Goal: Transaction & Acquisition: Purchase product/service

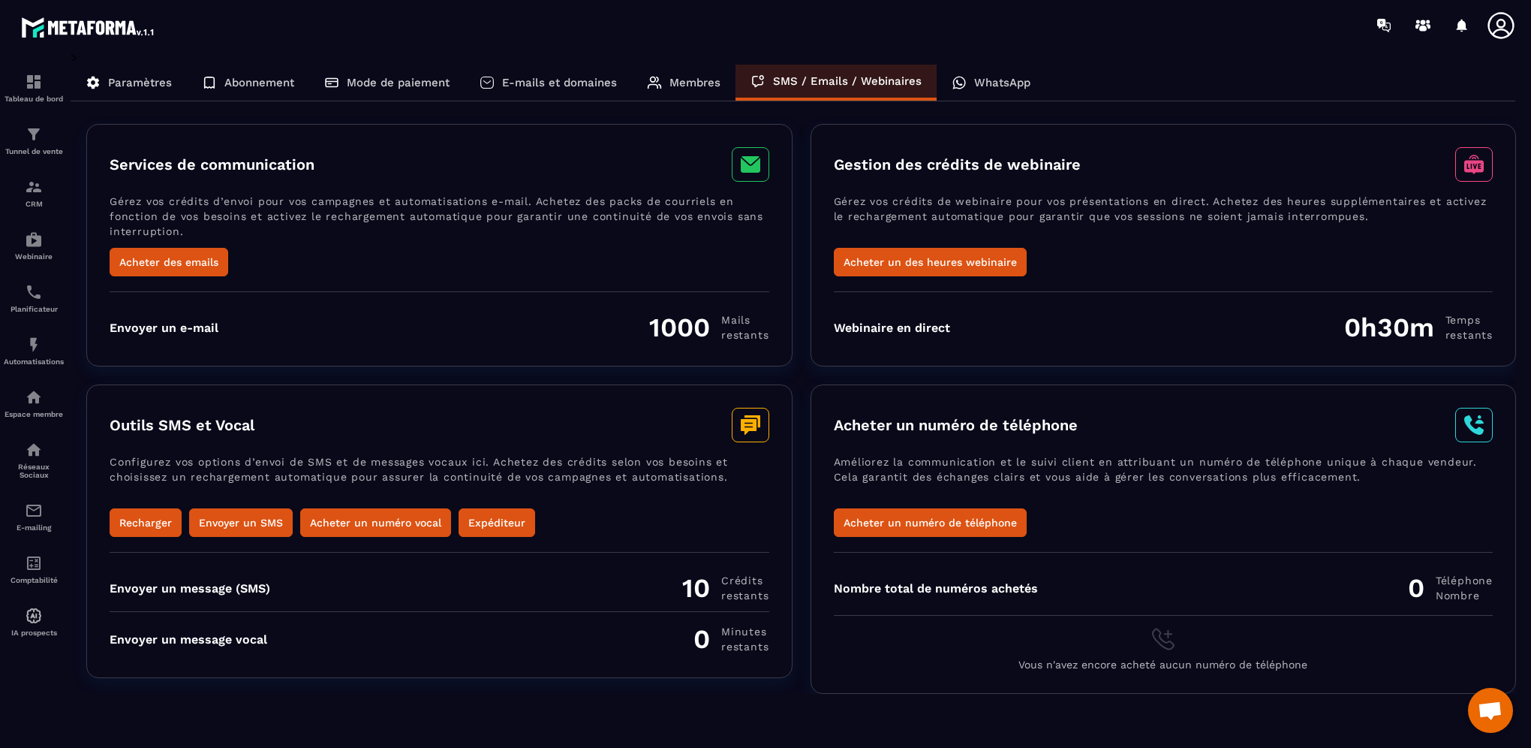
scroll to position [585, 0]
click at [1015, 84] on p "WhatsApp" at bounding box center [1002, 83] width 56 height 14
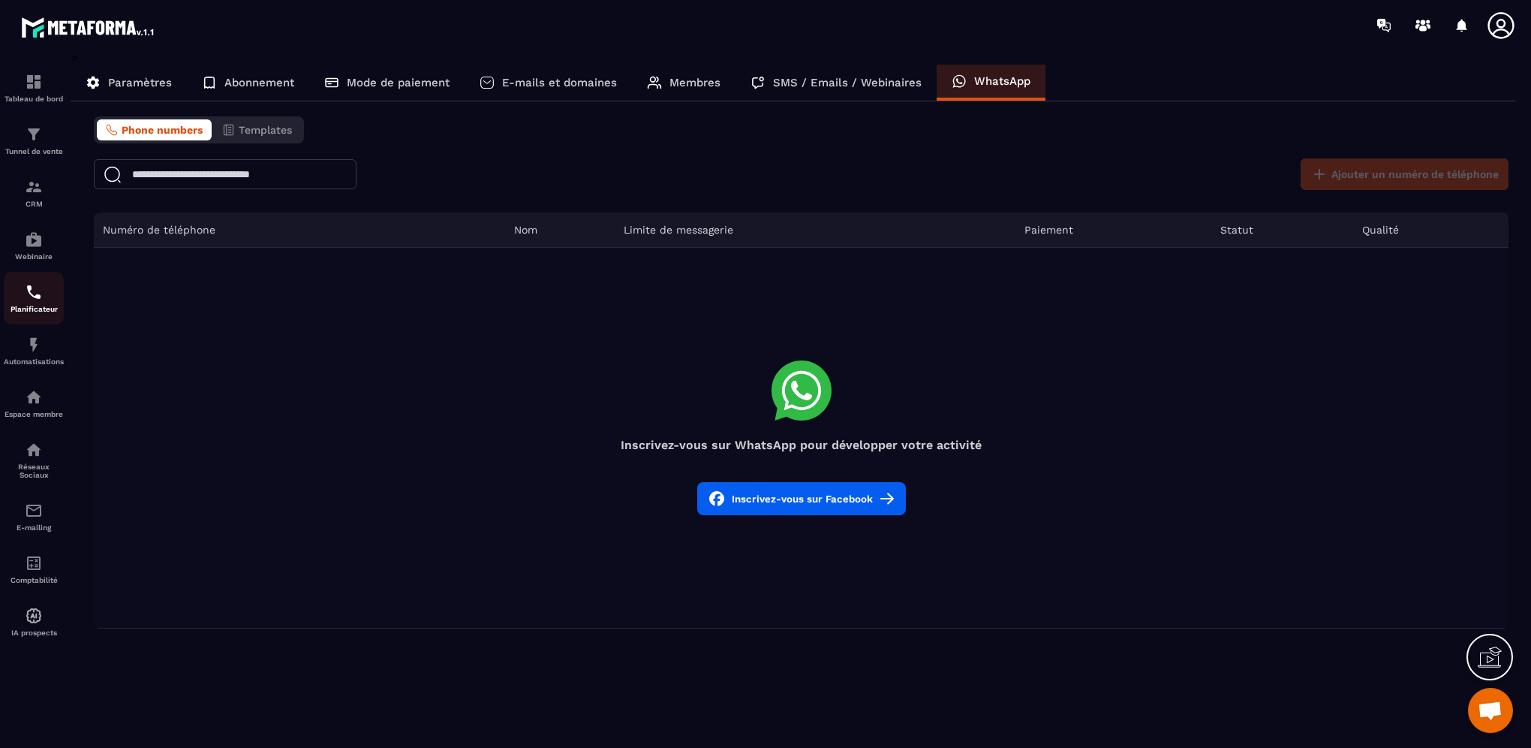
click at [36, 312] on p "Planificateur" at bounding box center [34, 309] width 60 height 8
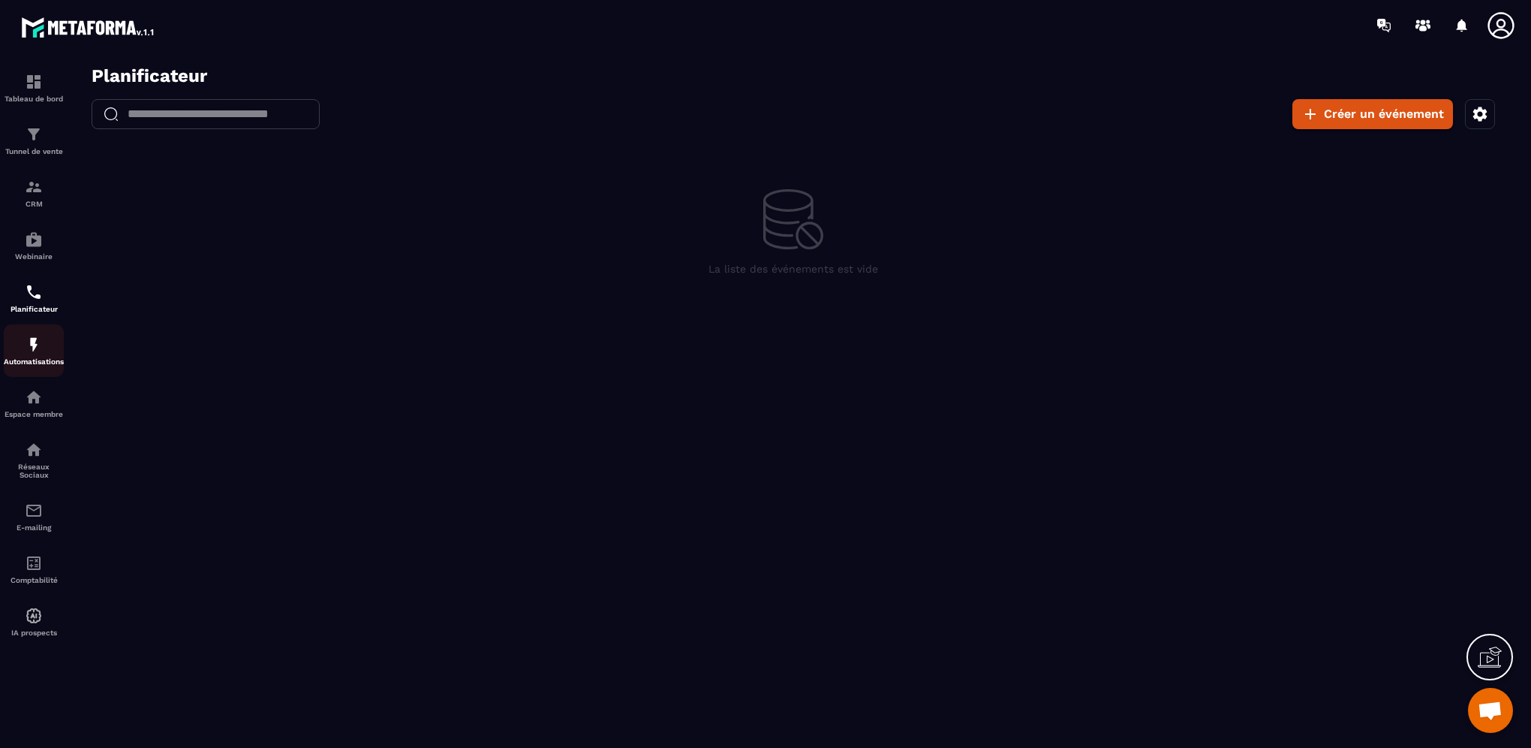
click at [32, 354] on img at bounding box center [34, 345] width 18 height 18
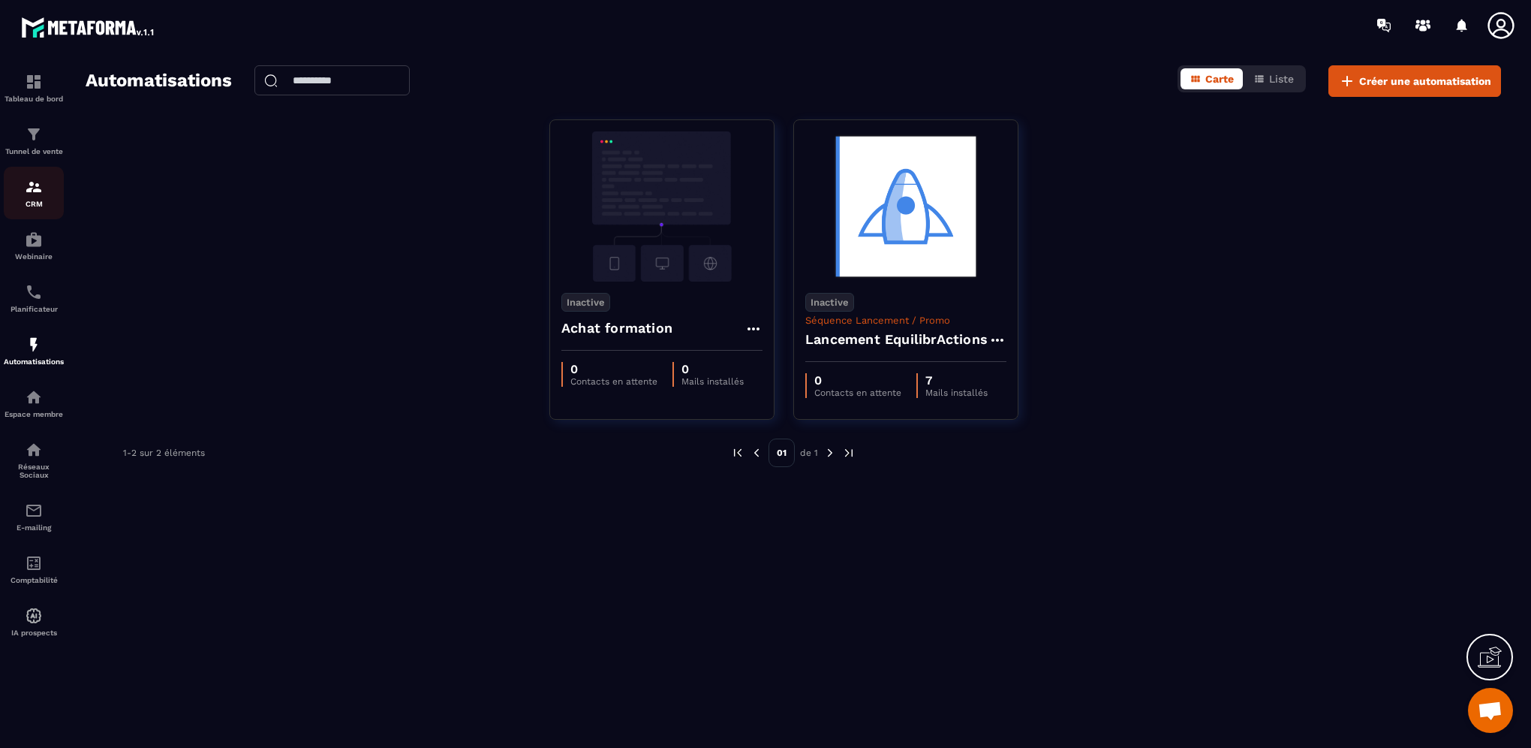
click at [29, 191] on img at bounding box center [34, 187] width 18 height 18
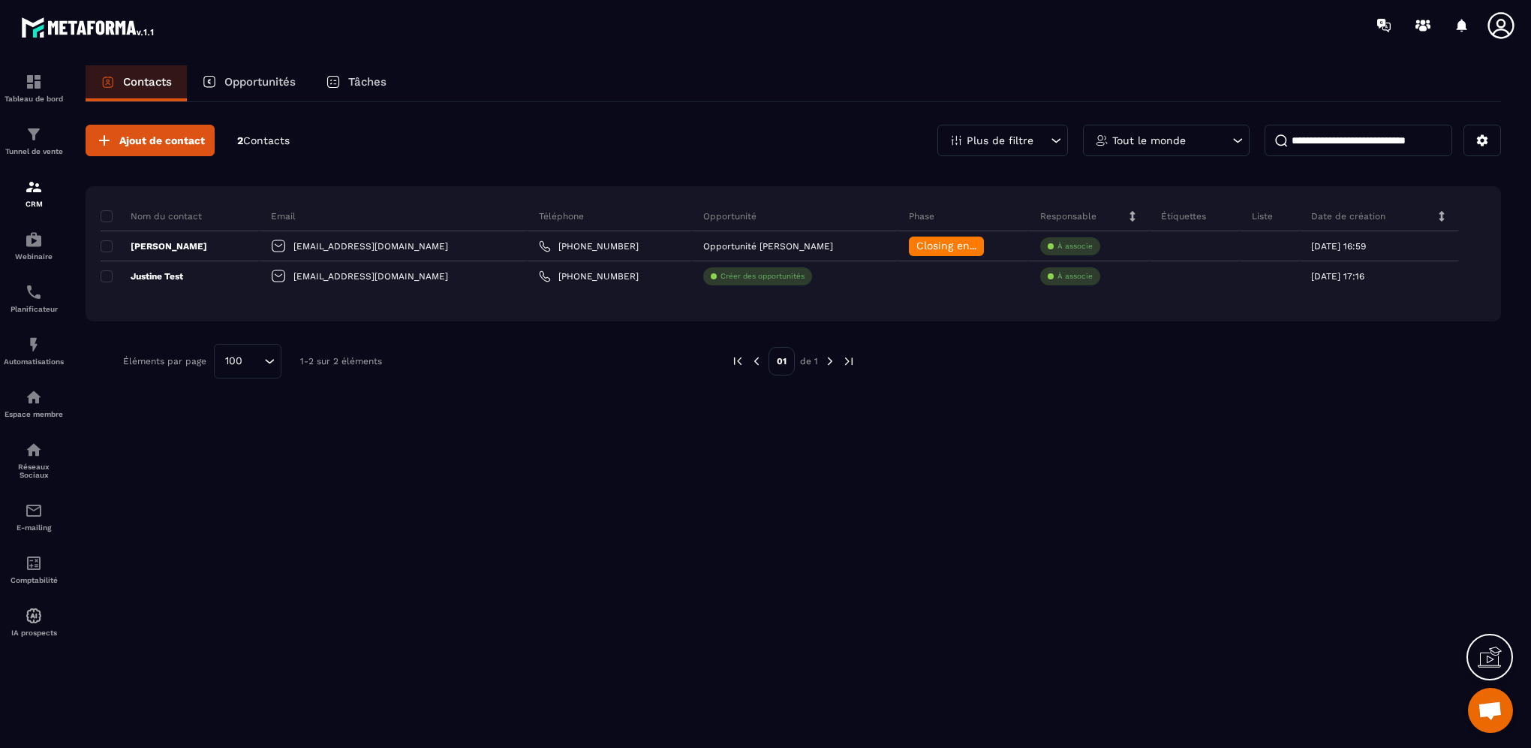
click at [971, 135] on p "Plus de filtre" at bounding box center [1000, 140] width 67 height 11
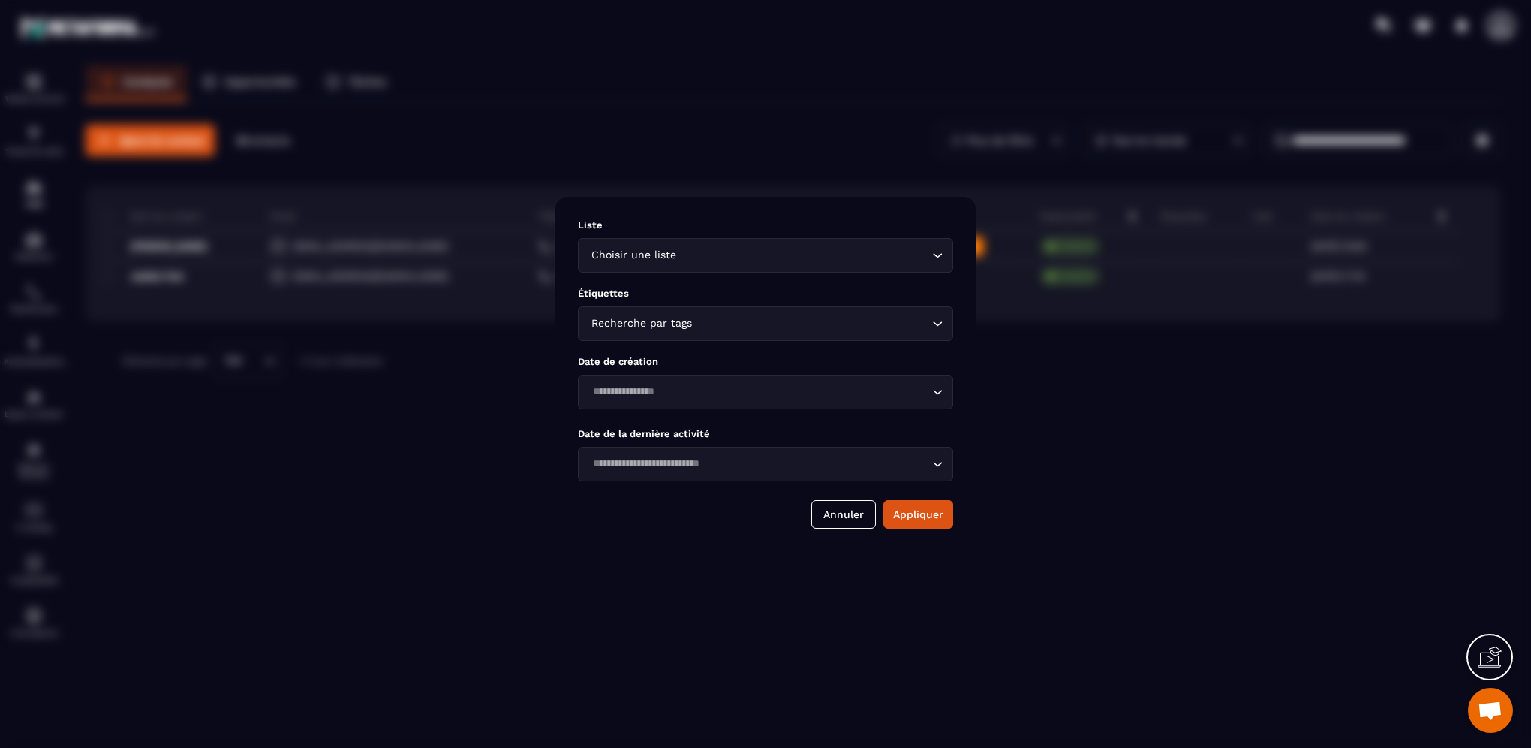
click at [809, 329] on input "Search for option" at bounding box center [811, 323] width 233 height 17
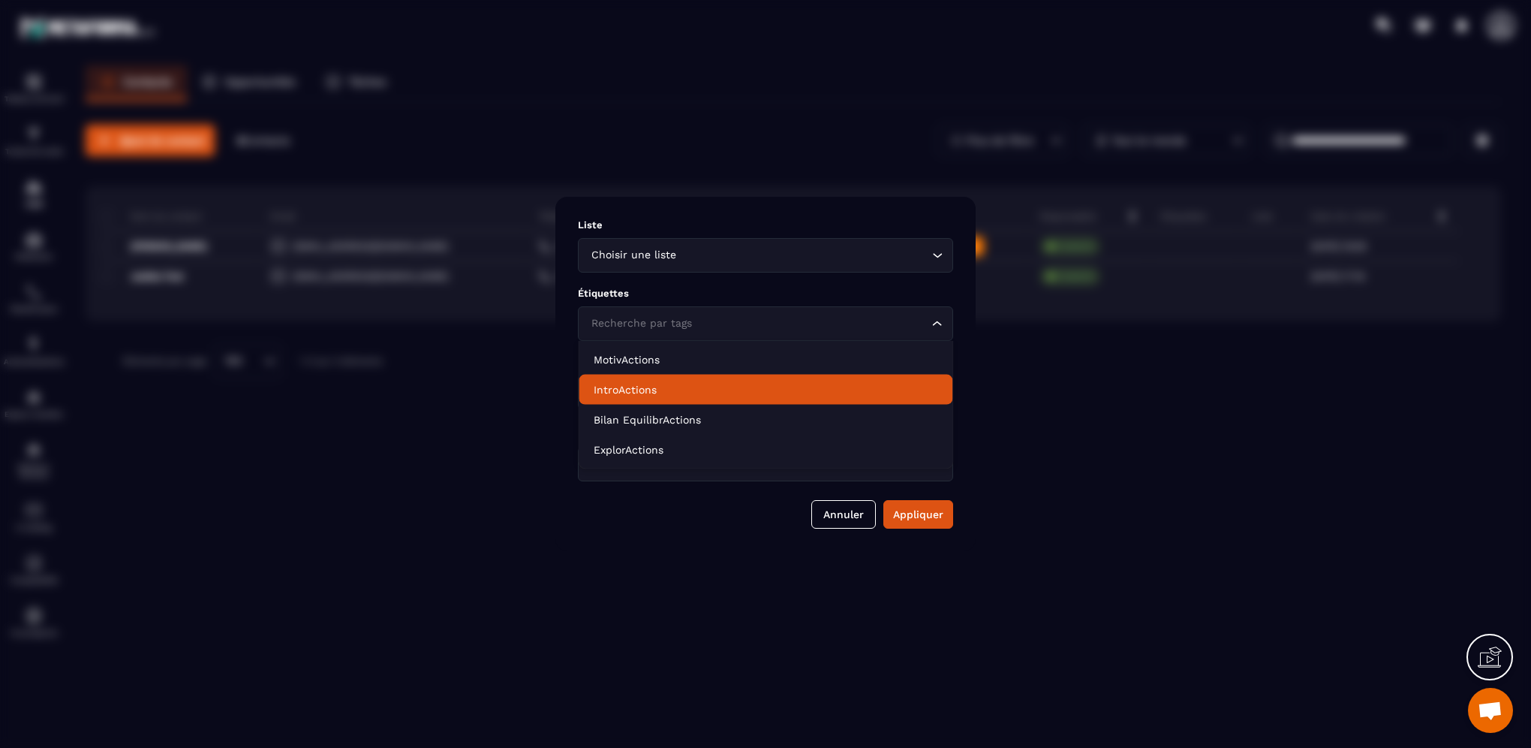
click at [715, 389] on p "IntroActions" at bounding box center [766, 389] width 344 height 15
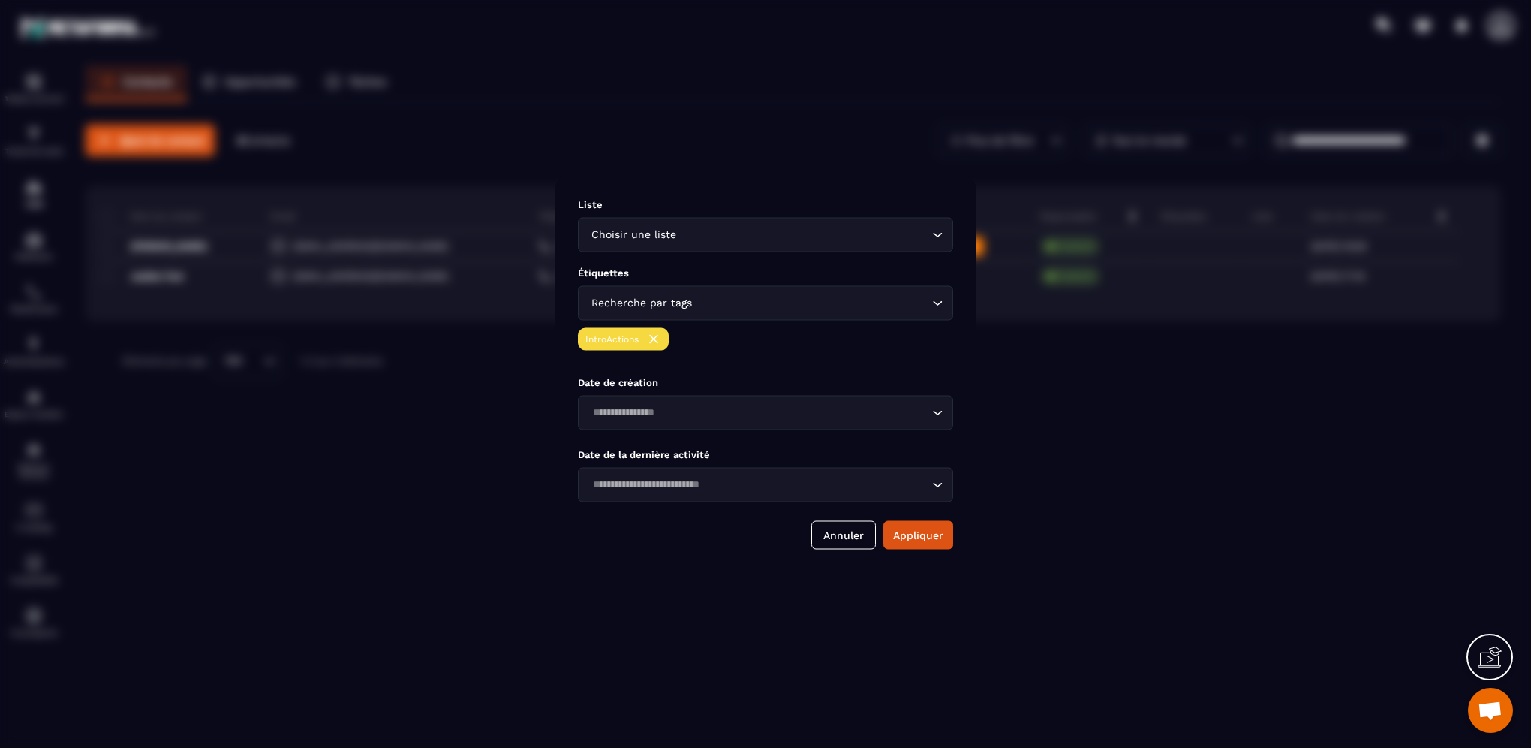
click at [661, 303] on div "Recherche par tags" at bounding box center [758, 303] width 344 height 17
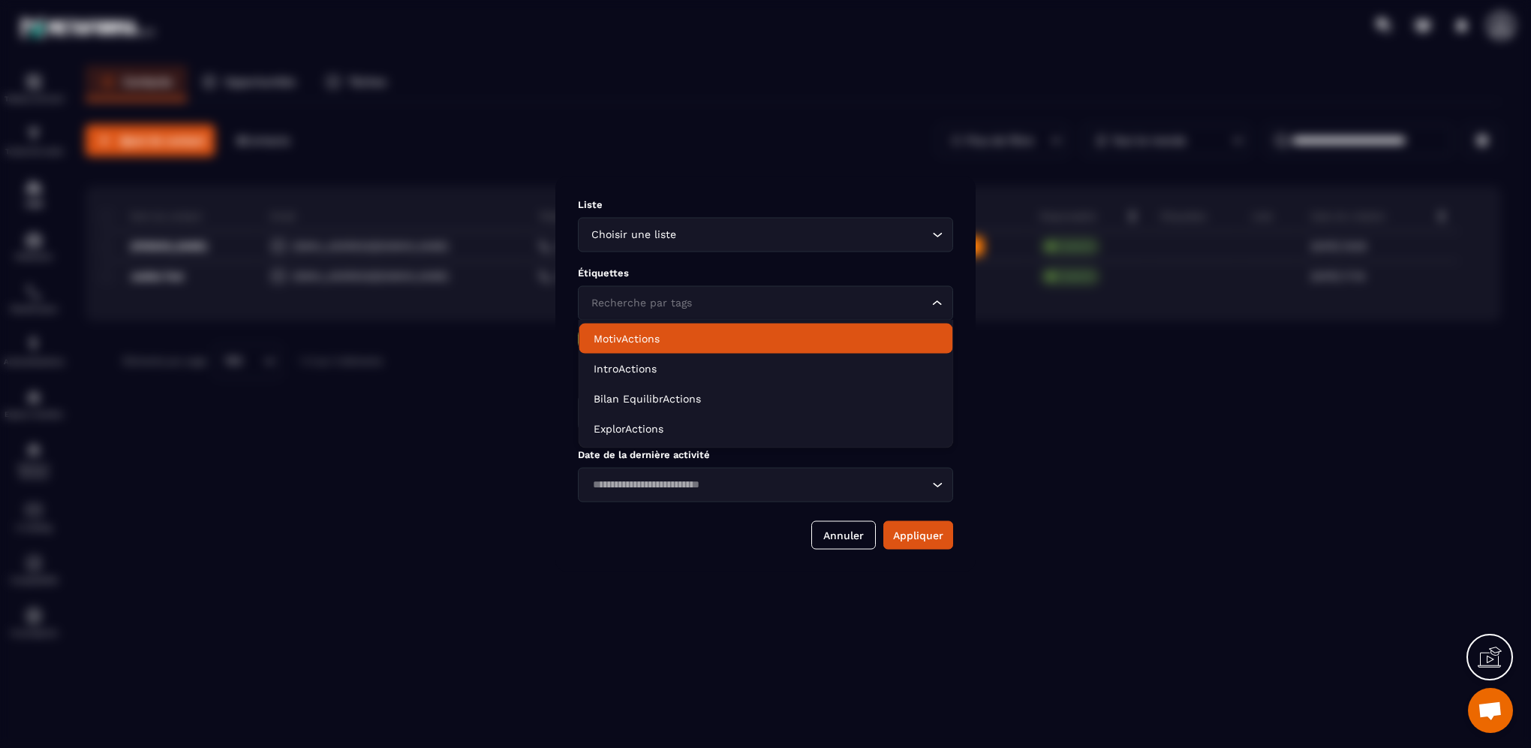
click at [480, 498] on div "Modal window" at bounding box center [765, 374] width 1531 height 748
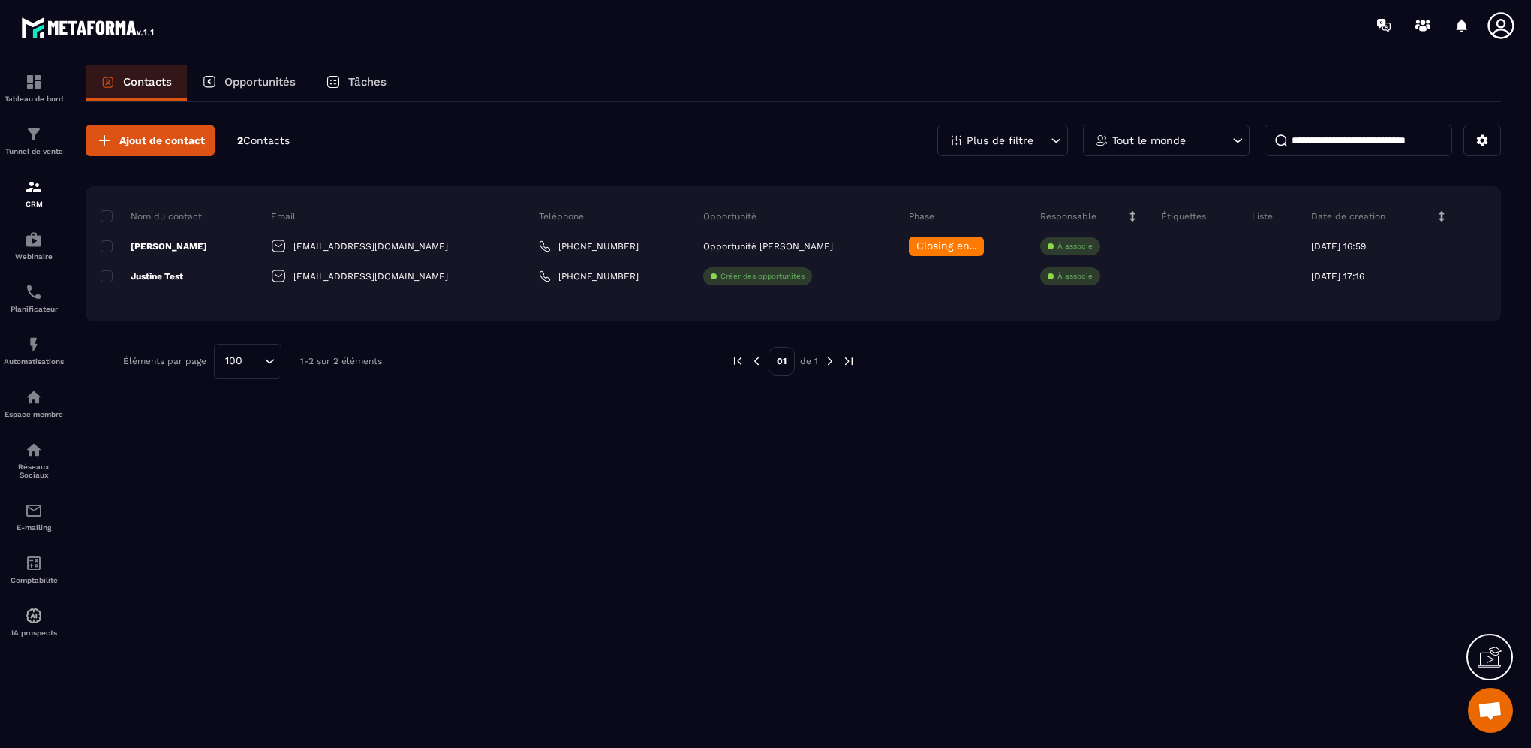
click at [1182, 141] on p "Tout le monde" at bounding box center [1150, 140] width 74 height 11
click at [1337, 143] on input at bounding box center [1359, 141] width 188 height 32
click at [1017, 138] on p "Plus de filtre" at bounding box center [1000, 140] width 67 height 11
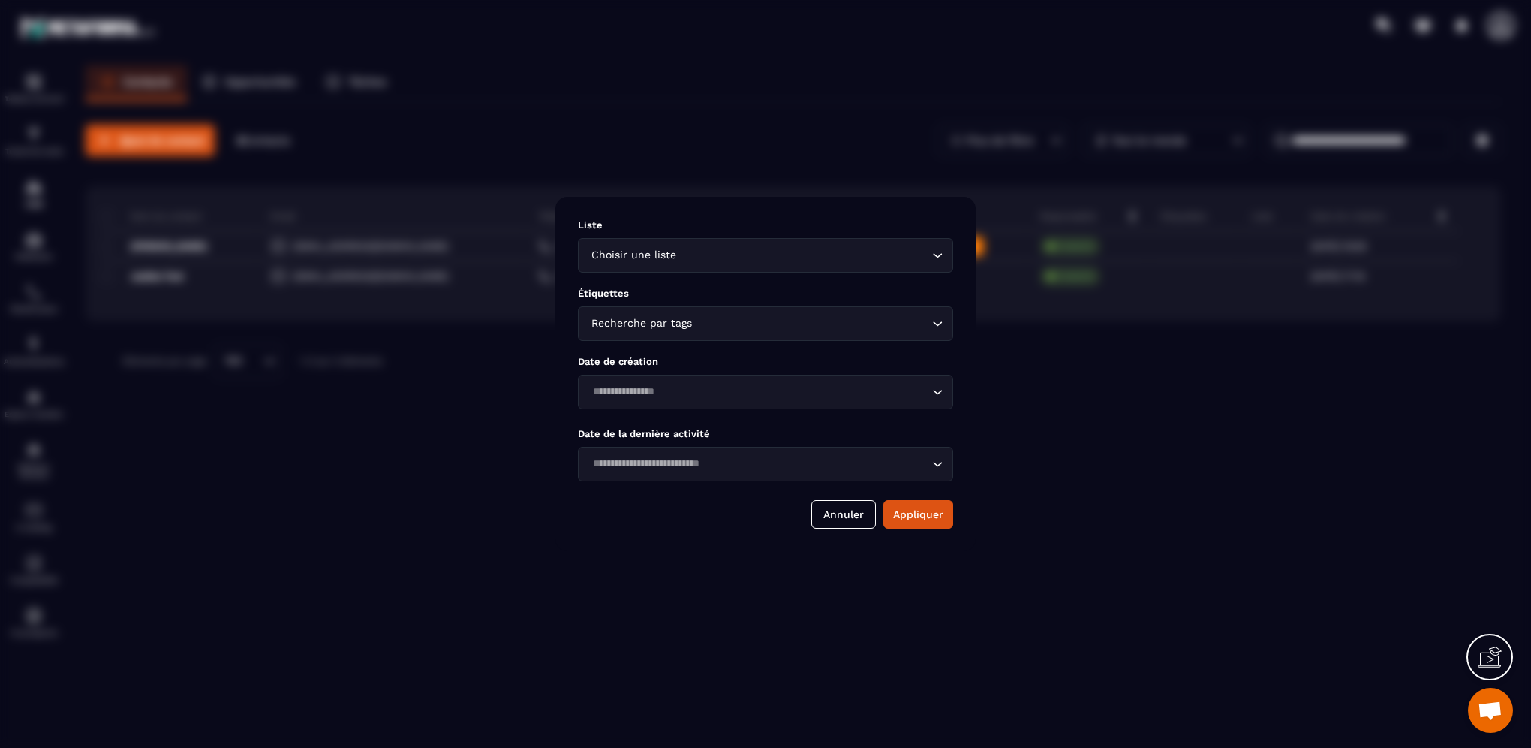
click at [312, 610] on div "Modal window" at bounding box center [765, 374] width 1531 height 748
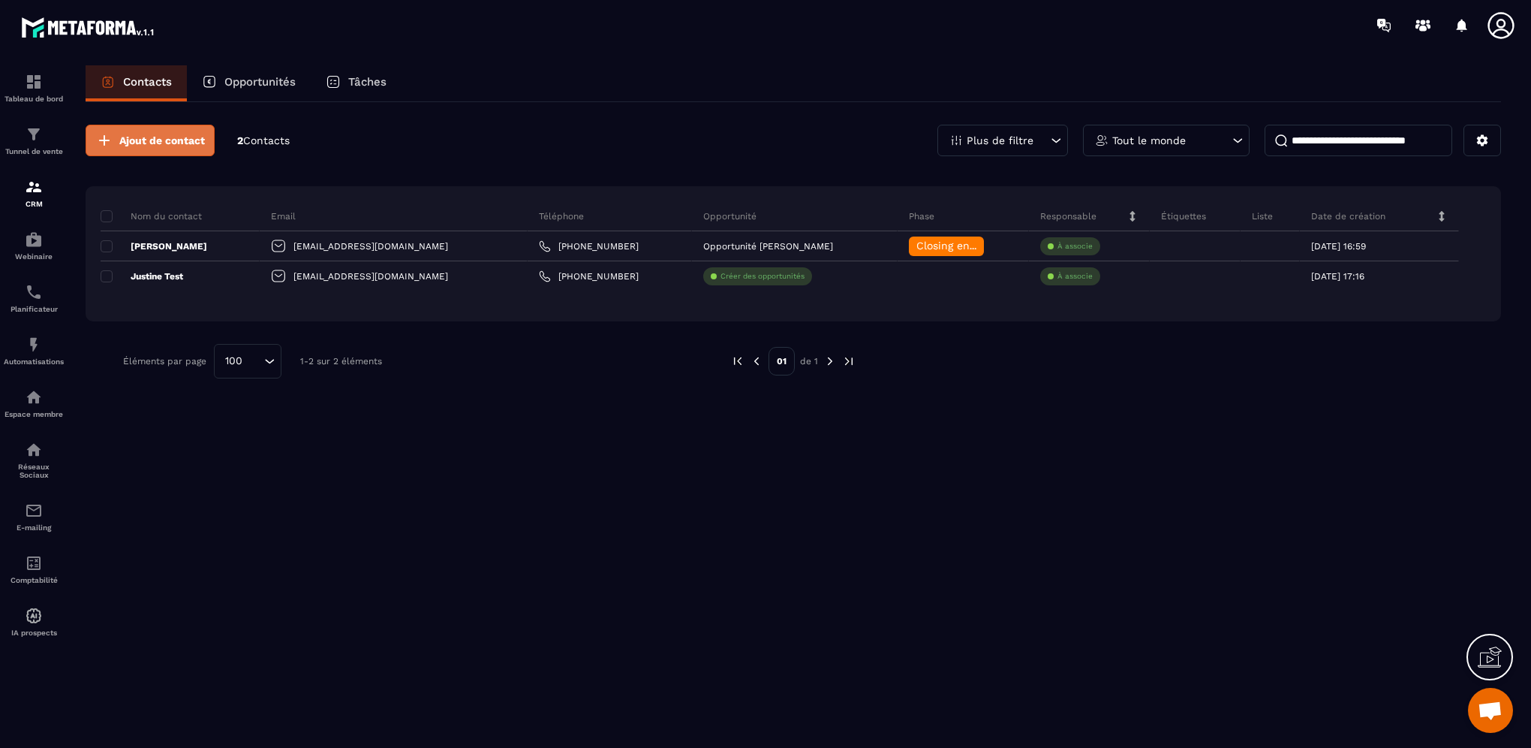
click at [150, 140] on span "Ajout de contact" at bounding box center [162, 140] width 86 height 15
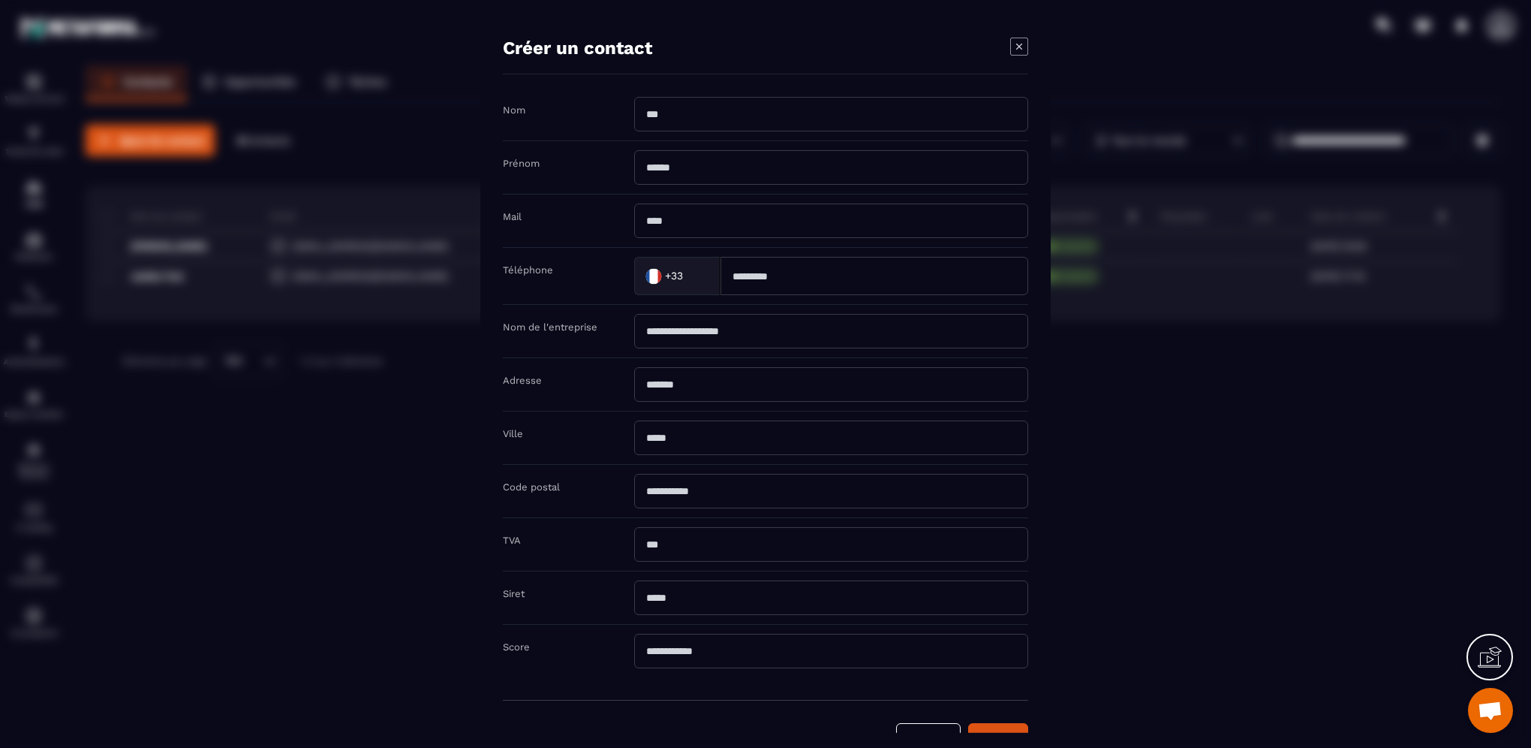
click at [1017, 46] on icon "Modal window" at bounding box center [1019, 47] width 18 height 18
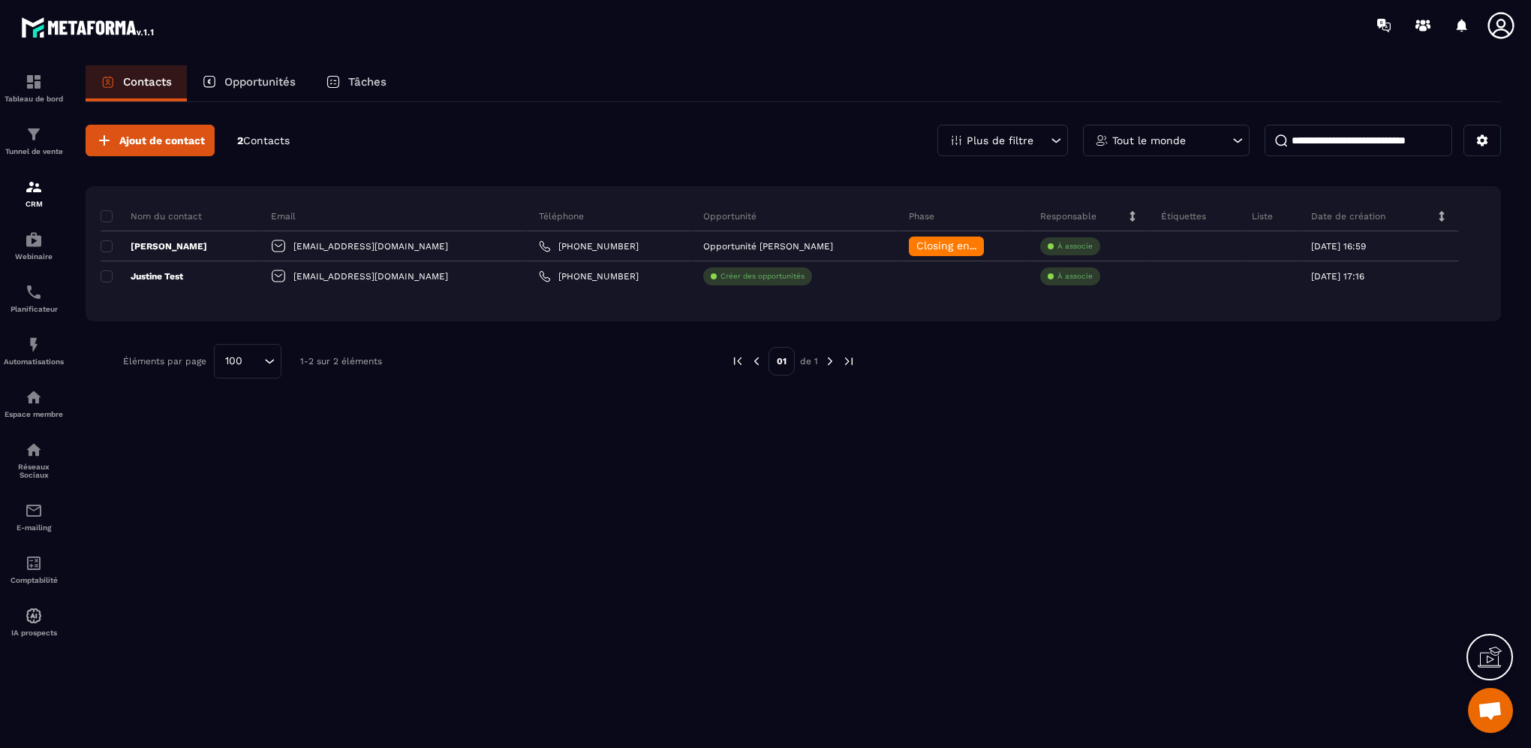
click at [272, 89] on div "Opportunités" at bounding box center [249, 83] width 124 height 36
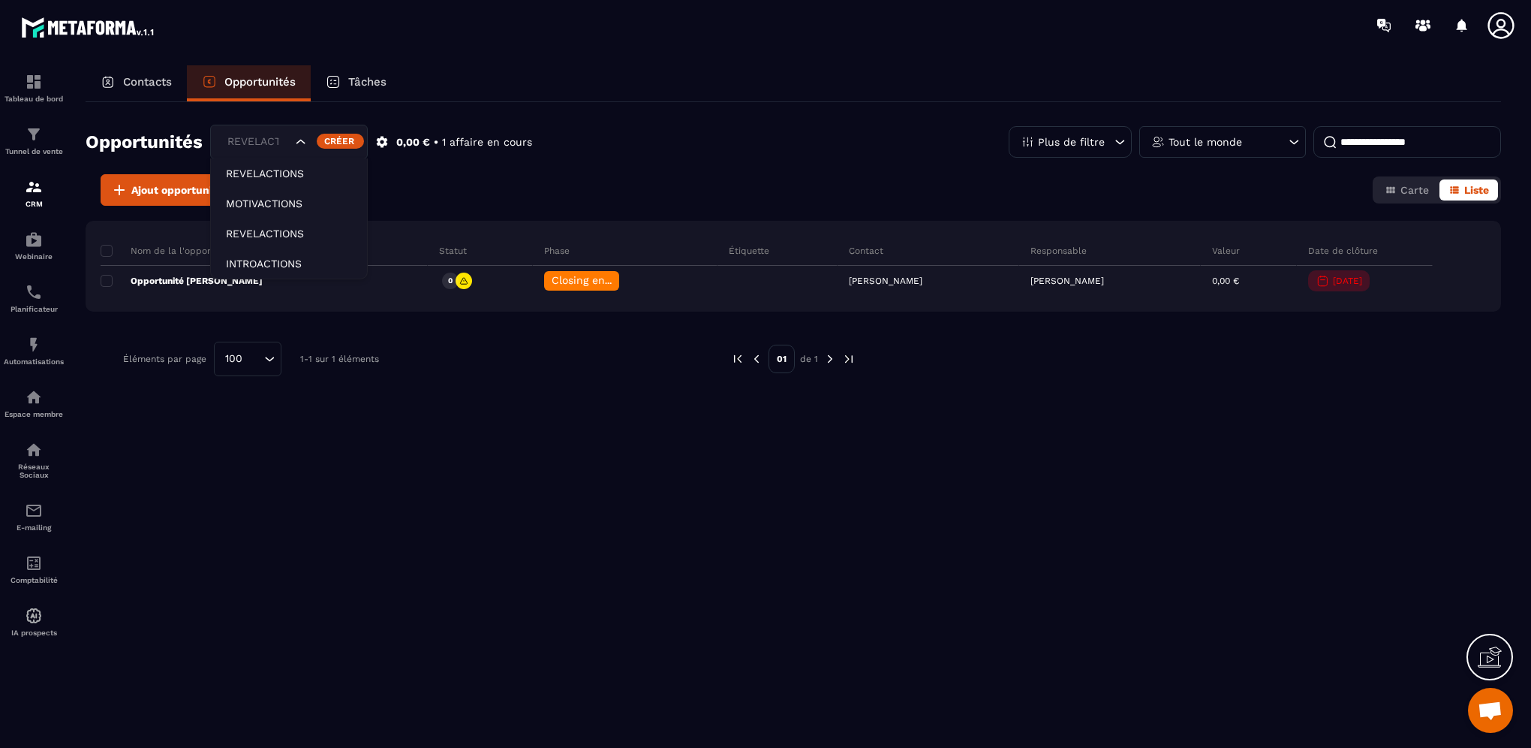
click at [303, 137] on icon "Search for option" at bounding box center [301, 141] width 15 height 15
click at [352, 141] on div "Créer" at bounding box center [340, 141] width 47 height 15
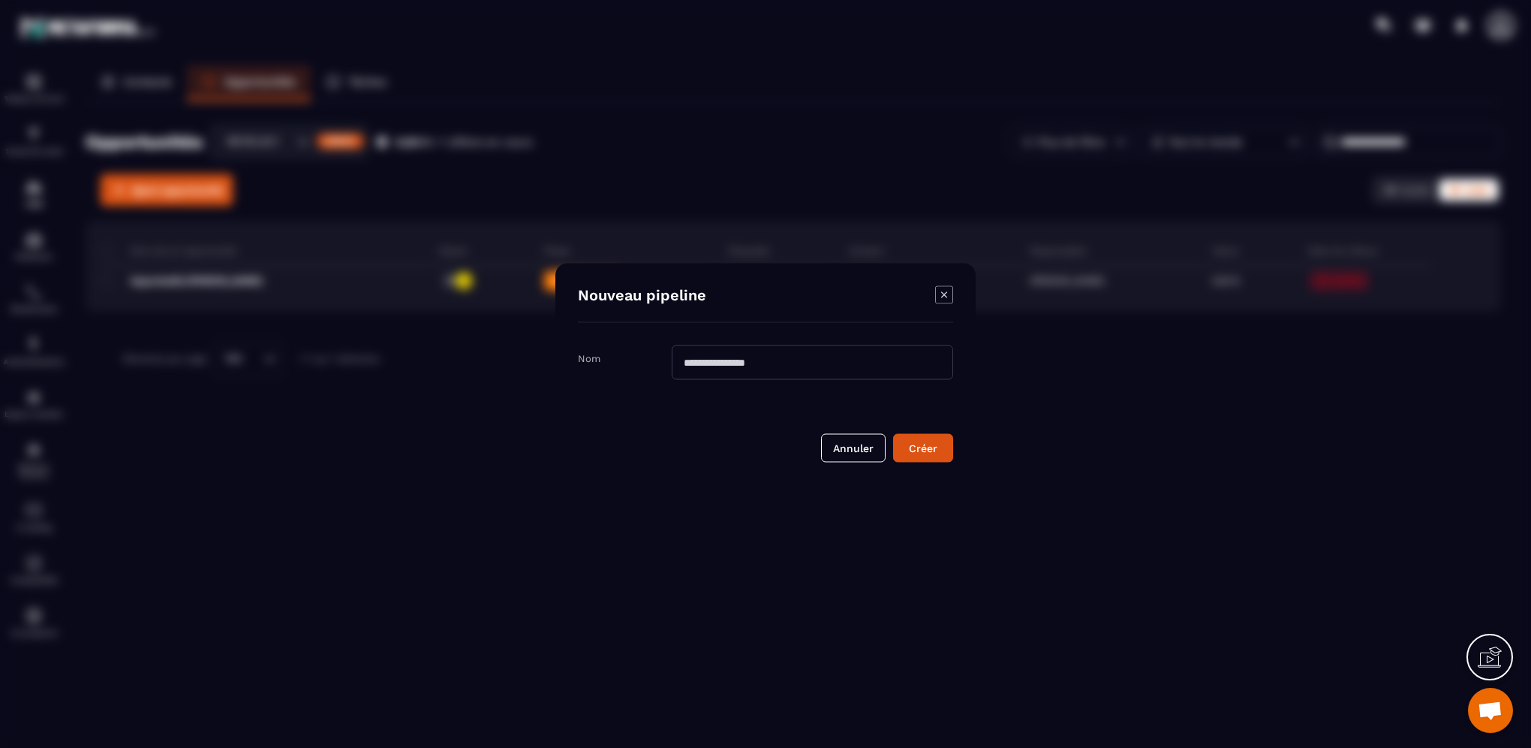
drag, startPoint x: 694, startPoint y: 357, endPoint x: 700, endPoint y: 363, distance: 8.6
click at [694, 357] on input "Modal window" at bounding box center [813, 362] width 282 height 35
type input "**********"
click at [928, 446] on div "Créer" at bounding box center [923, 448] width 41 height 15
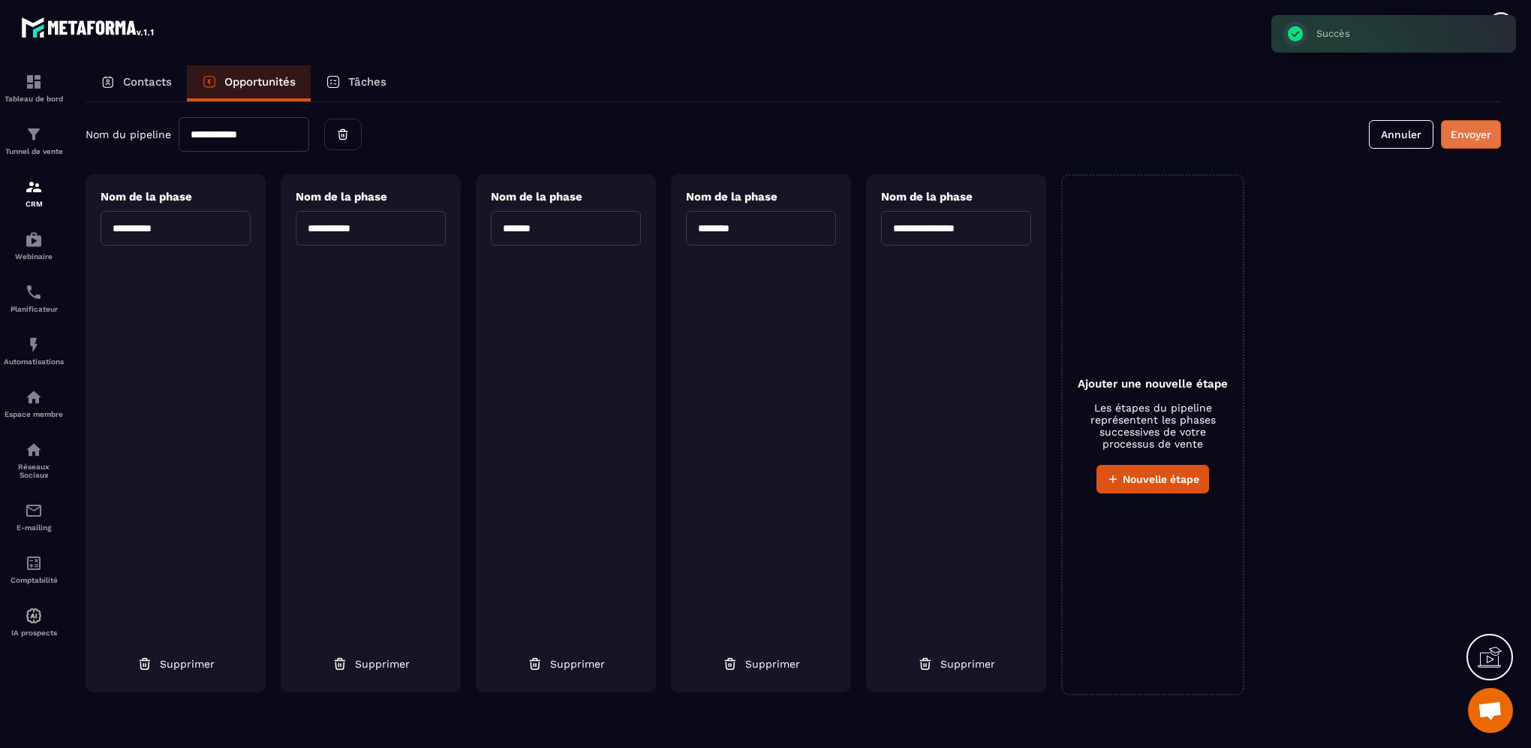
click at [1468, 136] on button "Envoyer" at bounding box center [1471, 134] width 60 height 29
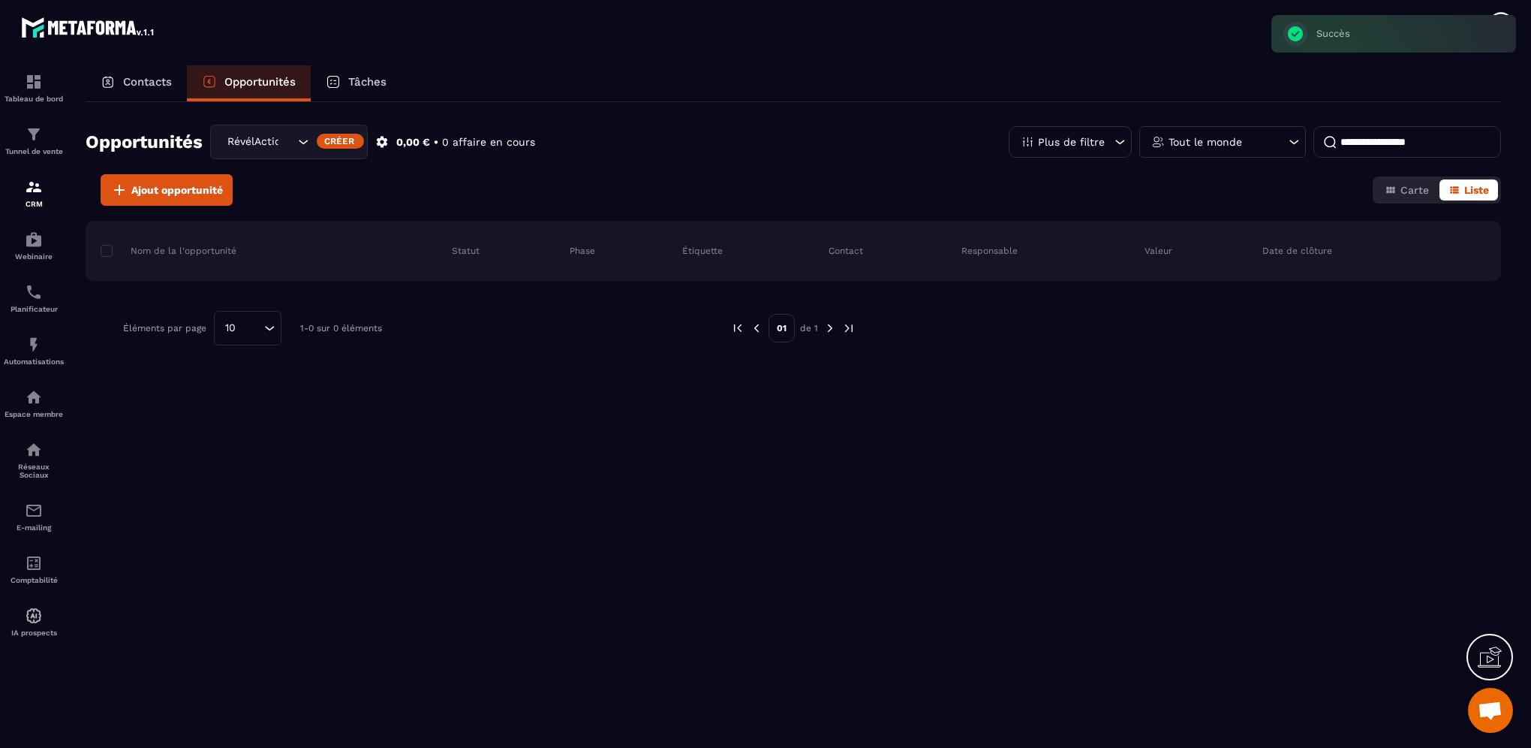
click at [301, 149] on icon "Search for option" at bounding box center [303, 141] width 15 height 15
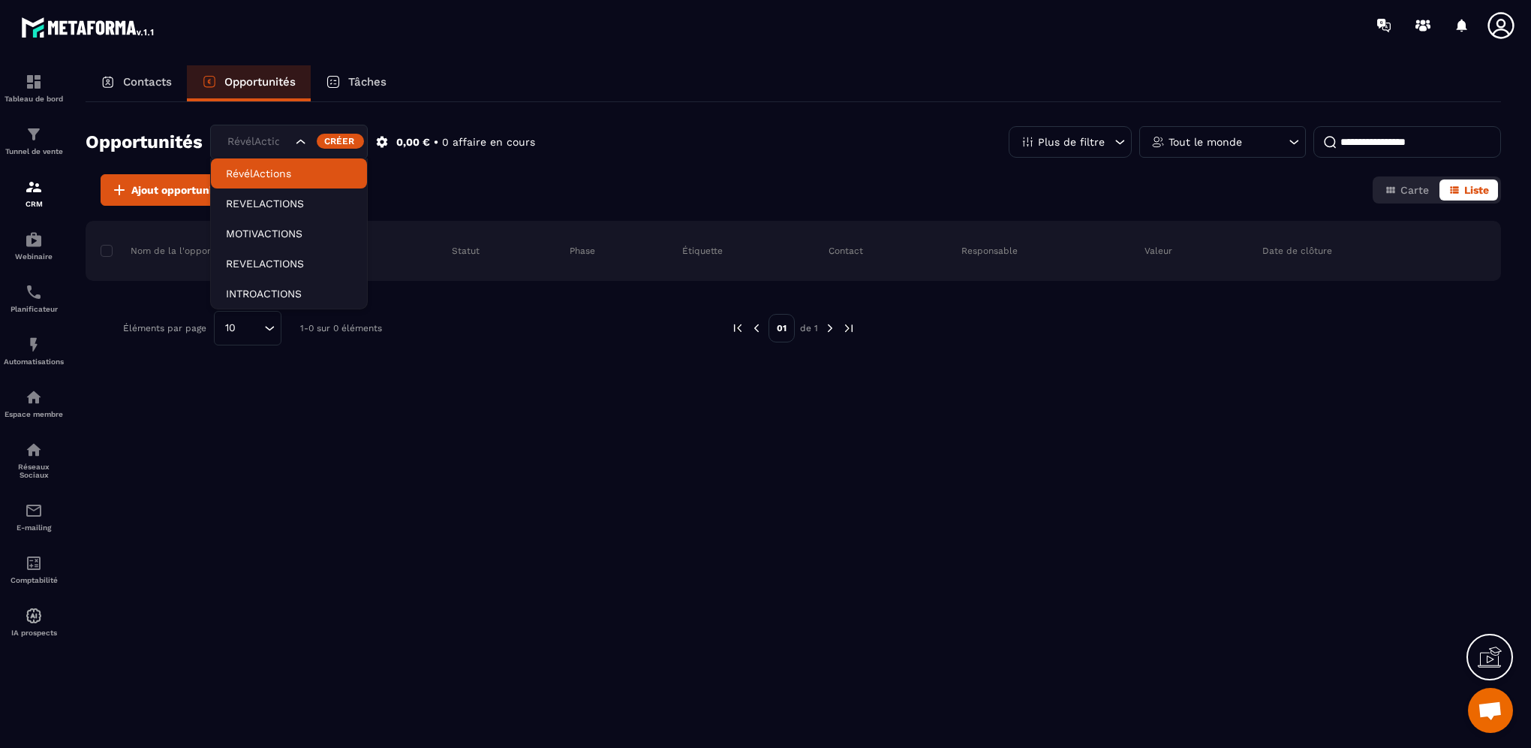
click at [296, 173] on p "RévélActions" at bounding box center [289, 173] width 126 height 15
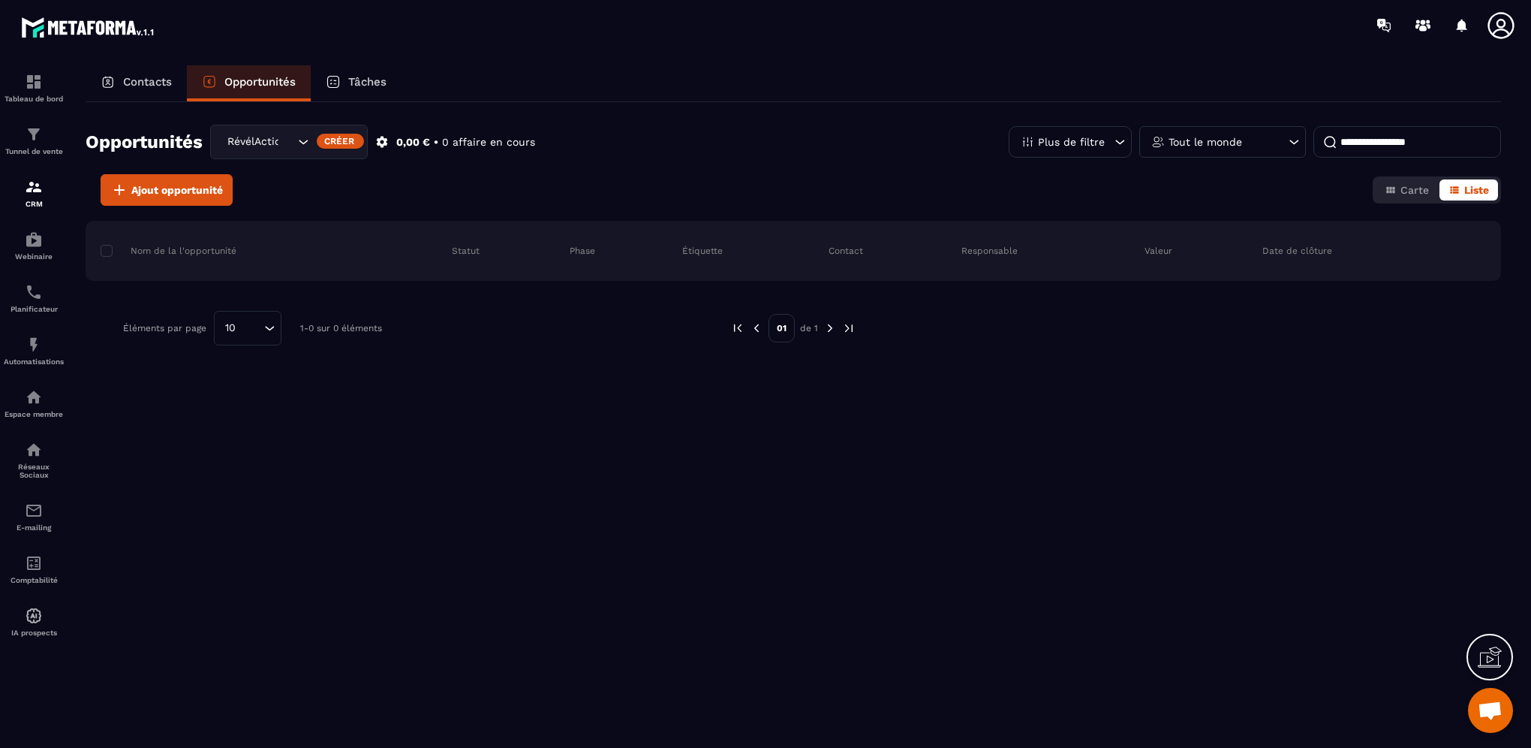
click at [381, 141] on icon at bounding box center [382, 142] width 14 height 14
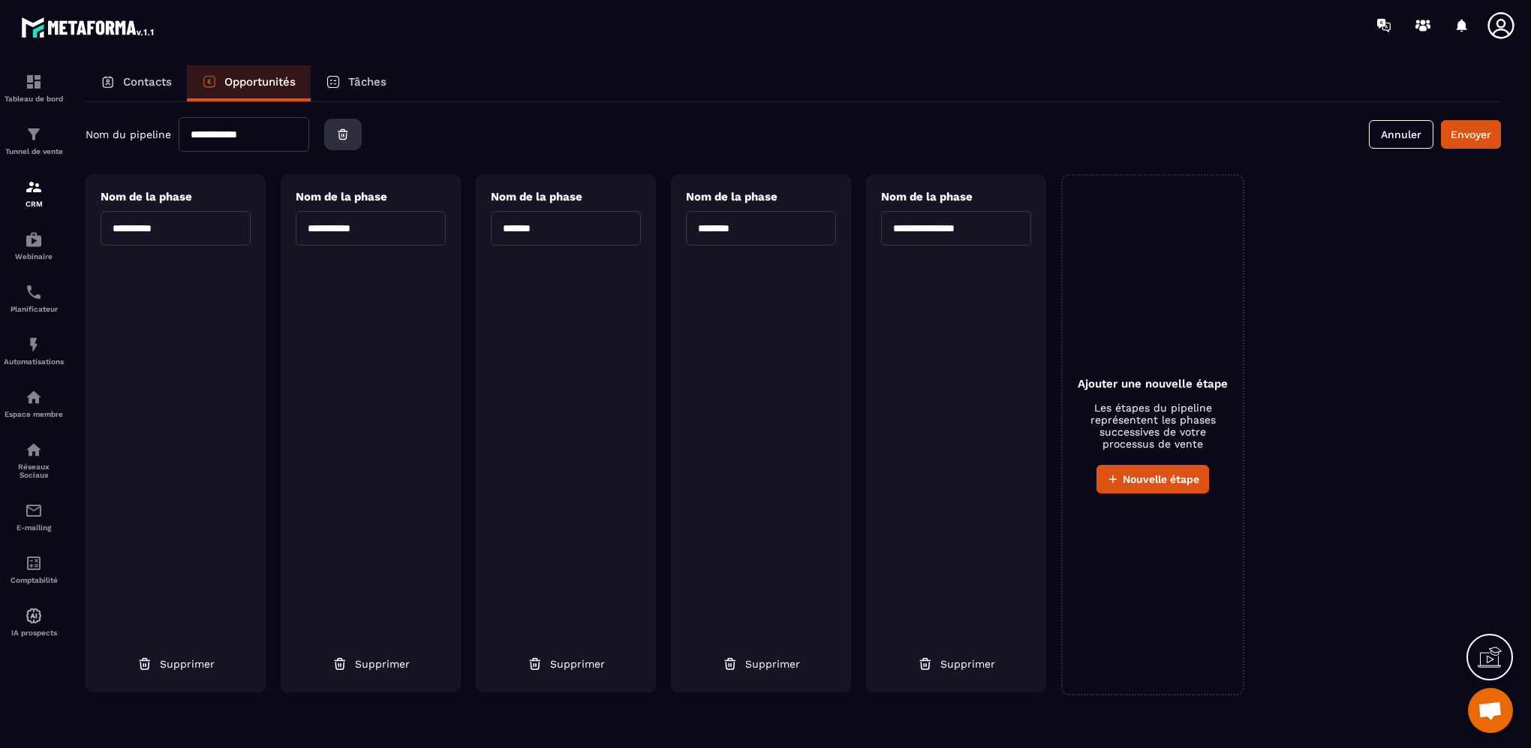
click at [350, 129] on icon "button" at bounding box center [343, 134] width 14 height 15
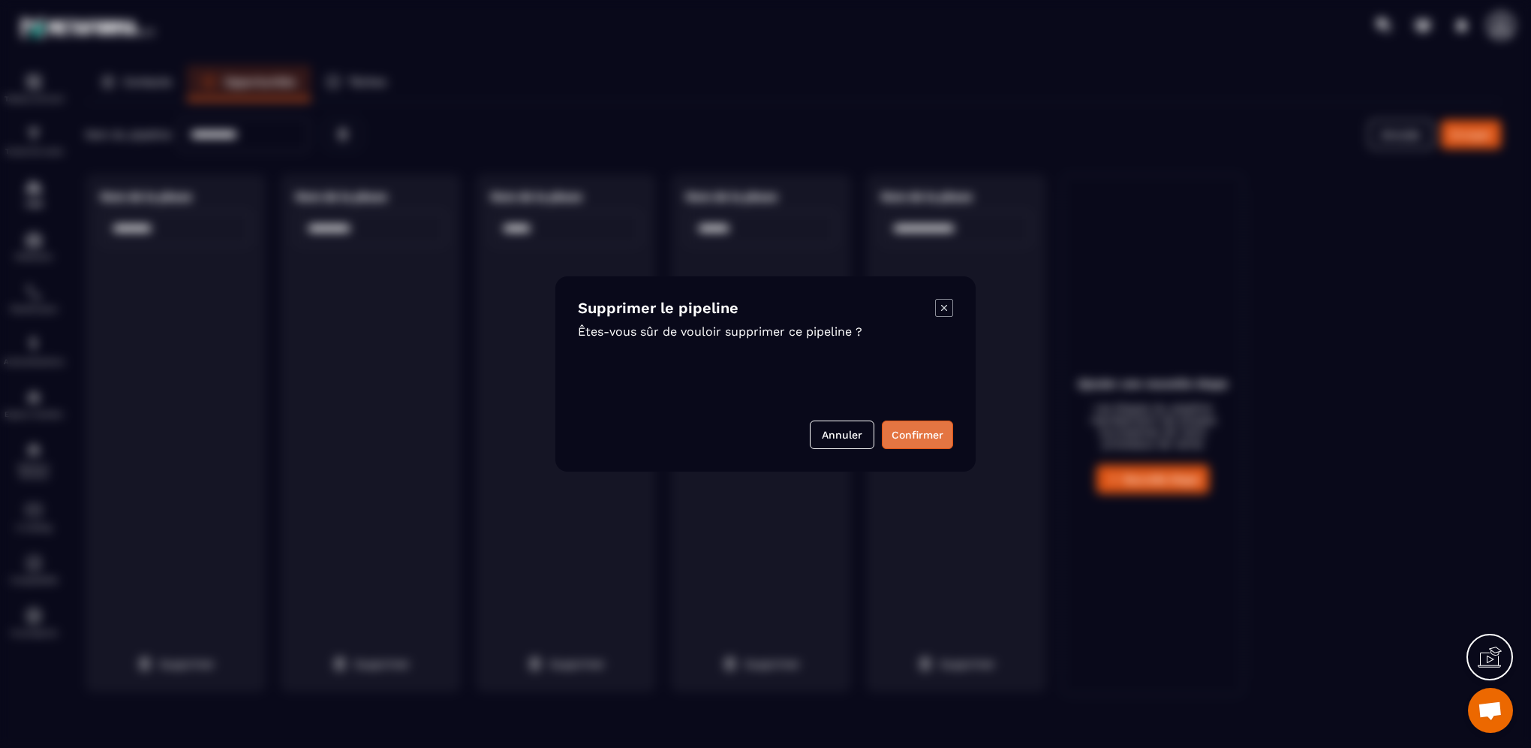
click at [932, 432] on button "Confirmer" at bounding box center [917, 434] width 71 height 29
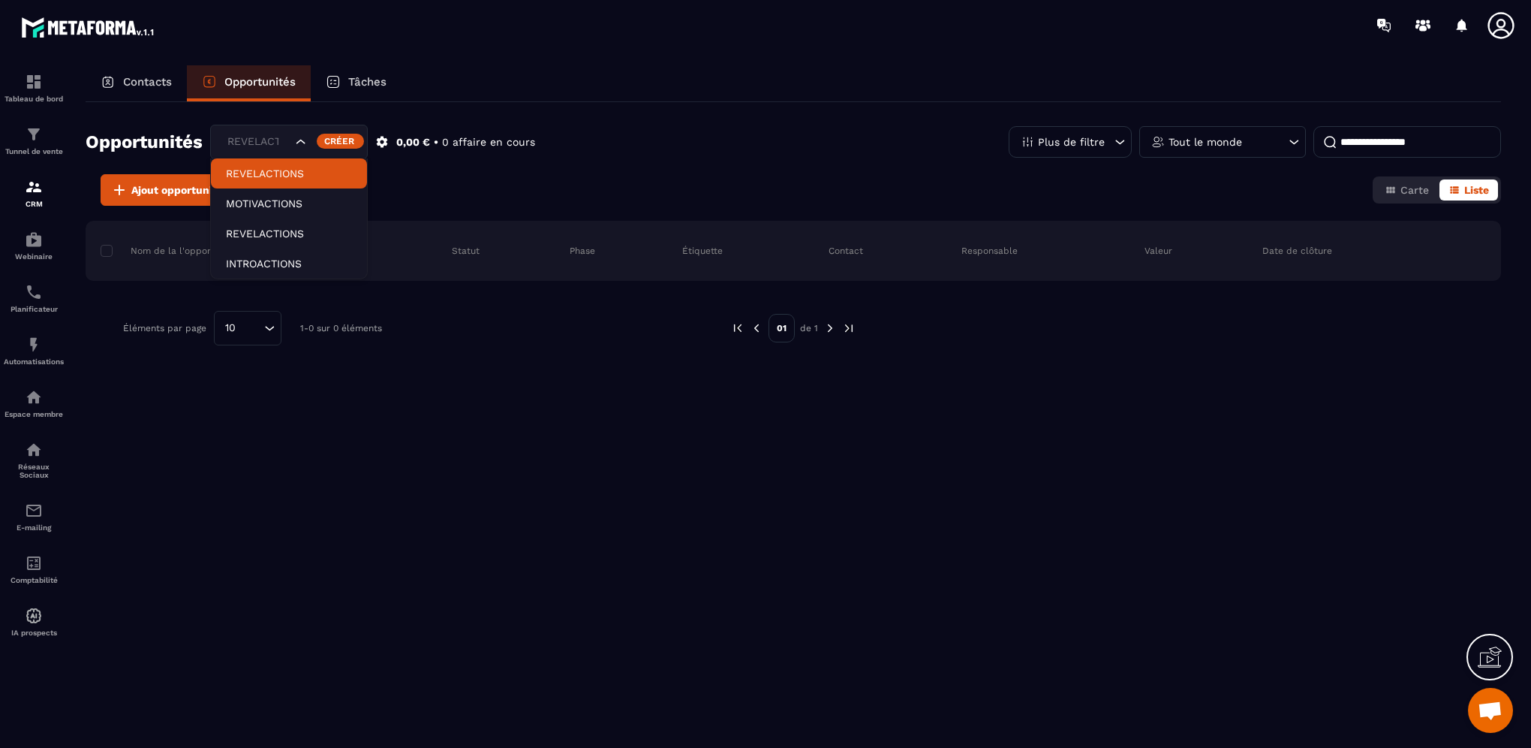
click at [306, 138] on icon "Search for option" at bounding box center [301, 141] width 15 height 15
click at [297, 170] on p "REVELACTIONS" at bounding box center [289, 173] width 126 height 15
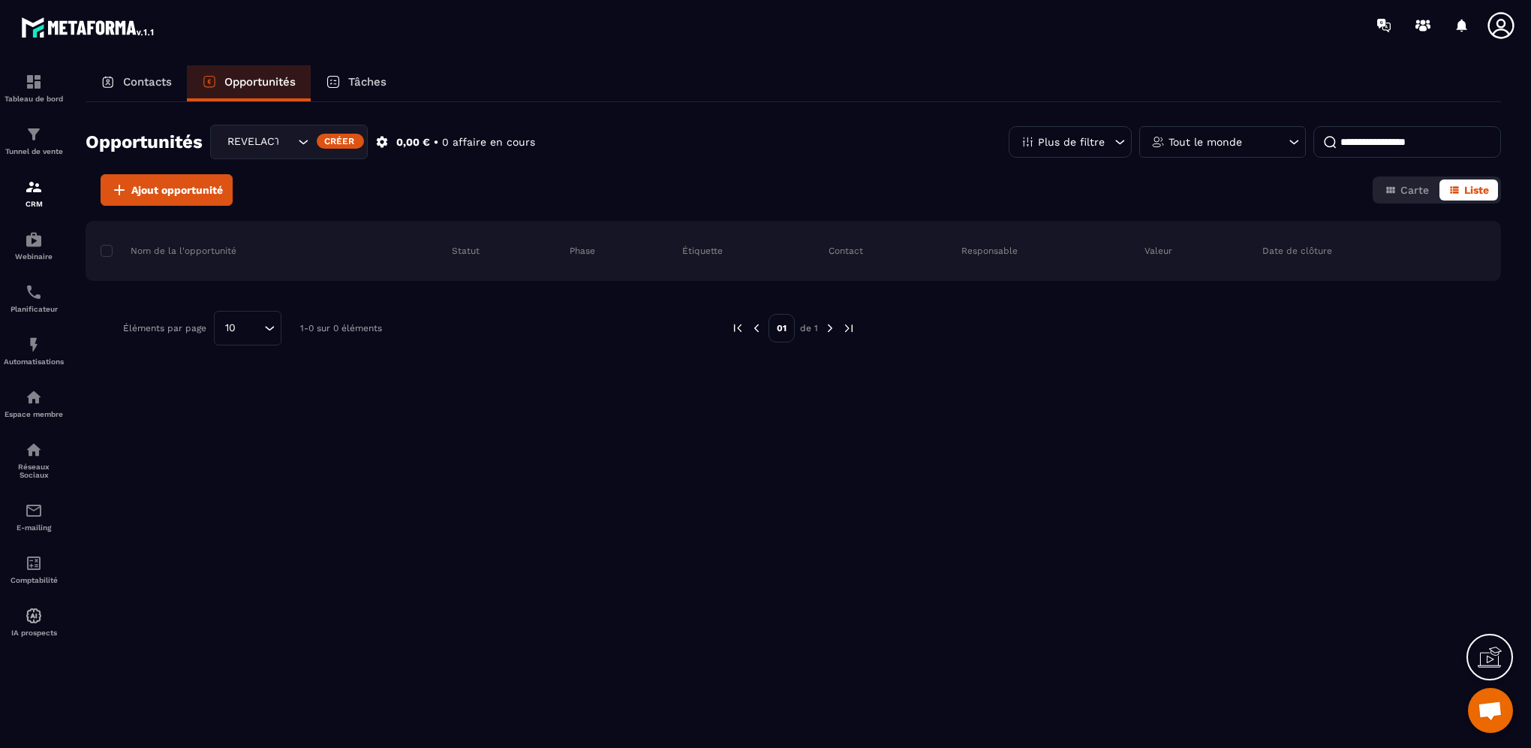
click at [378, 143] on icon at bounding box center [382, 142] width 11 height 11
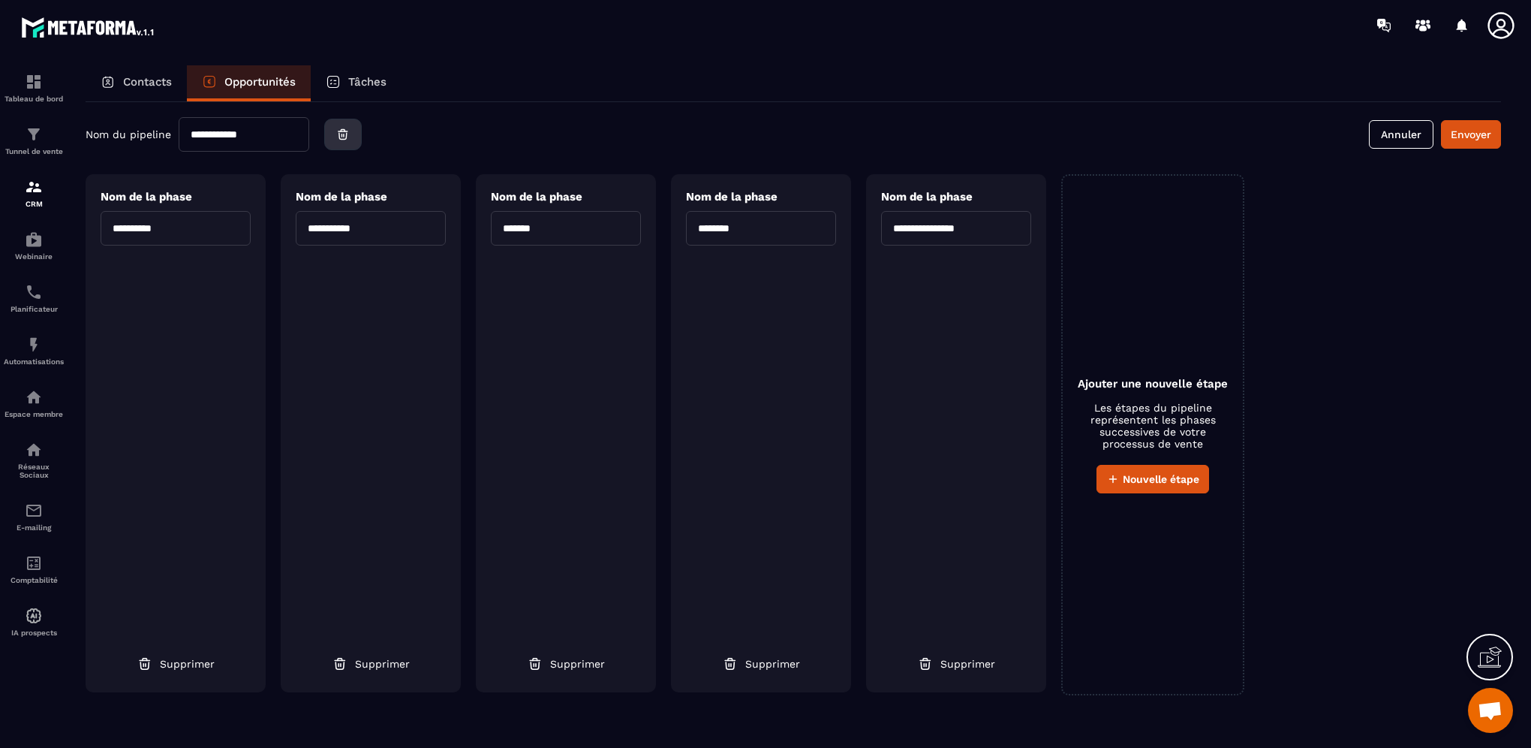
click at [347, 138] on icon "button" at bounding box center [343, 136] width 8 height 6
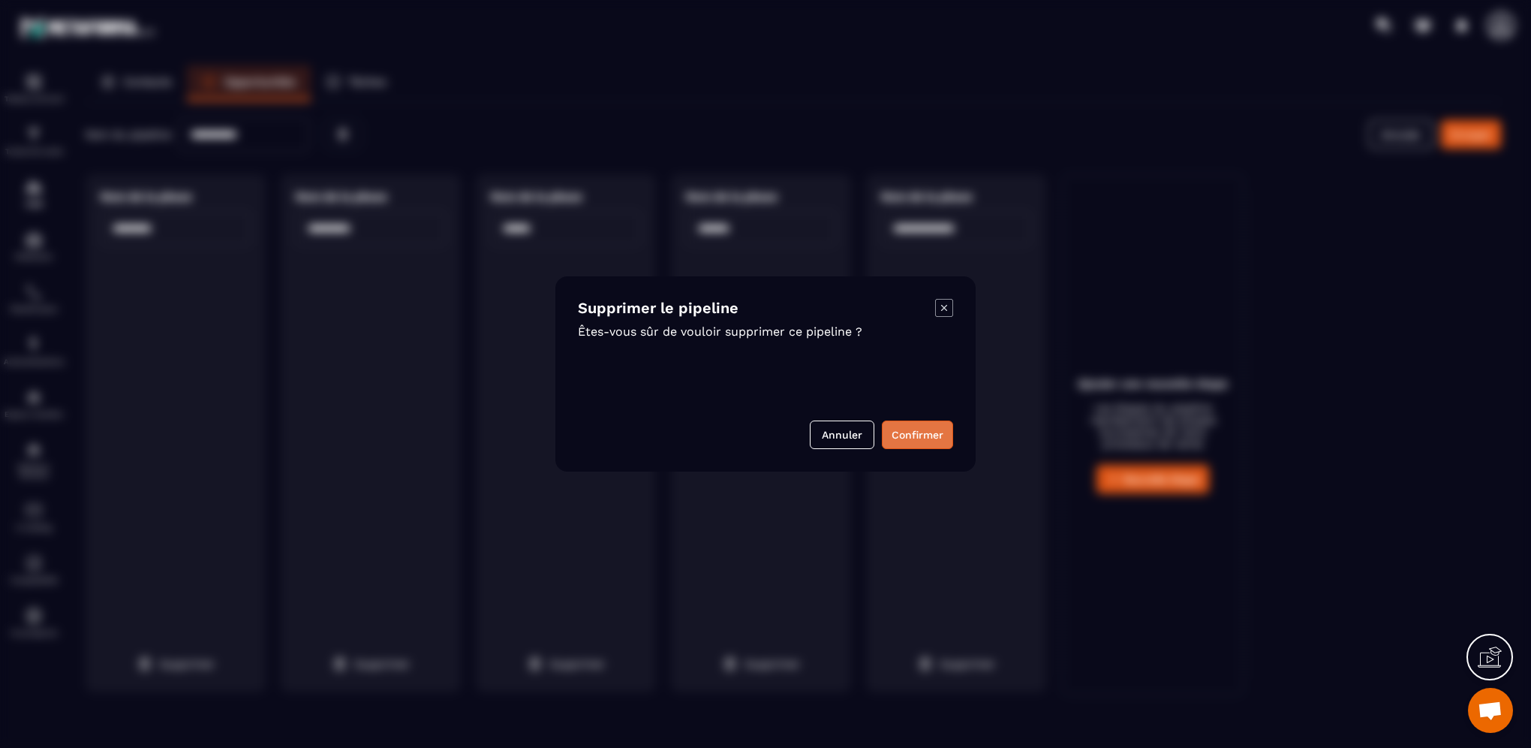
click at [908, 440] on button "Confirmer" at bounding box center [917, 434] width 71 height 29
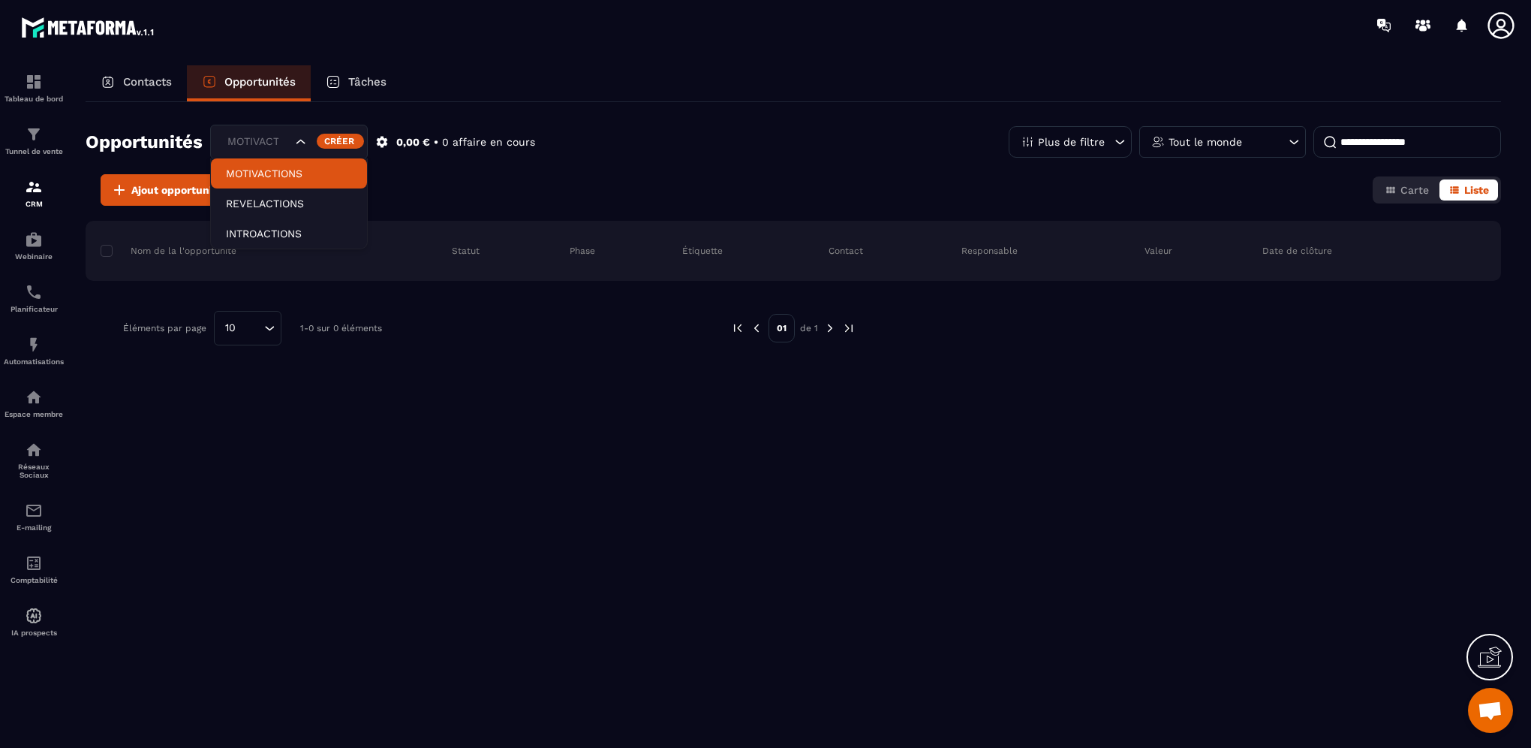
click at [303, 140] on icon "Search for option" at bounding box center [301, 141] width 15 height 15
click at [341, 143] on div "Créer" at bounding box center [340, 141] width 47 height 15
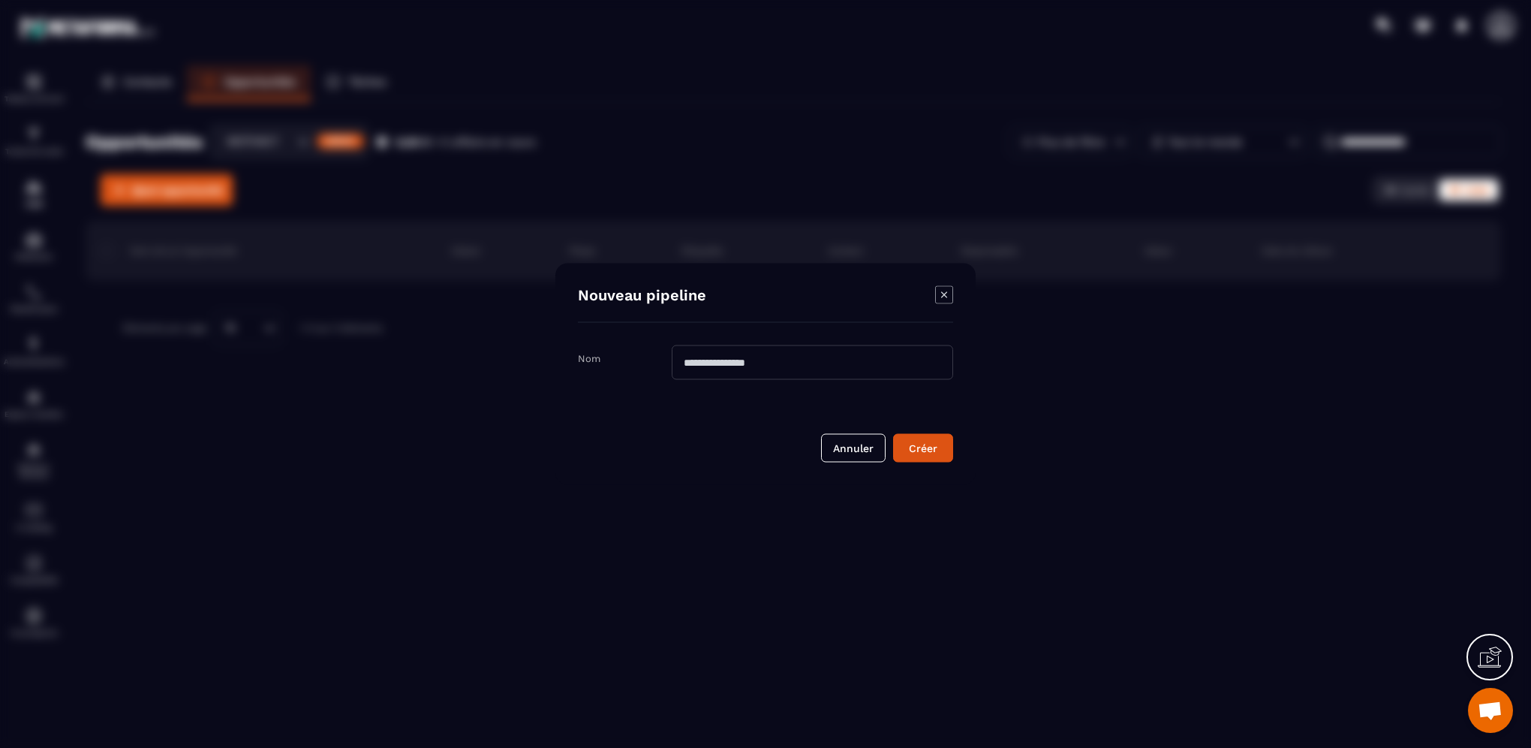
click at [707, 360] on input "Modal window" at bounding box center [813, 362] width 282 height 35
type input "**********"
click at [926, 439] on button "Créer" at bounding box center [923, 448] width 60 height 29
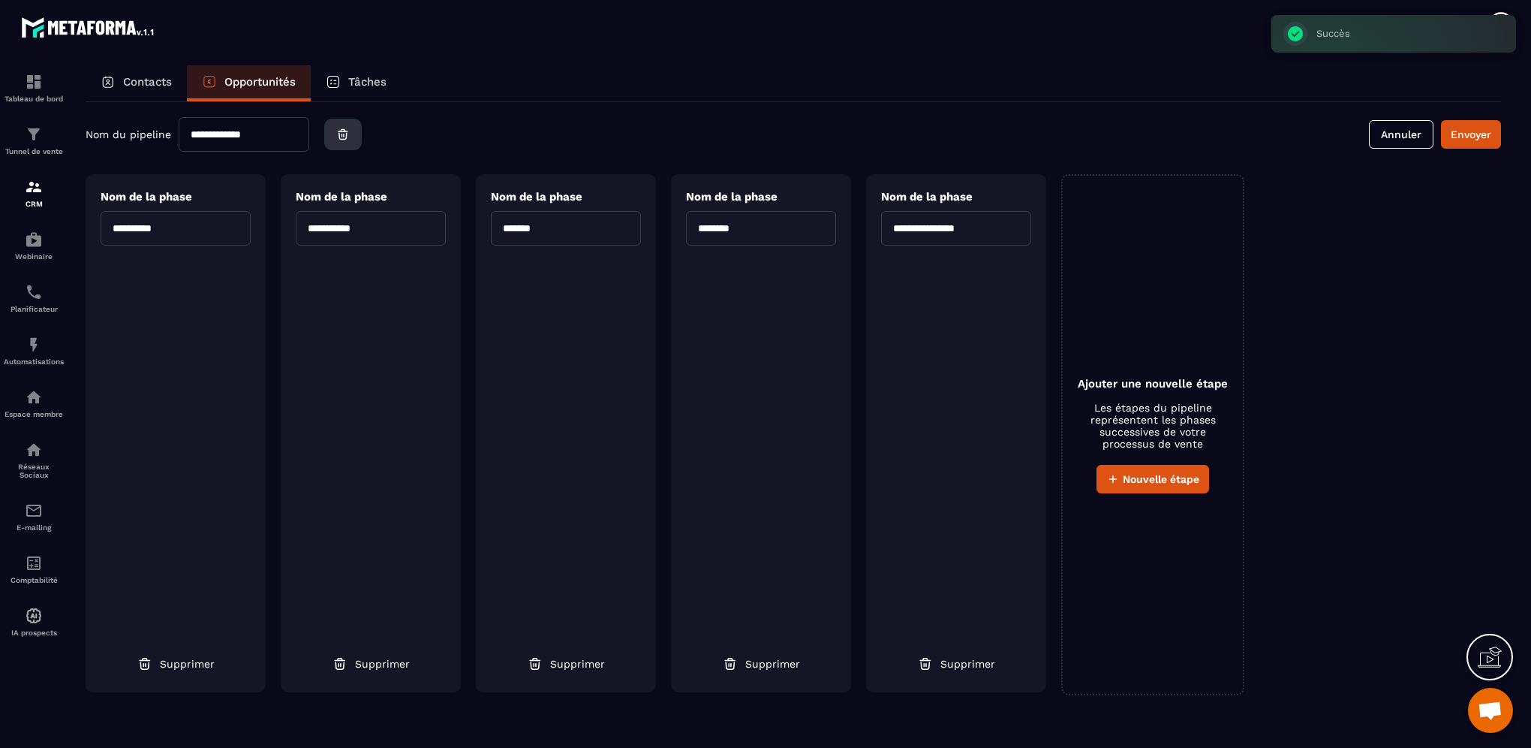
click at [348, 141] on button "button" at bounding box center [343, 135] width 38 height 32
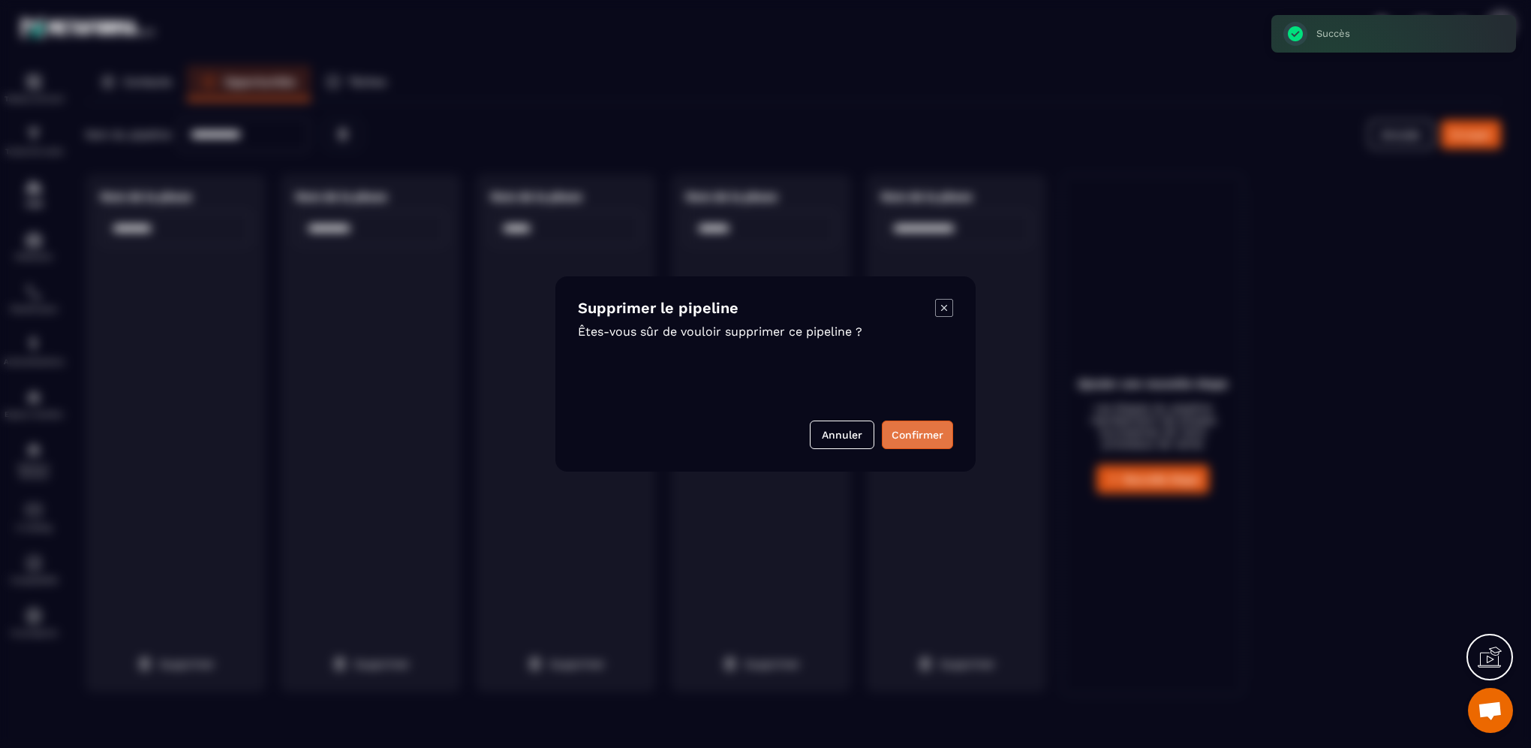
click at [911, 441] on button "Confirmer" at bounding box center [917, 434] width 71 height 29
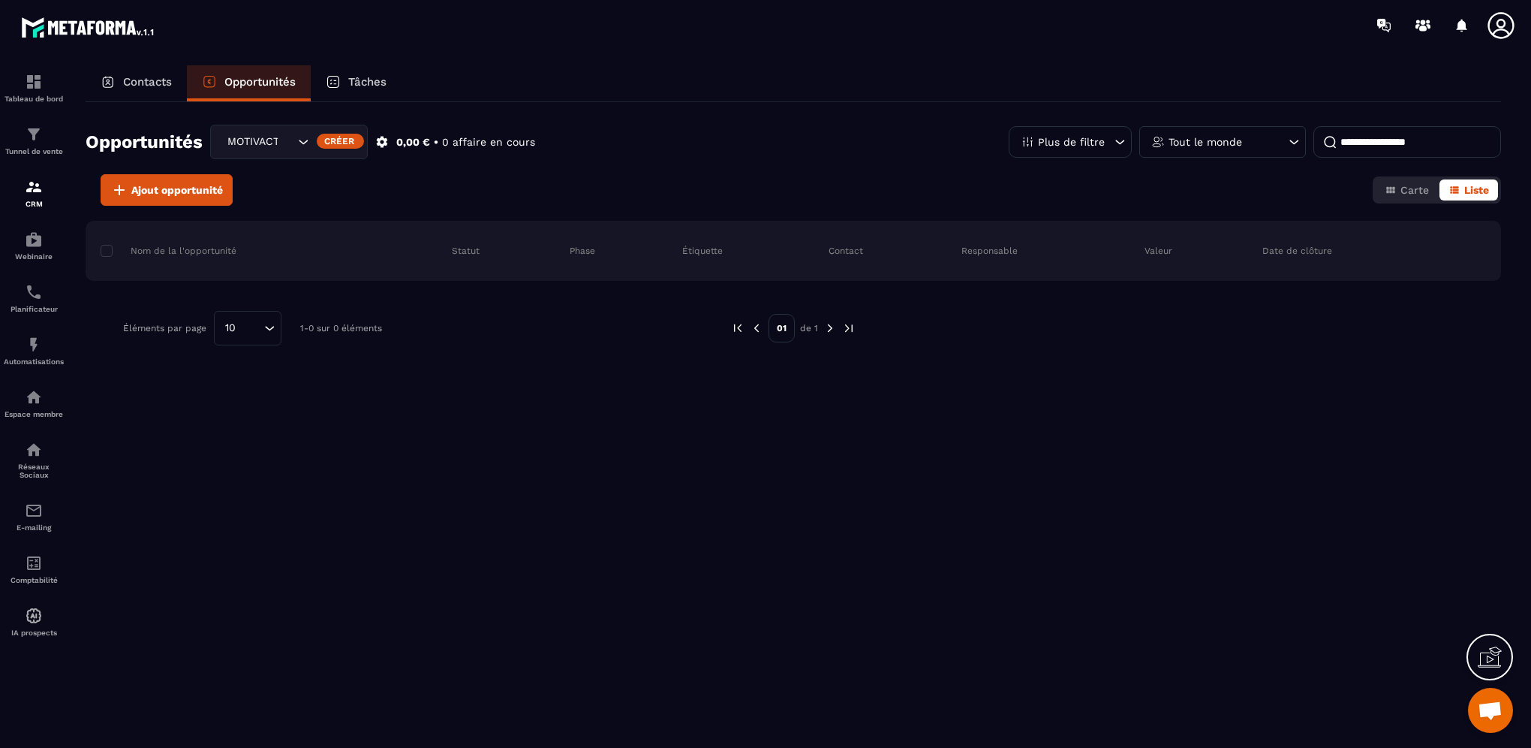
click at [342, 141] on div "Créer" at bounding box center [340, 141] width 47 height 15
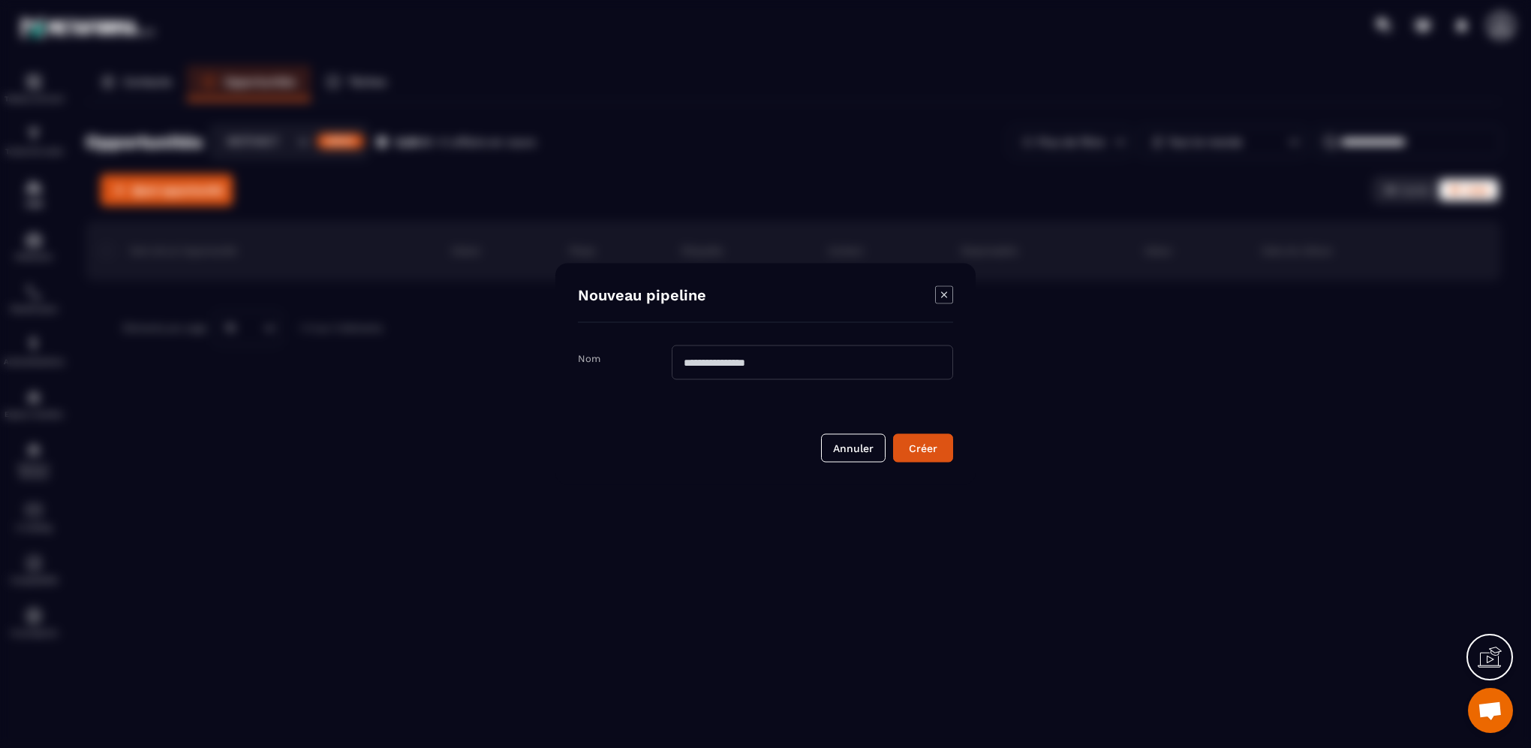
click at [685, 366] on input "Modal window" at bounding box center [813, 362] width 282 height 35
type input "**********"
click at [655, 507] on div "Modal window" at bounding box center [765, 374] width 1531 height 748
click at [940, 452] on div "Créer" at bounding box center [923, 448] width 41 height 15
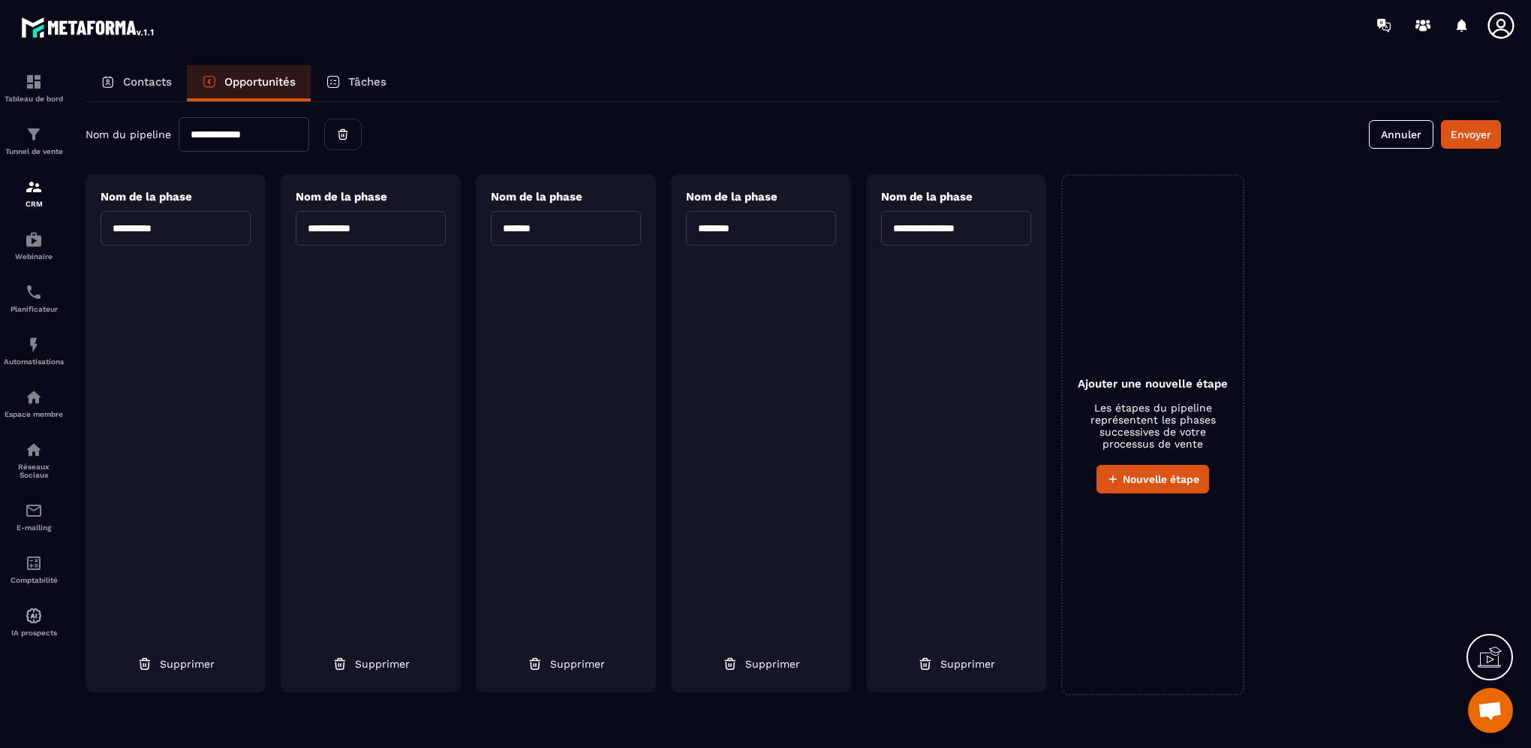
click at [159, 80] on p "Contacts" at bounding box center [147, 82] width 49 height 14
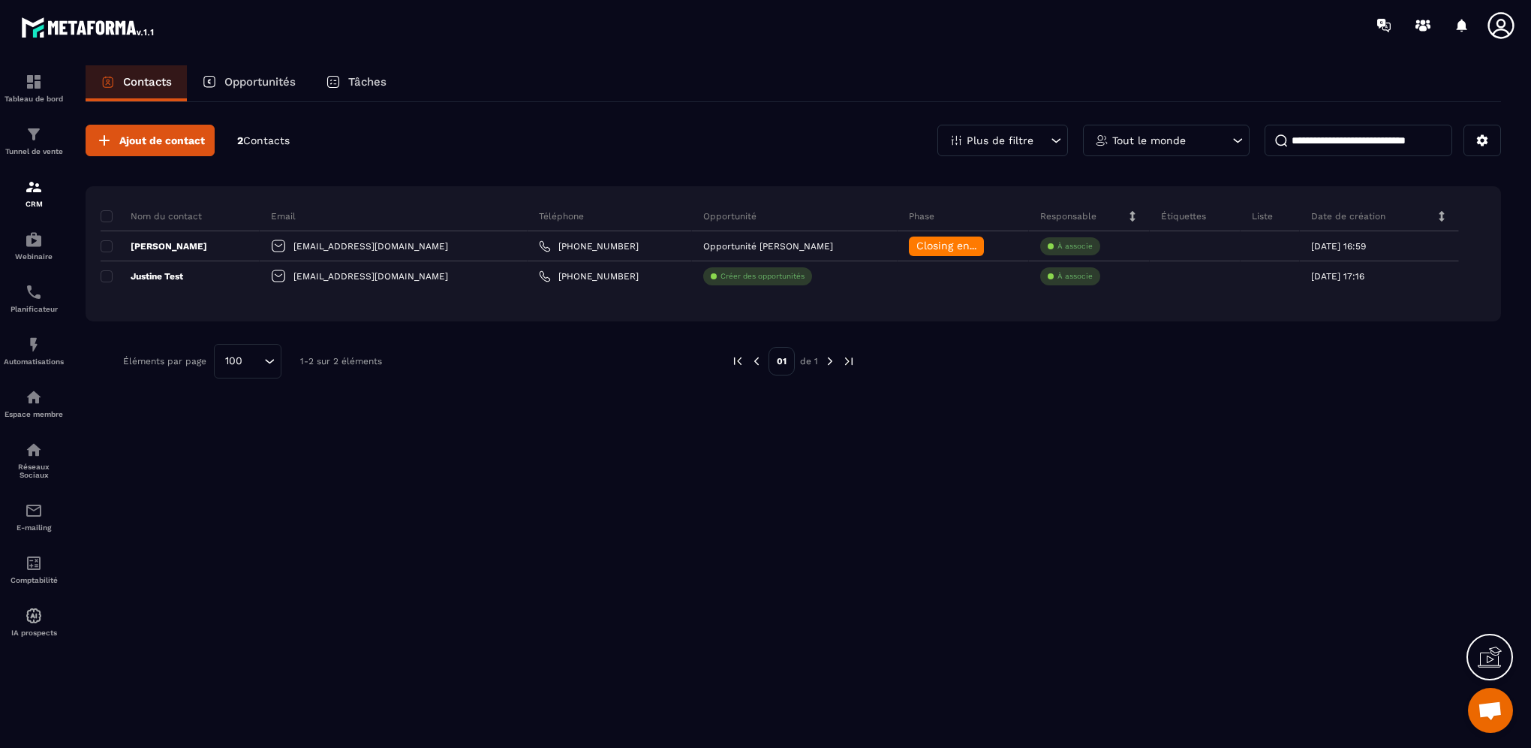
click at [1162, 210] on p "Étiquettes" at bounding box center [1183, 216] width 45 height 12
click at [1440, 213] on icon at bounding box center [1442, 216] width 5 height 11
click at [1483, 664] on icon at bounding box center [1490, 657] width 24 height 24
click at [1486, 141] on icon at bounding box center [1482, 140] width 11 height 11
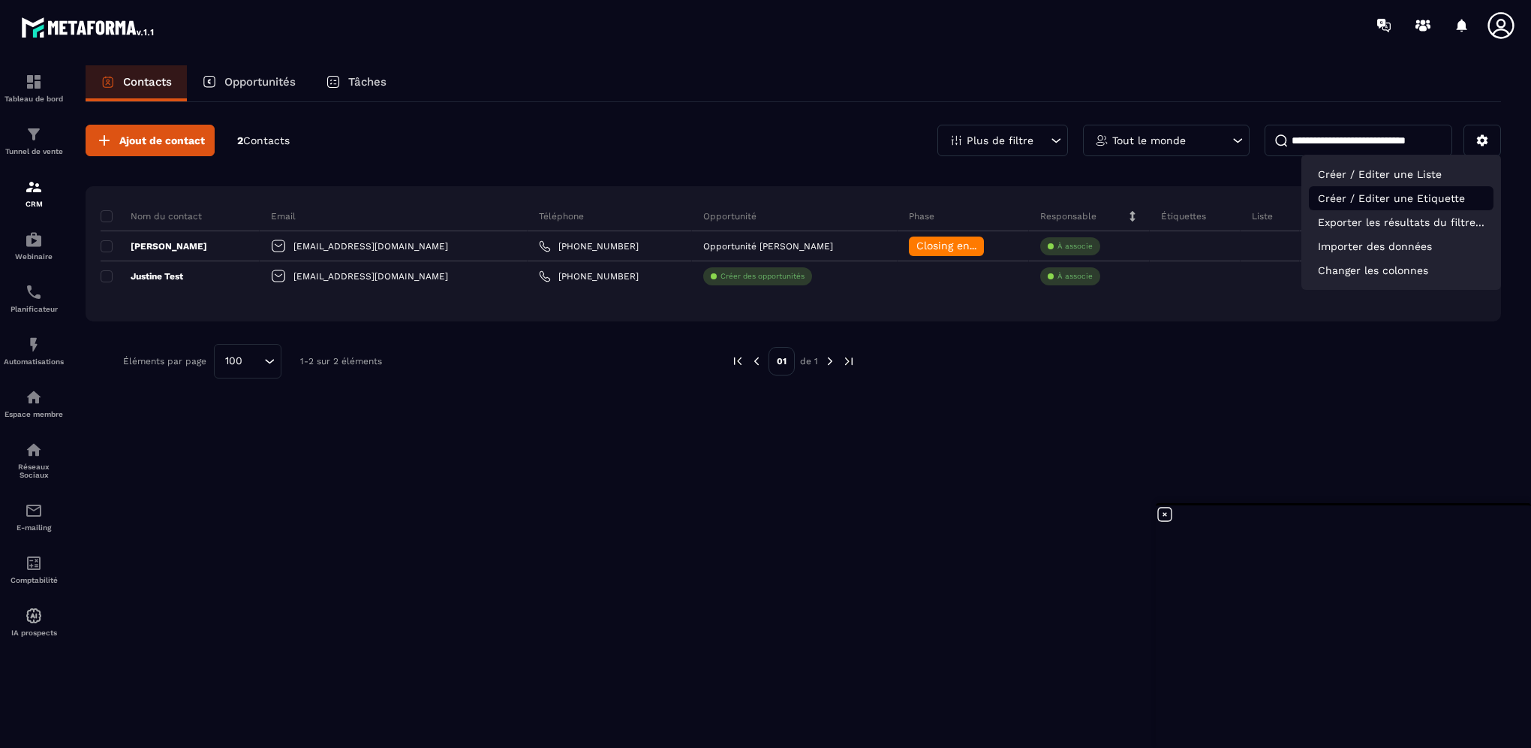
click at [1426, 205] on p "Créer / Editer une Etiquette" at bounding box center [1401, 198] width 185 height 24
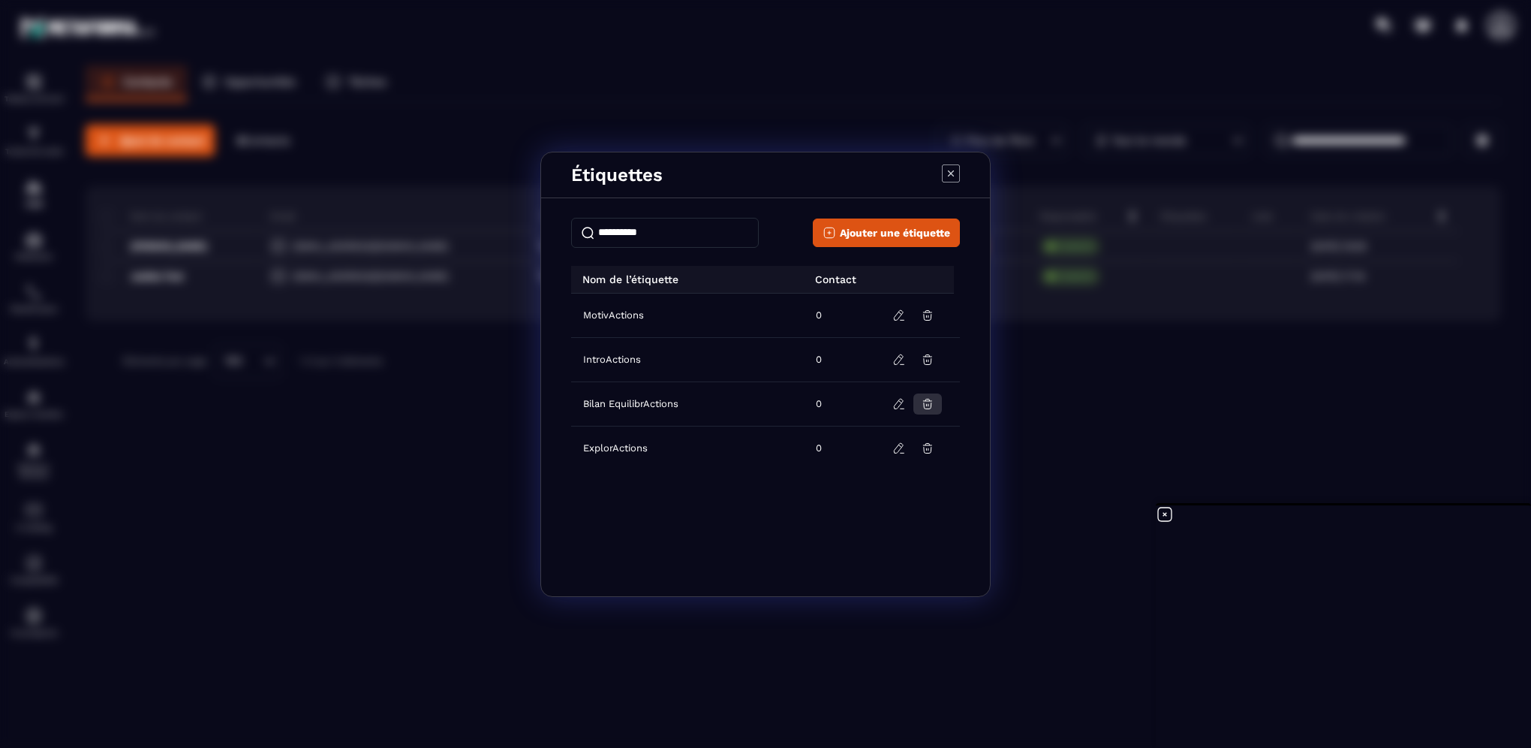
click at [929, 410] on button "Modal window" at bounding box center [928, 403] width 29 height 21
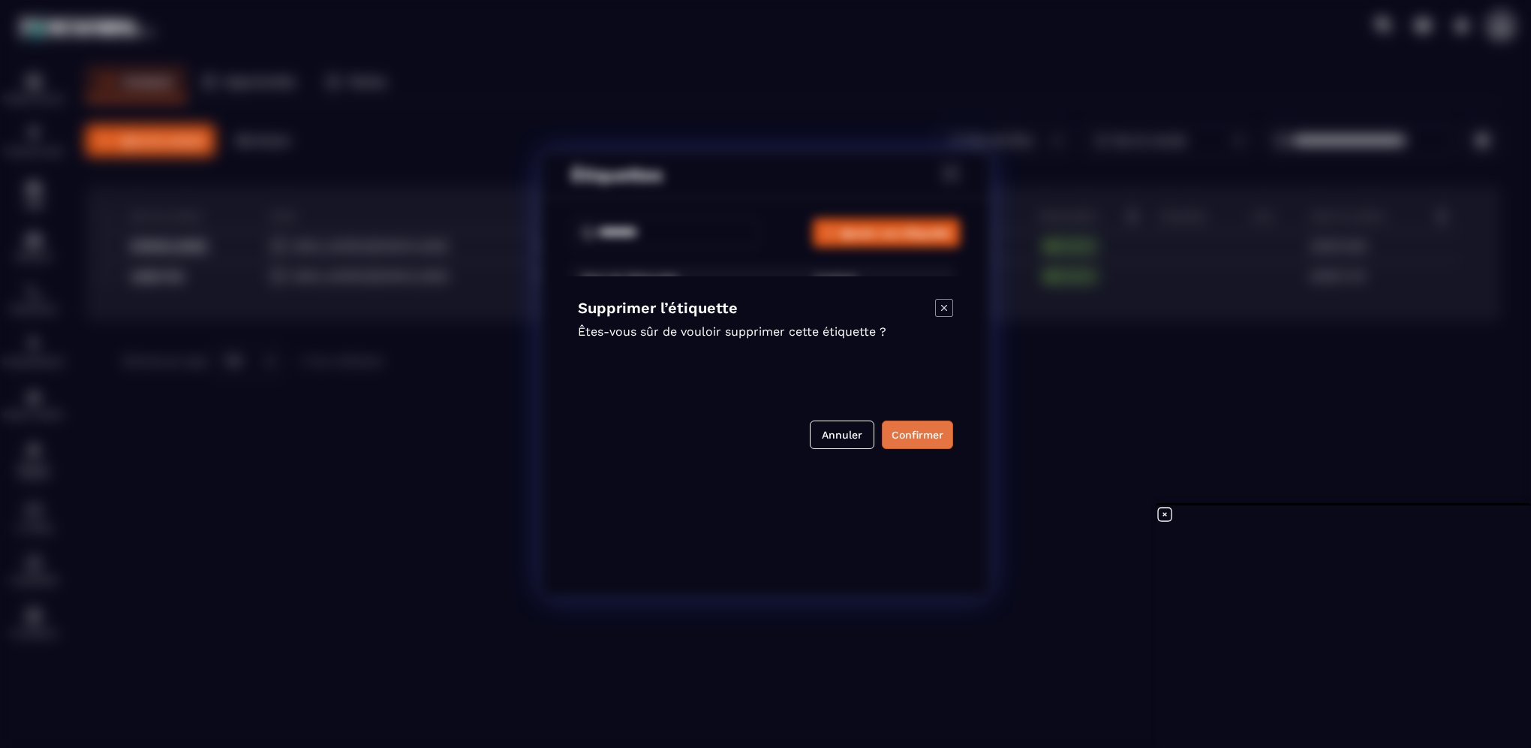
click at [910, 439] on button "Confirmer" at bounding box center [917, 434] width 71 height 29
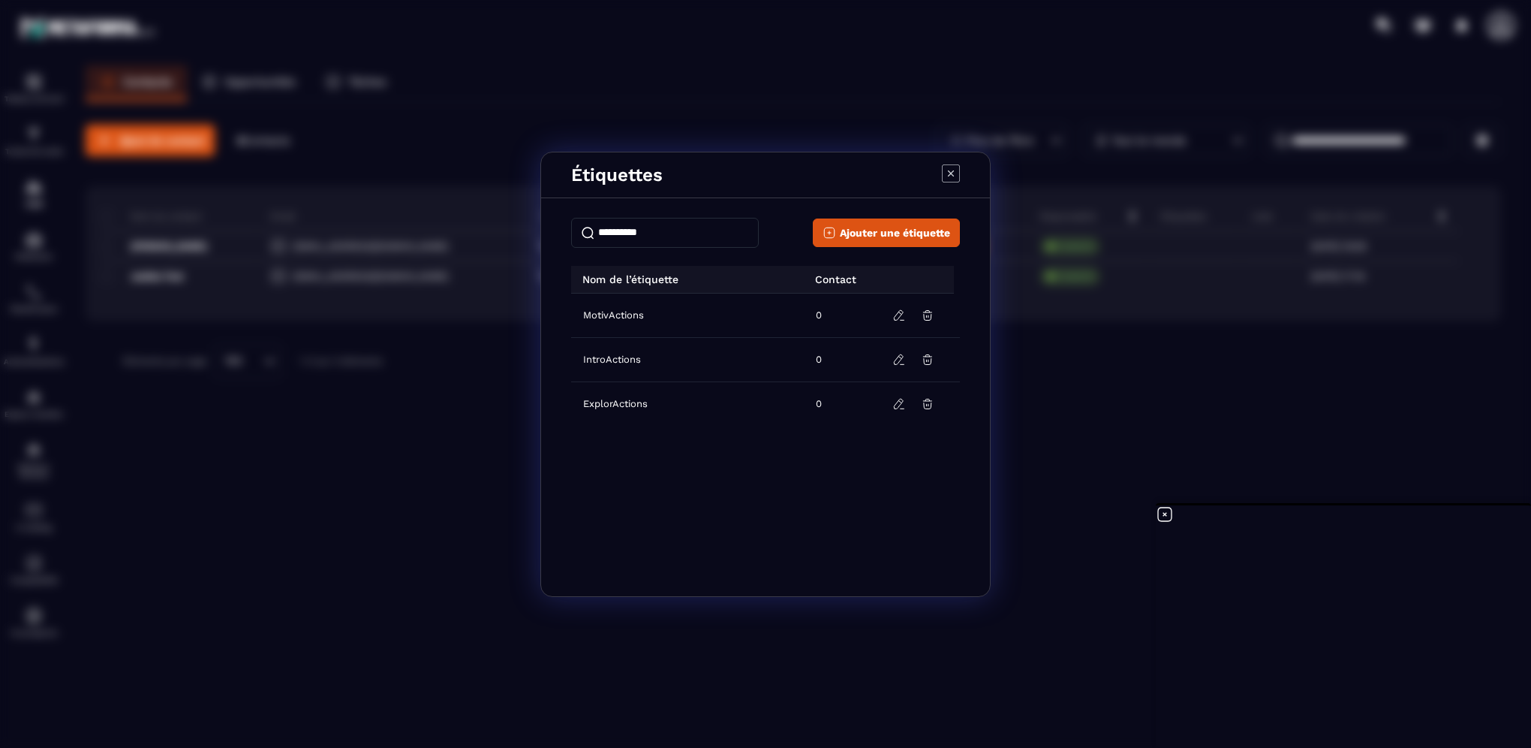
click at [601, 239] on input "Modal window" at bounding box center [665, 233] width 188 height 30
click at [597, 229] on input "**********" at bounding box center [665, 233] width 188 height 30
type input "**********"
click at [872, 234] on span "Ajouter une étiquette" at bounding box center [895, 232] width 110 height 15
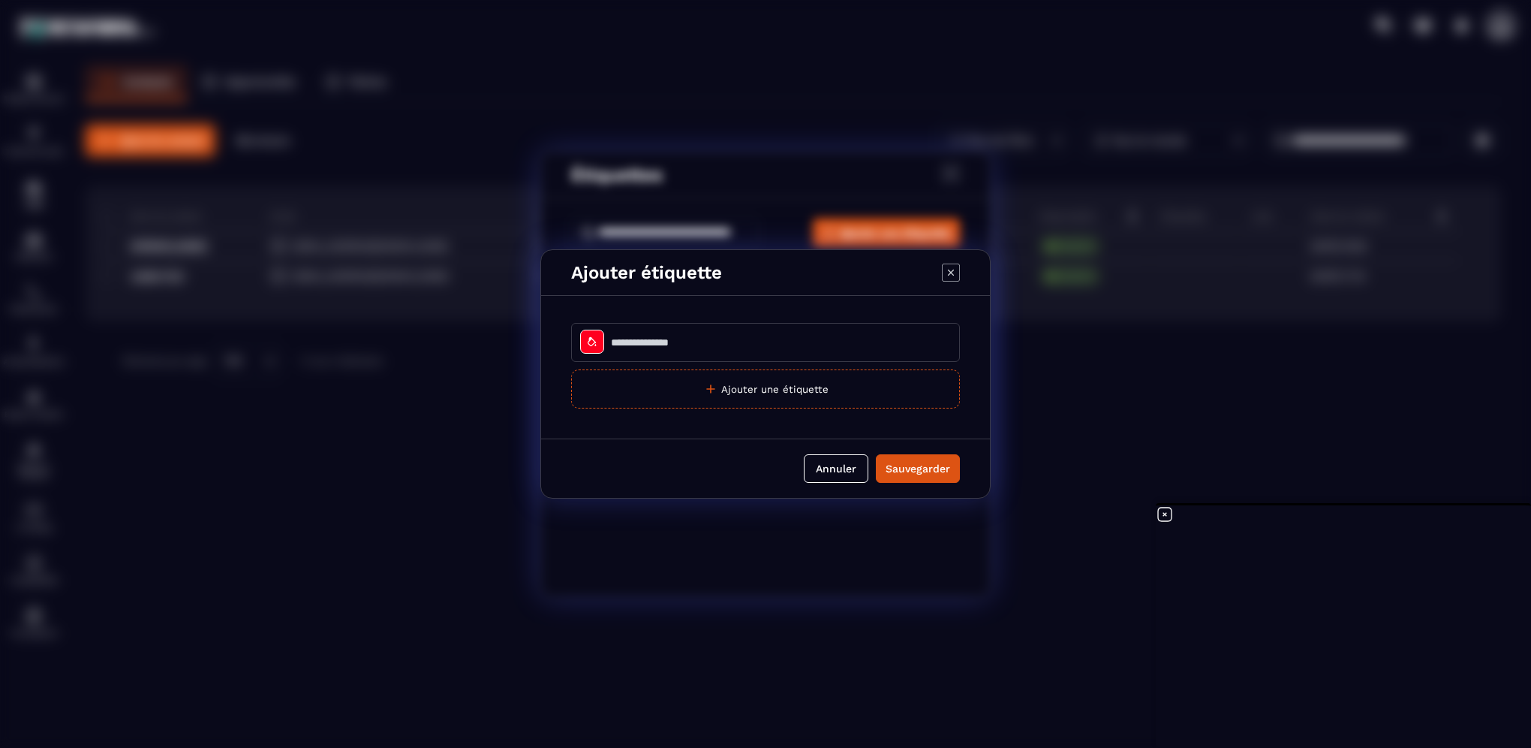
click at [590, 346] on icon "Modal window" at bounding box center [592, 342] width 12 height 12
click at [598, 450] on div at bounding box center [599, 448] width 14 height 14
click at [923, 475] on button "Sauvegarder" at bounding box center [918, 468] width 84 height 29
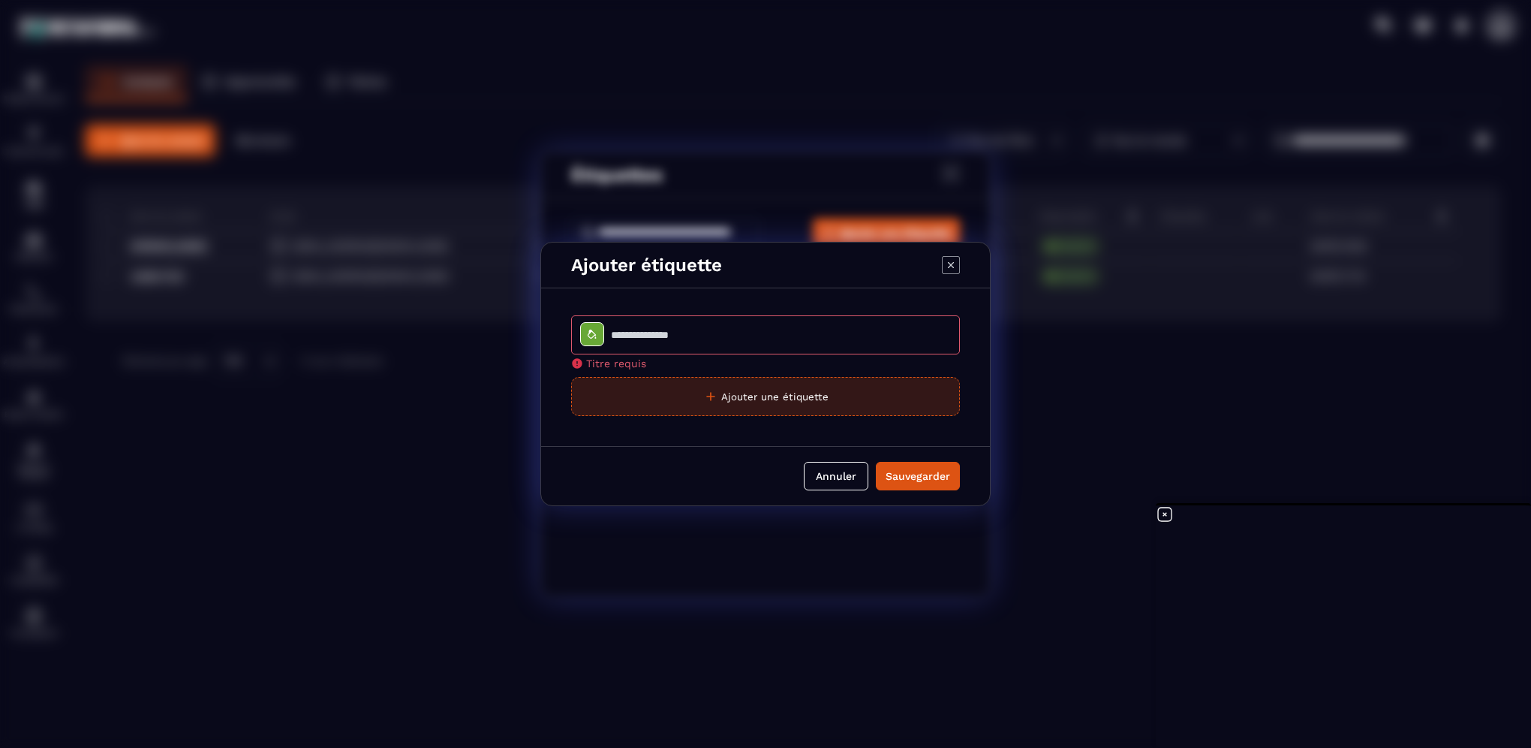
click at [829, 396] on button "Ajouter une étiquette" at bounding box center [765, 396] width 389 height 39
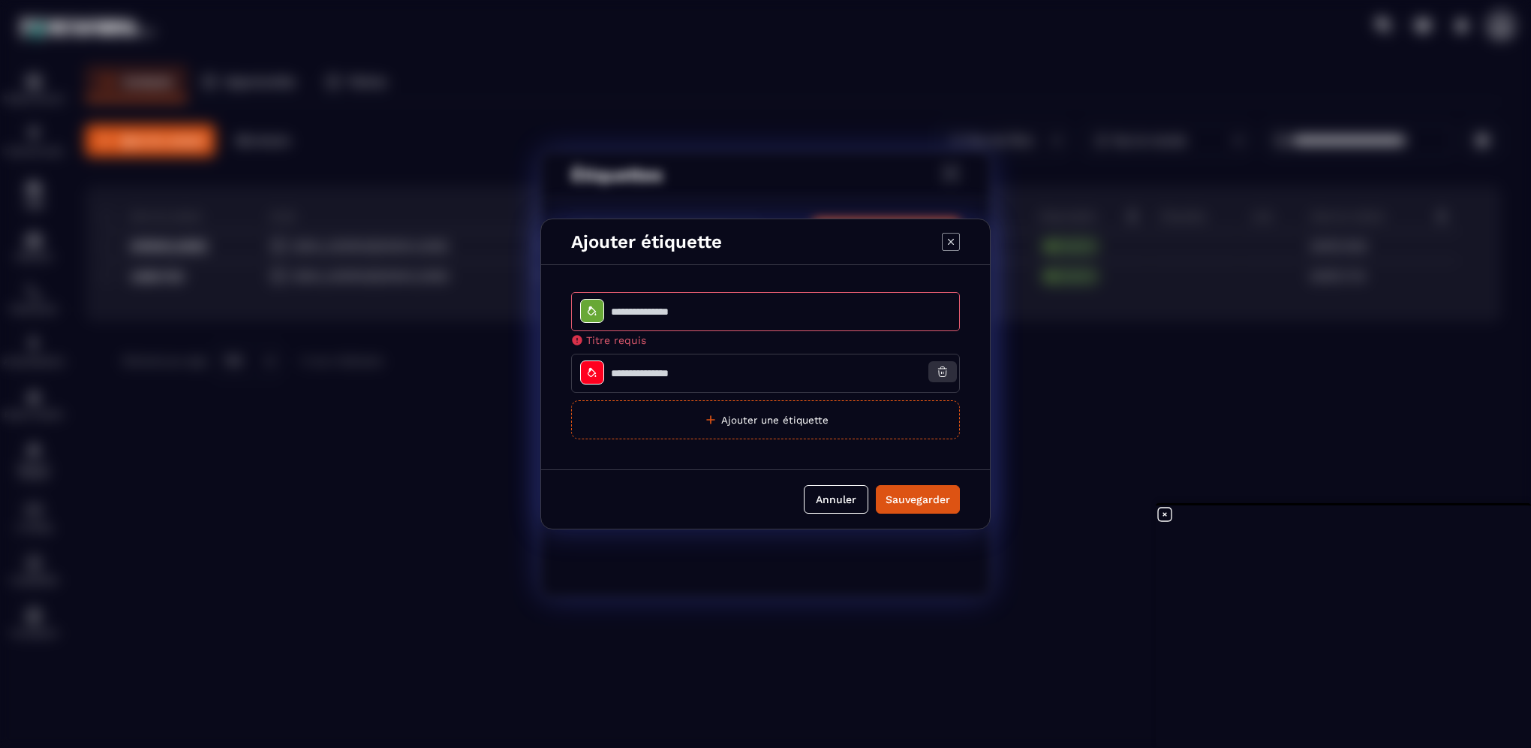
click at [944, 376] on icon "Modal window" at bounding box center [942, 372] width 9 height 10
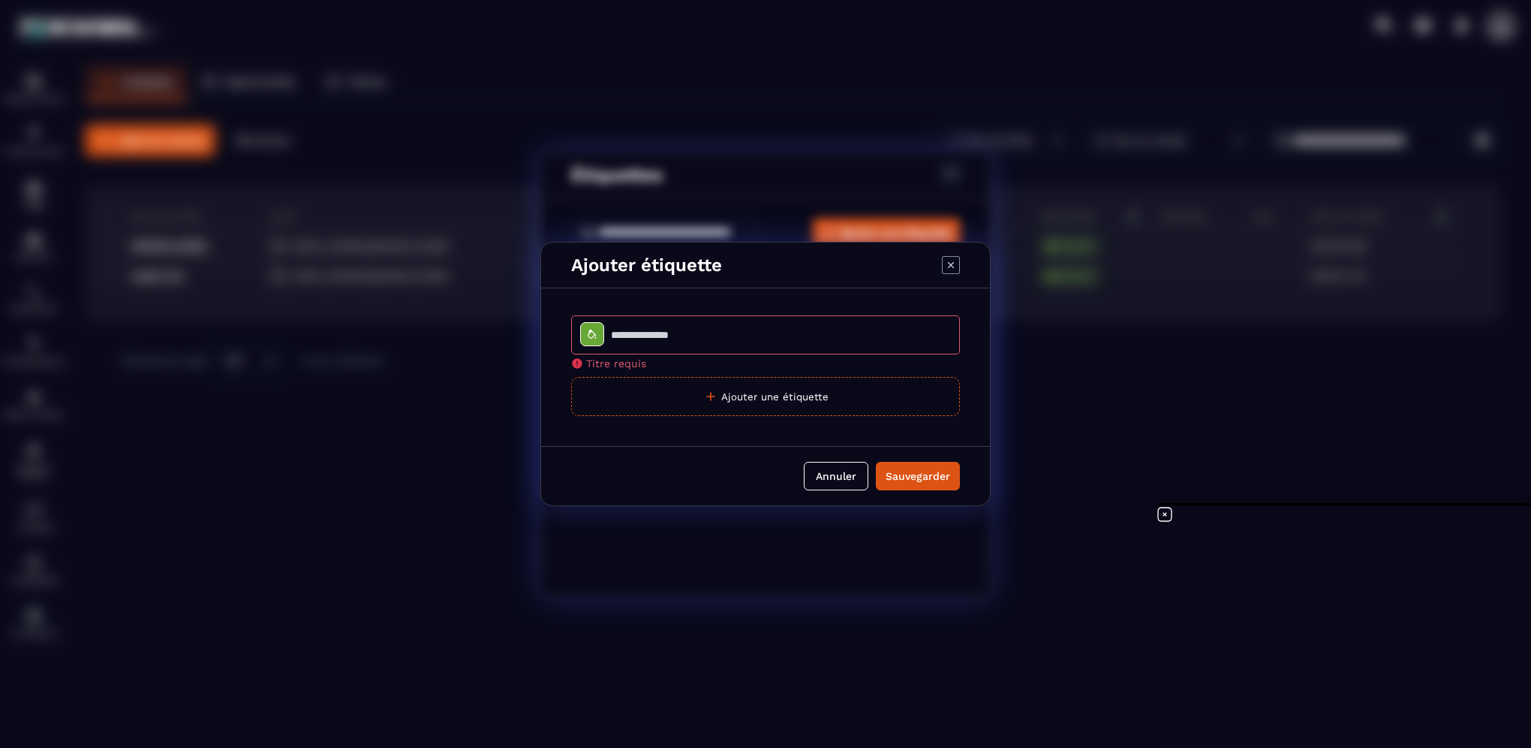
click at [643, 339] on input "Modal window" at bounding box center [765, 334] width 389 height 39
type input "**********"
click at [895, 475] on button "Sauvegarder" at bounding box center [918, 476] width 84 height 29
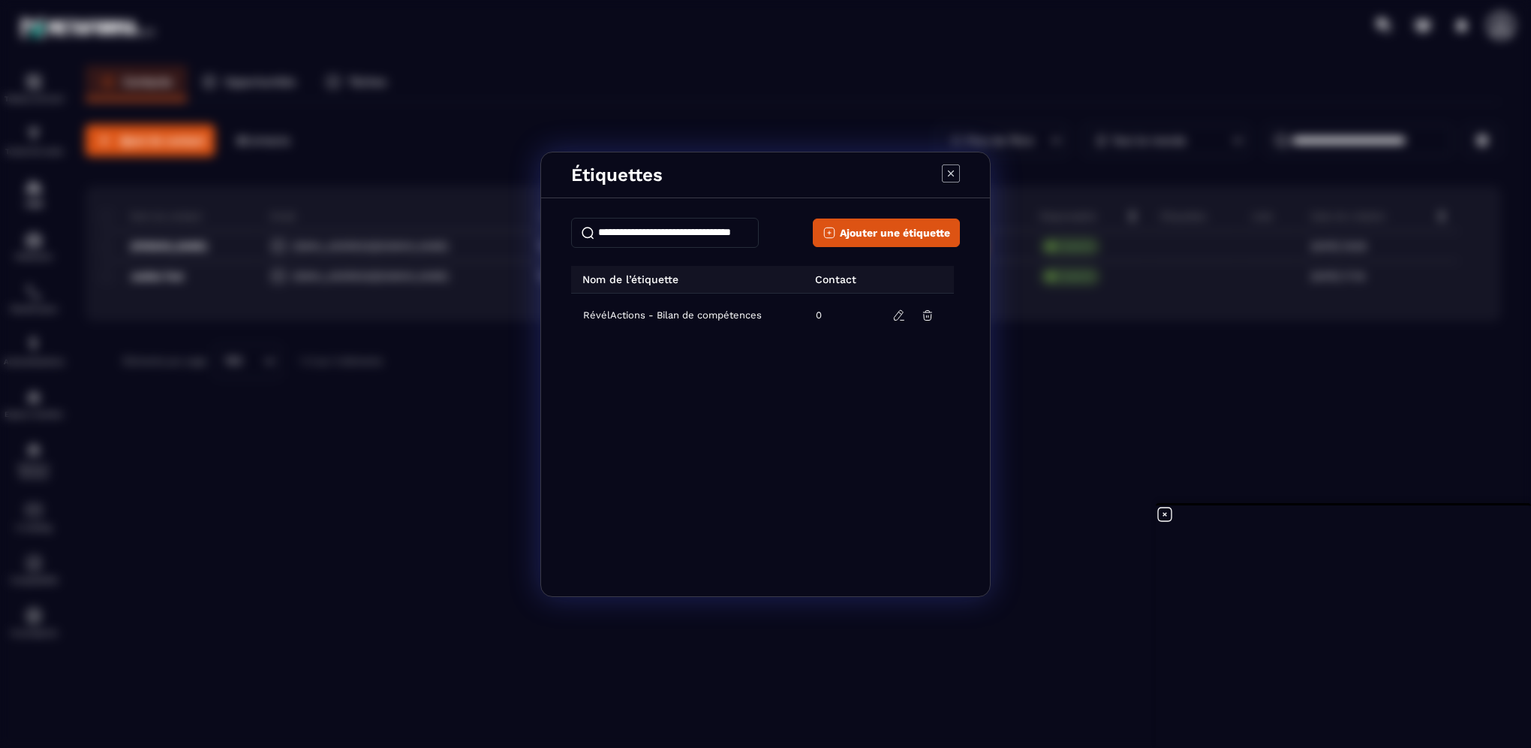
click at [612, 231] on input "**********" at bounding box center [665, 233] width 188 height 30
click at [943, 168] on icon "Modal window" at bounding box center [951, 173] width 18 height 18
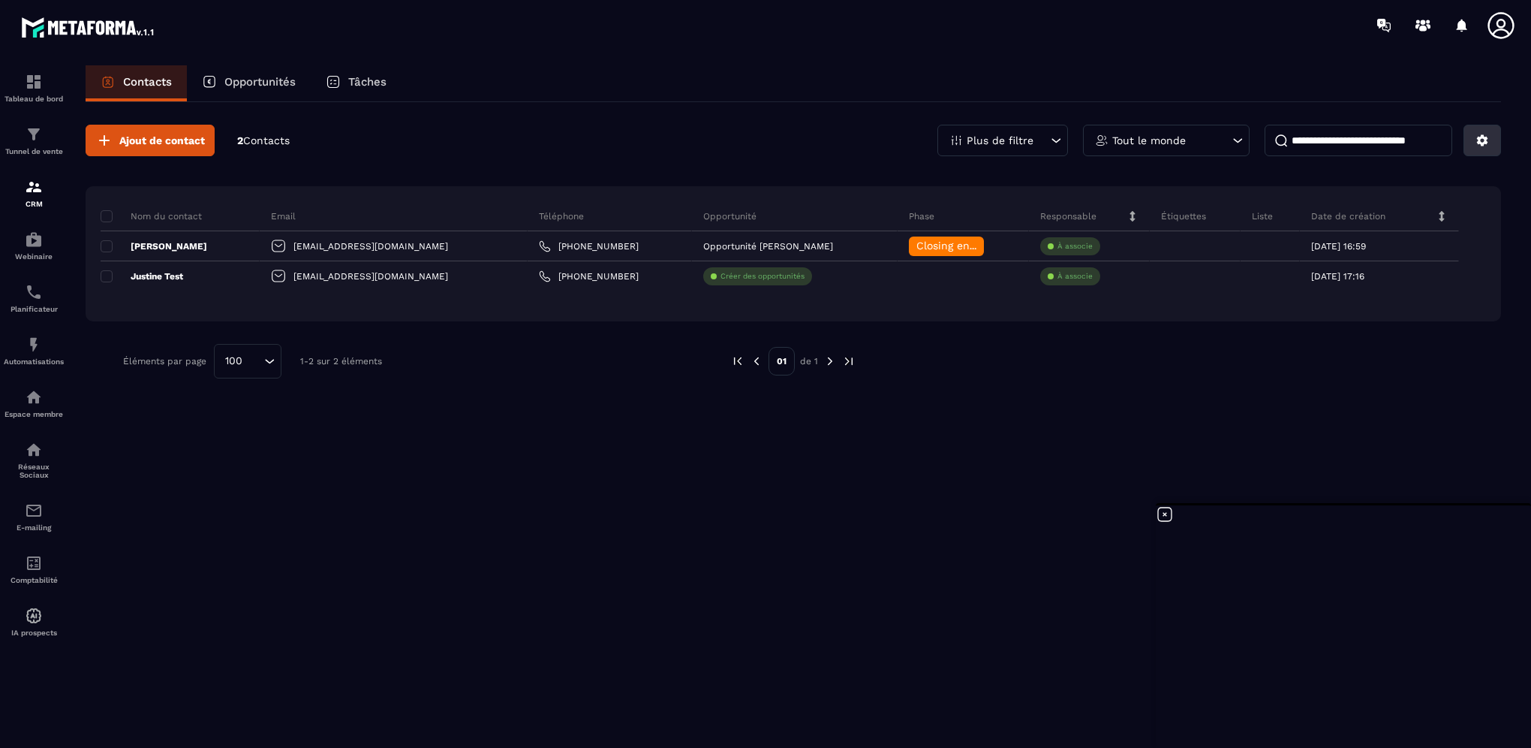
click at [1486, 139] on icon at bounding box center [1482, 140] width 11 height 11
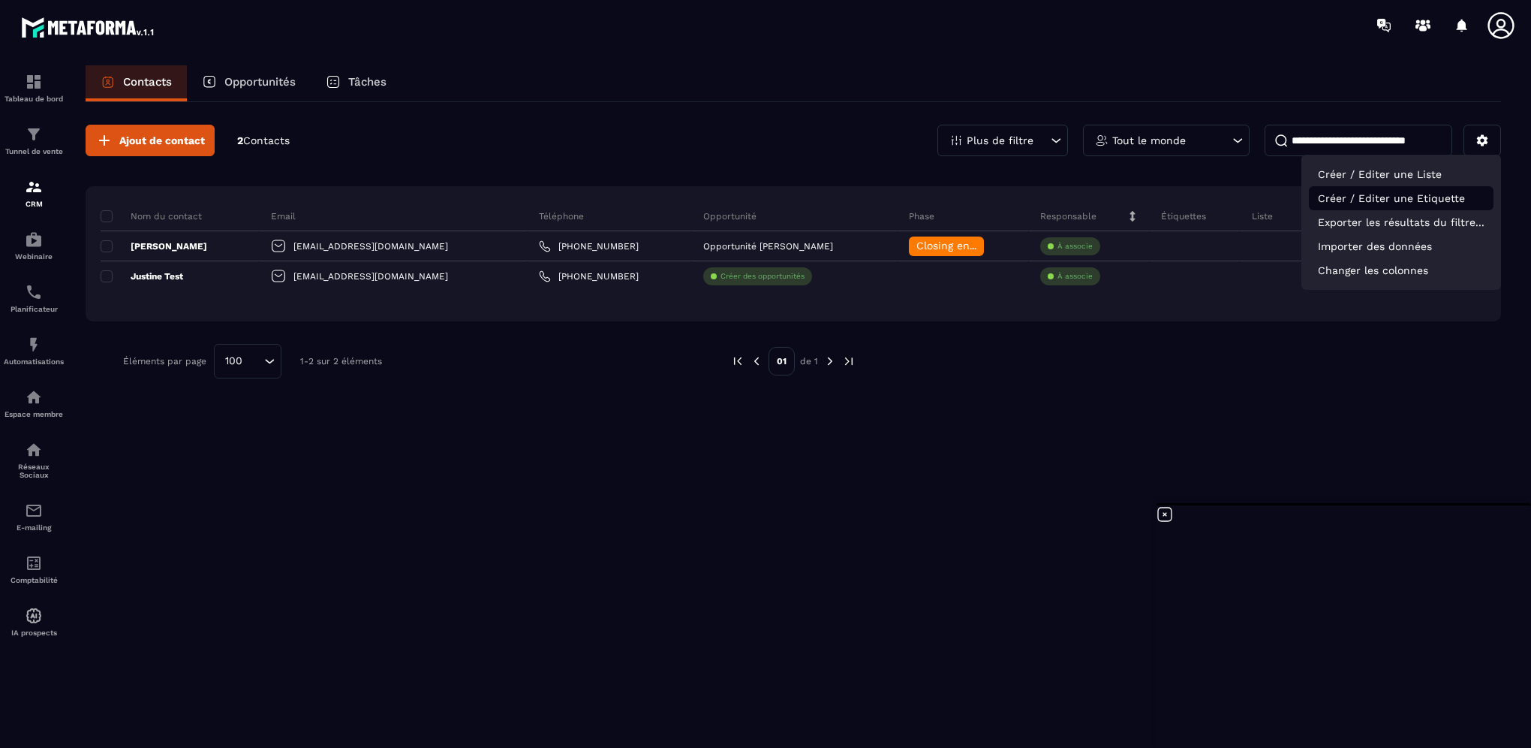
click at [1389, 201] on p "Créer / Editer une Etiquette" at bounding box center [1401, 198] width 185 height 24
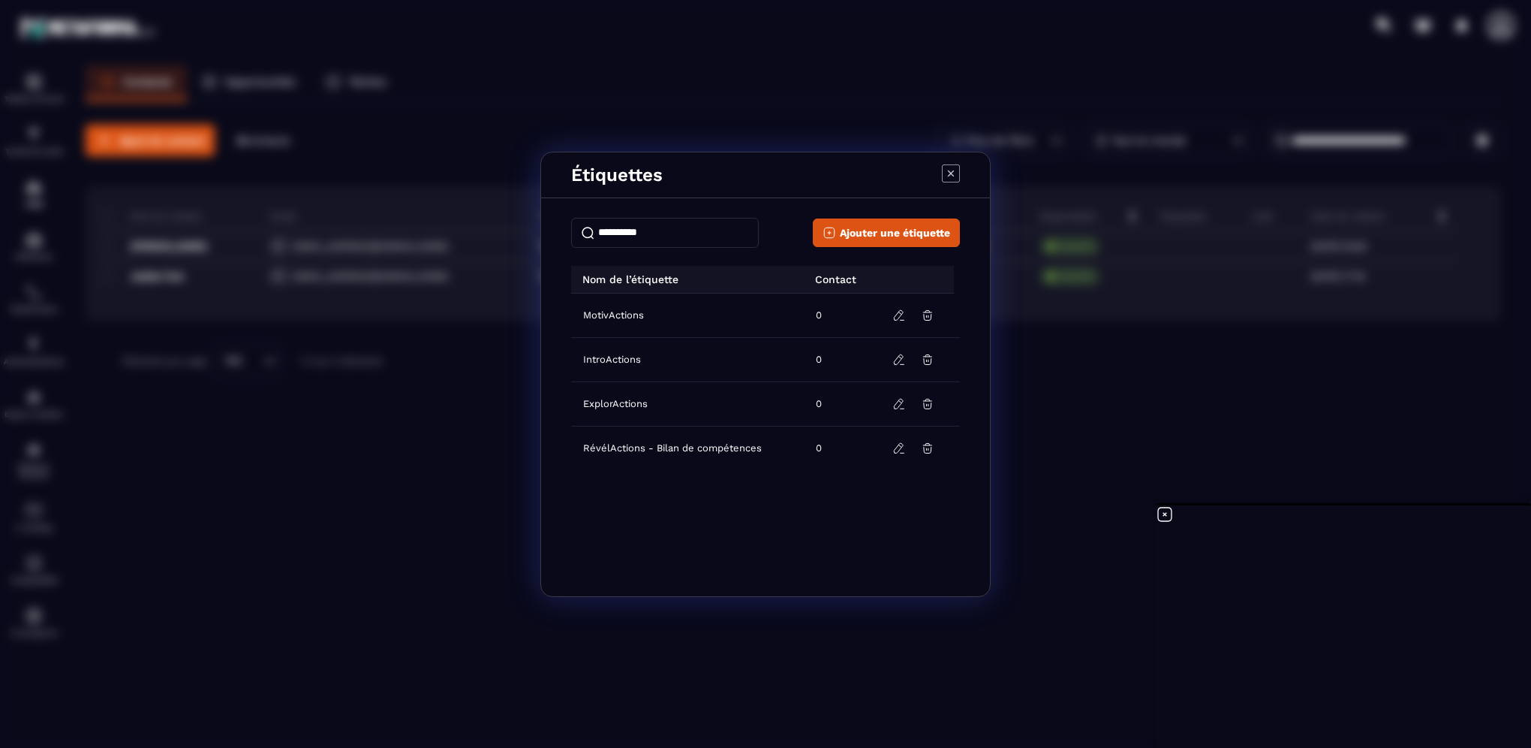
click at [1049, 468] on div "Étiquettes Ajouter une étiquette Nom de l’étiquette Contact MotivActions 0 Intr…" at bounding box center [765, 374] width 1531 height 748
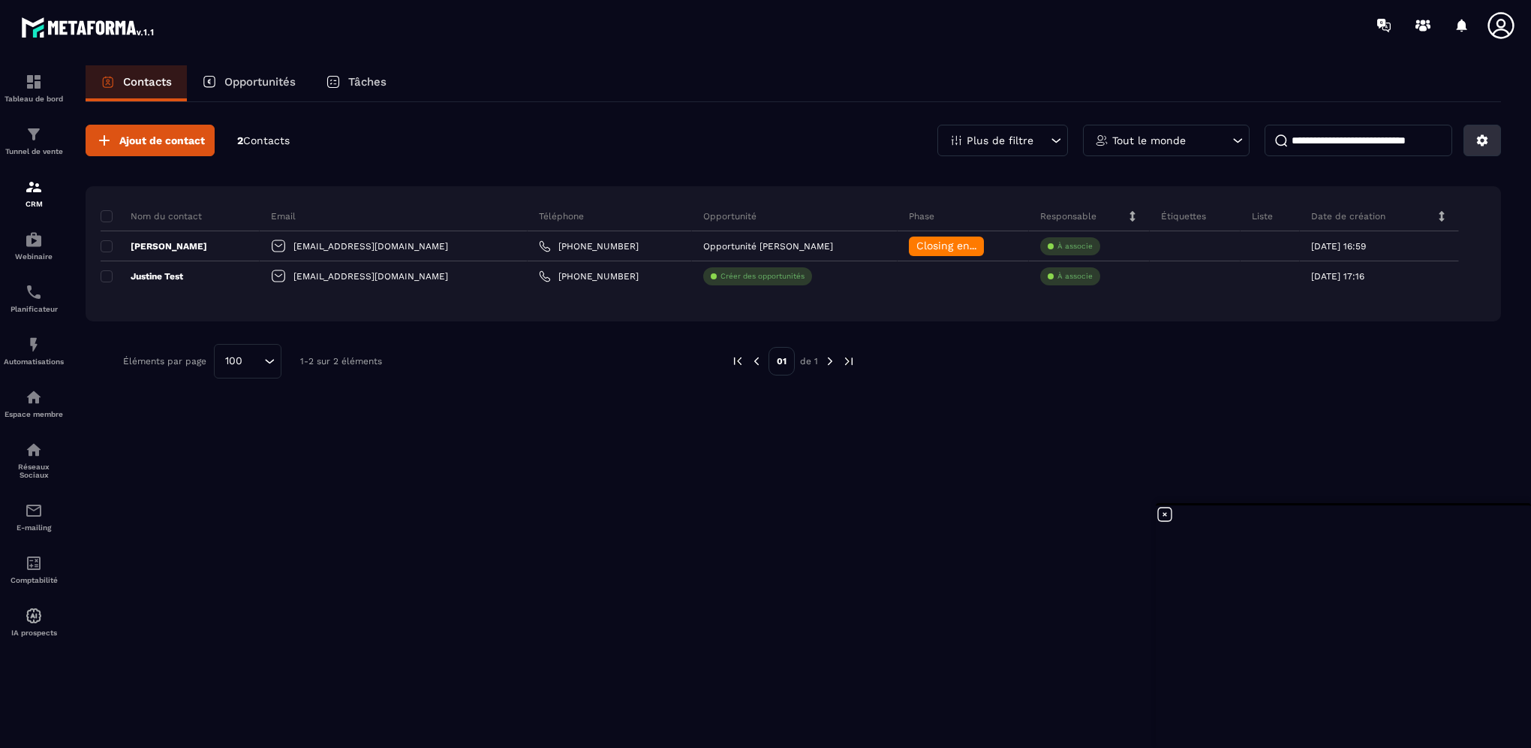
click at [1471, 135] on button at bounding box center [1483, 141] width 38 height 32
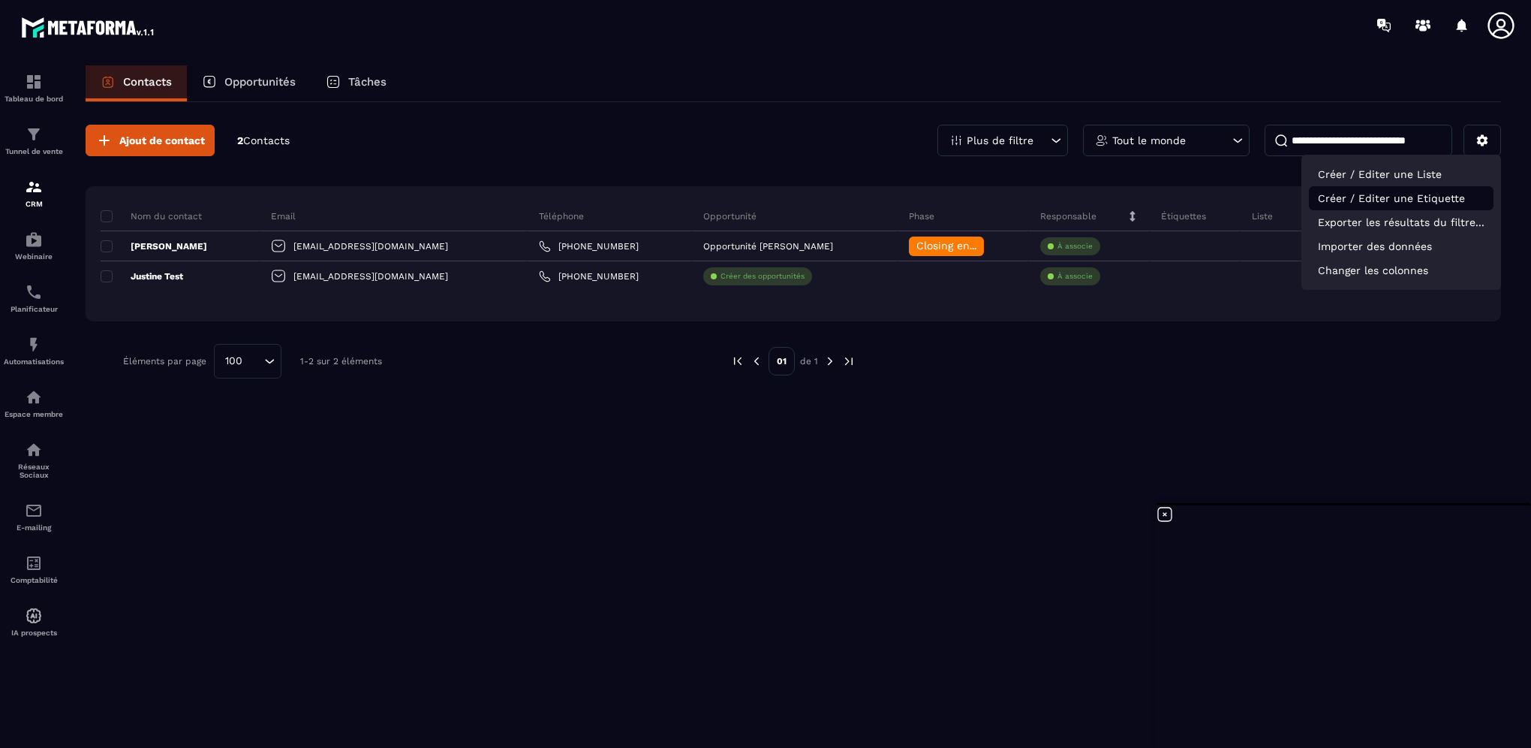
click at [1403, 201] on p "Créer / Editer une Etiquette" at bounding box center [1401, 198] width 185 height 24
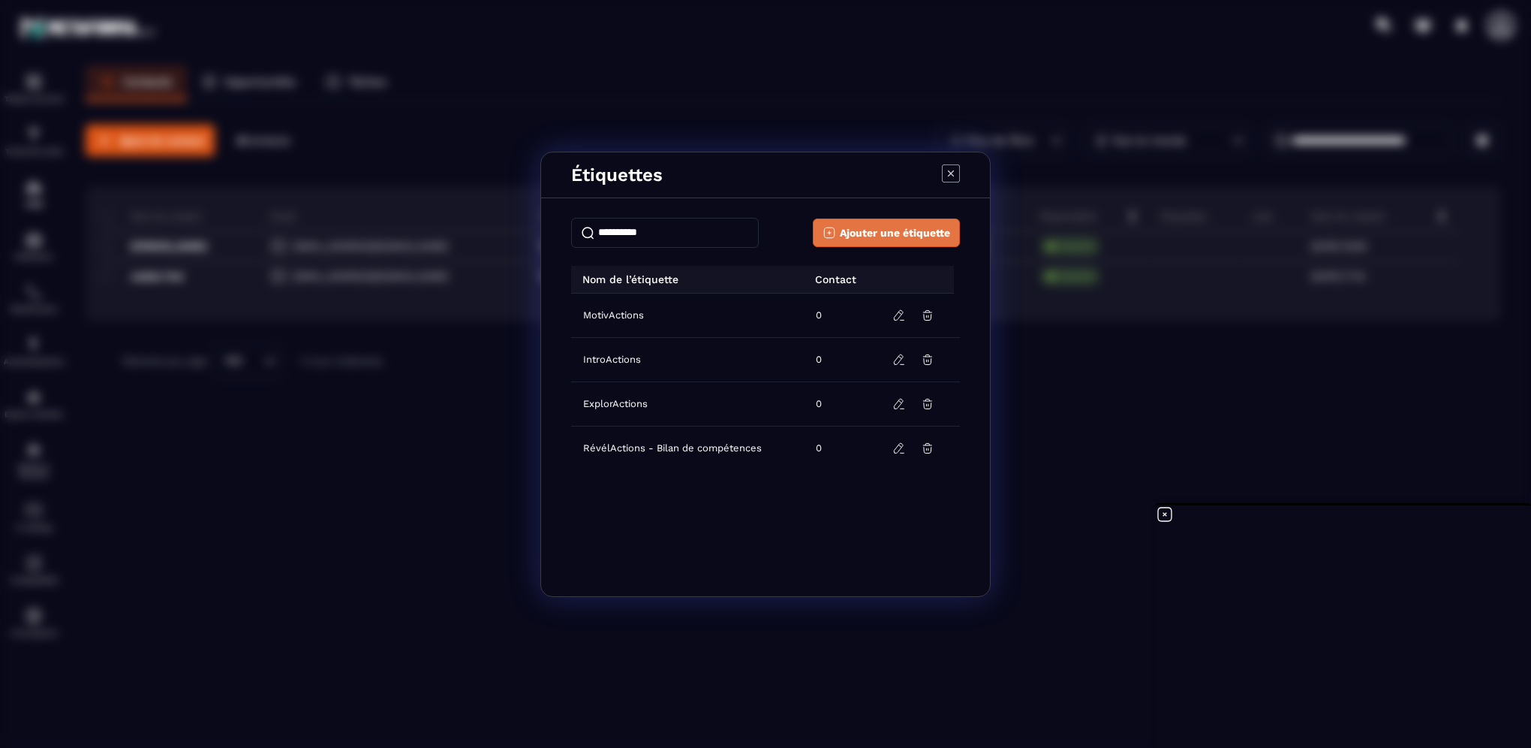
click at [901, 227] on span "Ajouter une étiquette" at bounding box center [895, 232] width 110 height 15
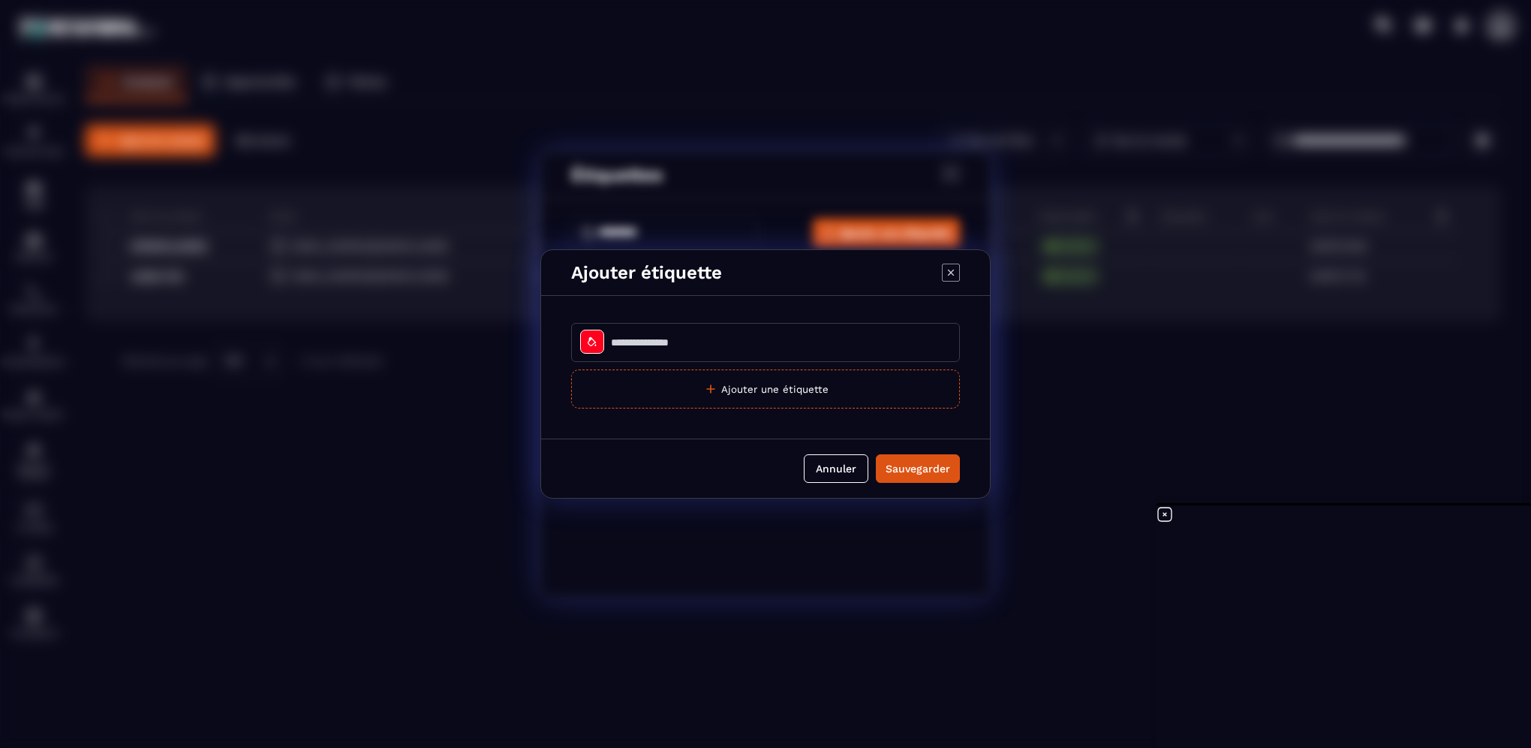
click at [754, 339] on input "Modal window" at bounding box center [765, 342] width 389 height 39
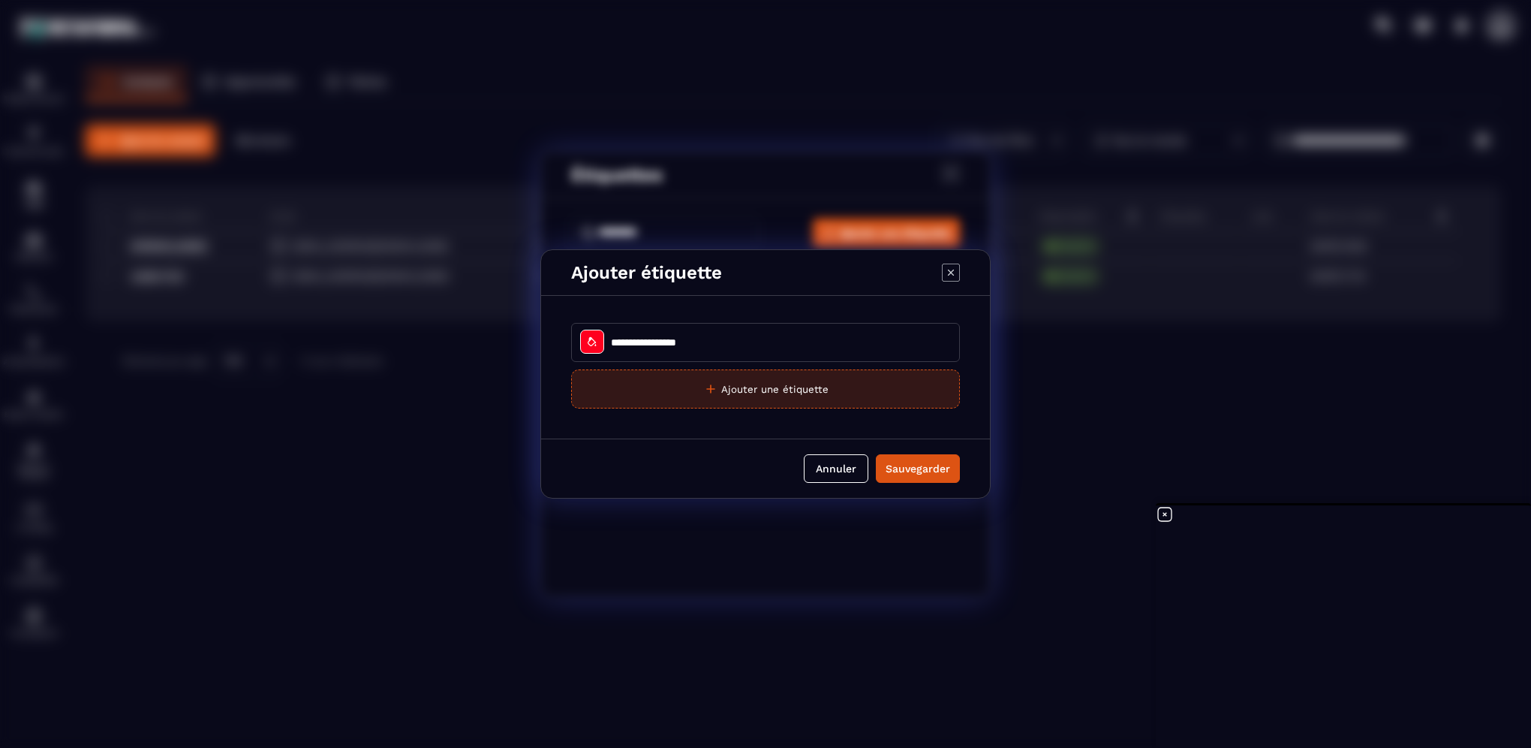
type input "**********"
click at [726, 398] on button "Ajouter une étiquette" at bounding box center [765, 388] width 389 height 39
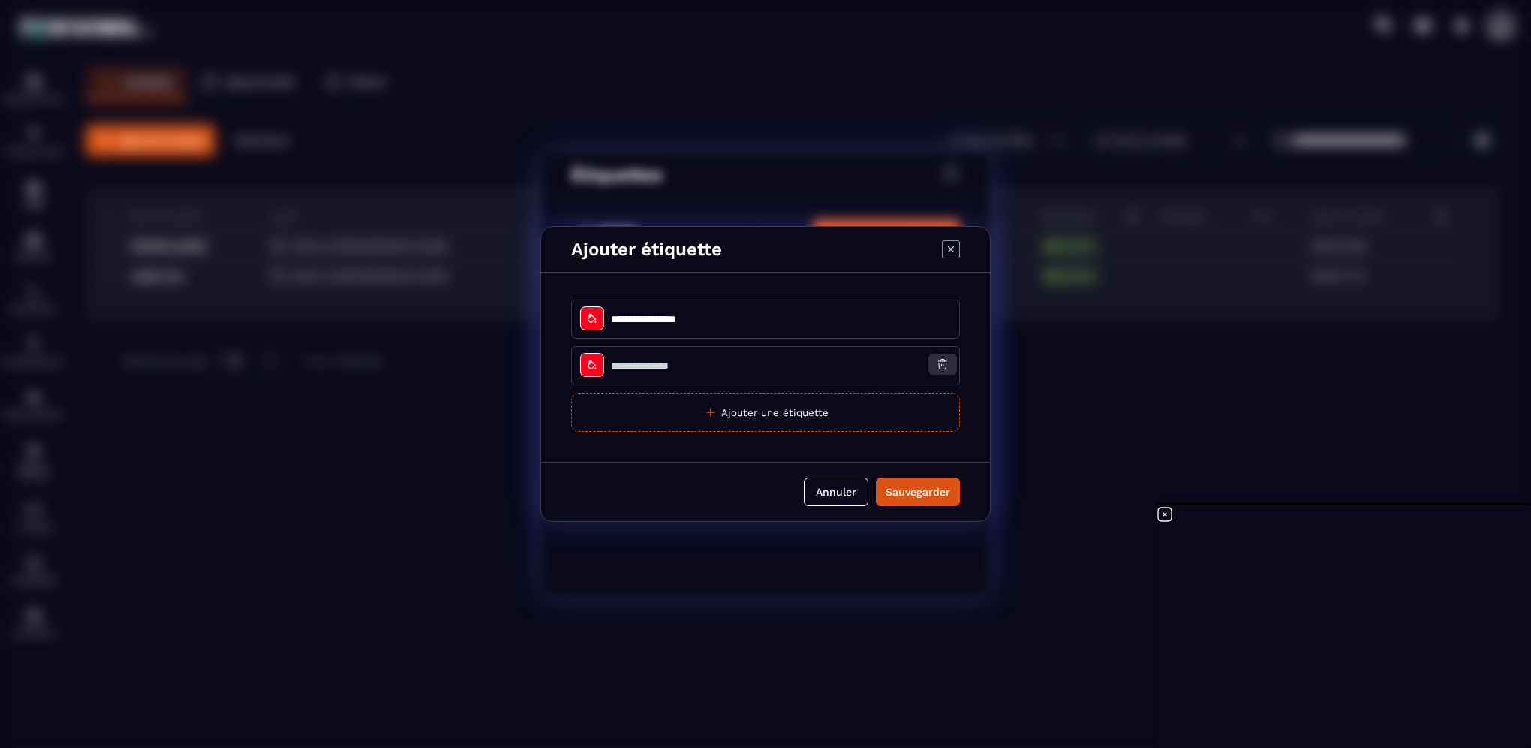
click at [946, 365] on icon "Modal window" at bounding box center [943, 364] width 14 height 14
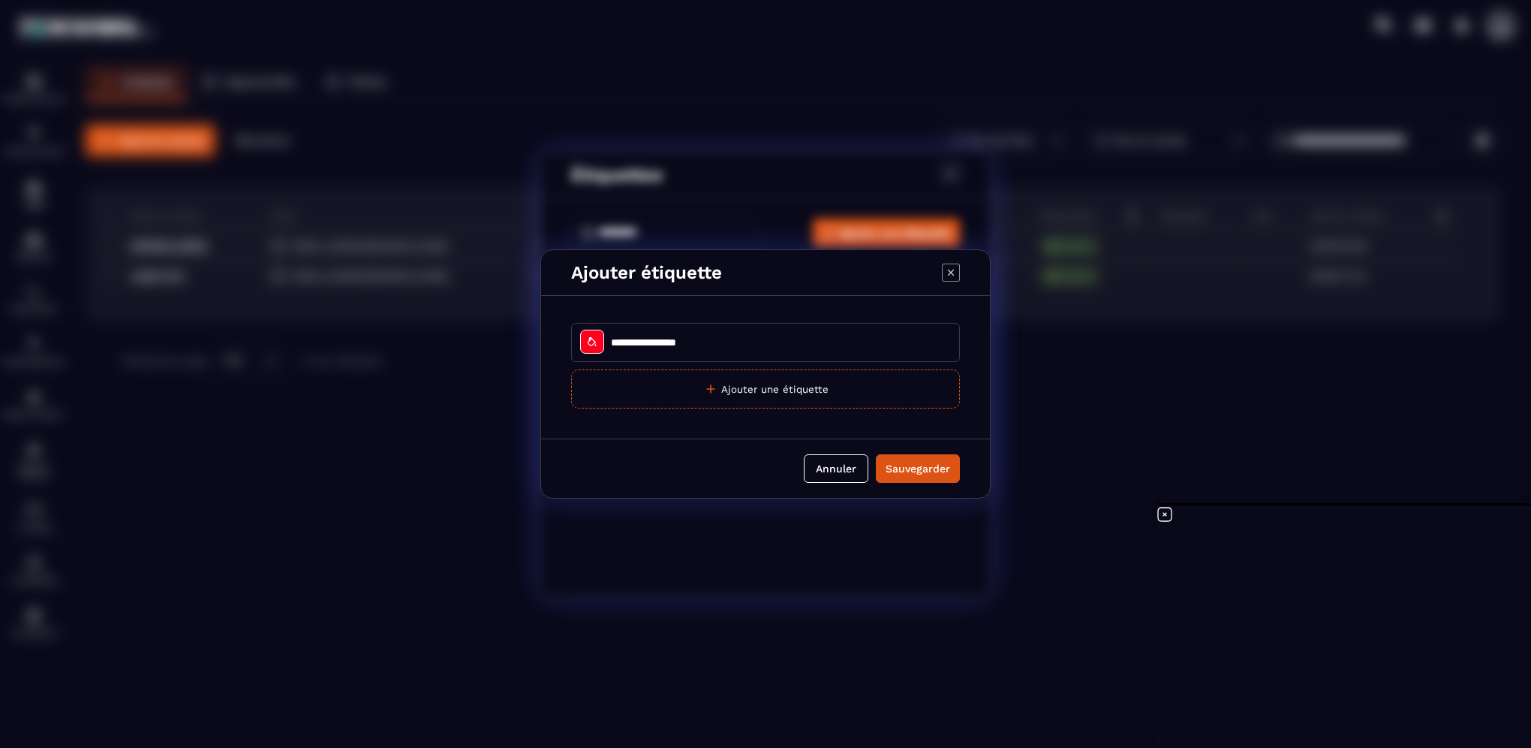
click at [595, 339] on icon "Modal window" at bounding box center [592, 342] width 12 height 12
click at [574, 412] on div at bounding box center [577, 419] width 14 height 14
click at [592, 342] on icon "Modal window" at bounding box center [592, 342] width 12 height 12
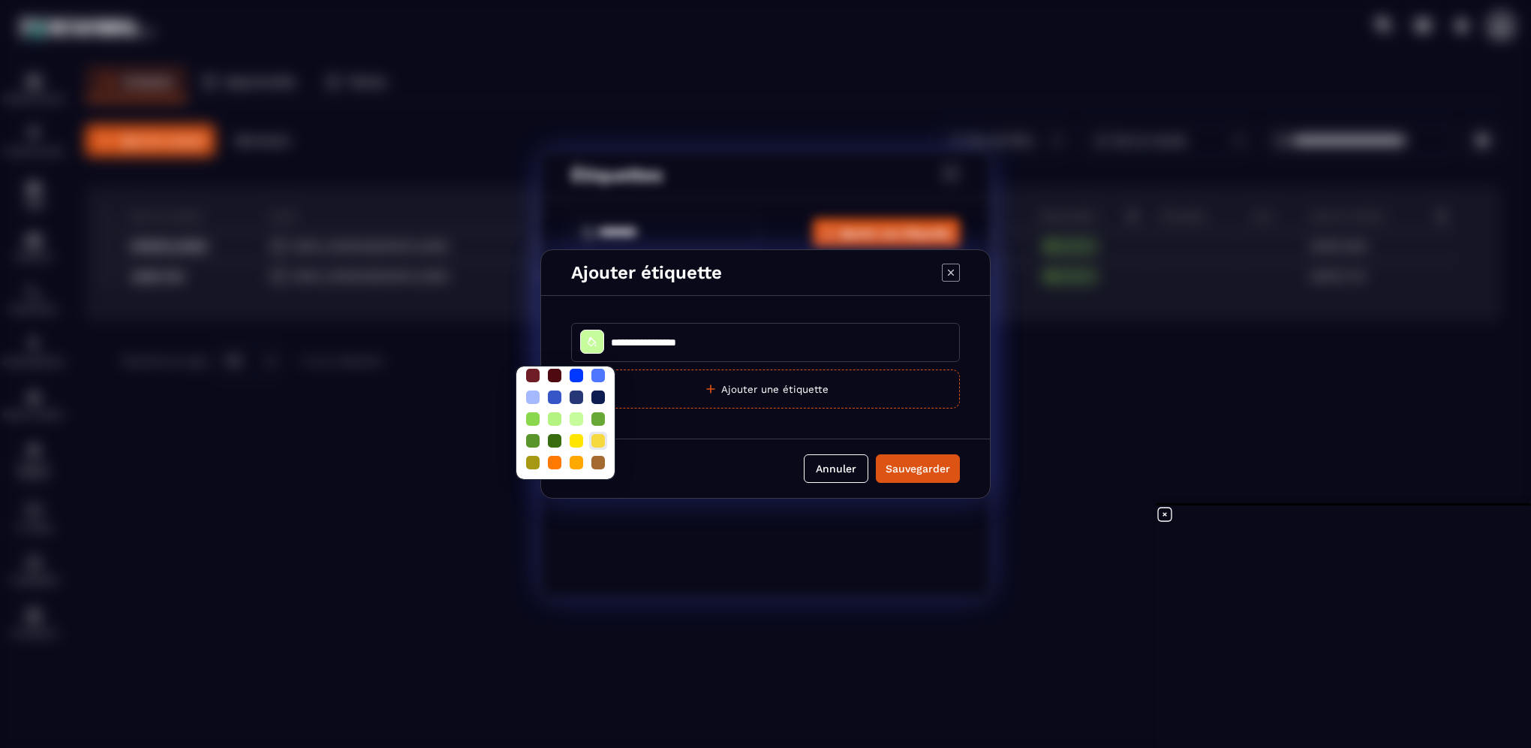
click at [598, 434] on div at bounding box center [599, 441] width 14 height 14
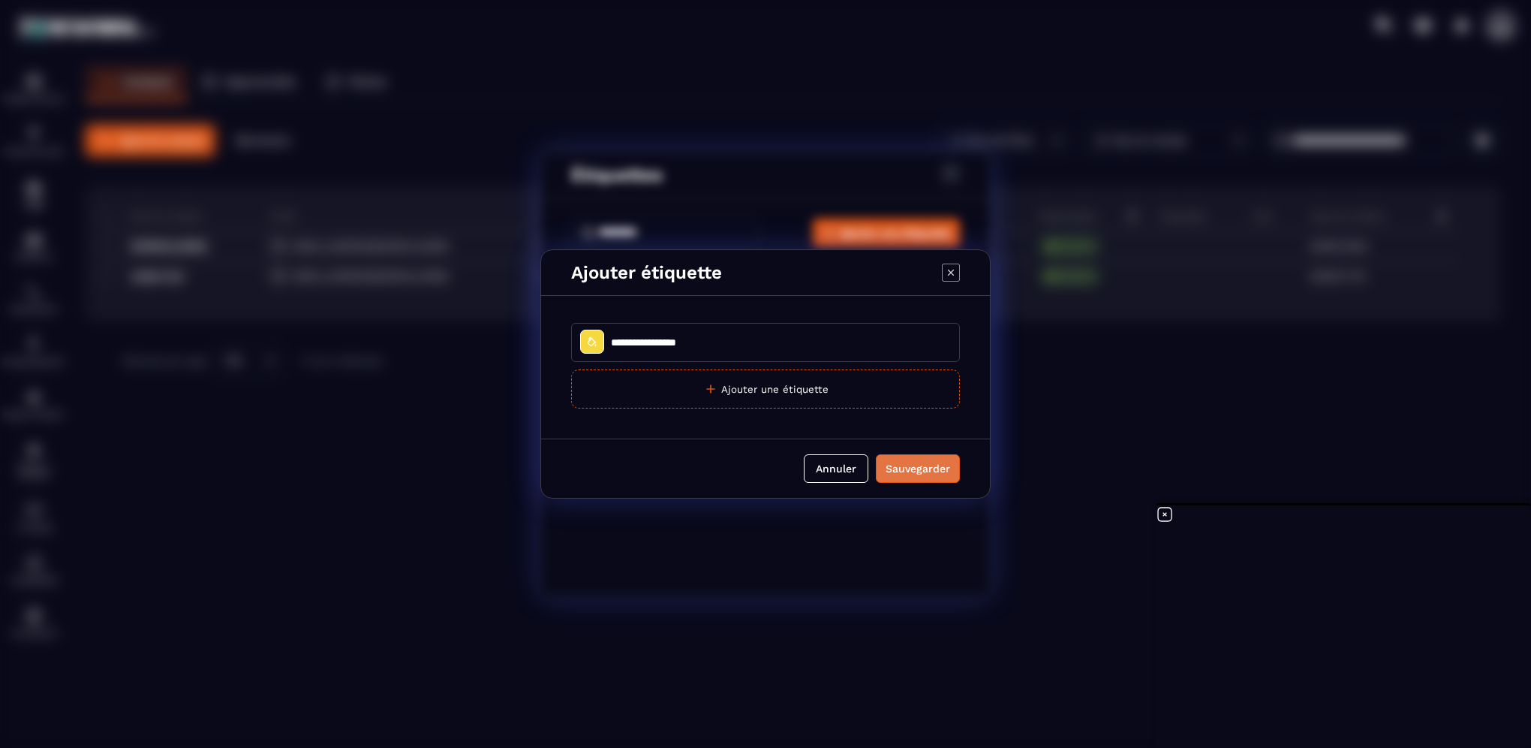
click at [917, 471] on div "Sauvegarder" at bounding box center [918, 468] width 65 height 15
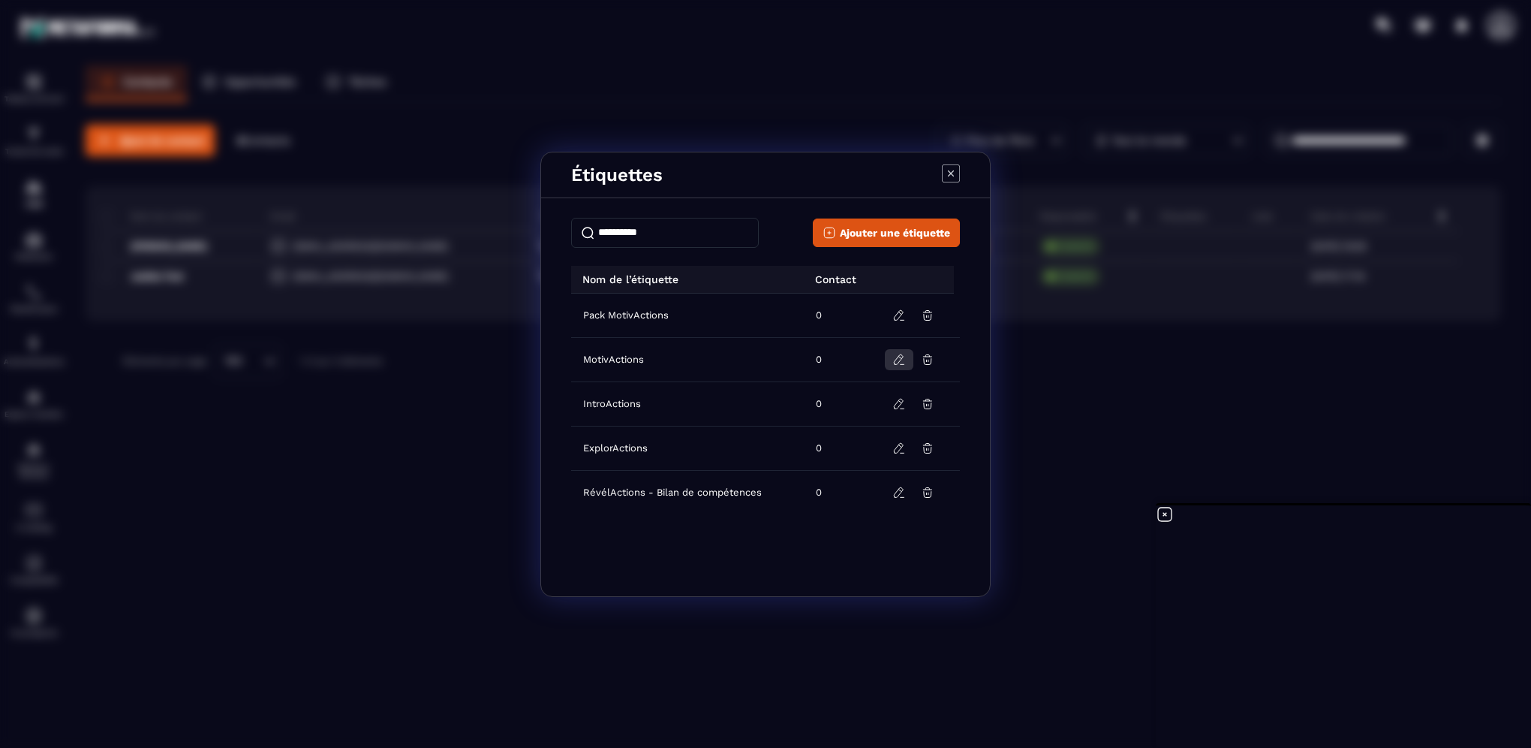
click at [893, 357] on icon "Modal window" at bounding box center [900, 360] width 14 height 14
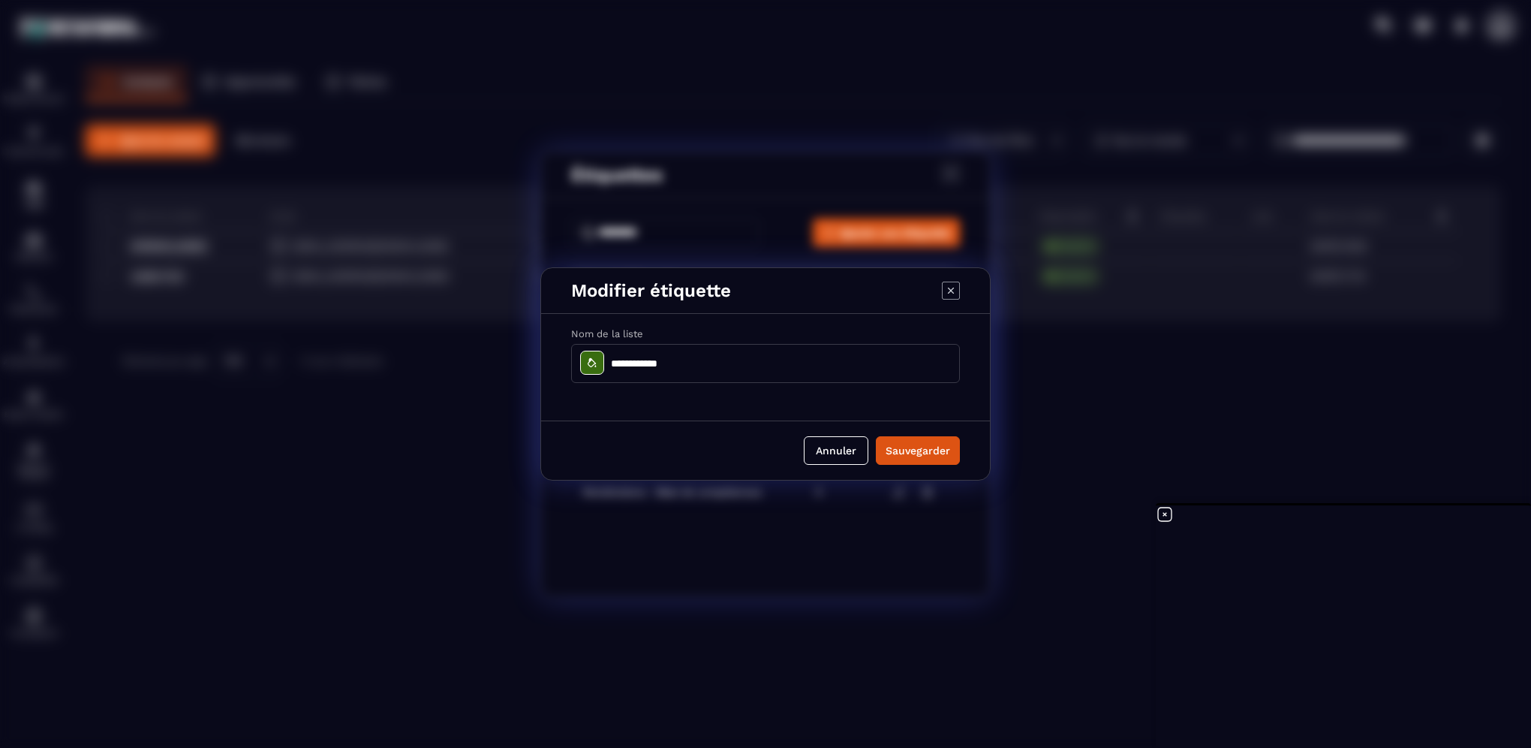
click at [588, 354] on div "Modal window" at bounding box center [592, 363] width 24 height 24
click at [598, 477] on div at bounding box center [599, 484] width 14 height 14
click at [905, 450] on div "Sauvegarder" at bounding box center [918, 450] width 65 height 15
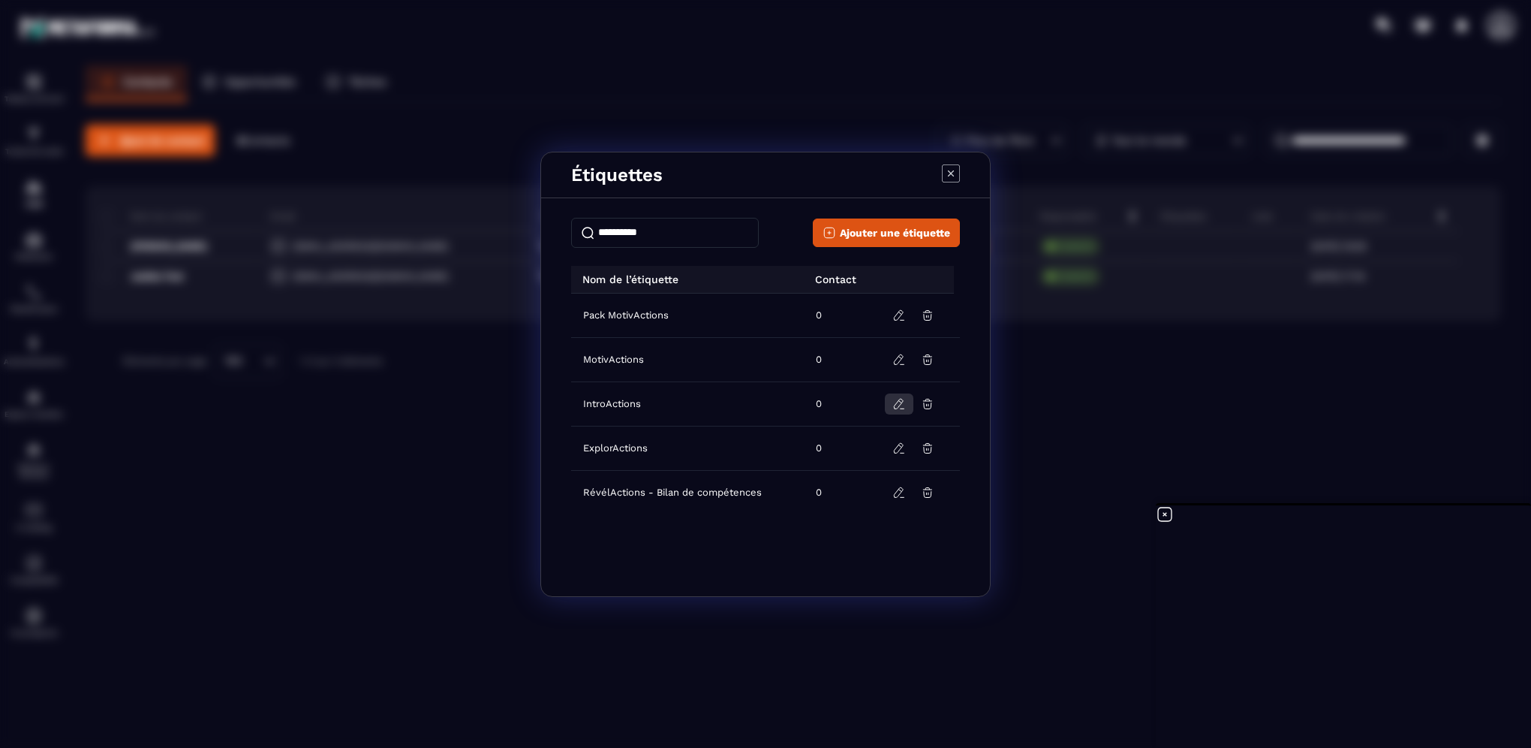
click at [898, 399] on icon "Modal window" at bounding box center [900, 404] width 14 height 14
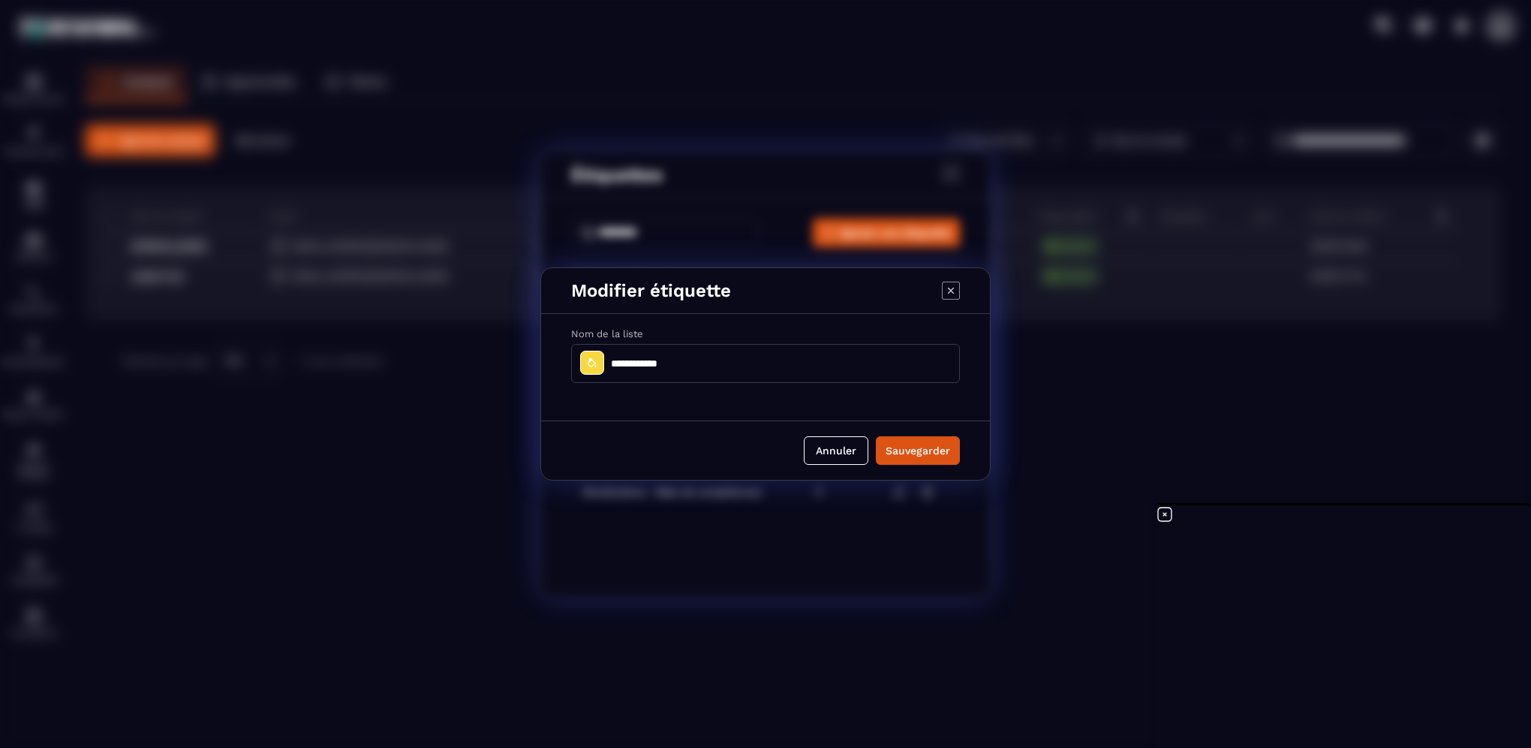
click at [586, 363] on icon "Modal window" at bounding box center [592, 363] width 12 height 12
click at [534, 444] on div at bounding box center [533, 448] width 14 height 14
click at [946, 449] on div "Sauvegarder" at bounding box center [918, 450] width 65 height 15
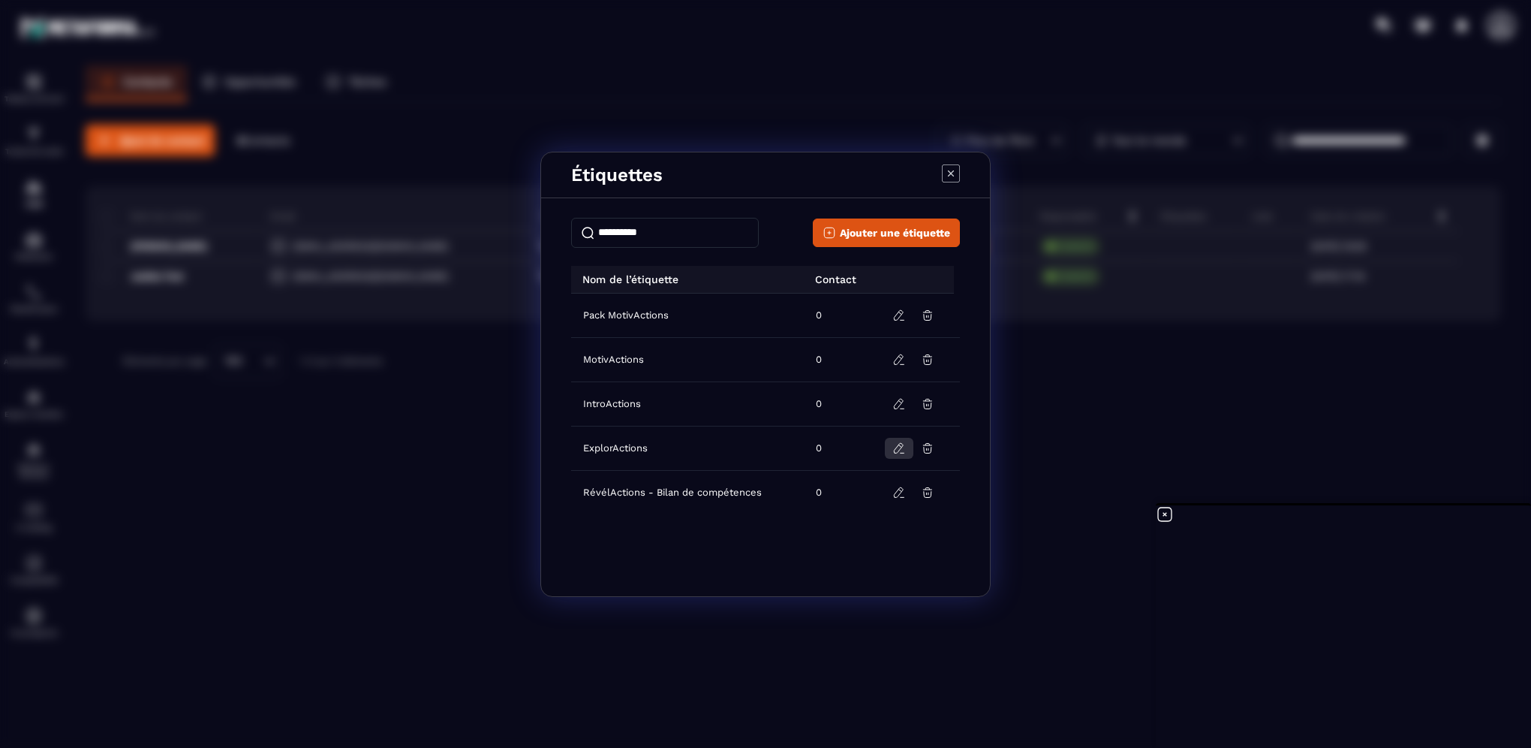
click at [899, 446] on icon "Modal window" at bounding box center [900, 448] width 14 height 14
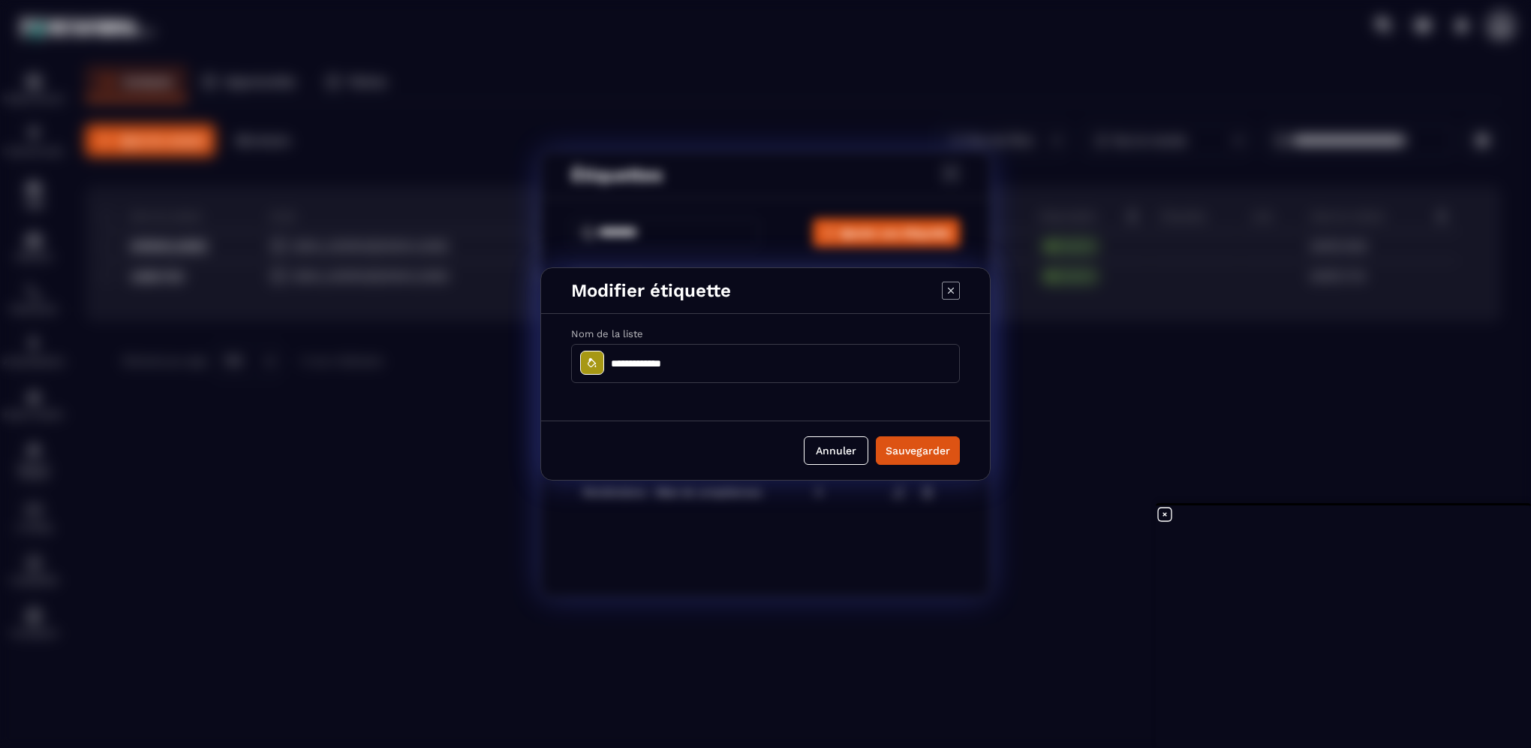
click at [593, 375] on input "**********" at bounding box center [765, 363] width 389 height 39
click at [589, 363] on icon "Modal window" at bounding box center [592, 363] width 12 height 12
click at [599, 477] on div at bounding box center [599, 484] width 14 height 14
click at [921, 444] on div "Sauvegarder" at bounding box center [918, 450] width 65 height 15
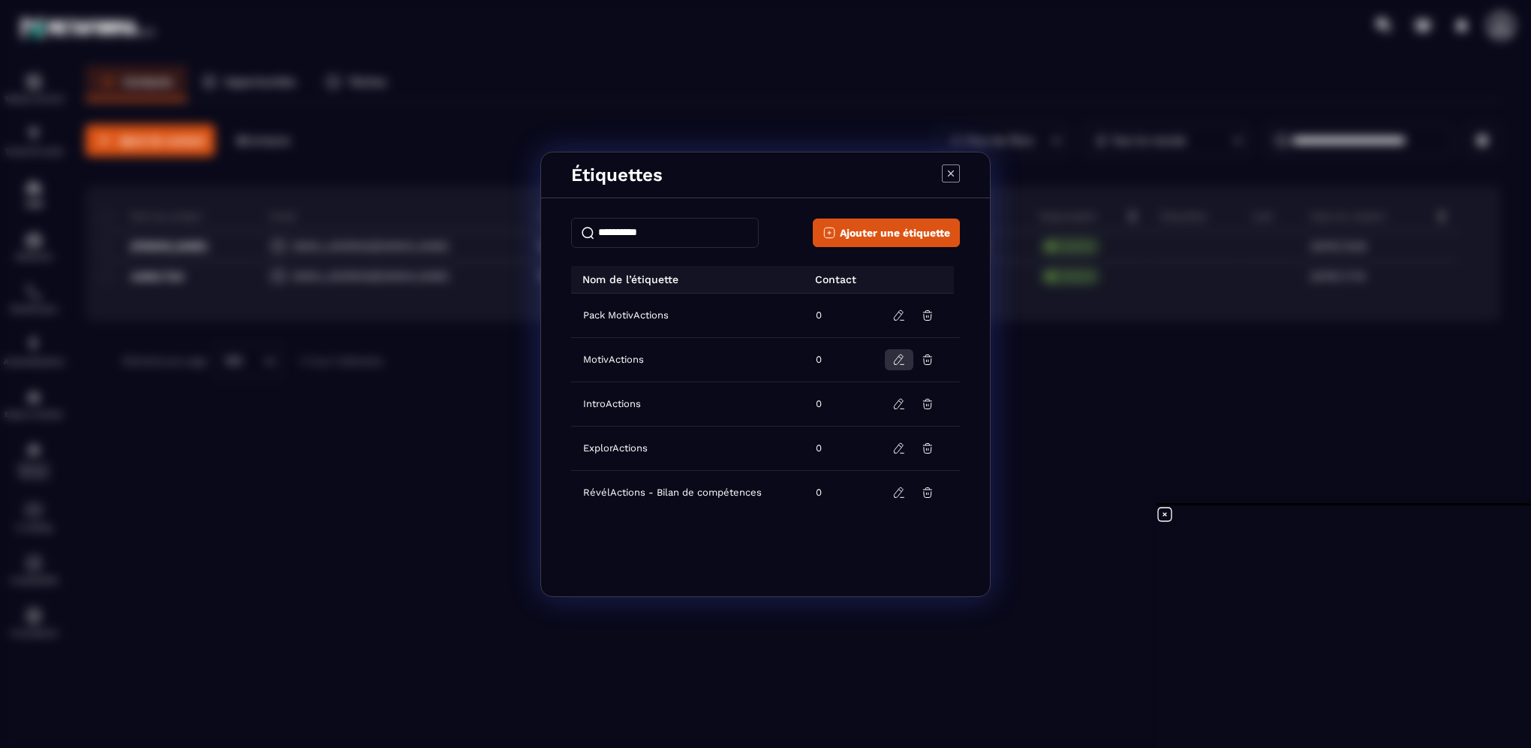
click at [894, 357] on icon "Modal window" at bounding box center [900, 360] width 14 height 14
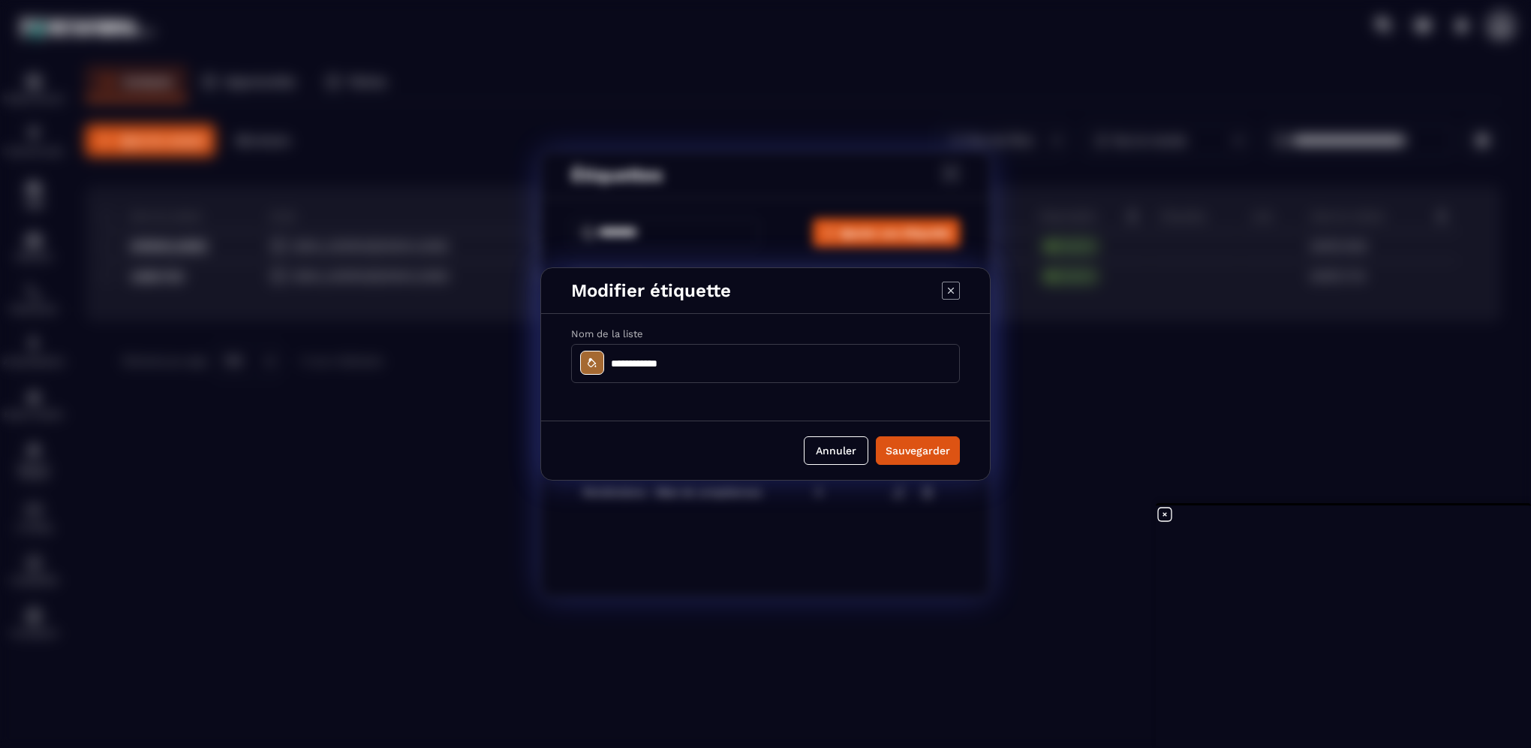
click at [601, 360] on div "Modal window" at bounding box center [592, 363] width 24 height 24
click at [556, 468] on div at bounding box center [555, 469] width 14 height 14
click at [908, 448] on div "Sauvegarder" at bounding box center [918, 450] width 65 height 15
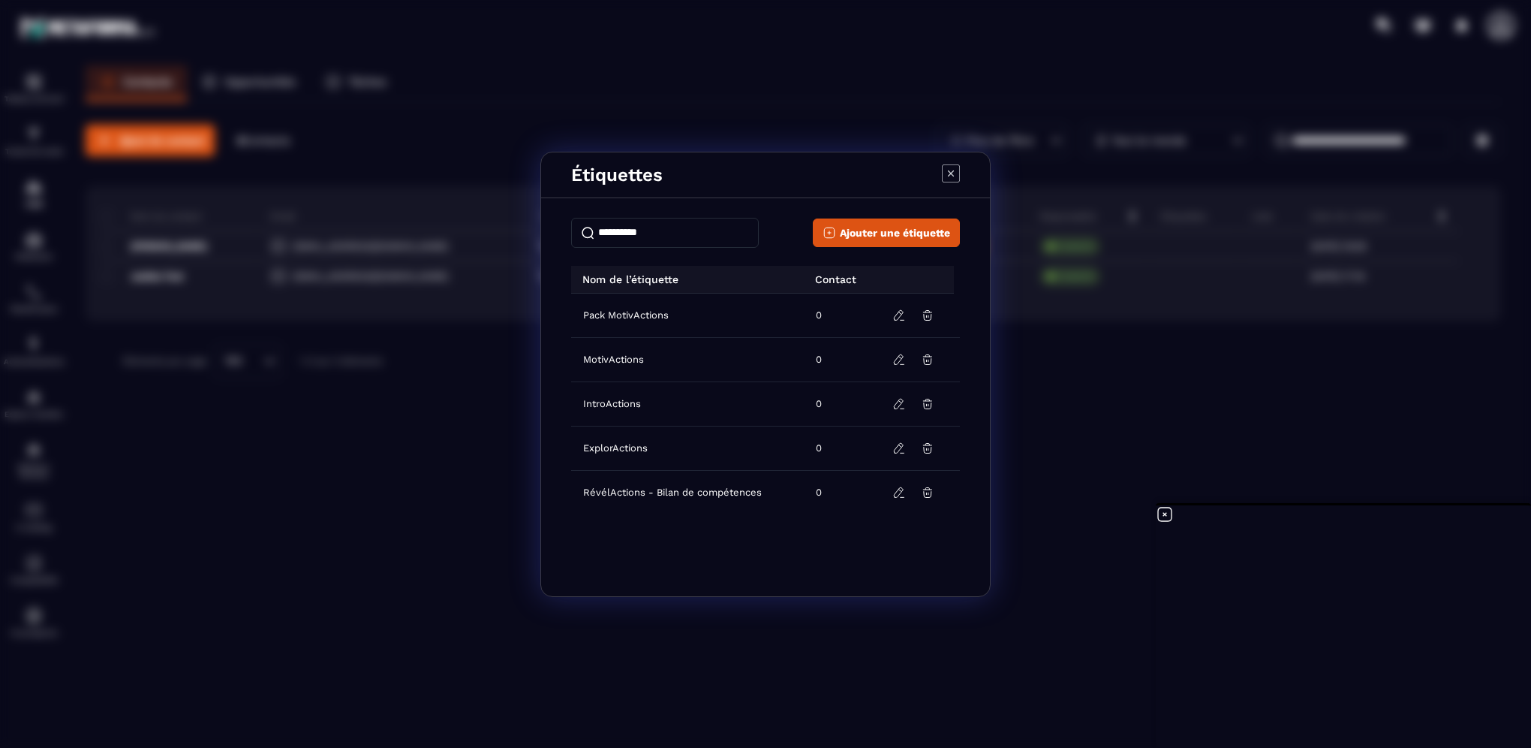
click at [949, 168] on icon "Modal window" at bounding box center [951, 173] width 18 height 18
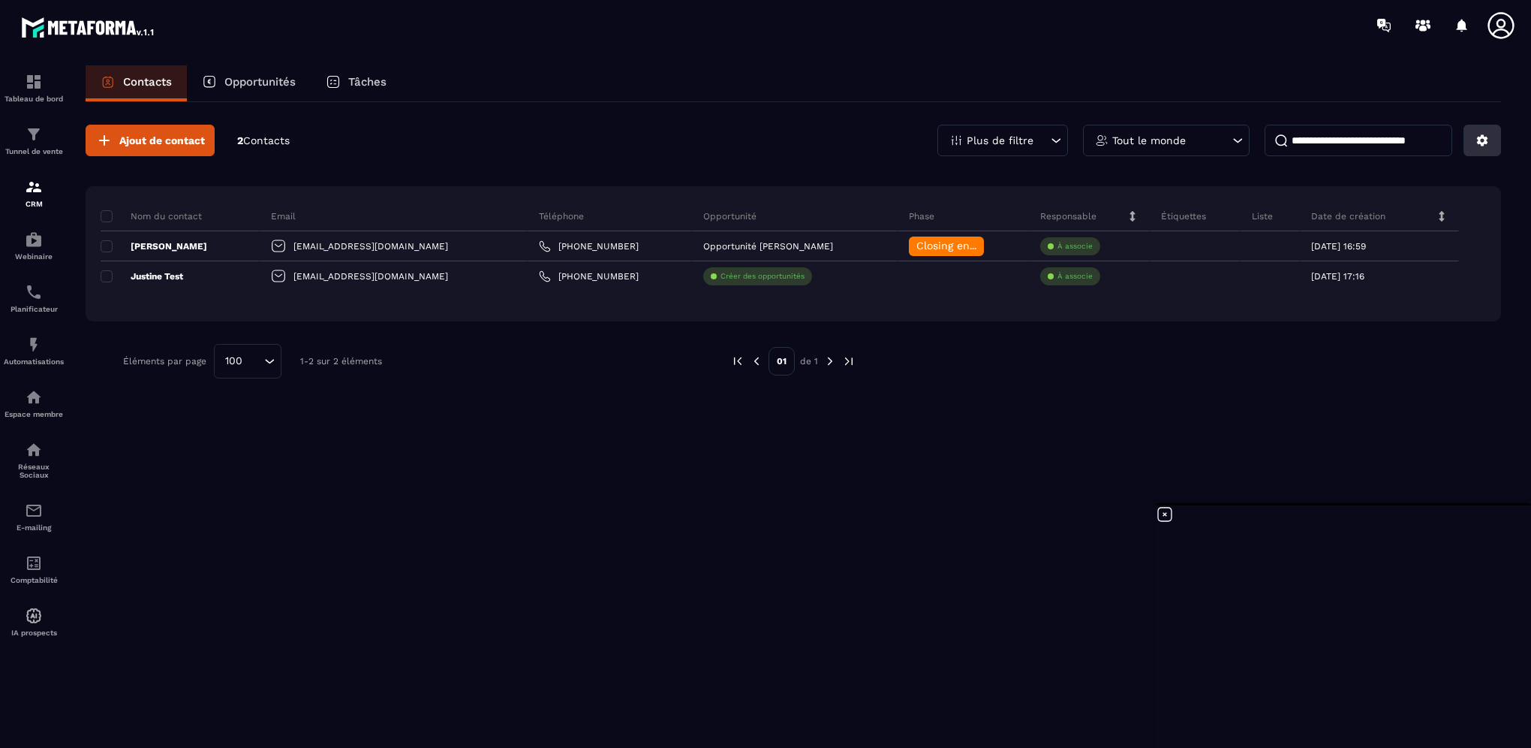
click at [1469, 131] on button at bounding box center [1483, 141] width 38 height 32
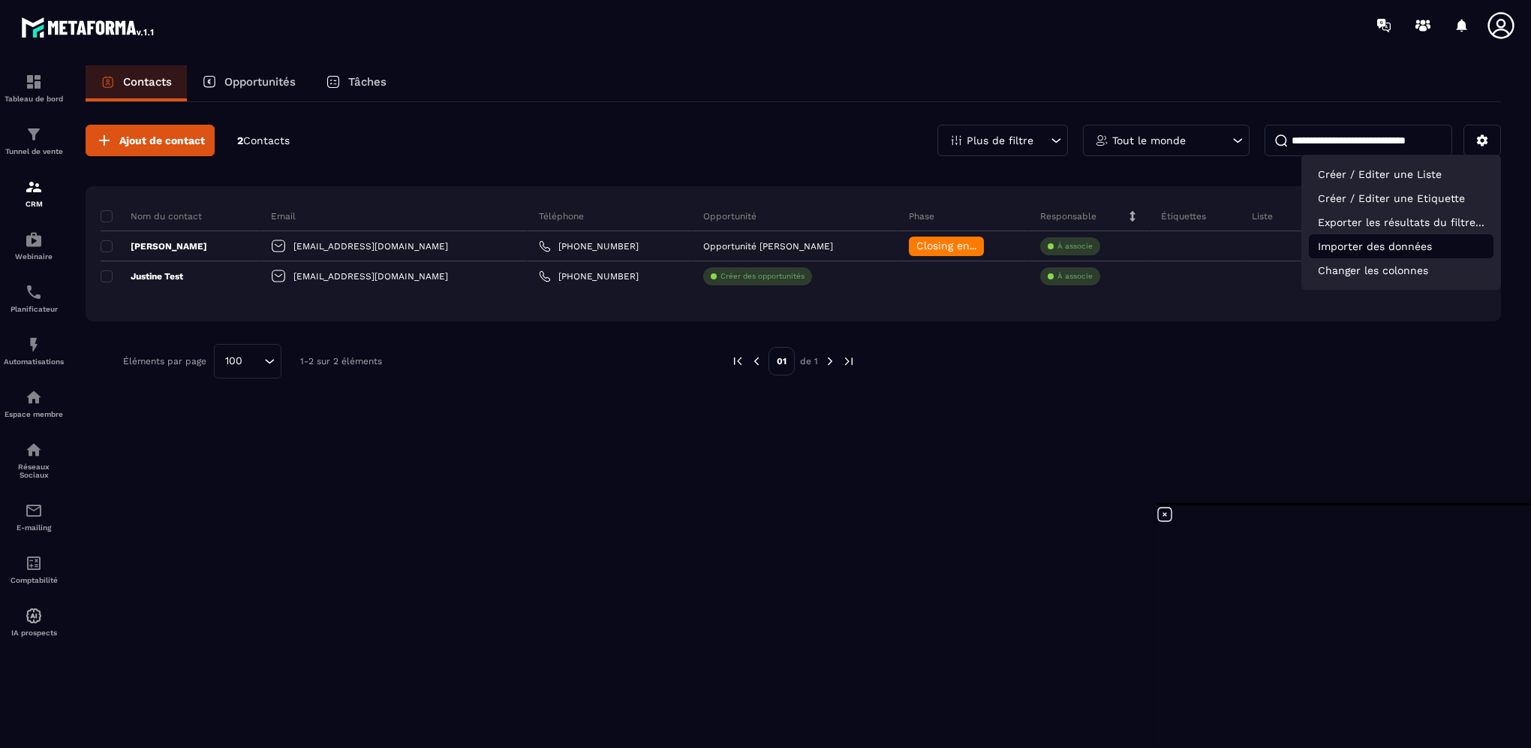
click at [1407, 251] on p "Importer des données" at bounding box center [1401, 246] width 185 height 24
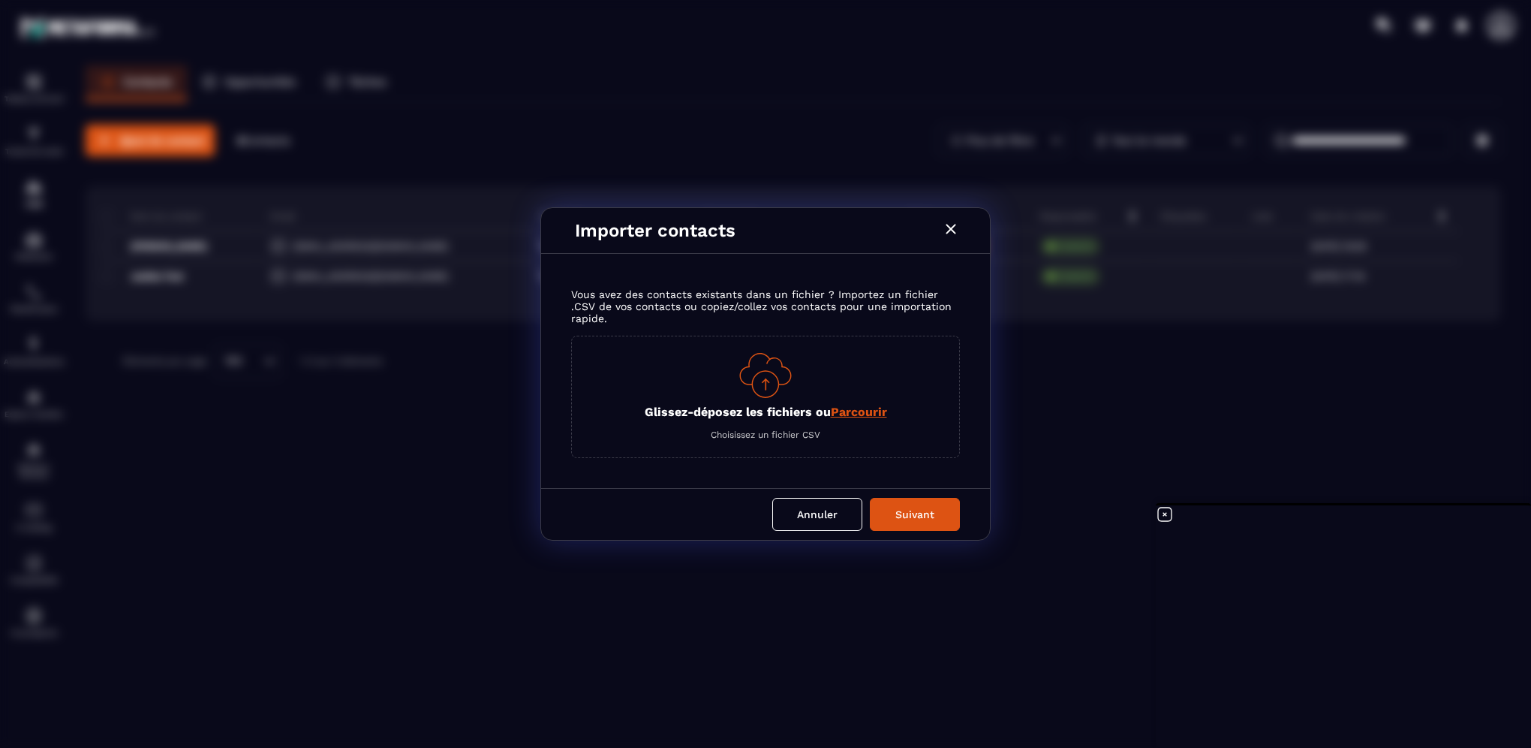
click at [948, 227] on icon "Modal window" at bounding box center [951, 229] width 10 height 10
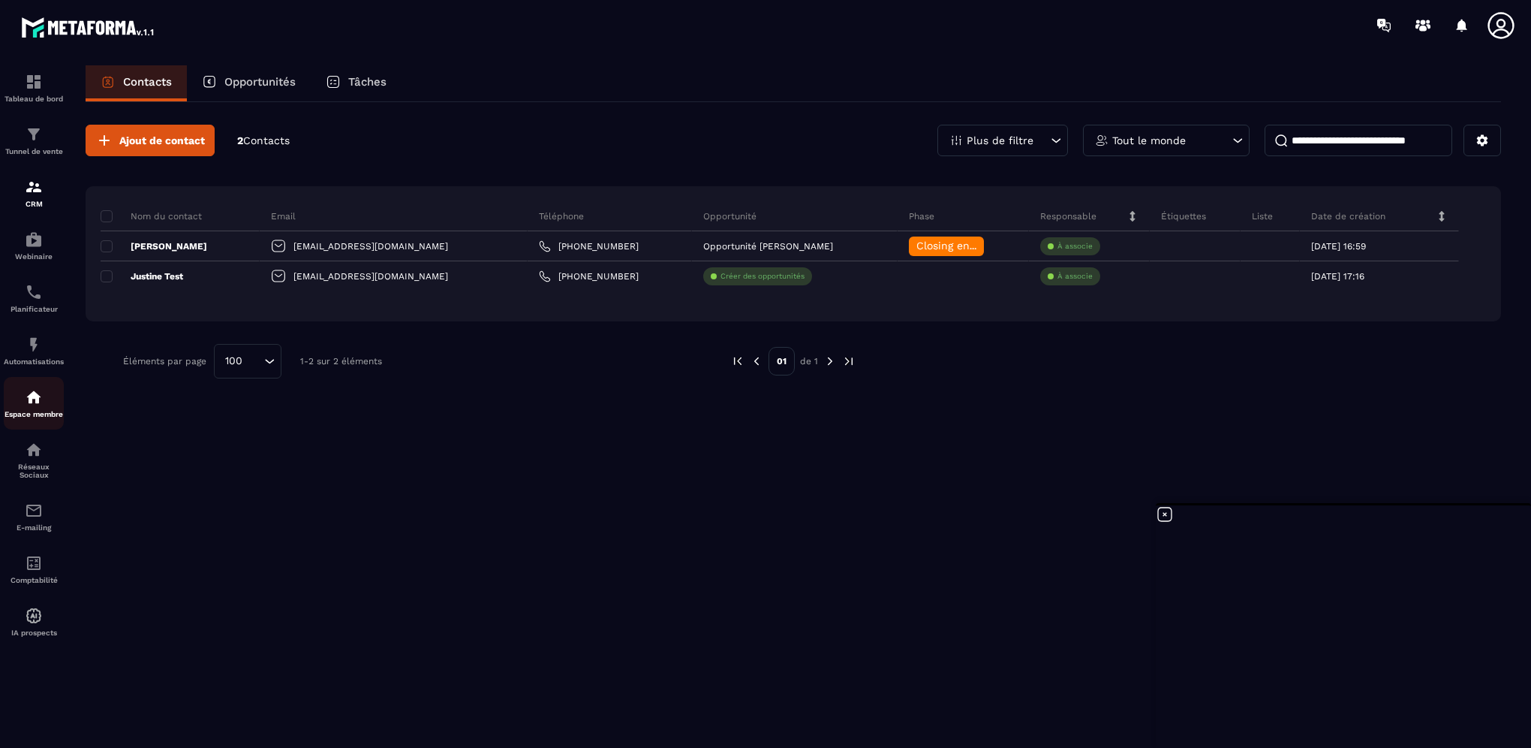
click at [47, 411] on div "Espace membre" at bounding box center [34, 403] width 60 height 30
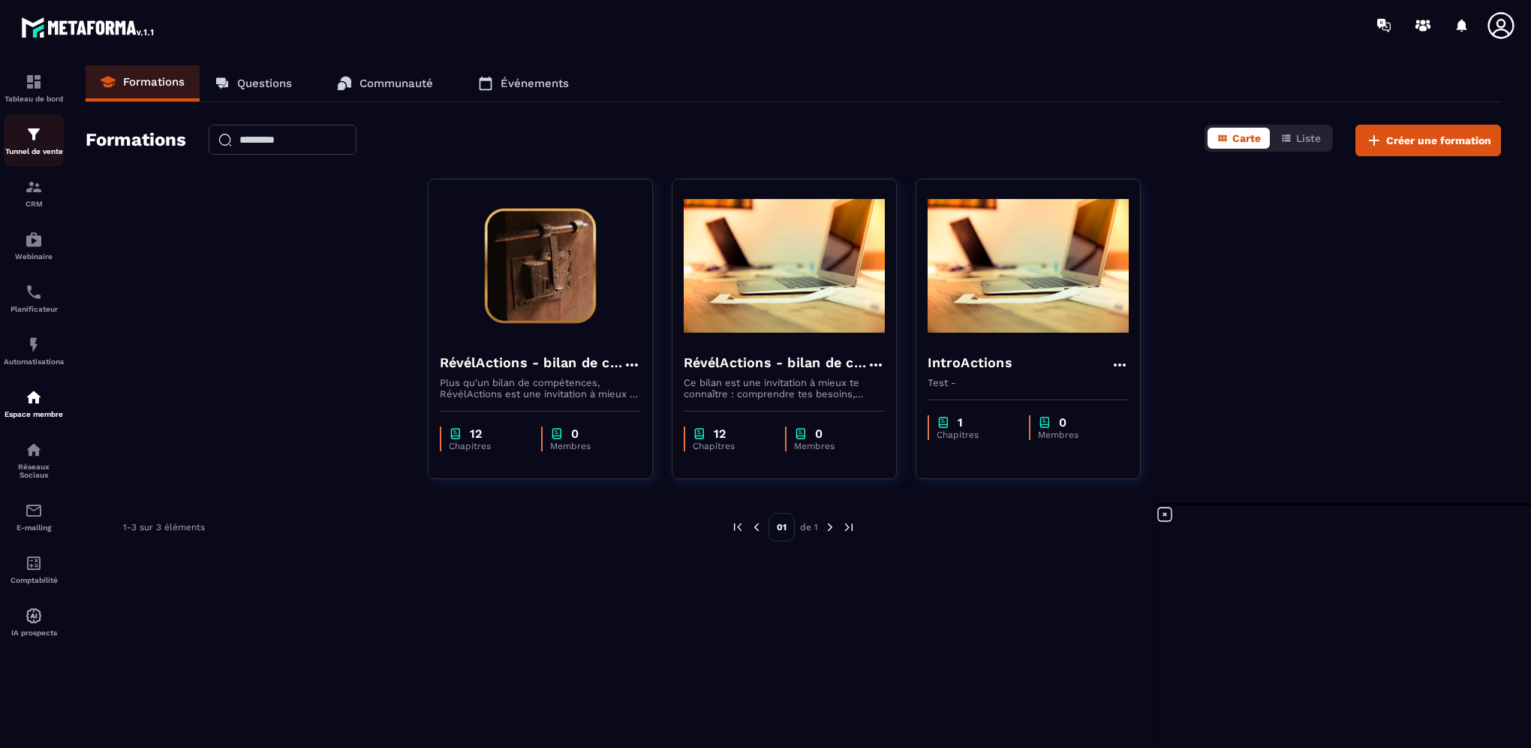
click at [29, 150] on p "Tunnel de vente" at bounding box center [34, 151] width 60 height 8
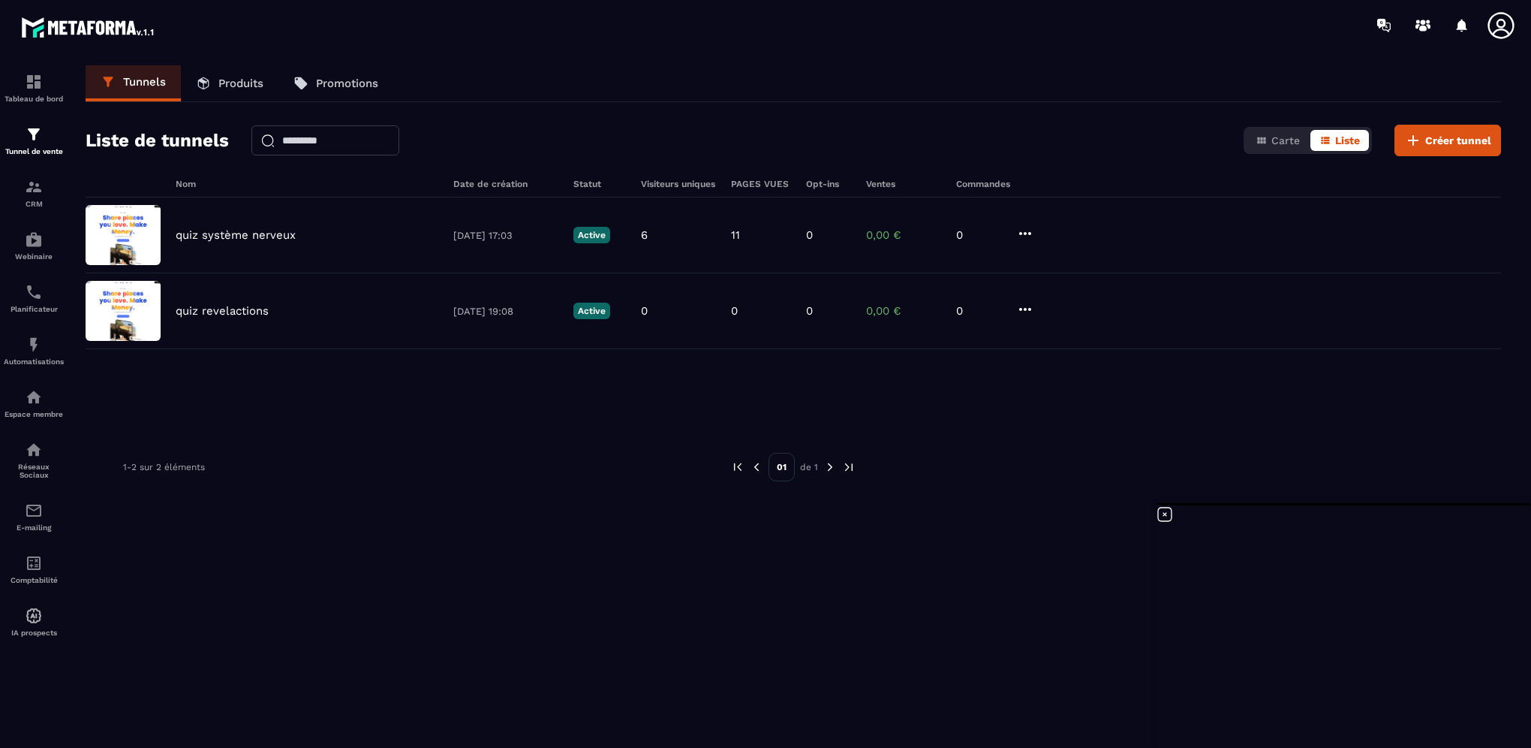
click at [240, 94] on link "Produits" at bounding box center [230, 83] width 98 height 36
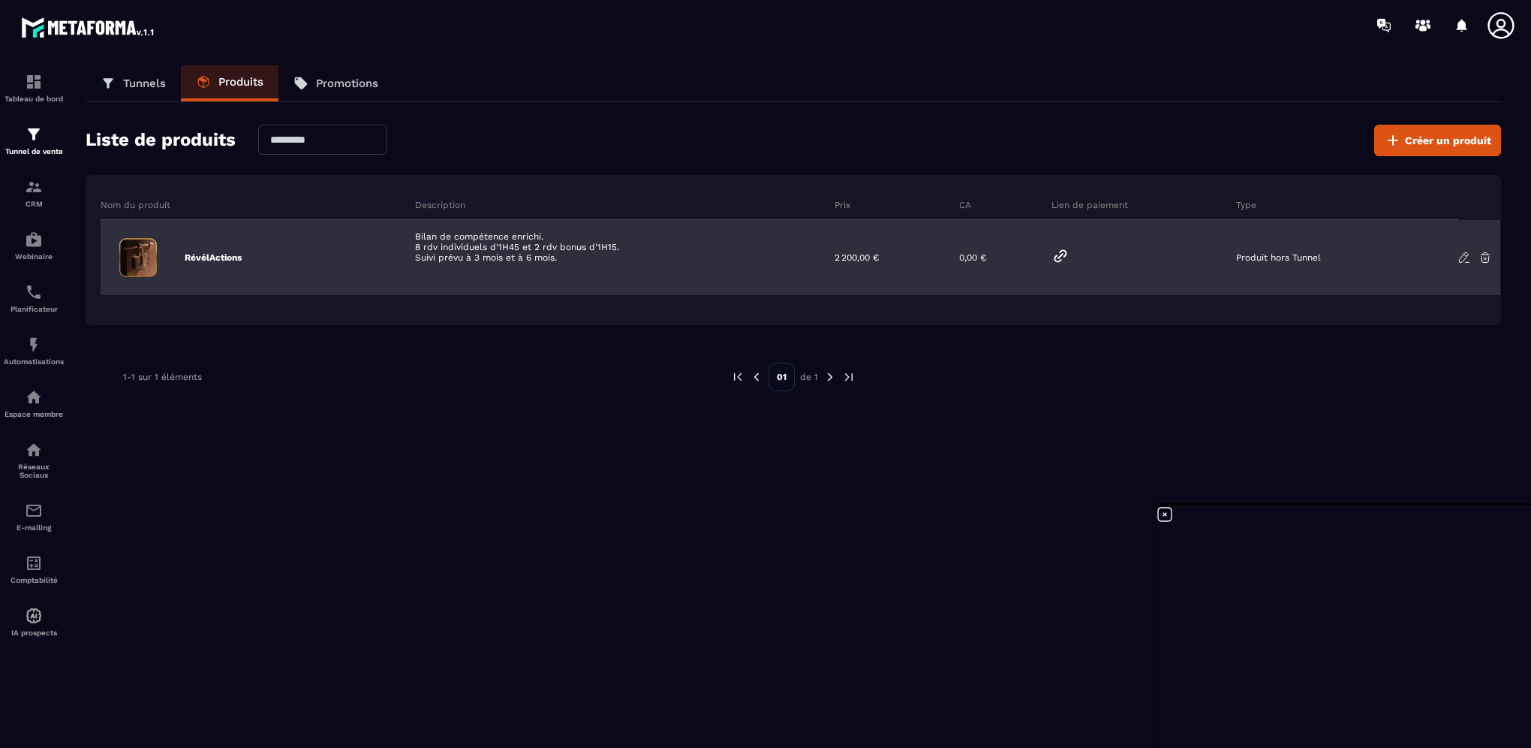
click at [228, 255] on p "RévélActions" at bounding box center [213, 257] width 57 height 12
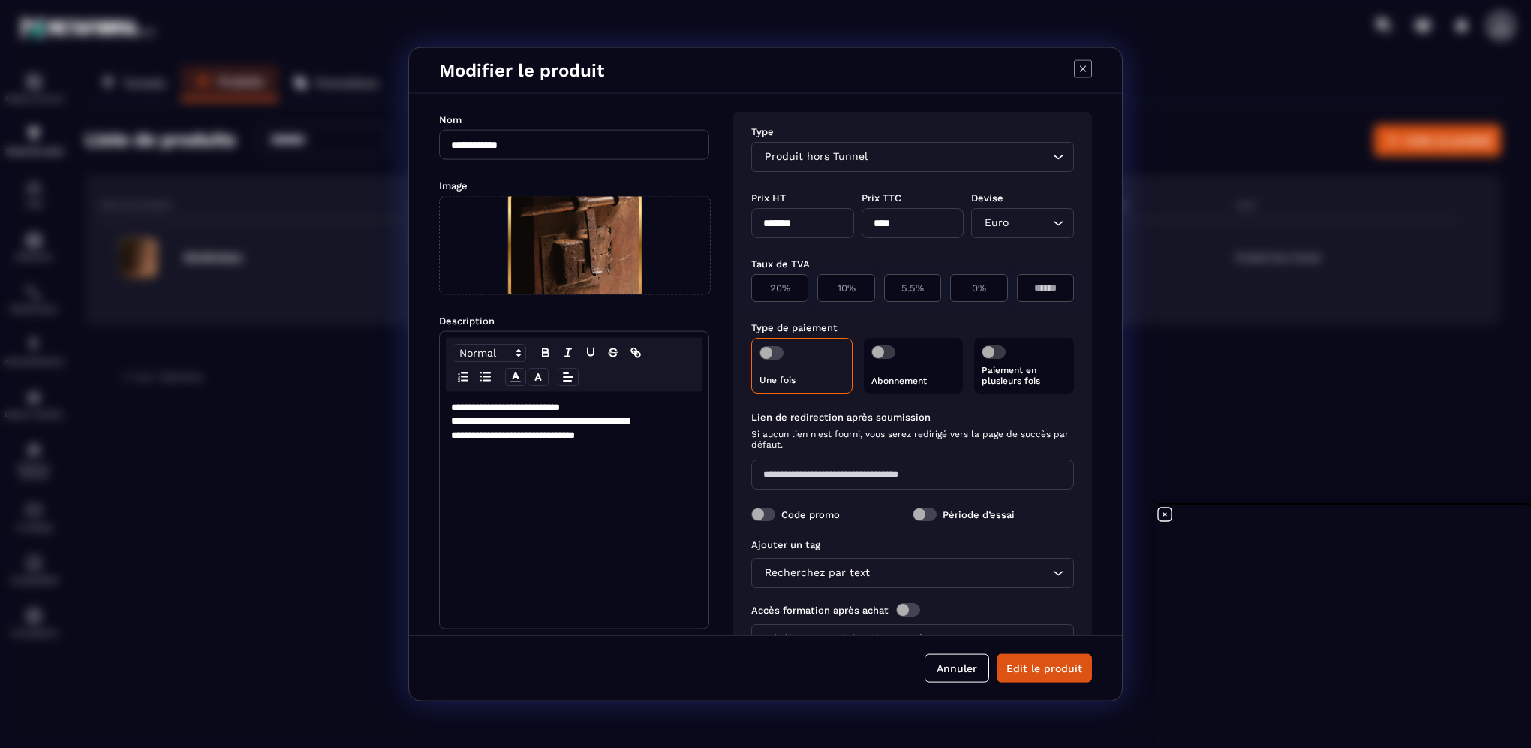
click at [1012, 361] on div "Paiement en plusieurs fois" at bounding box center [1024, 366] width 100 height 56
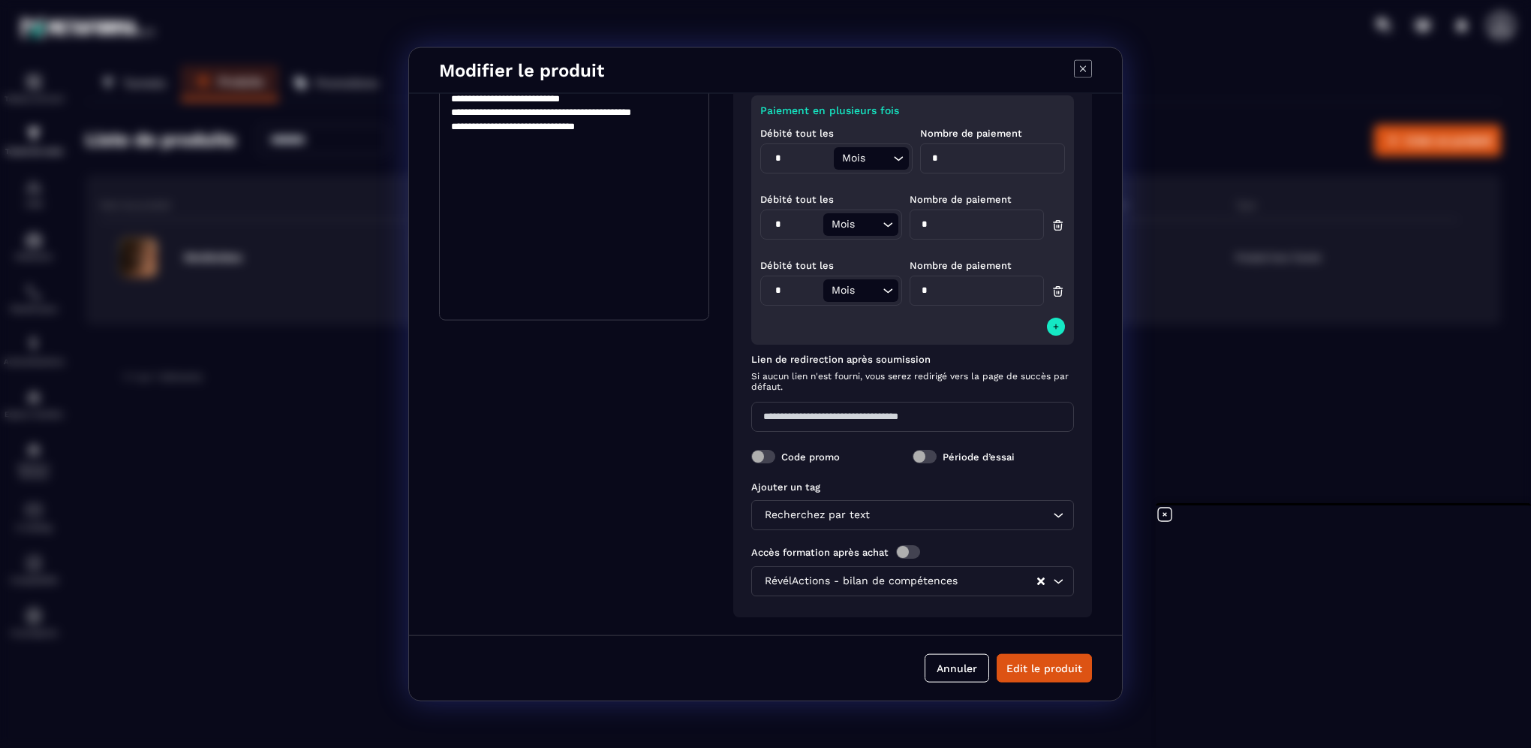
scroll to position [236, 0]
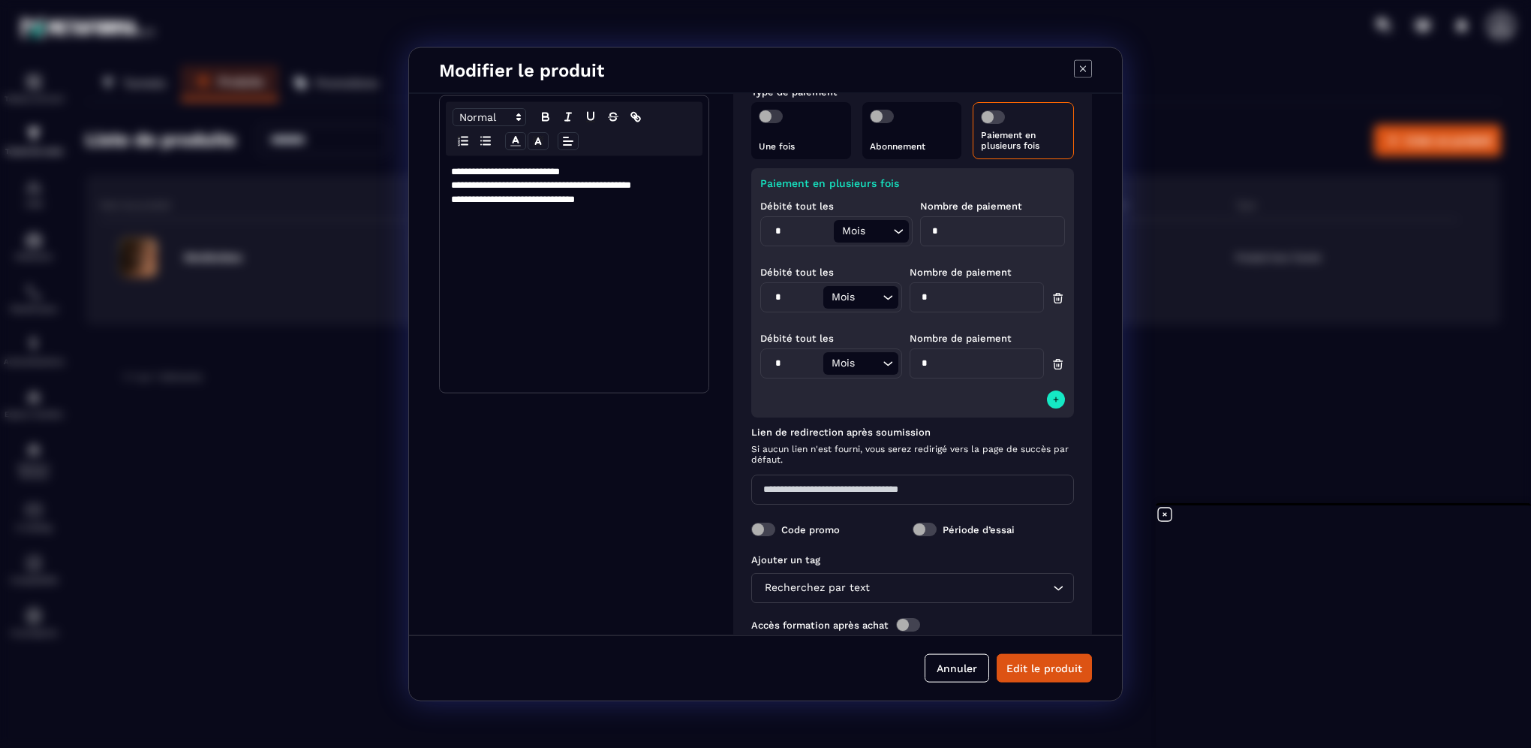
click at [790, 363] on input "*" at bounding box center [793, 363] width 59 height 23
drag, startPoint x: 1046, startPoint y: 400, endPoint x: 1061, endPoint y: 390, distance: 18.3
click at [1061, 390] on div "Paiement en plusieurs fois Débité tout les * Mois Loading... Nombre de paiement…" at bounding box center [912, 292] width 323 height 249
click at [1054, 394] on icon "Modal window" at bounding box center [1056, 399] width 9 height 12
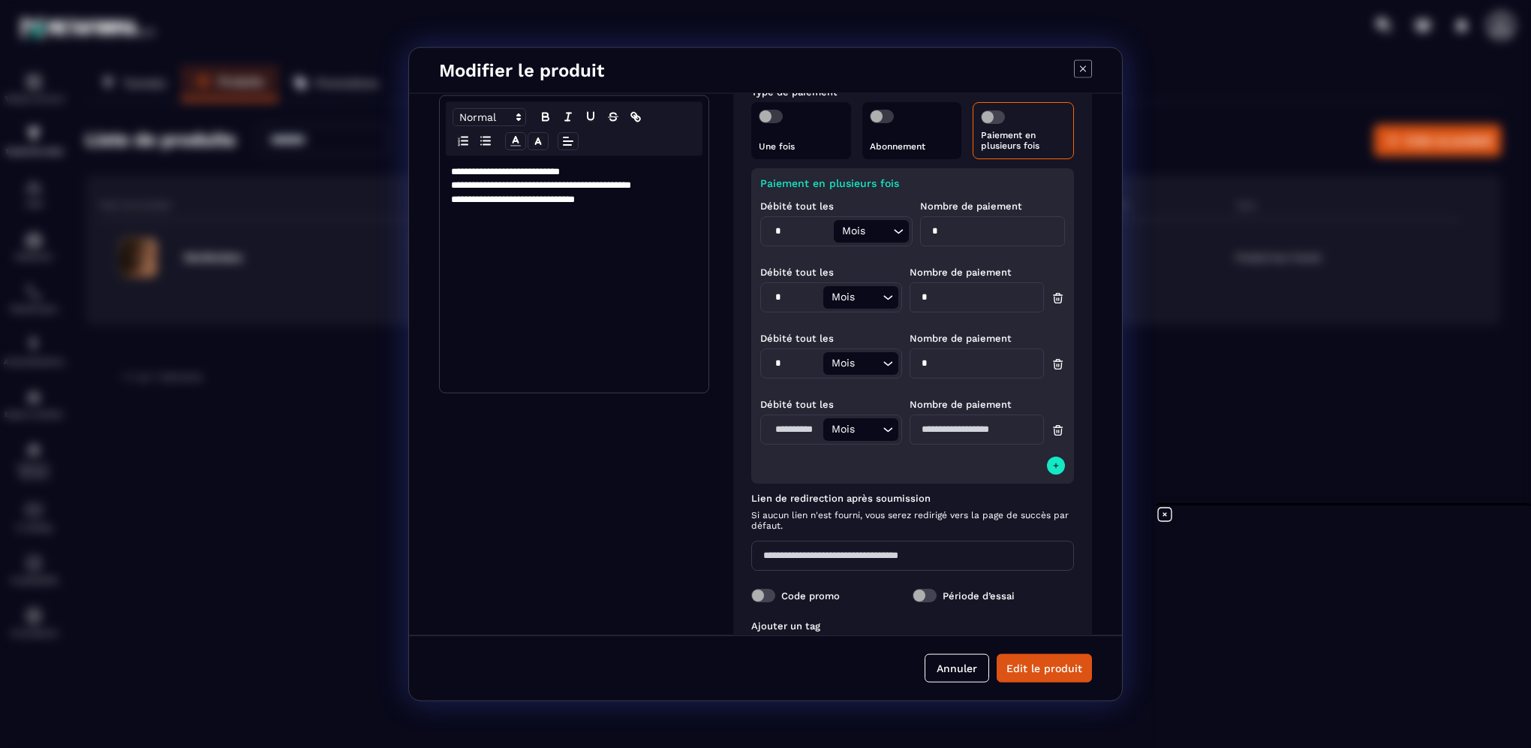
click at [778, 432] on input "Modal window" at bounding box center [793, 429] width 59 height 23
type input "*"
click at [923, 431] on input "Modal window" at bounding box center [977, 429] width 134 height 30
type input "*"
click at [959, 466] on div "Paiement en plusieurs fois Débité tout les * Mois Loading... Nombre de paiement…" at bounding box center [912, 325] width 323 height 315
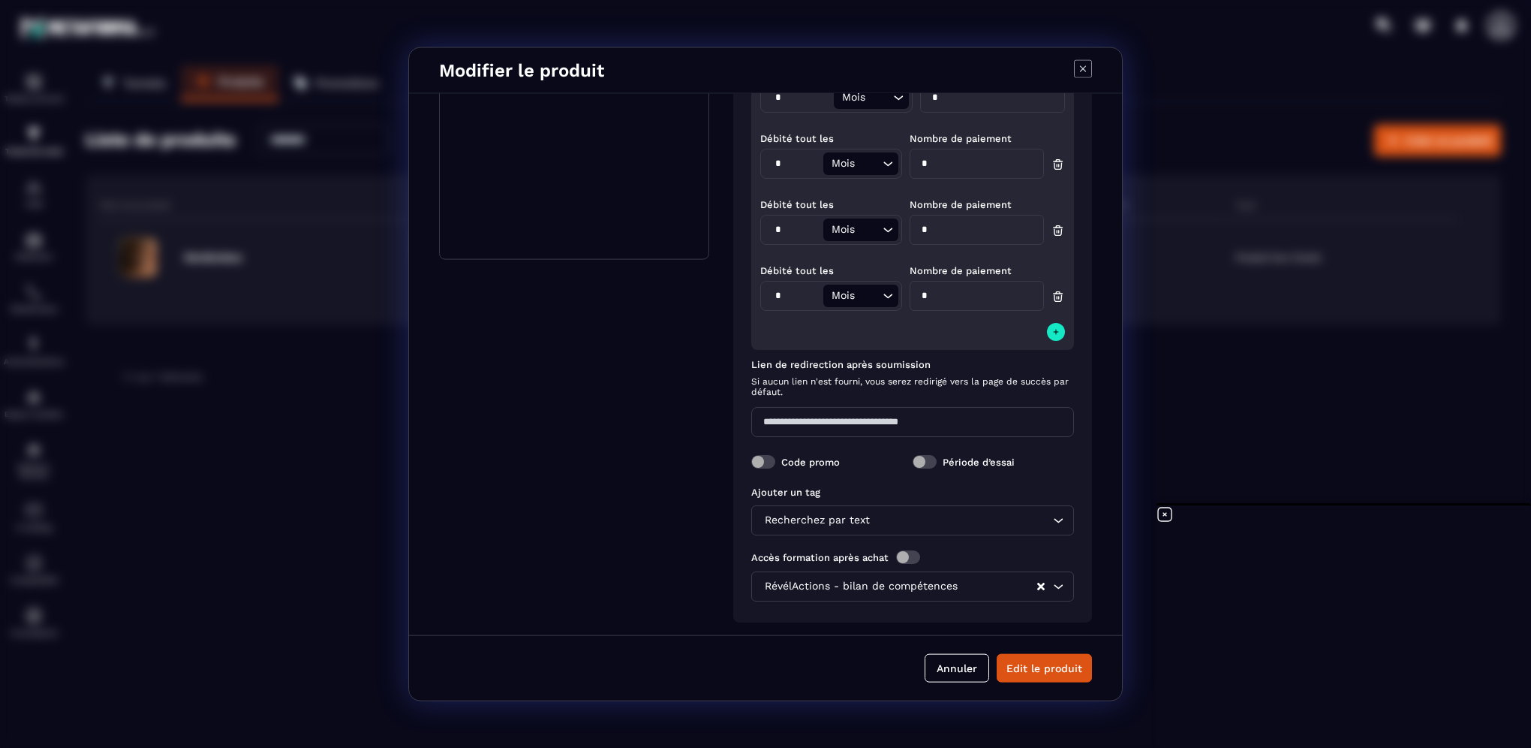
scroll to position [377, 0]
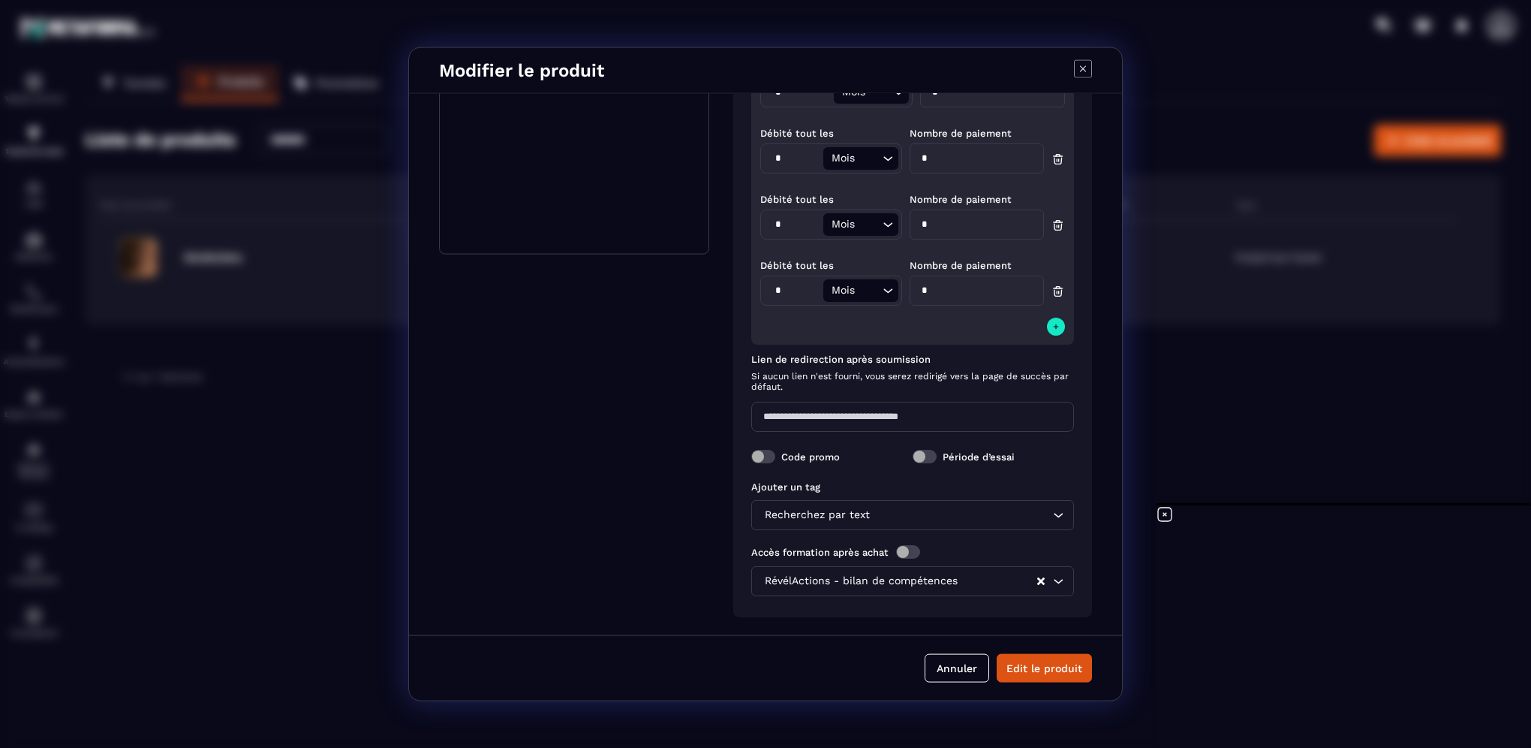
click at [889, 411] on input "Modal window" at bounding box center [912, 417] width 323 height 30
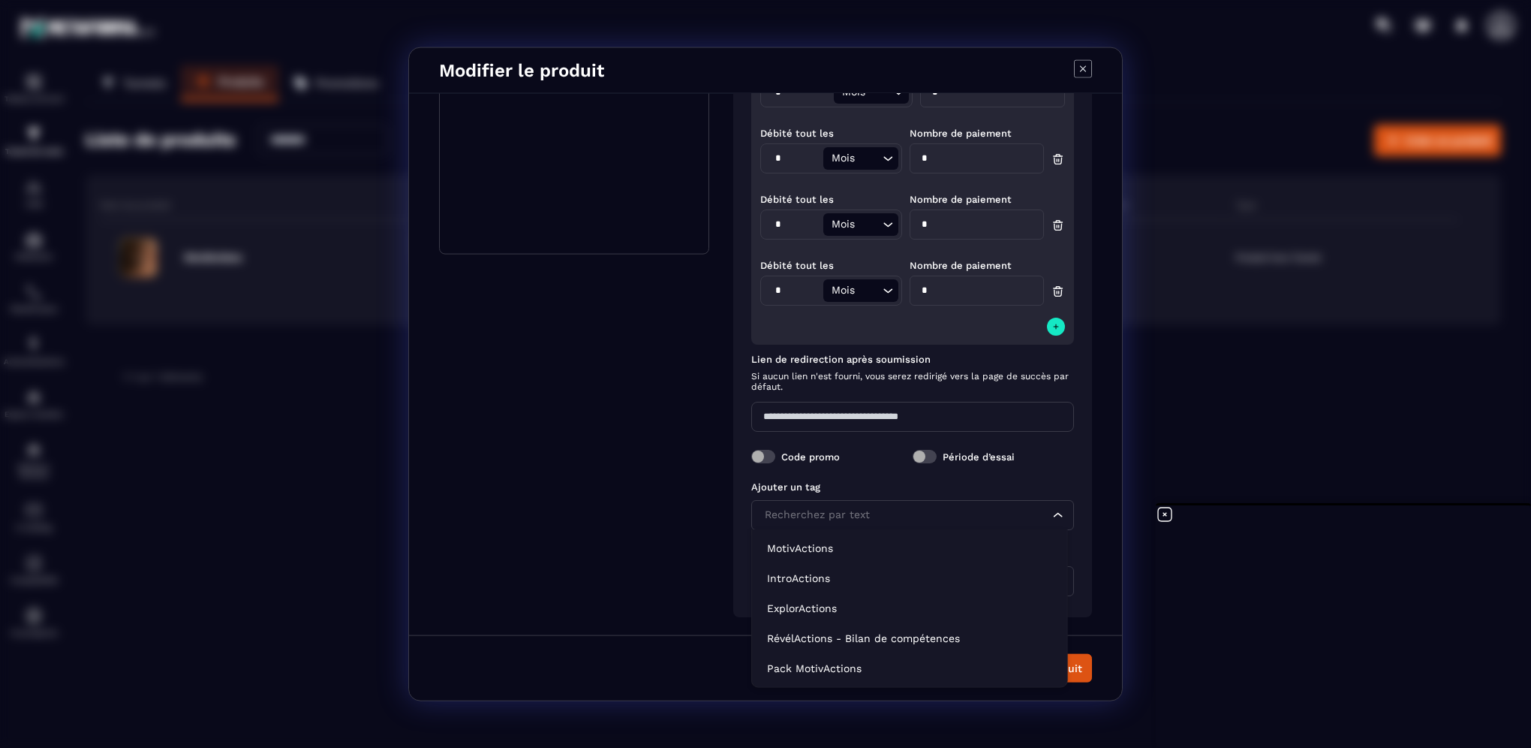
click at [851, 510] on div "Recherchez par text" at bounding box center [905, 515] width 291 height 17
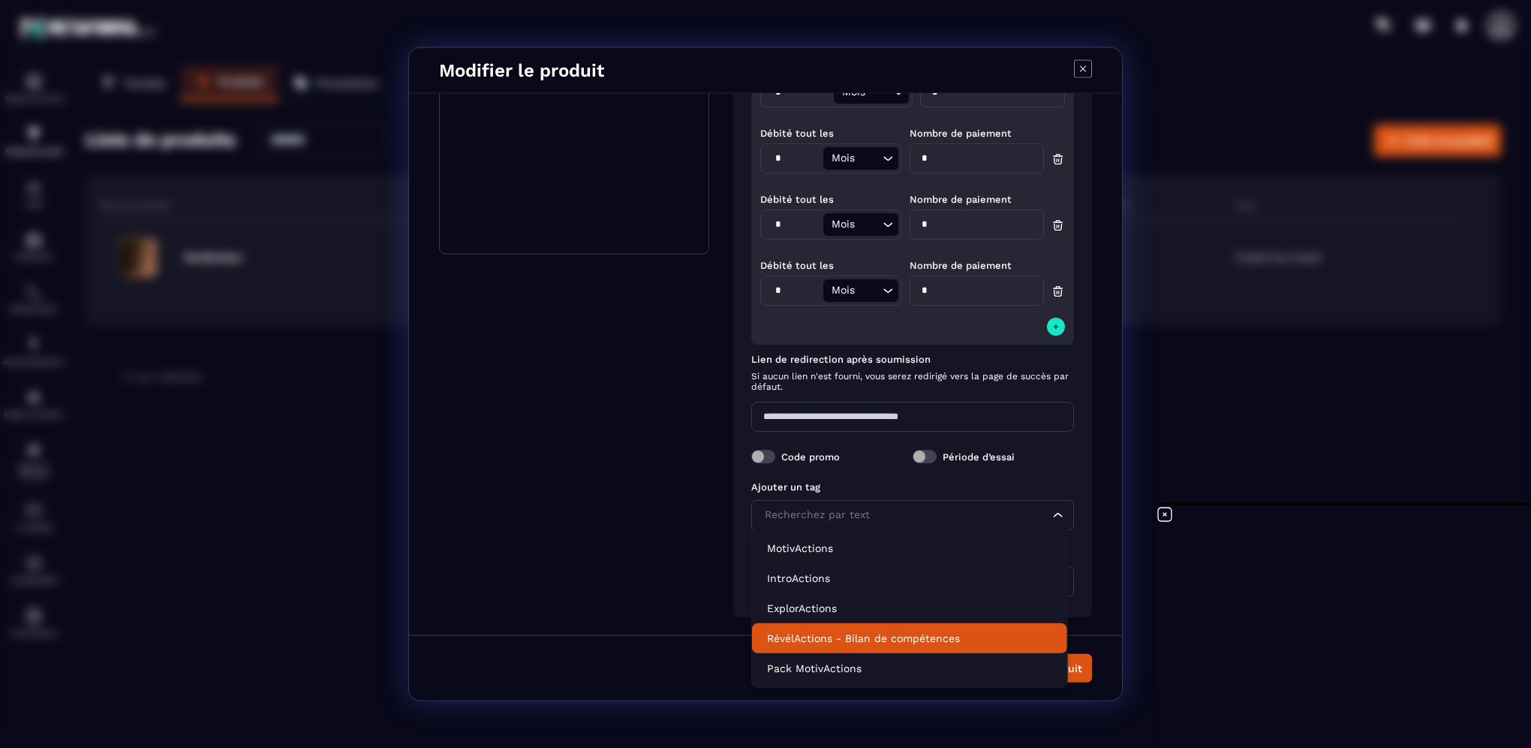
click at [811, 643] on p "RévélActions - Bilan de compétences" at bounding box center [909, 638] width 285 height 15
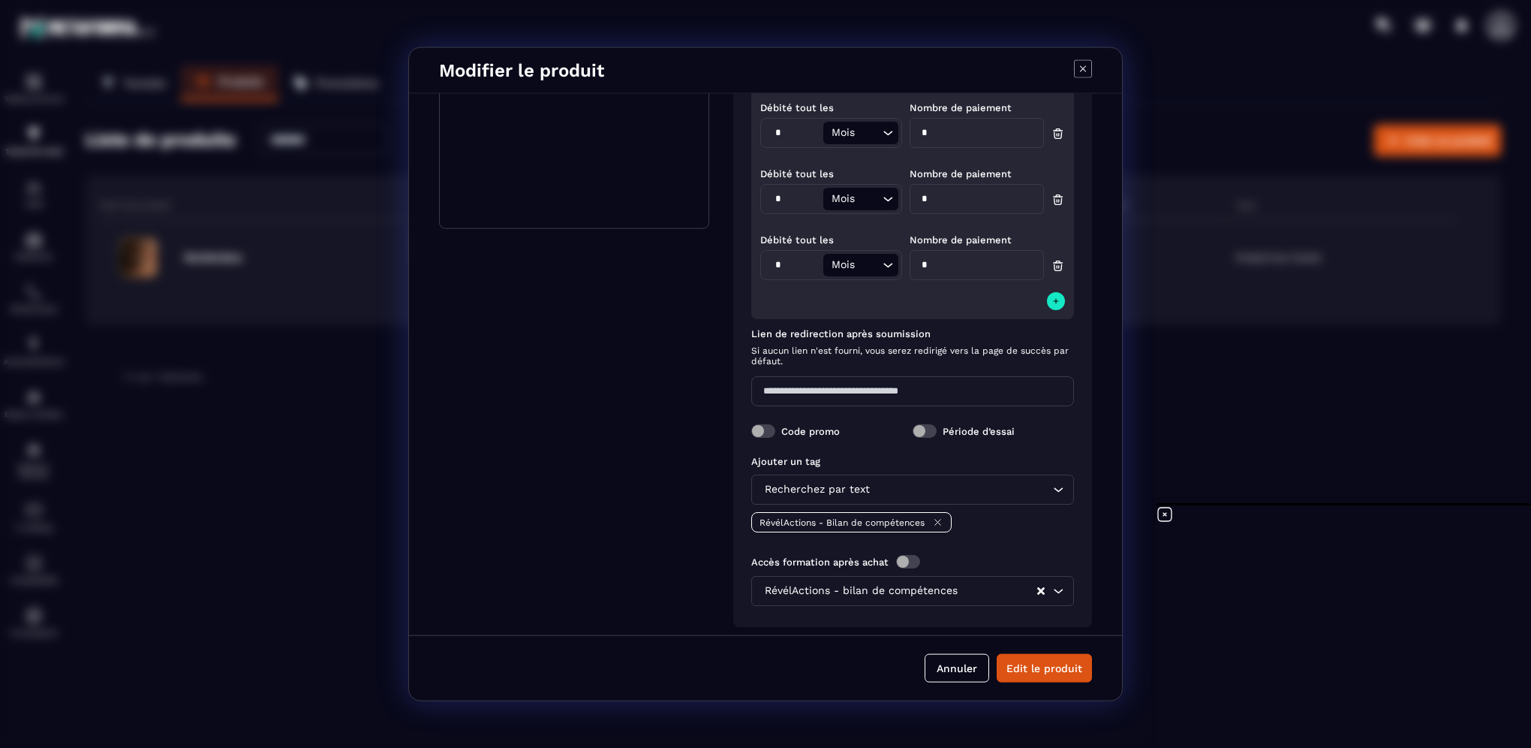
scroll to position [411, 0]
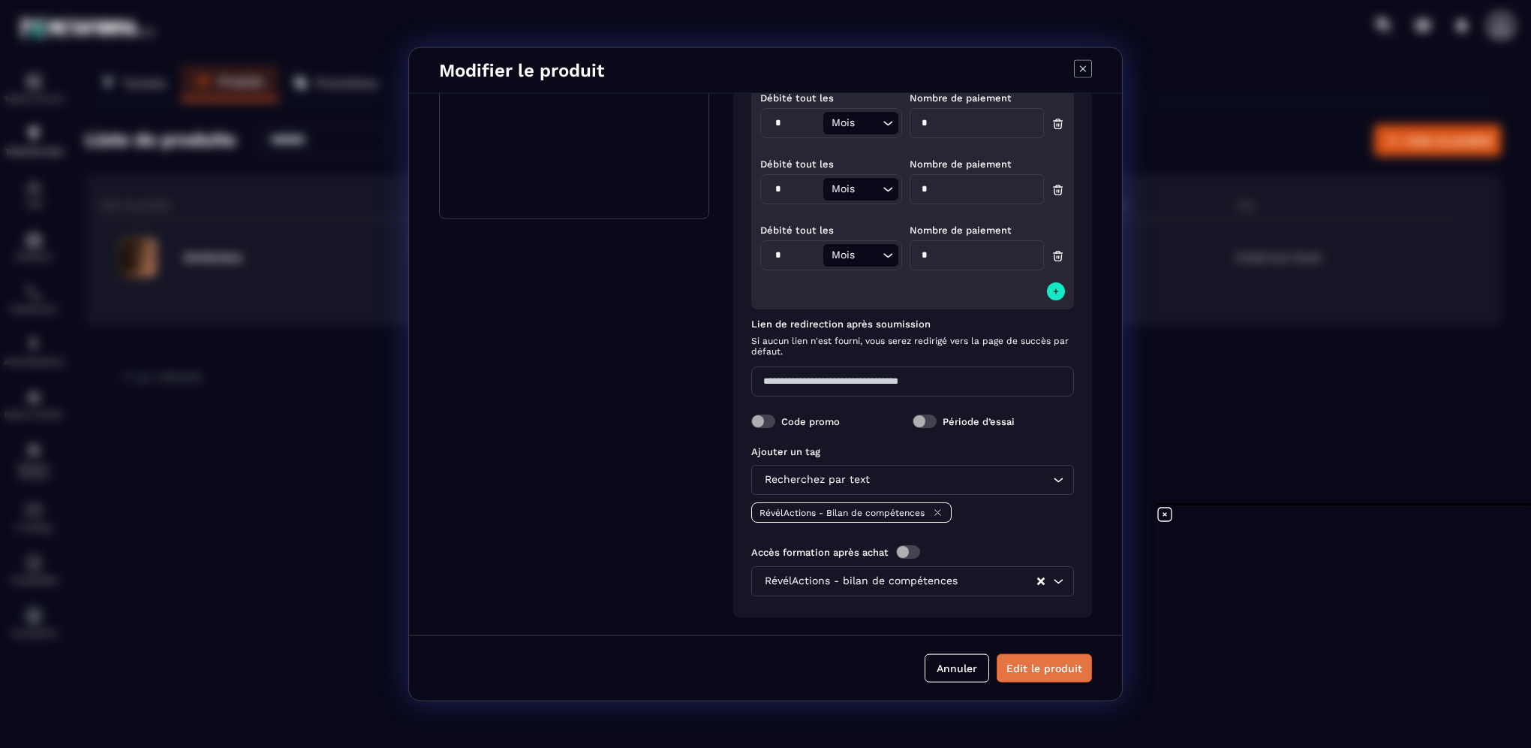
click at [1037, 670] on button "Edit le produit" at bounding box center [1044, 667] width 95 height 29
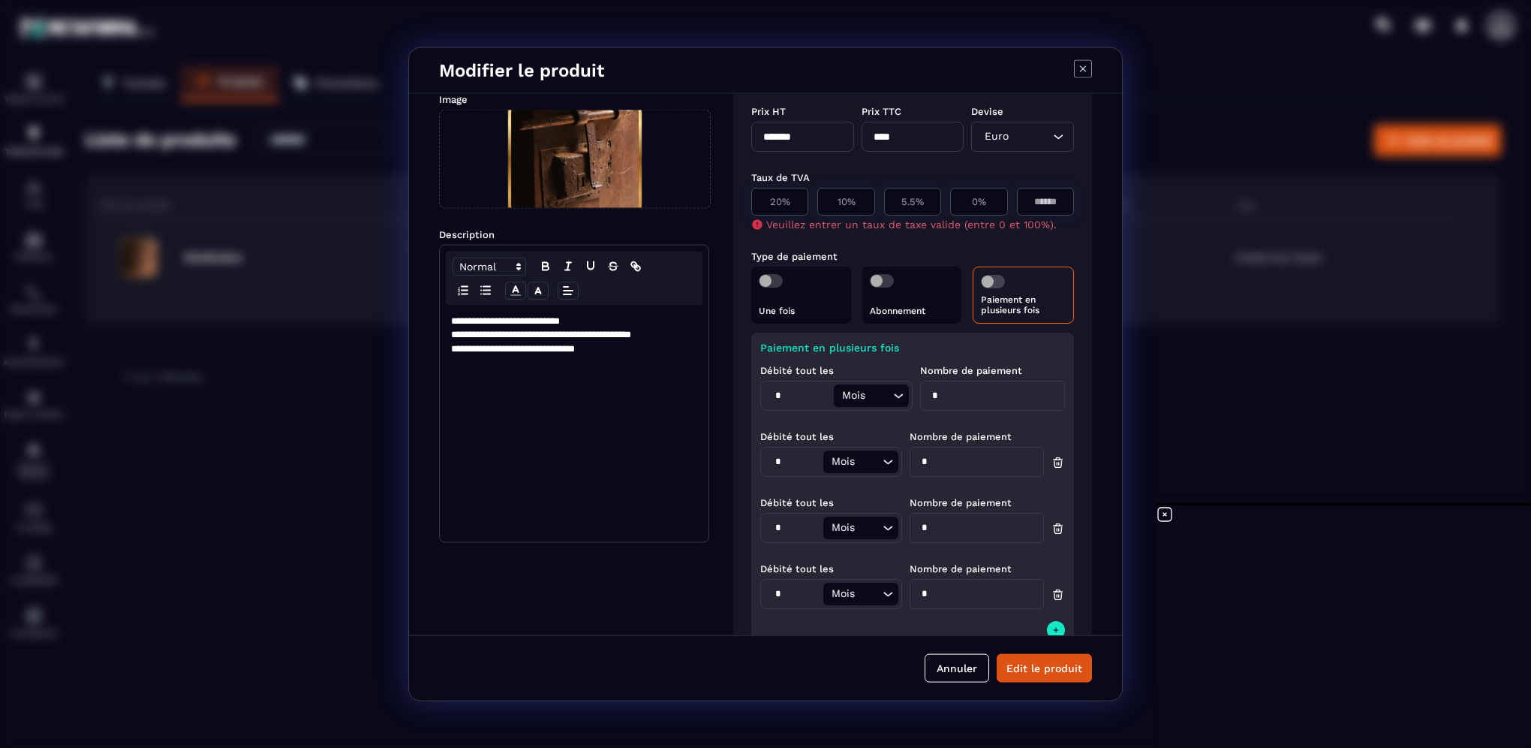
scroll to position [0, 0]
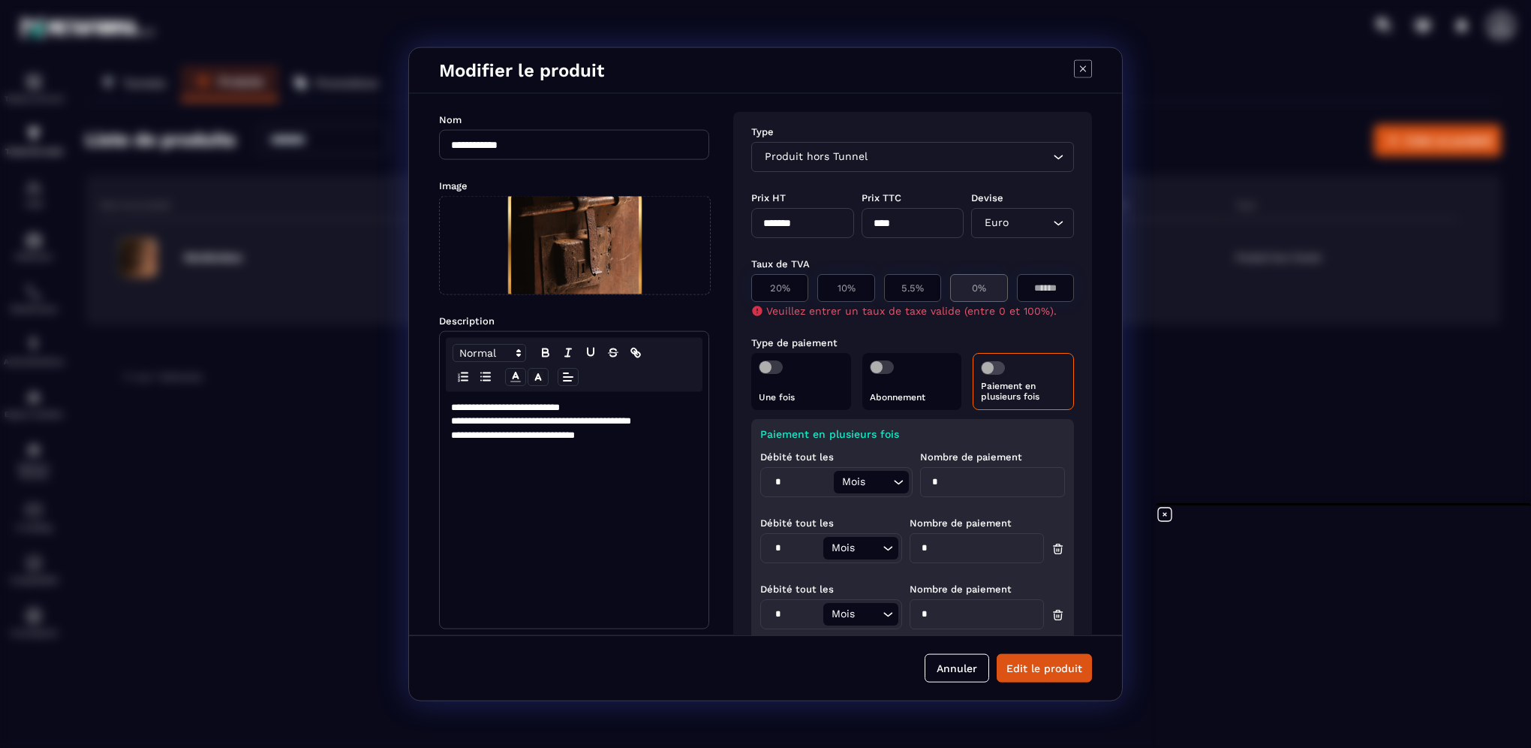
click at [979, 293] on p "0%" at bounding box center [979, 287] width 41 height 11
type input "*"
click at [1029, 670] on button "Edit le produit" at bounding box center [1044, 667] width 95 height 29
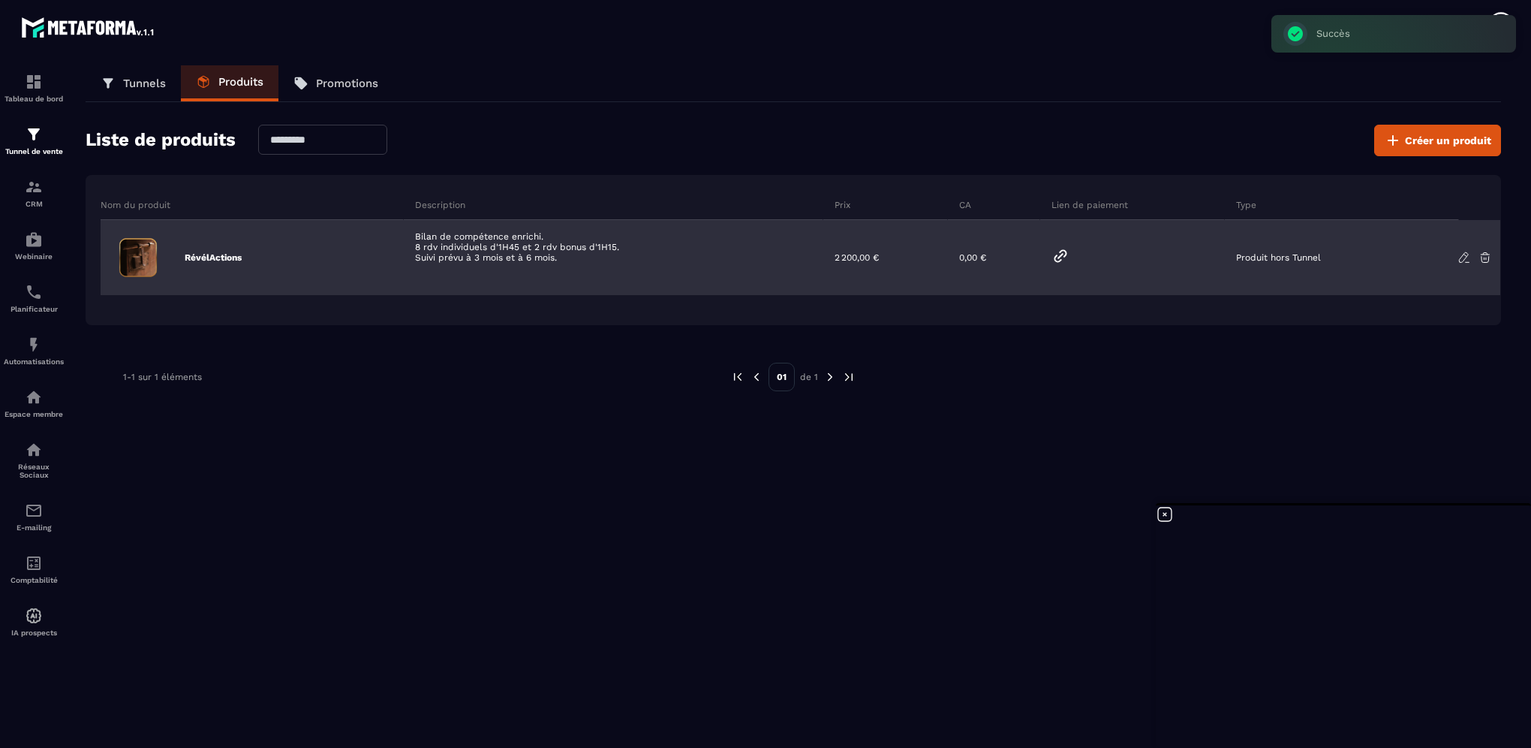
click at [1061, 257] on icon at bounding box center [1061, 256] width 18 height 18
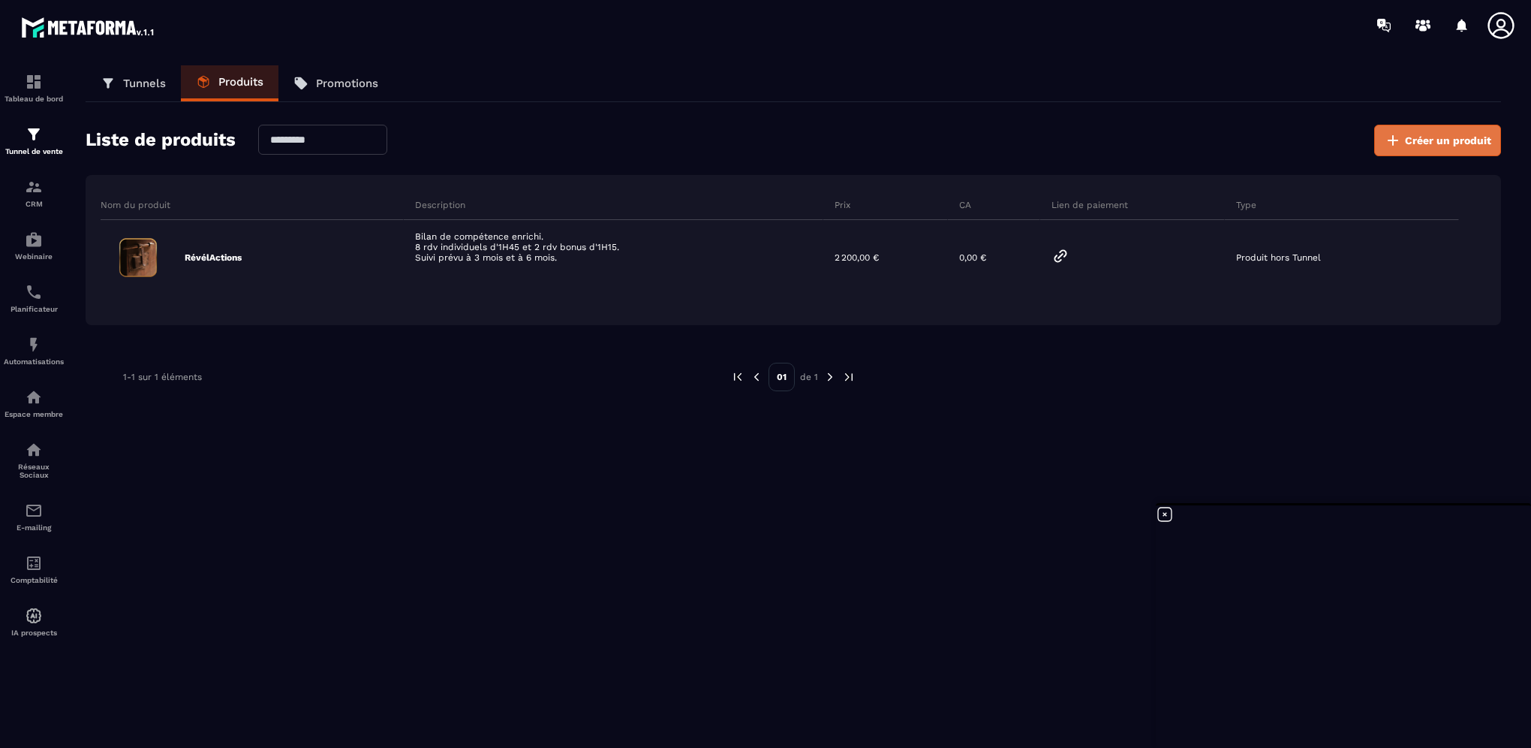
click at [1444, 137] on span "Créer un produit" at bounding box center [1448, 140] width 86 height 15
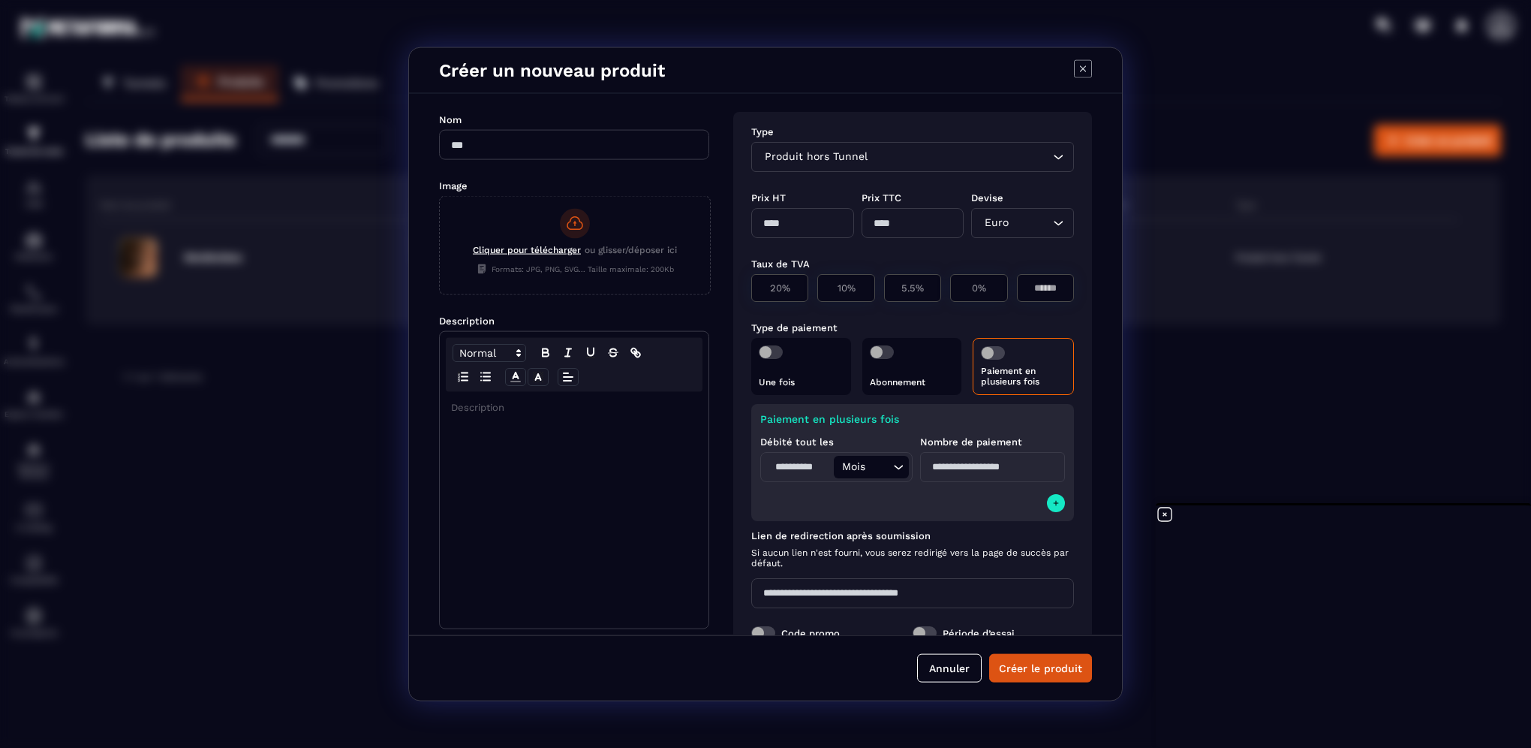
click at [510, 150] on input "Modal window" at bounding box center [574, 145] width 270 height 30
type input "**********"
type input "****"
type input "*"
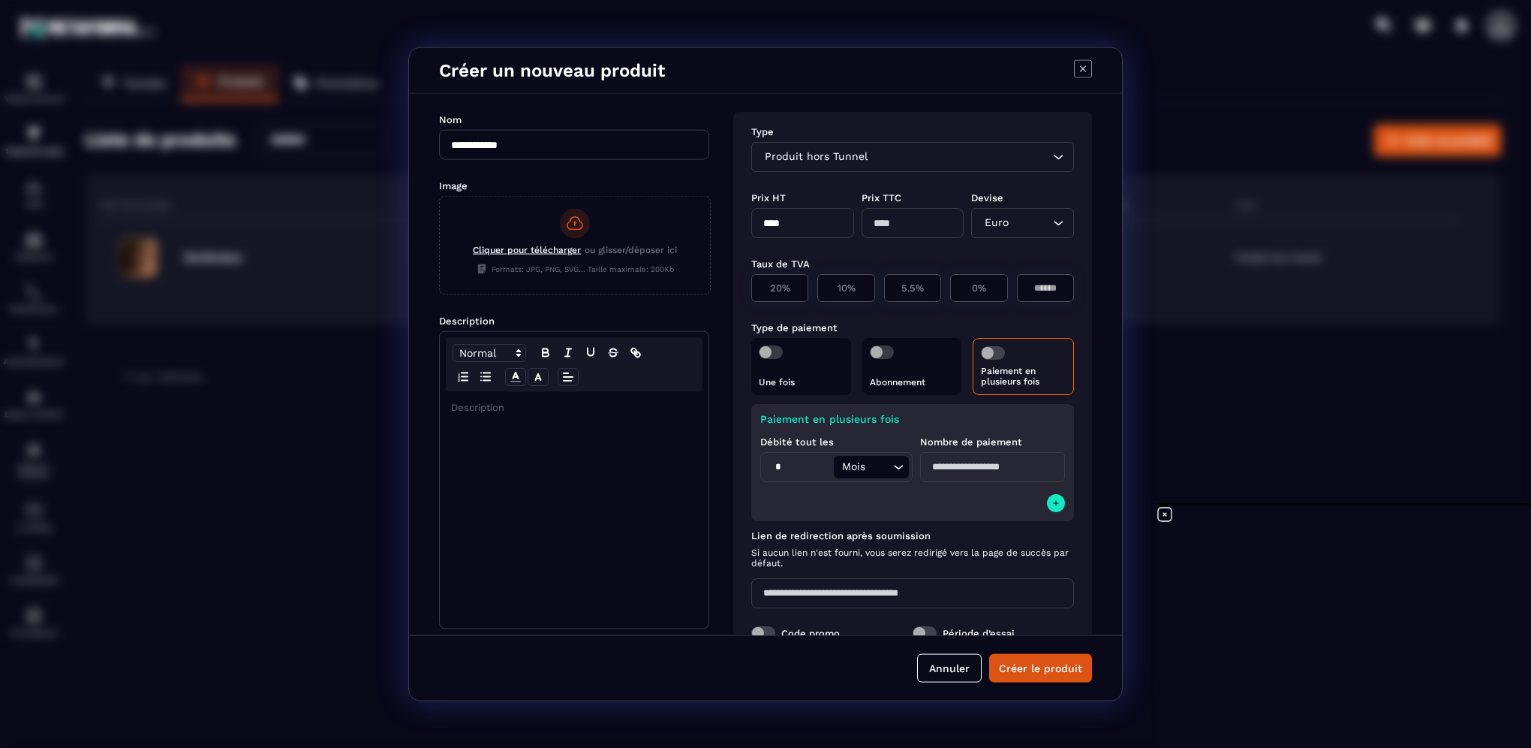
type input "*"
type input "****"
click at [510, 252] on span "Cliquer pour télécharger" at bounding box center [527, 250] width 108 height 11
click at [440, 294] on input "Cliquer pour télécharger ou glisser/déposer ici Formats: JPG, PNG, SVG... Taill…" at bounding box center [440, 294] width 0 height 0
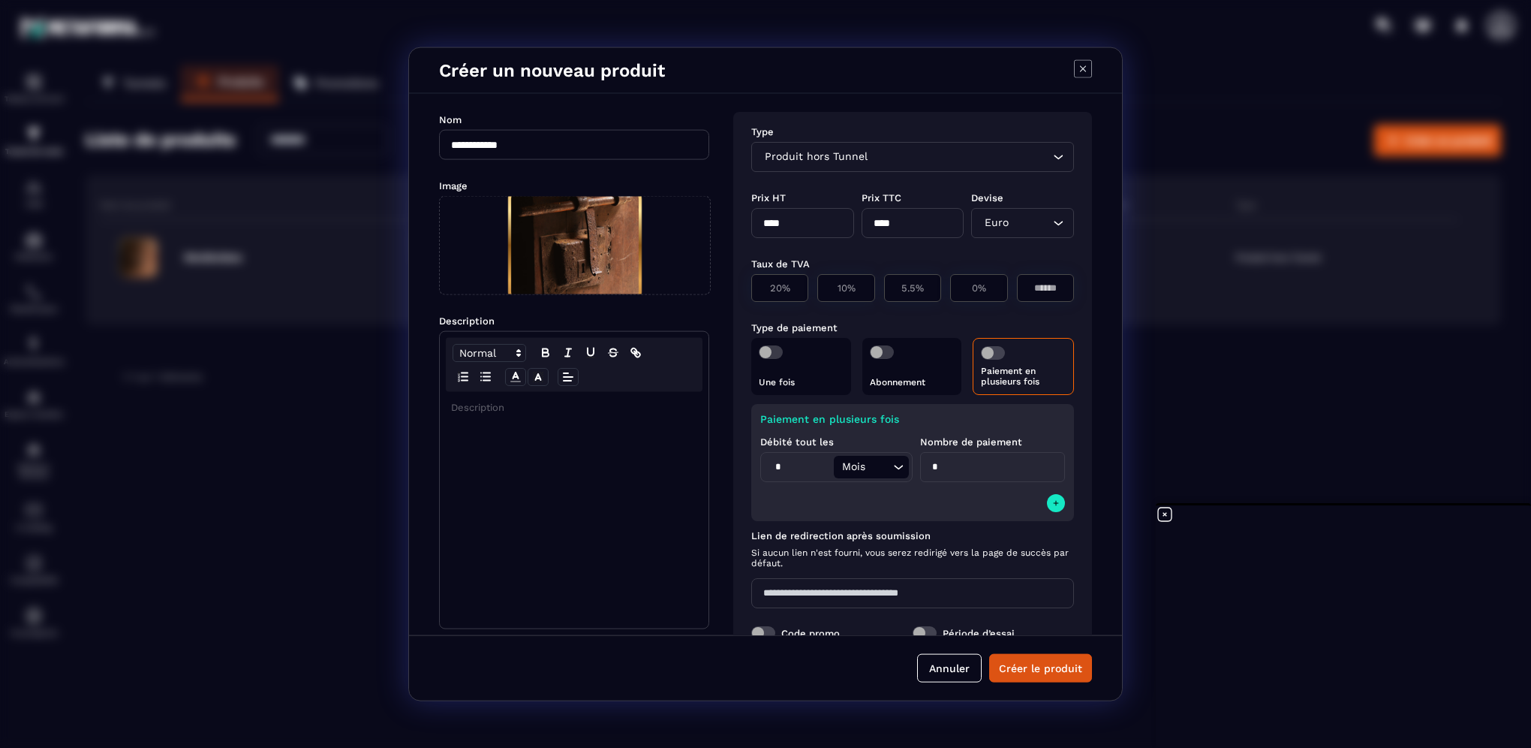
click at [528, 429] on div "Modal window" at bounding box center [574, 510] width 269 height 236
click at [799, 228] on input "****" at bounding box center [802, 223] width 103 height 30
type input "*"
click at [989, 653] on button "Créer le produit" at bounding box center [1040, 667] width 103 height 29
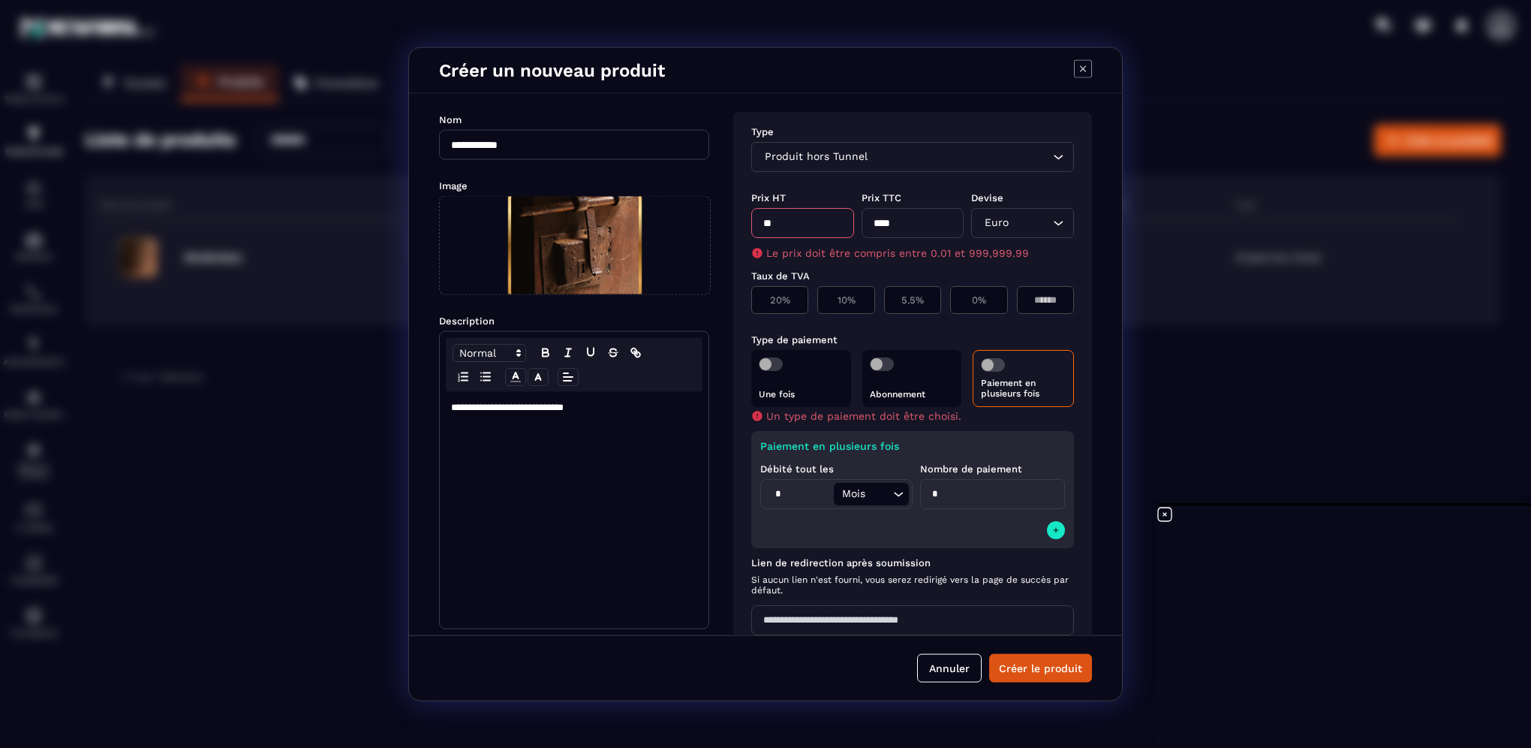
type input "*"
type input "****"
click at [925, 263] on div "Taux de TVA 20% 10% 5.5% 0% *" at bounding box center [912, 291] width 323 height 64
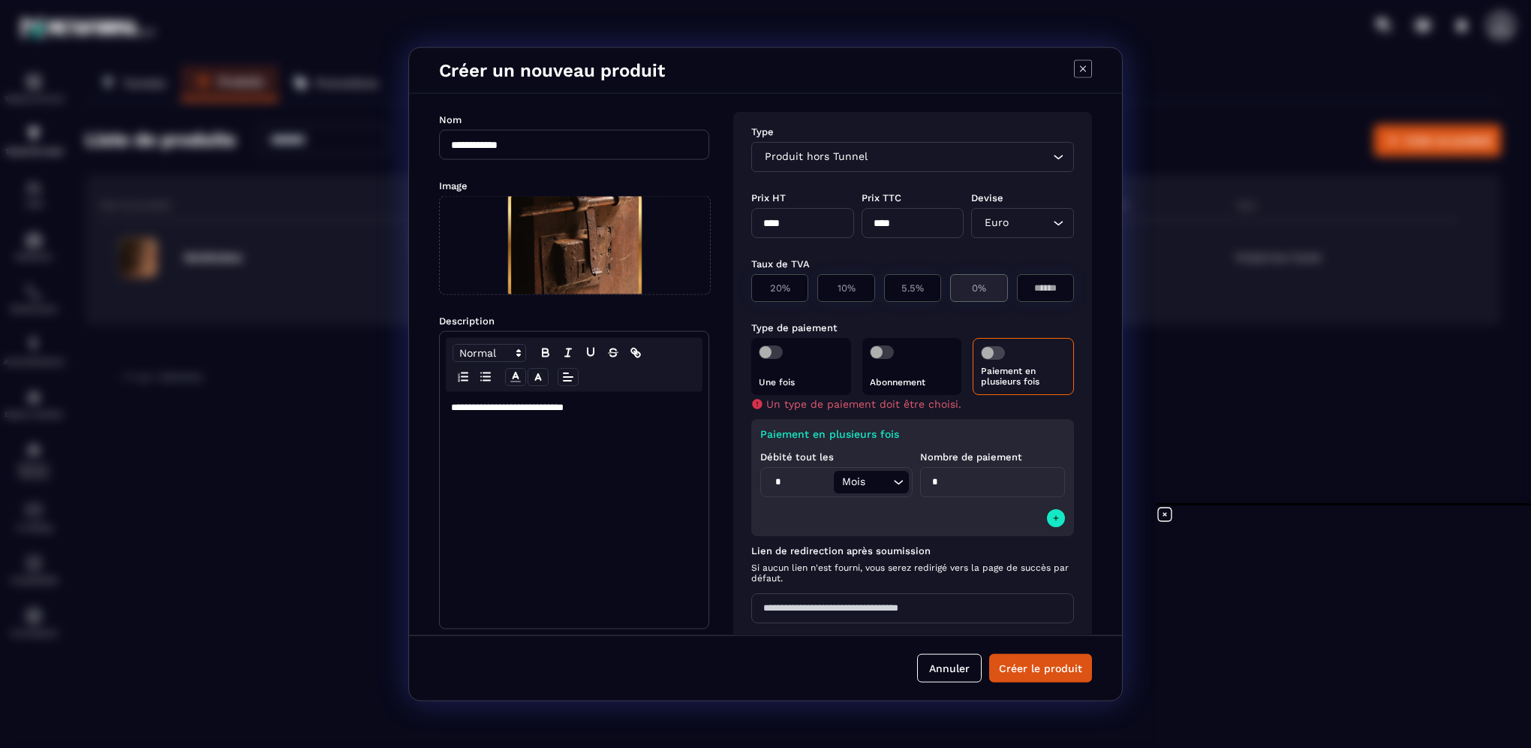
click at [970, 288] on p "0%" at bounding box center [979, 287] width 41 height 11
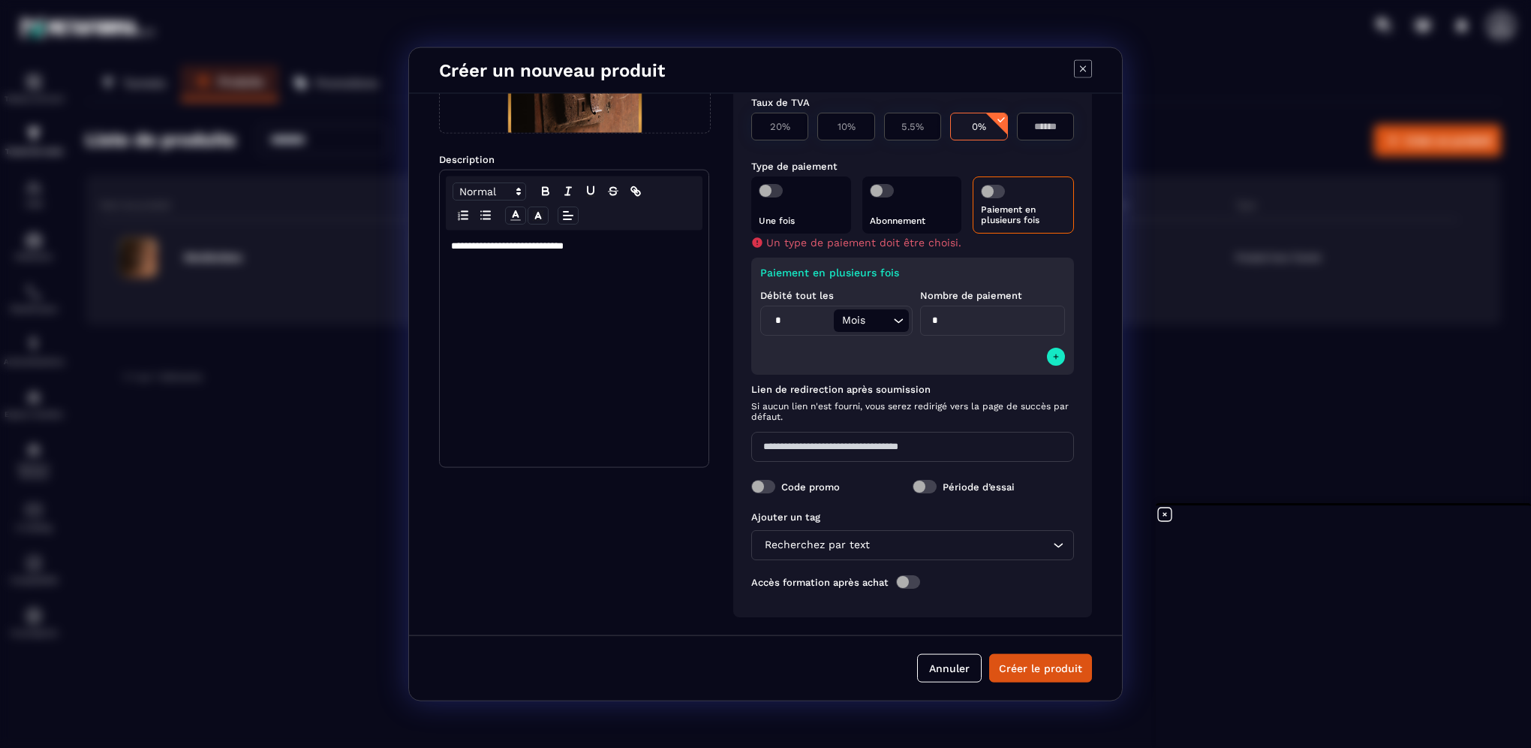
click at [781, 186] on span "Modal window" at bounding box center [771, 191] width 24 height 14
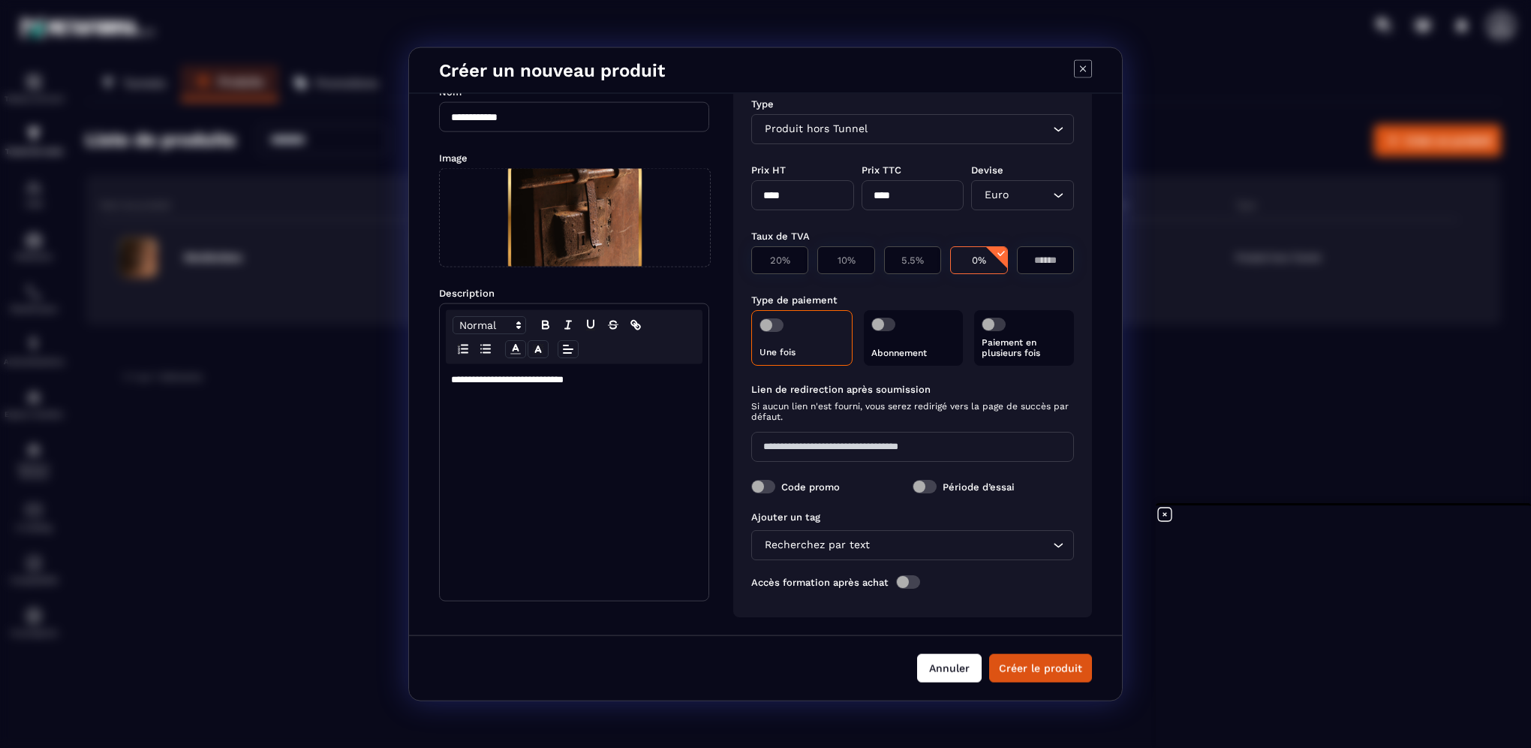
click at [958, 673] on button "Annuler" at bounding box center [949, 667] width 65 height 29
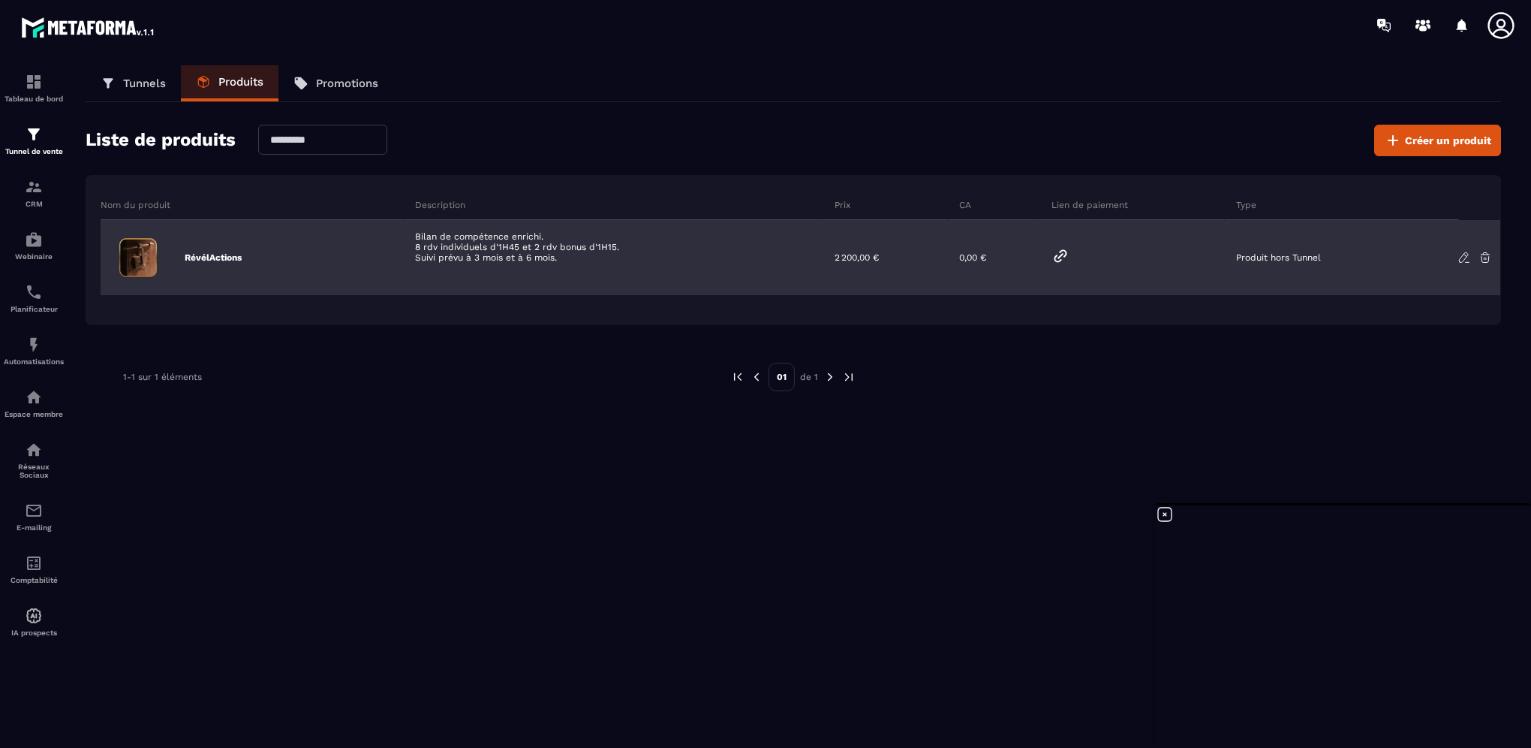
click at [1465, 256] on icon at bounding box center [1465, 258] width 14 height 14
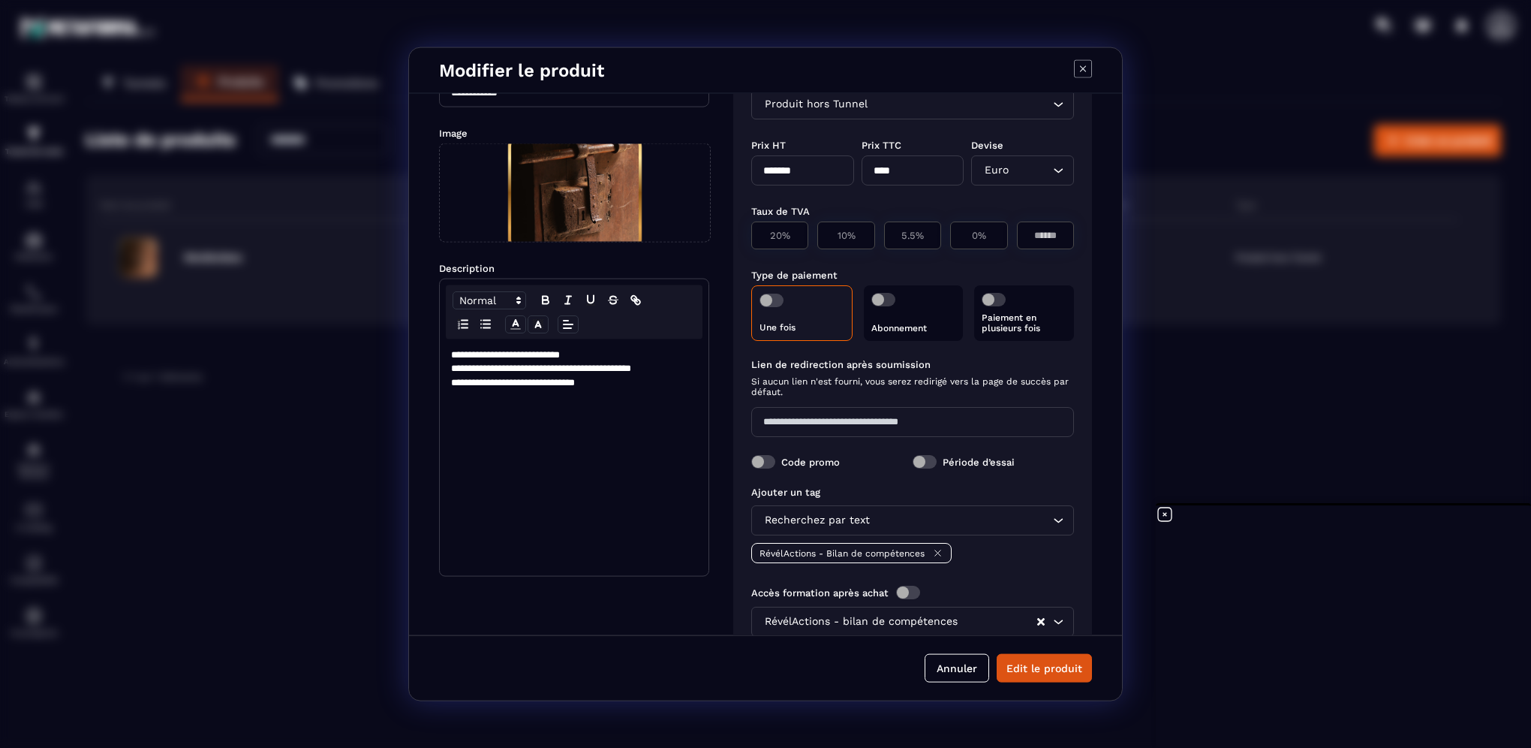
scroll to position [95, 0]
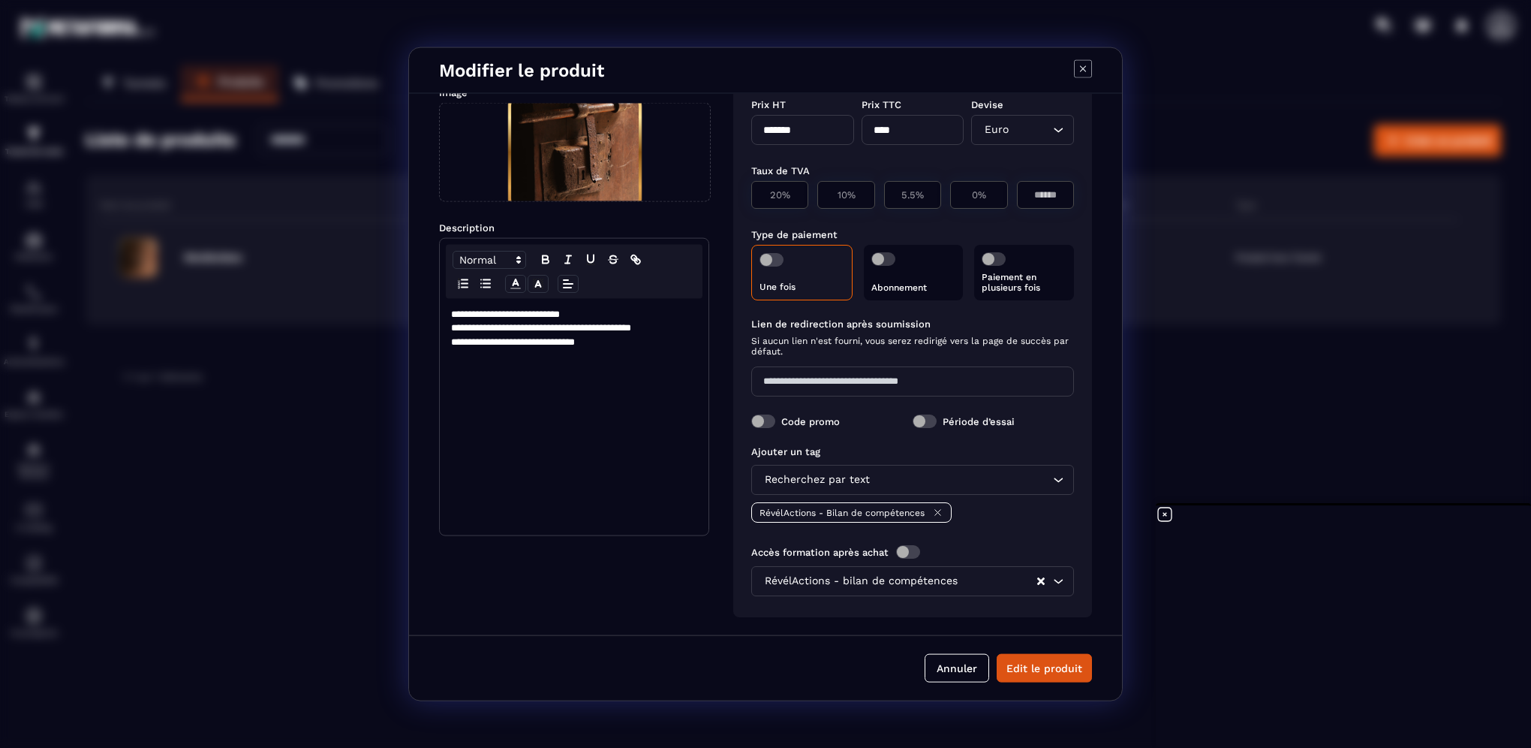
click at [1019, 273] on p "Paiement en plusieurs fois" at bounding box center [1024, 282] width 85 height 21
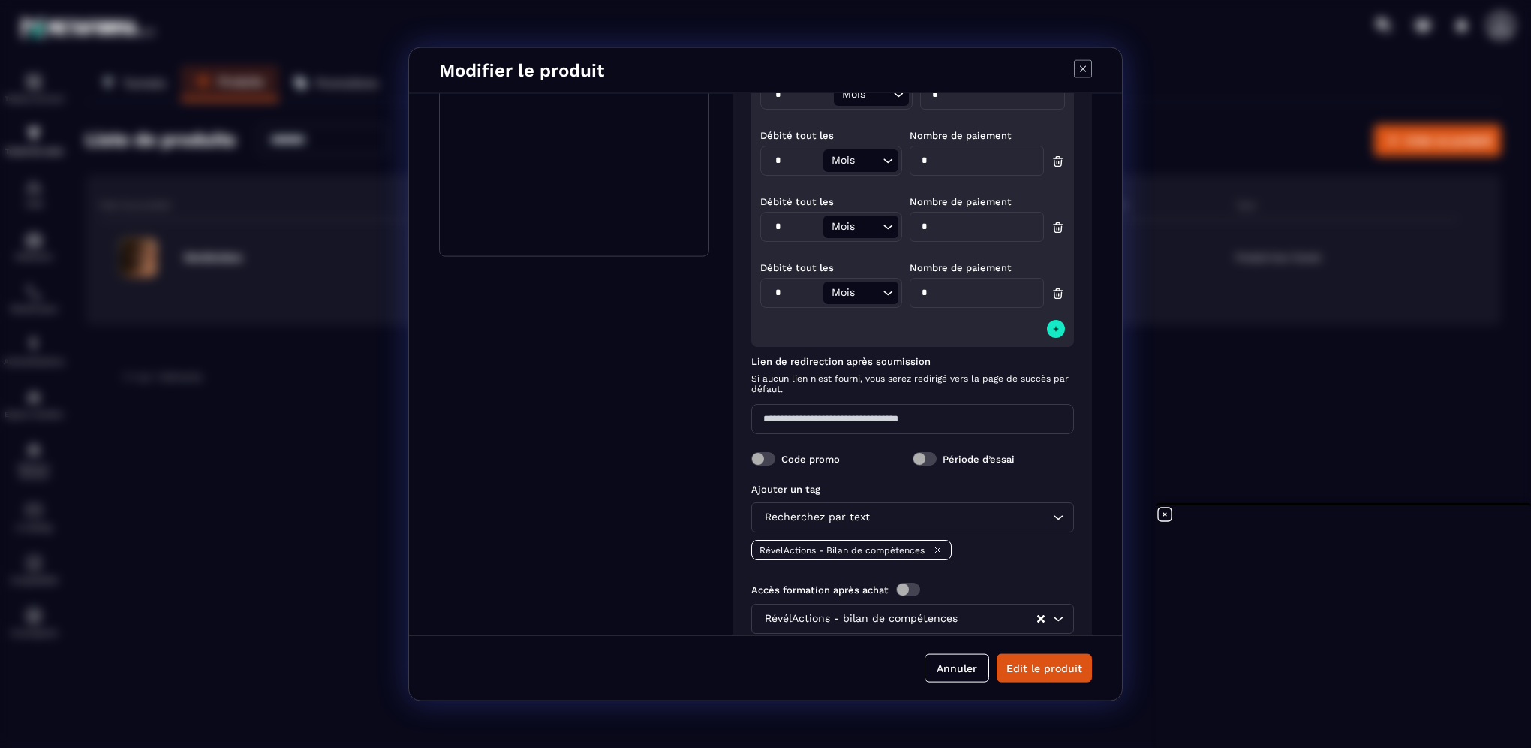
scroll to position [411, 0]
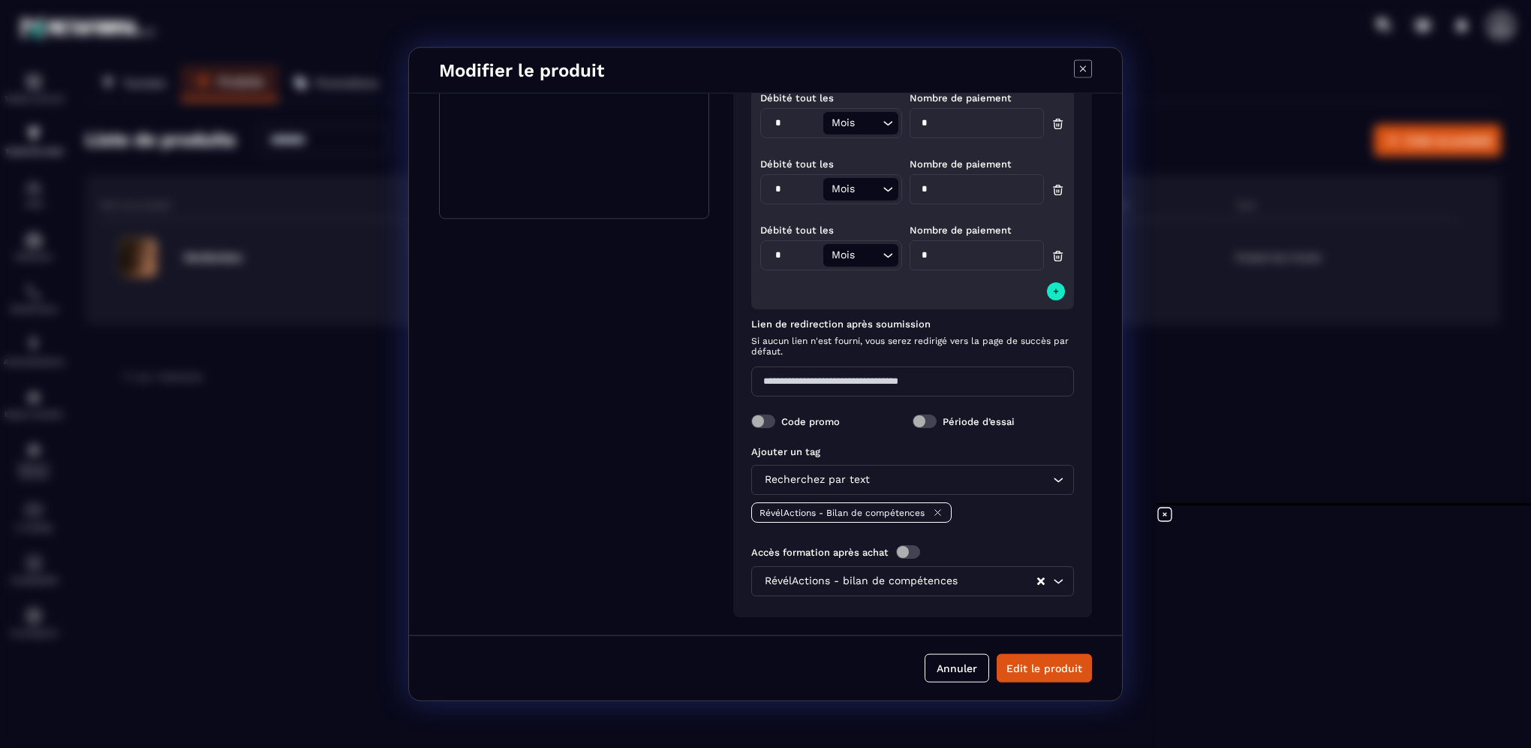
click at [752, 420] on span "Modal window" at bounding box center [763, 421] width 24 height 14
click at [775, 420] on span "Modal window" at bounding box center [763, 421] width 24 height 14
click at [1033, 667] on button "Edit le produit" at bounding box center [1044, 667] width 95 height 29
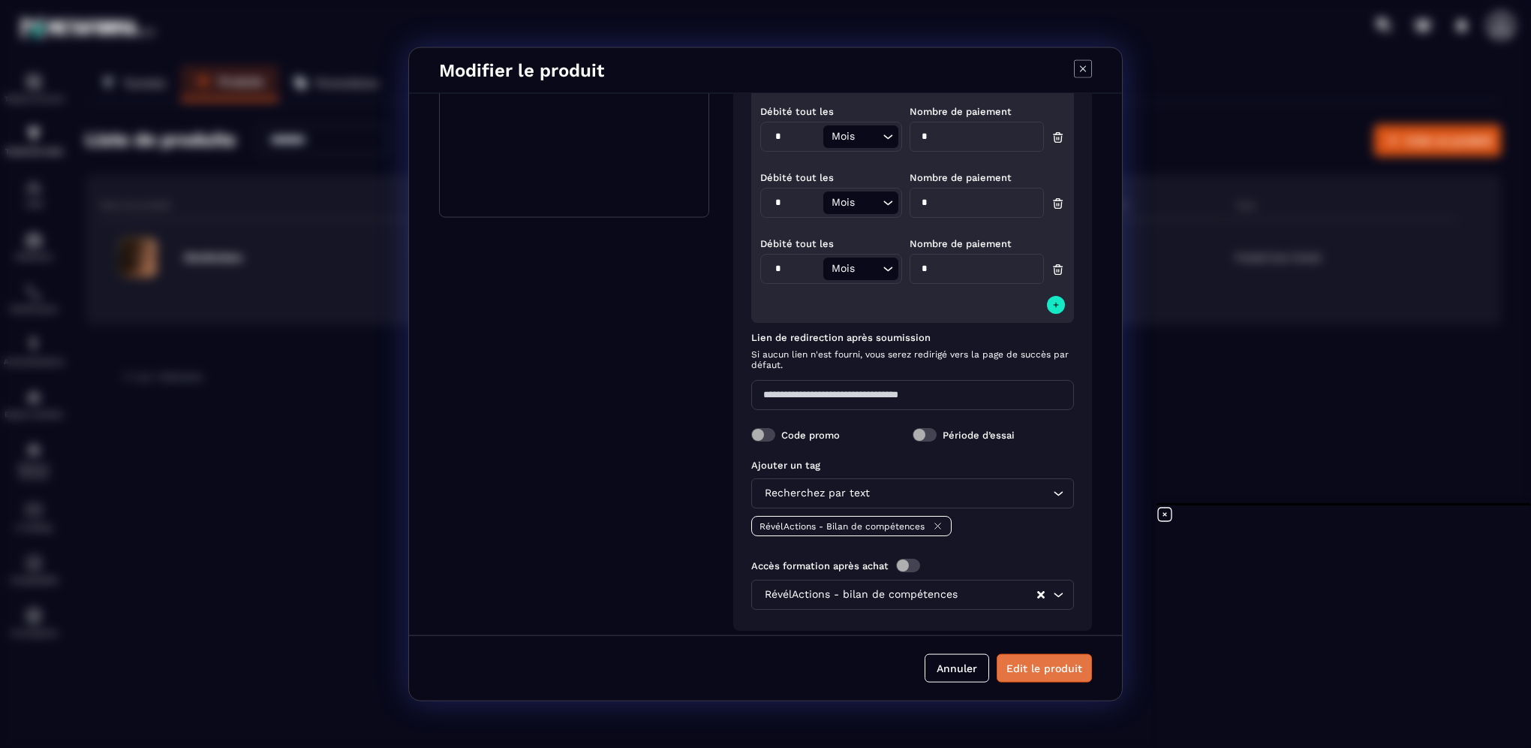
click at [1033, 667] on button "Edit le produit" at bounding box center [1044, 667] width 95 height 29
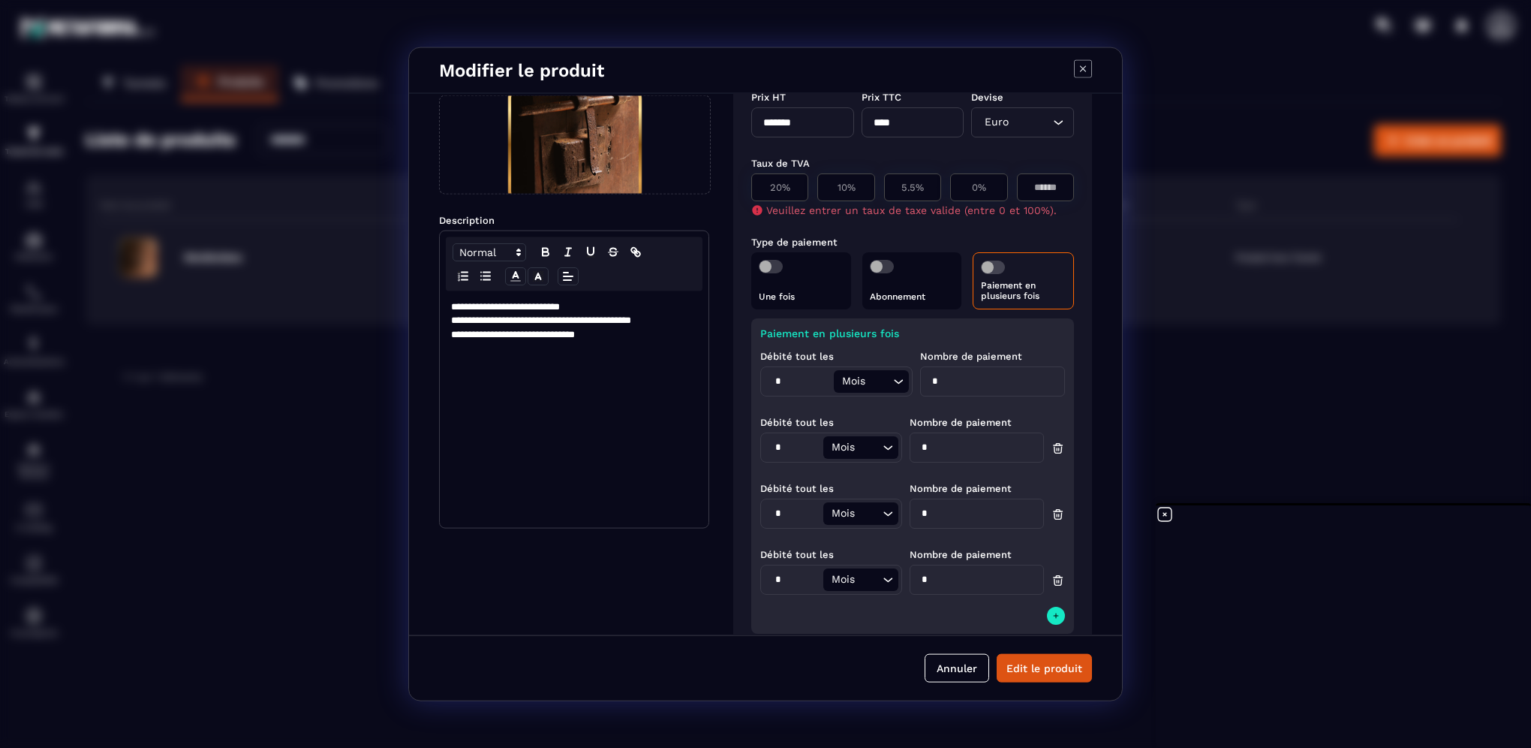
scroll to position [0, 0]
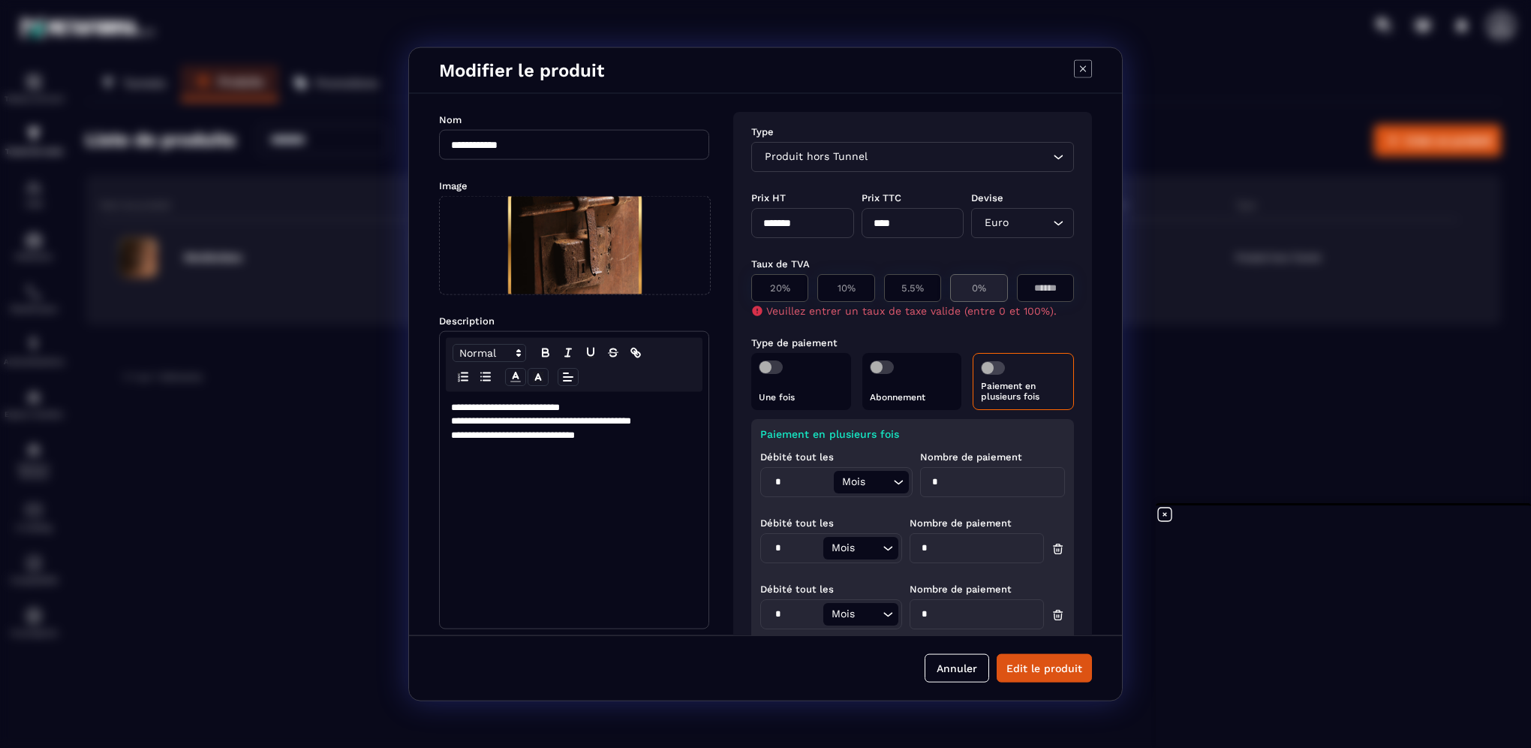
click at [1017, 278] on div "0%" at bounding box center [1045, 288] width 57 height 28
type input "*"
click at [1036, 665] on button "Edit le produit" at bounding box center [1044, 667] width 95 height 29
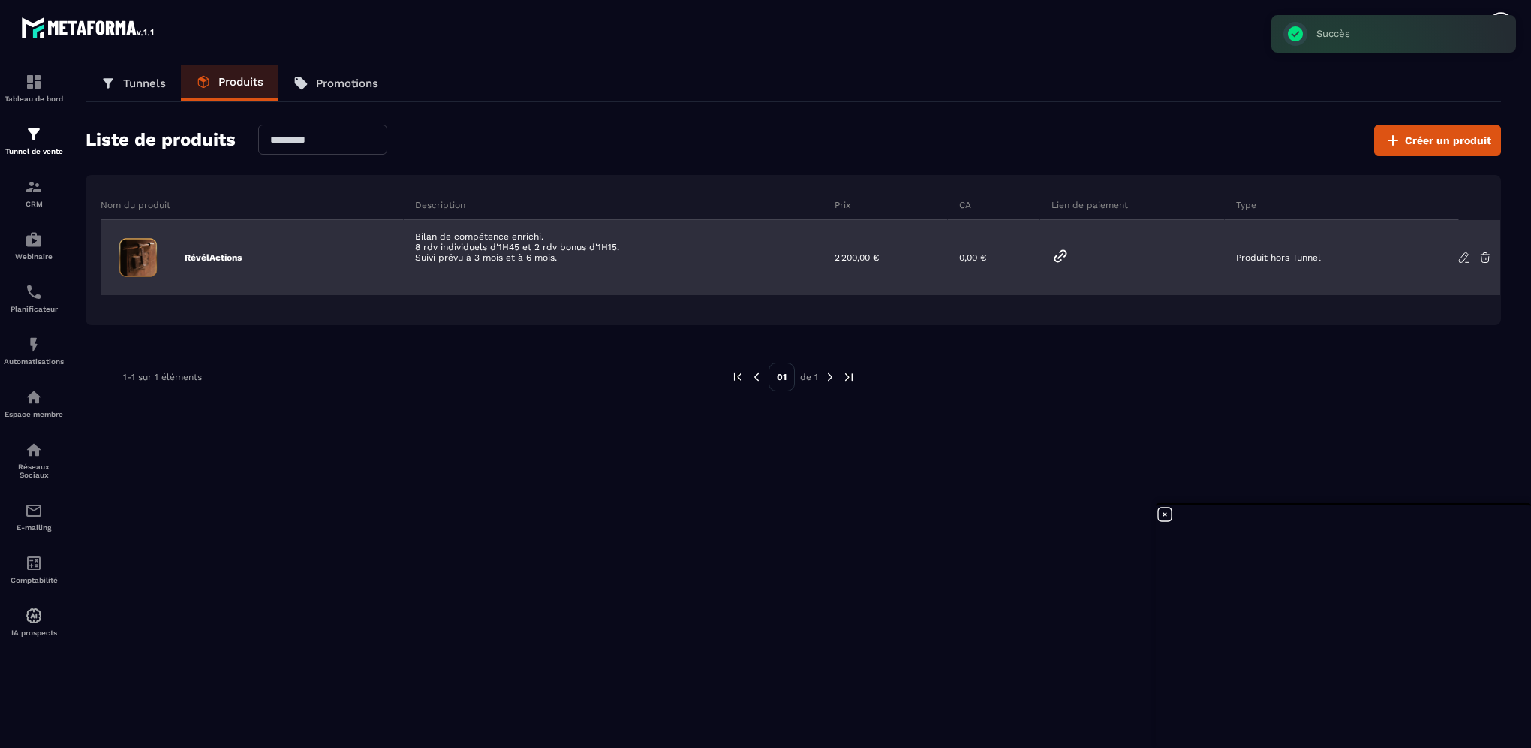
click at [1061, 252] on icon at bounding box center [1061, 256] width 18 height 18
click at [1463, 257] on icon at bounding box center [1465, 258] width 14 height 14
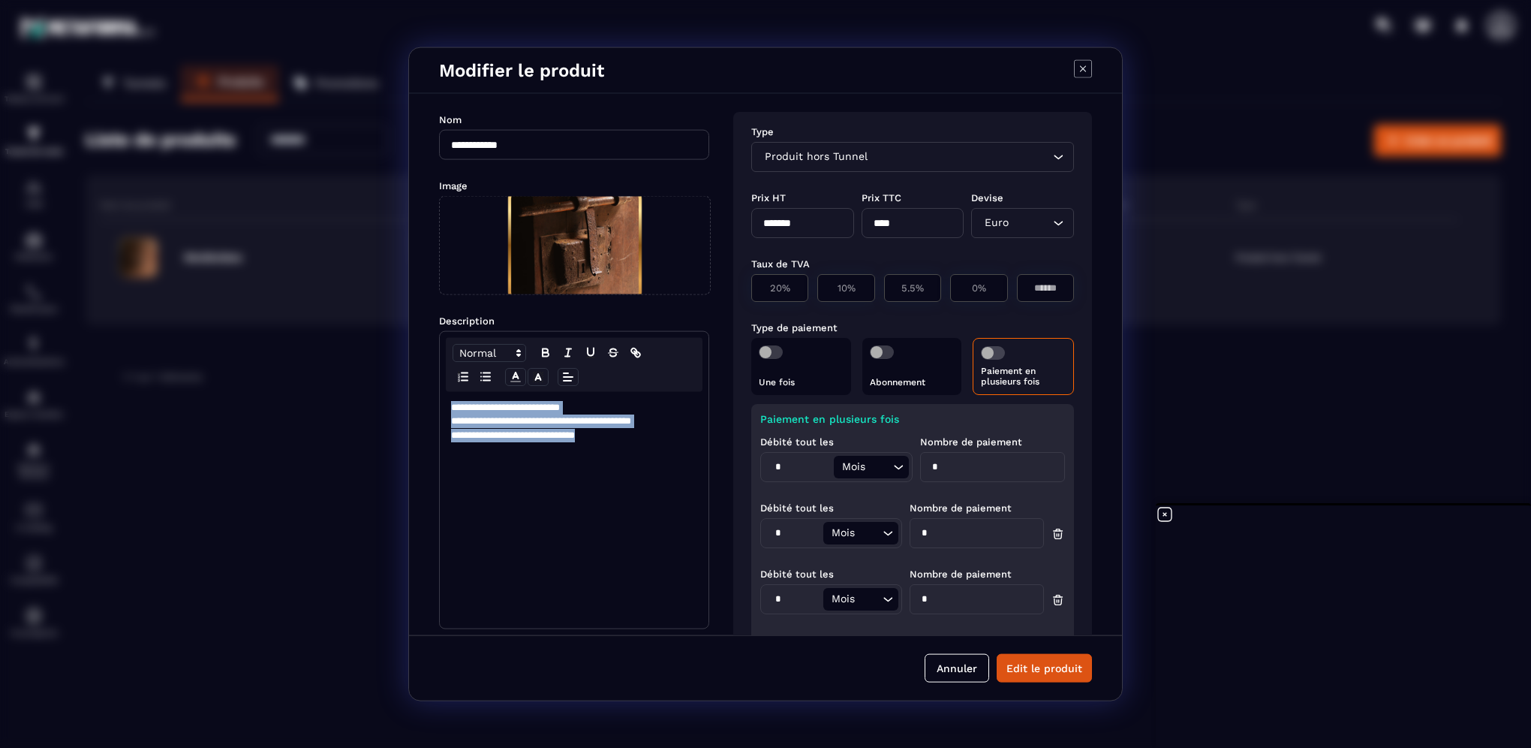
drag, startPoint x: 624, startPoint y: 444, endPoint x: 432, endPoint y: 408, distance: 194.8
click at [432, 408] on div "**********" at bounding box center [765, 364] width 713 height 541
copy div "**********"
click at [954, 665] on button "Annuler" at bounding box center [957, 667] width 65 height 29
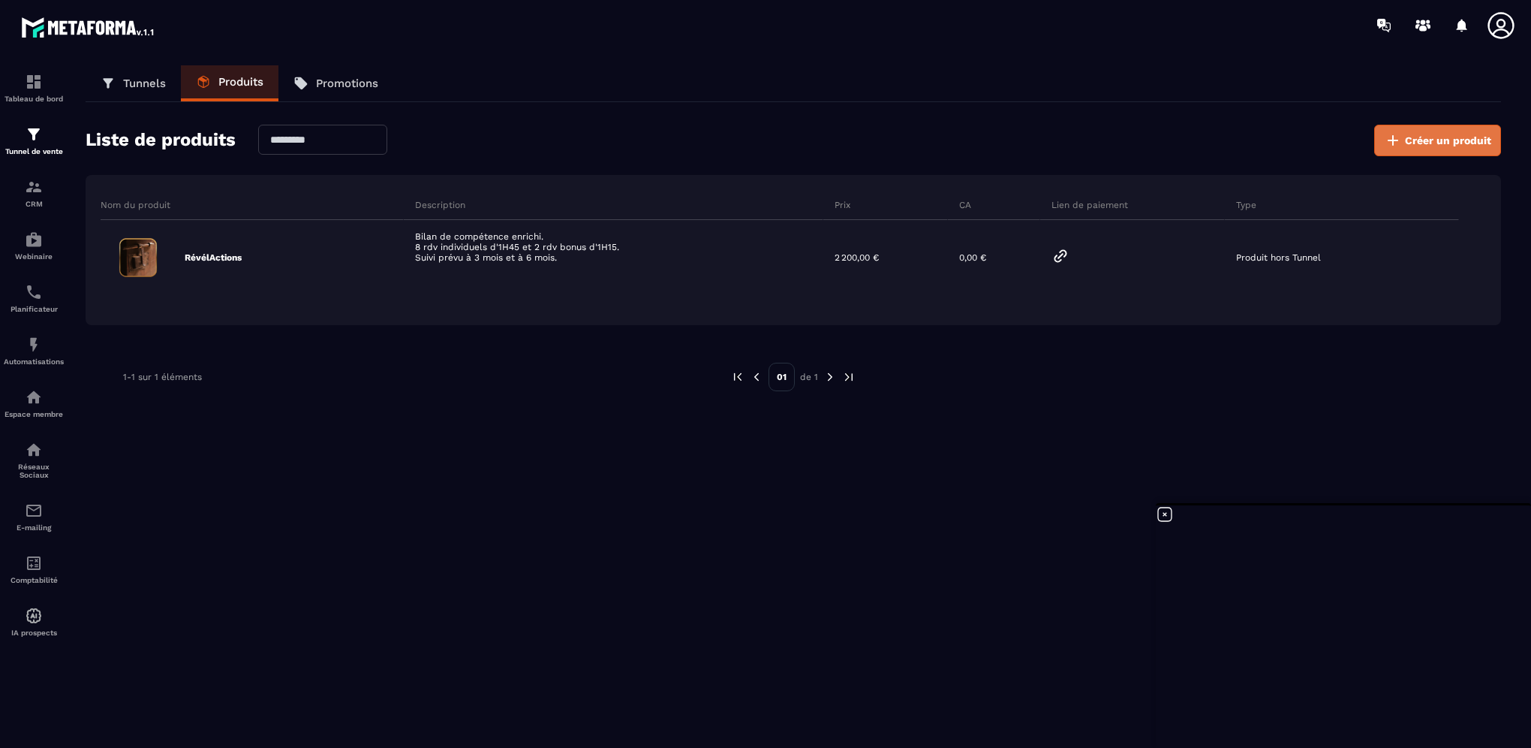
click at [1447, 149] on button "Créer un produit" at bounding box center [1438, 141] width 127 height 32
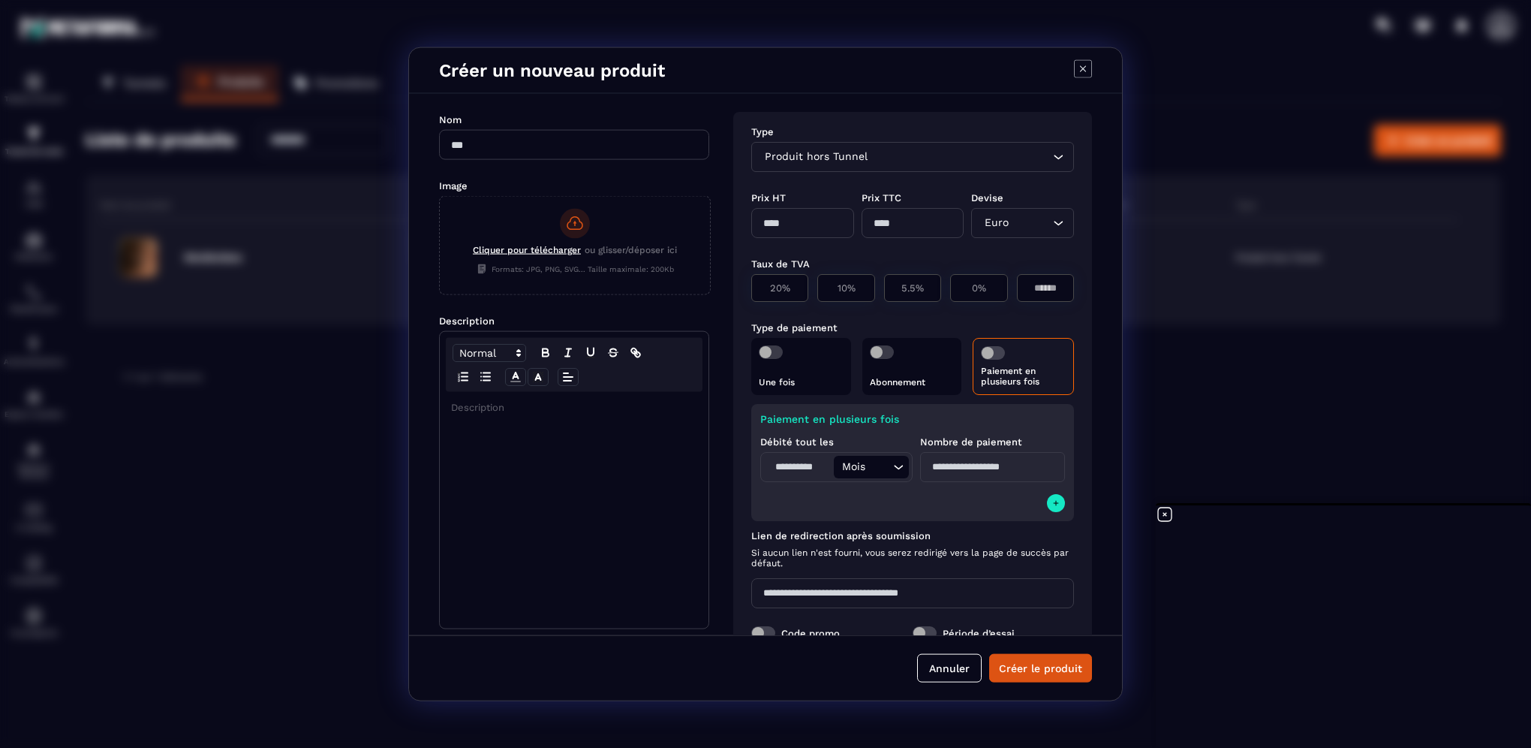
click at [661, 143] on input "Modal window" at bounding box center [574, 145] width 270 height 30
type input "**********"
type input "*"
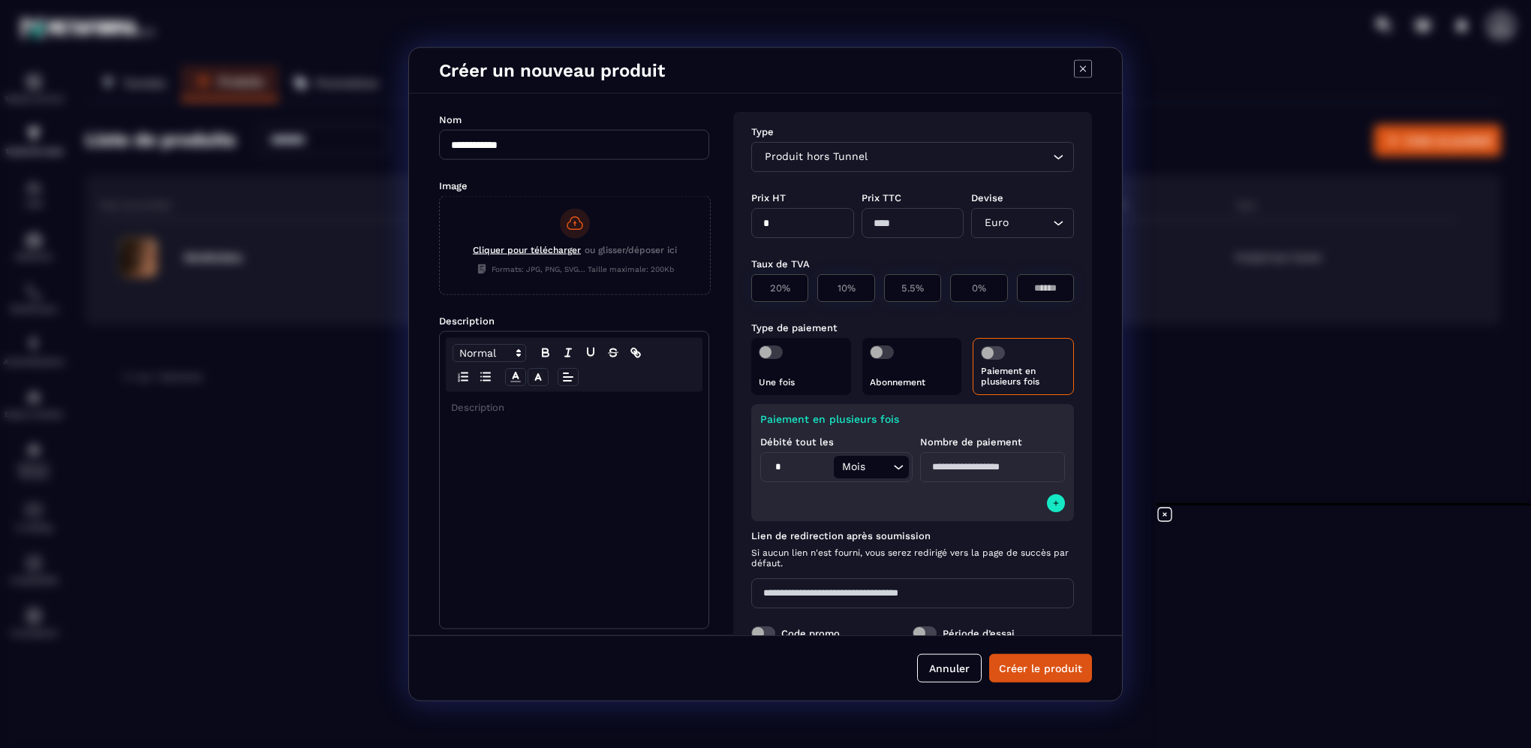
type input "*"
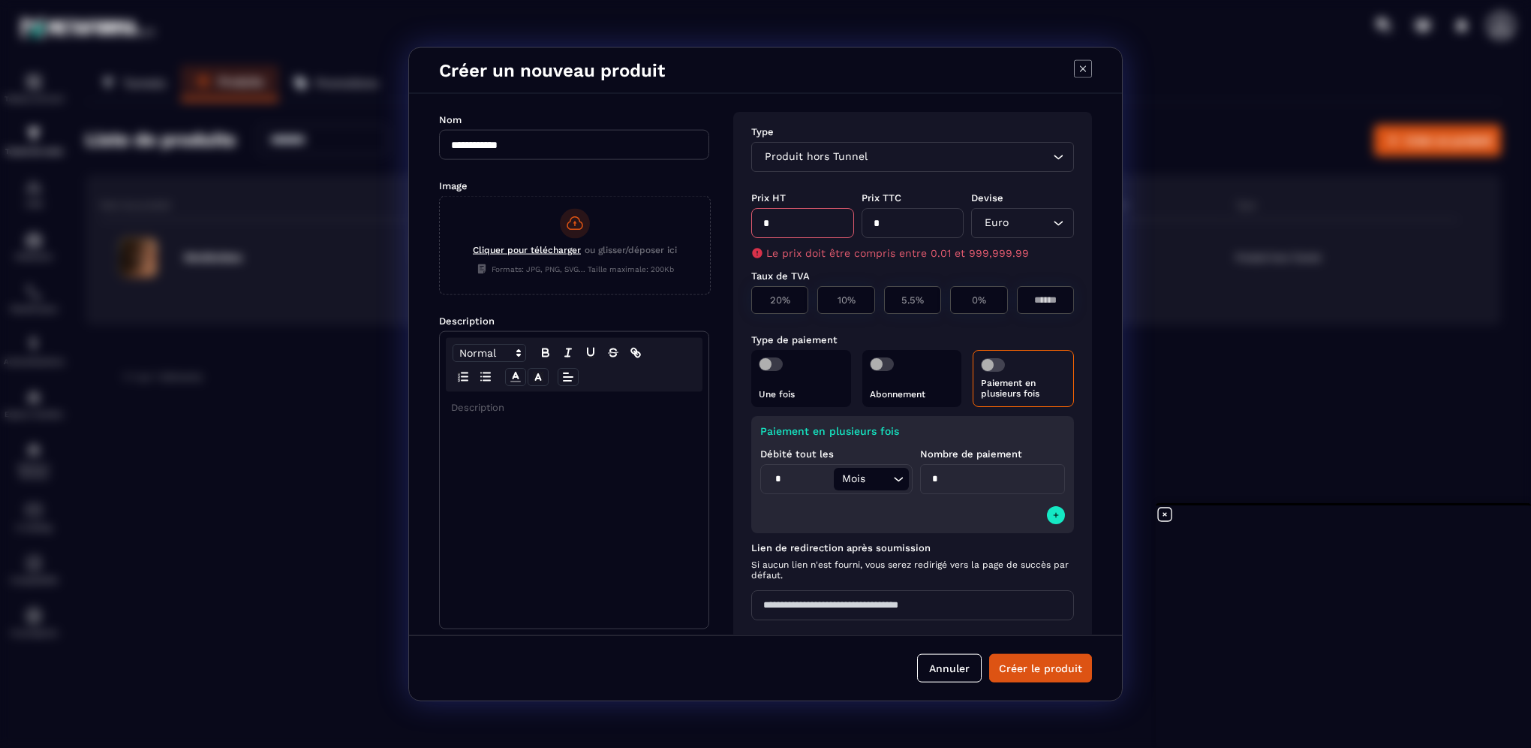
click at [537, 249] on span "Cliquer pour télécharger" at bounding box center [527, 250] width 108 height 11
click at [440, 294] on input "Cliquer pour télécharger ou glisser/déposer ici Formats: JPG, PNG, SVG... Taill…" at bounding box center [440, 294] width 0 height 0
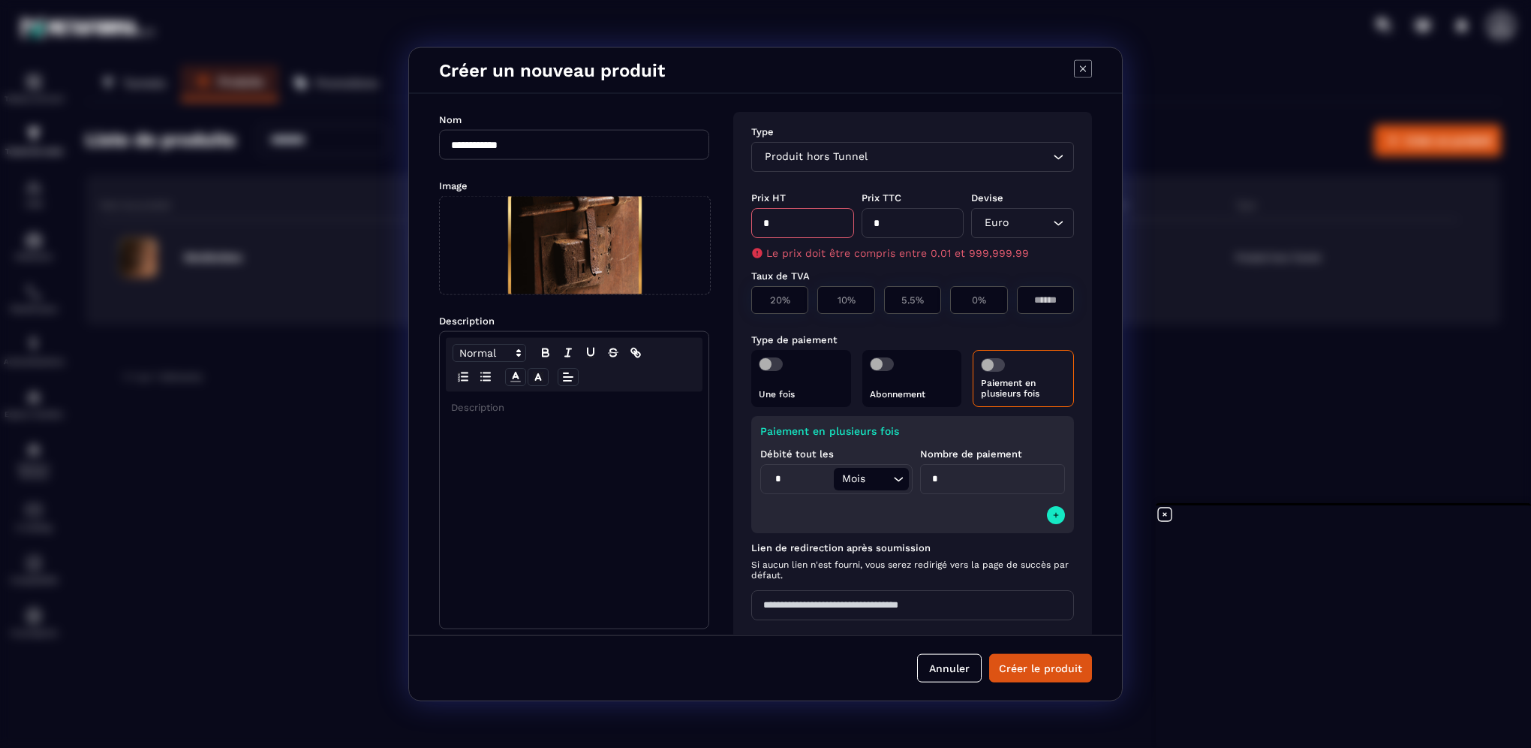
click at [538, 444] on div "Modal window" at bounding box center [574, 510] width 269 height 236
click at [802, 215] on input "*" at bounding box center [802, 223] width 103 height 30
type input "****"
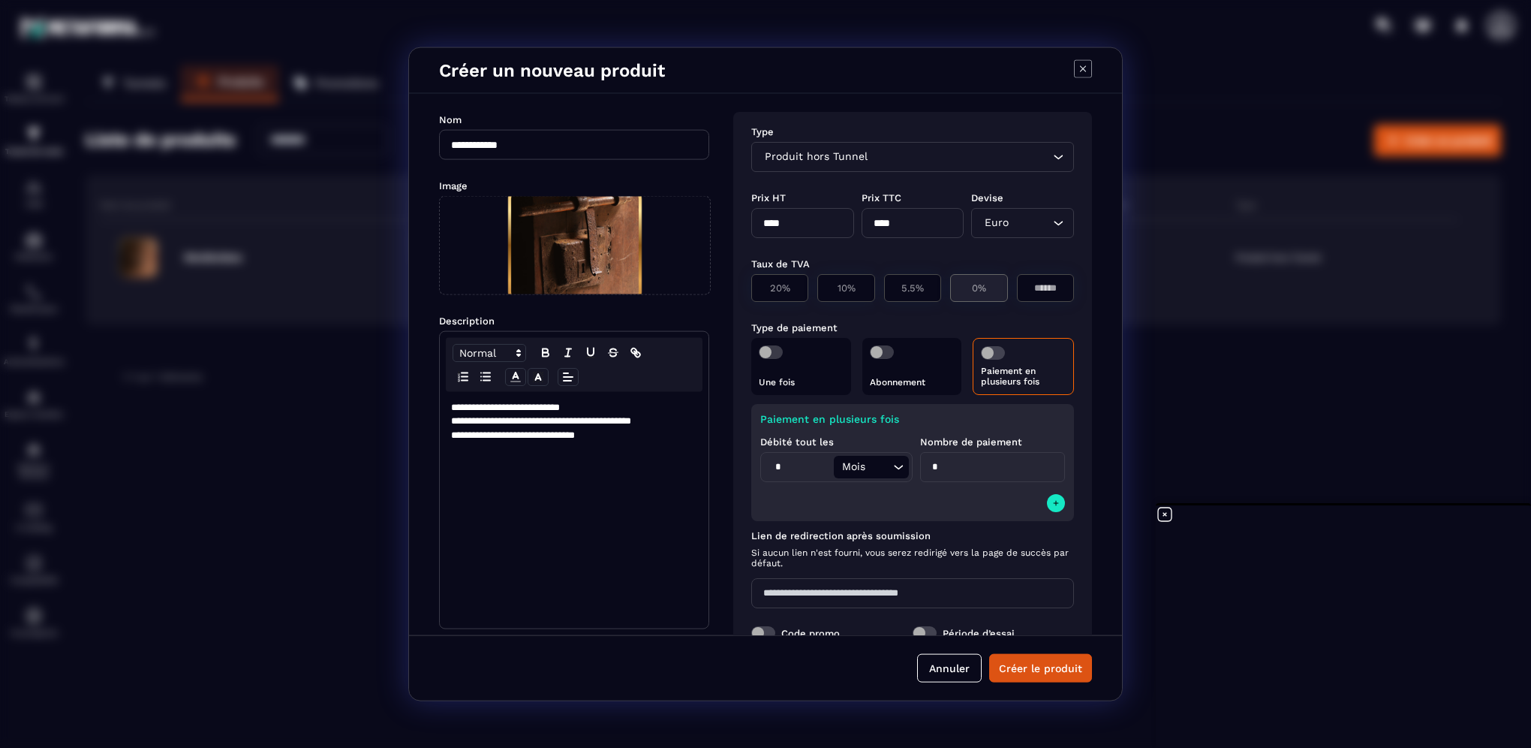
click at [959, 287] on p "0%" at bounding box center [979, 287] width 41 height 11
click at [781, 352] on span "Modal window" at bounding box center [771, 352] width 24 height 14
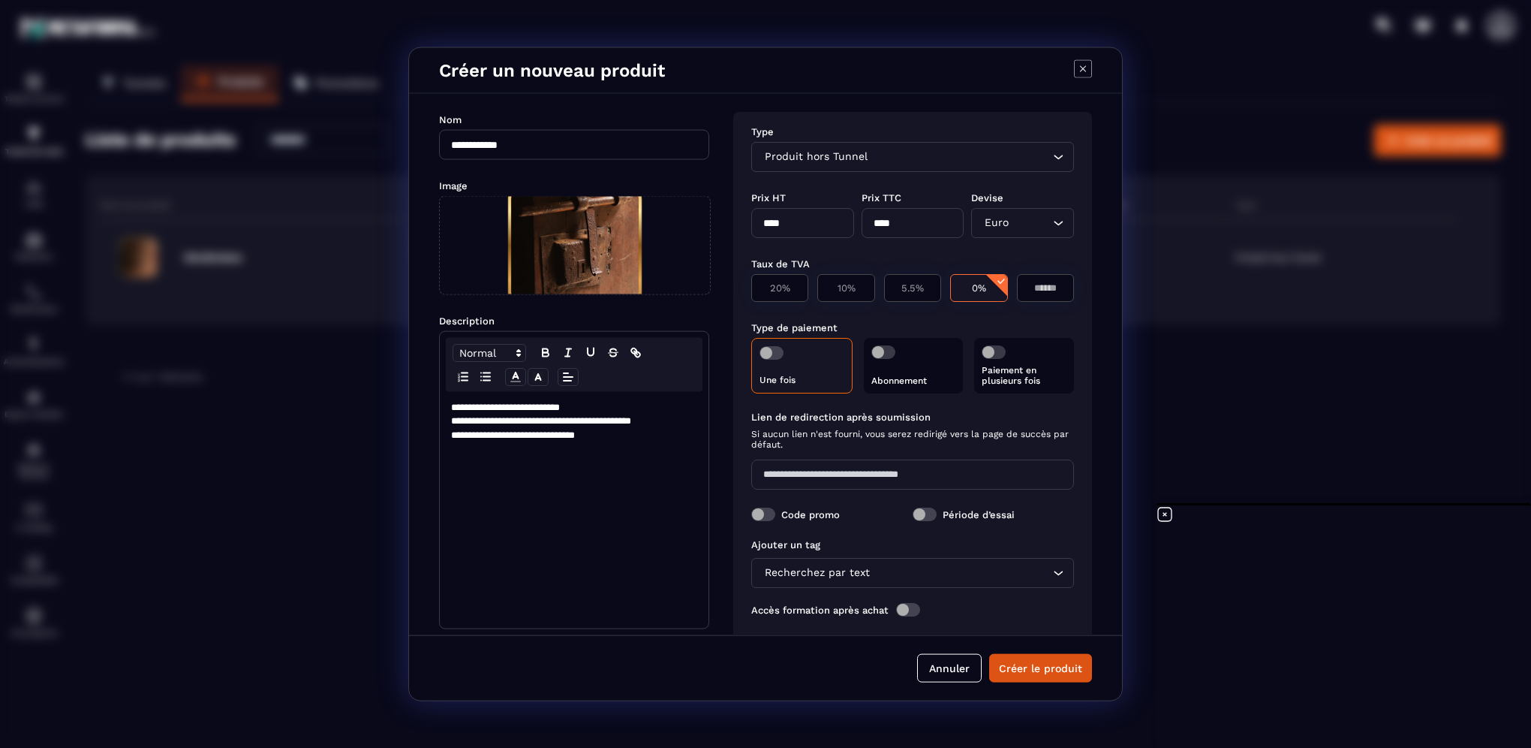
scroll to position [30, 0]
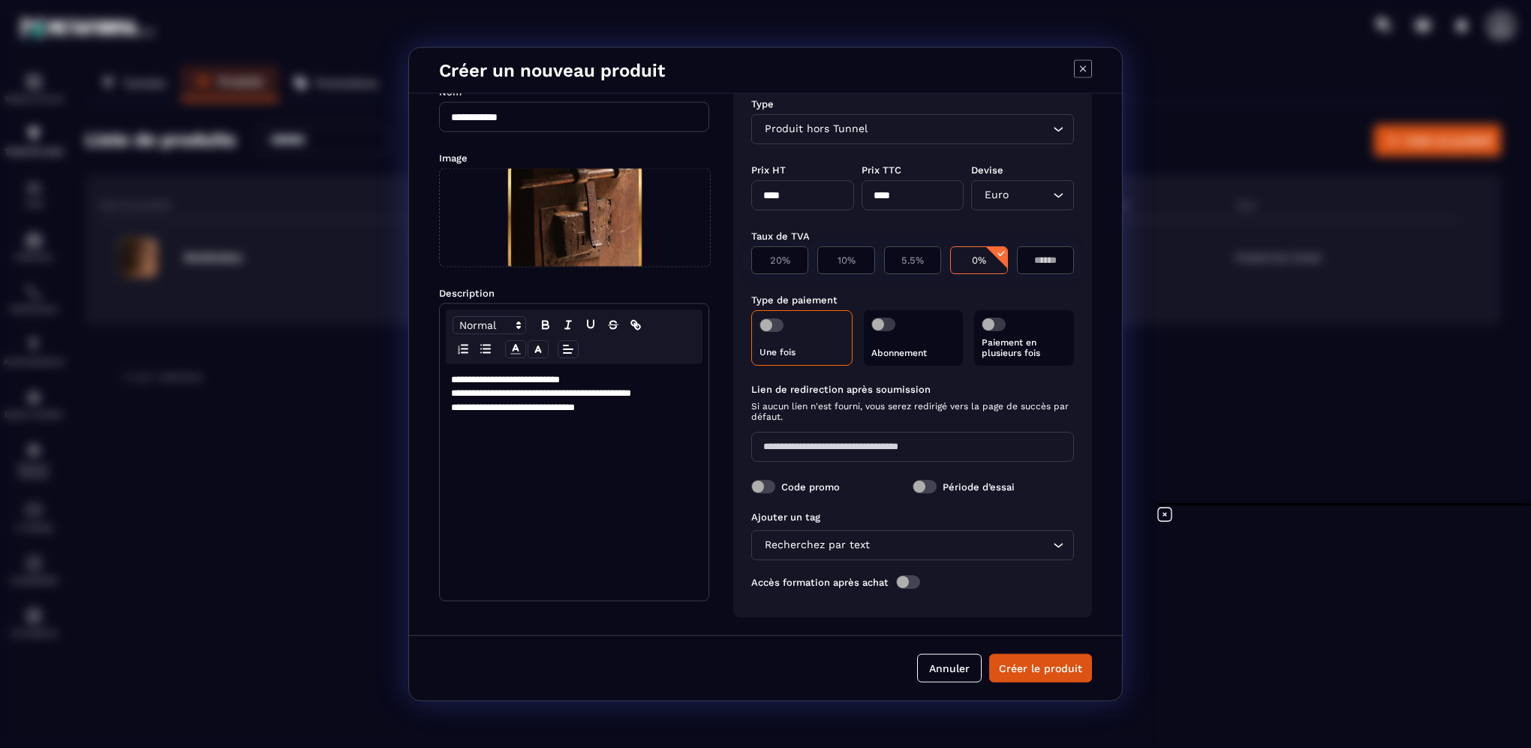
click at [913, 488] on div "Code promo" at bounding box center [993, 487] width 161 height 14
click at [774, 489] on span "Modal window" at bounding box center [763, 487] width 24 height 14
click at [796, 547] on div "Recherchez par text" at bounding box center [905, 545] width 291 height 17
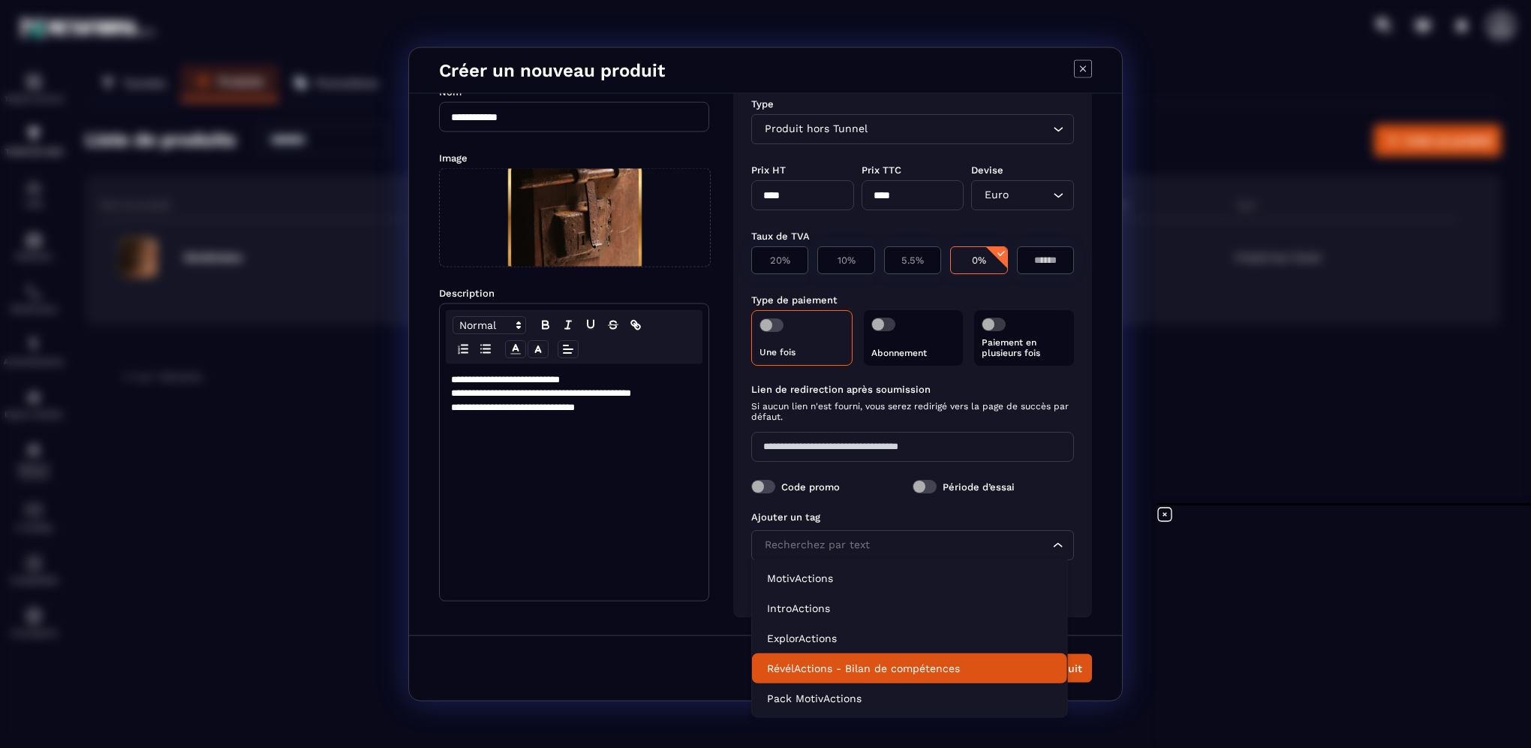
click at [793, 661] on p "RévélActions - Bilan de compétences" at bounding box center [909, 668] width 285 height 15
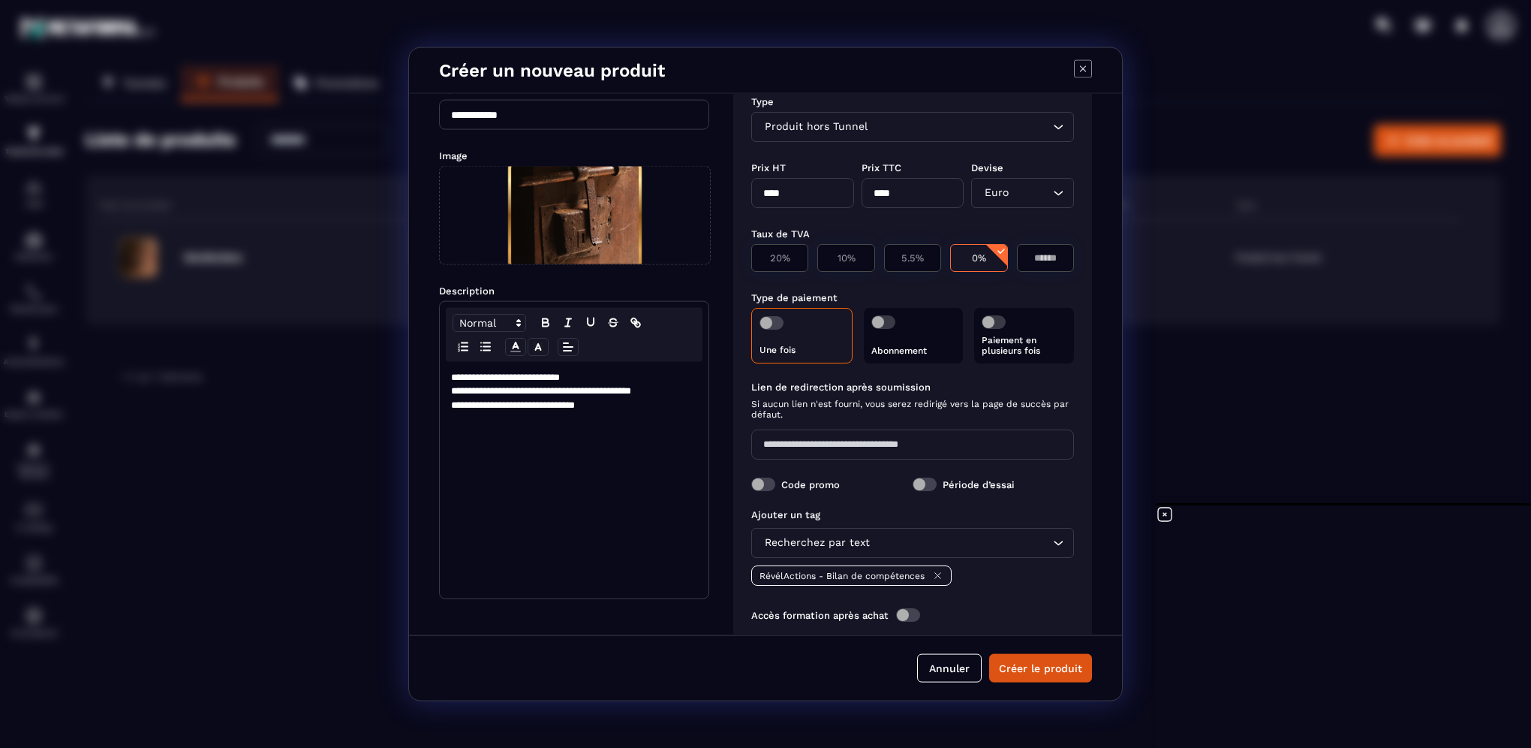
scroll to position [65, 0]
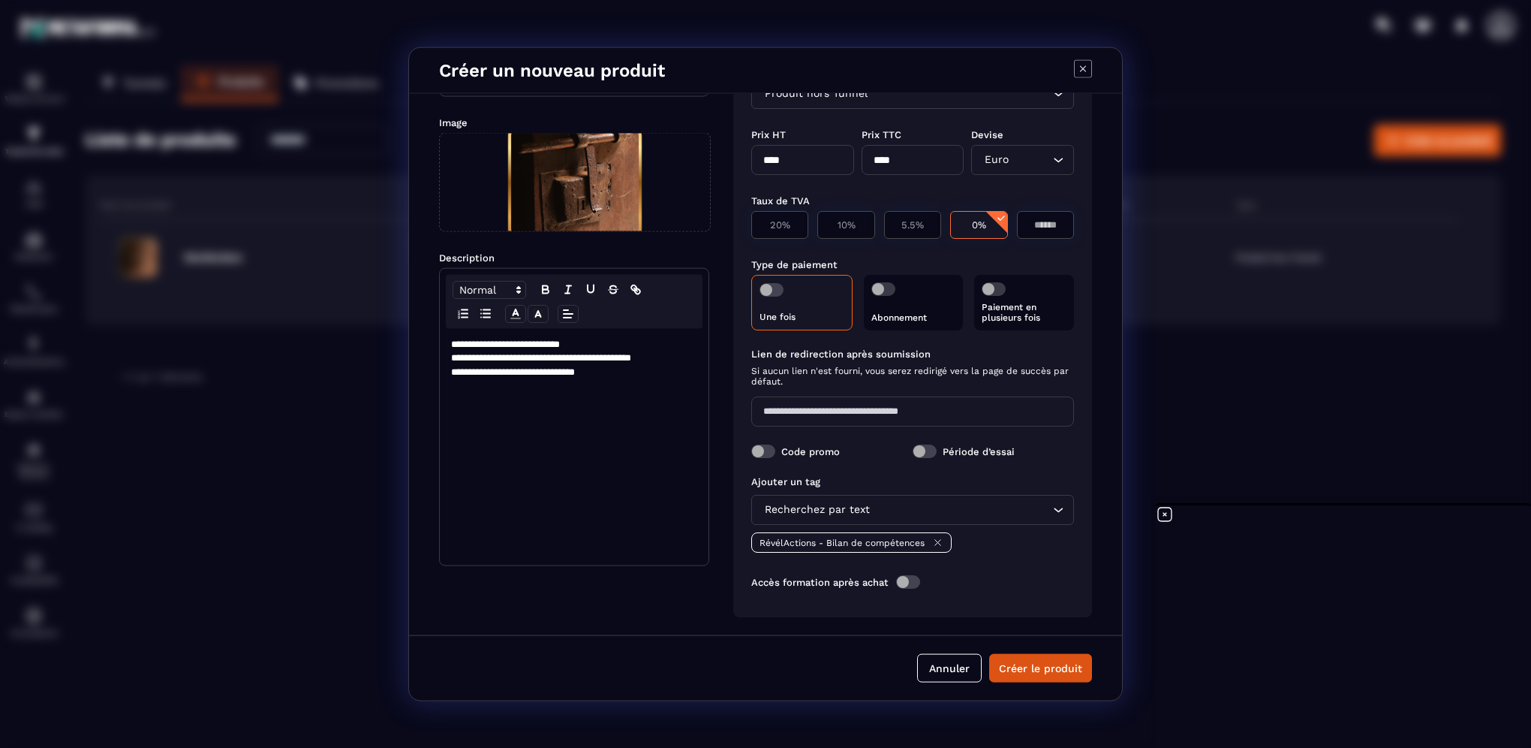
click at [913, 586] on span "Modal window" at bounding box center [908, 582] width 24 height 14
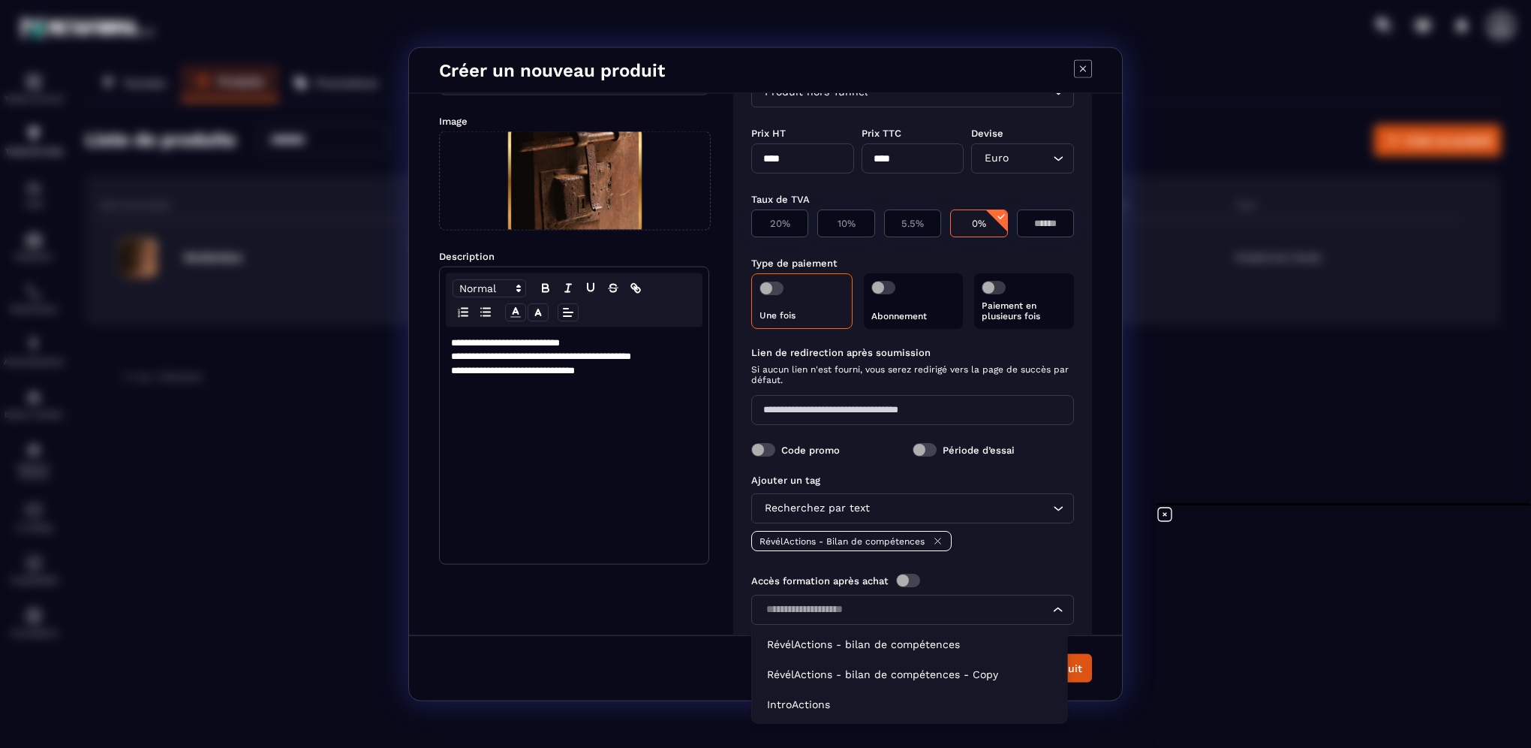
click at [890, 616] on input "Search for option" at bounding box center [905, 609] width 288 height 17
click at [887, 640] on p "RévélActions - bilan de compétences" at bounding box center [909, 644] width 285 height 15
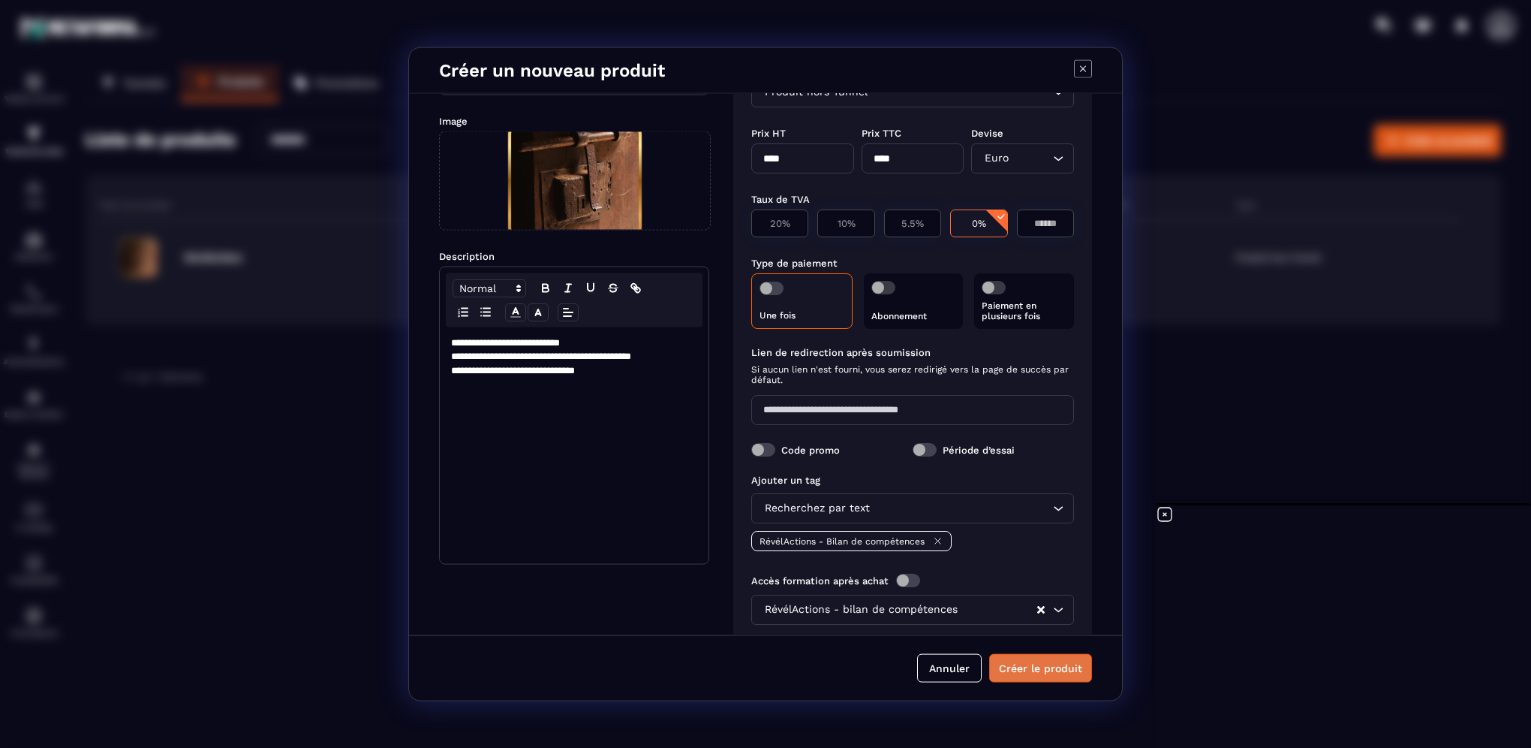
click at [1016, 670] on button "Créer le produit" at bounding box center [1040, 667] width 103 height 29
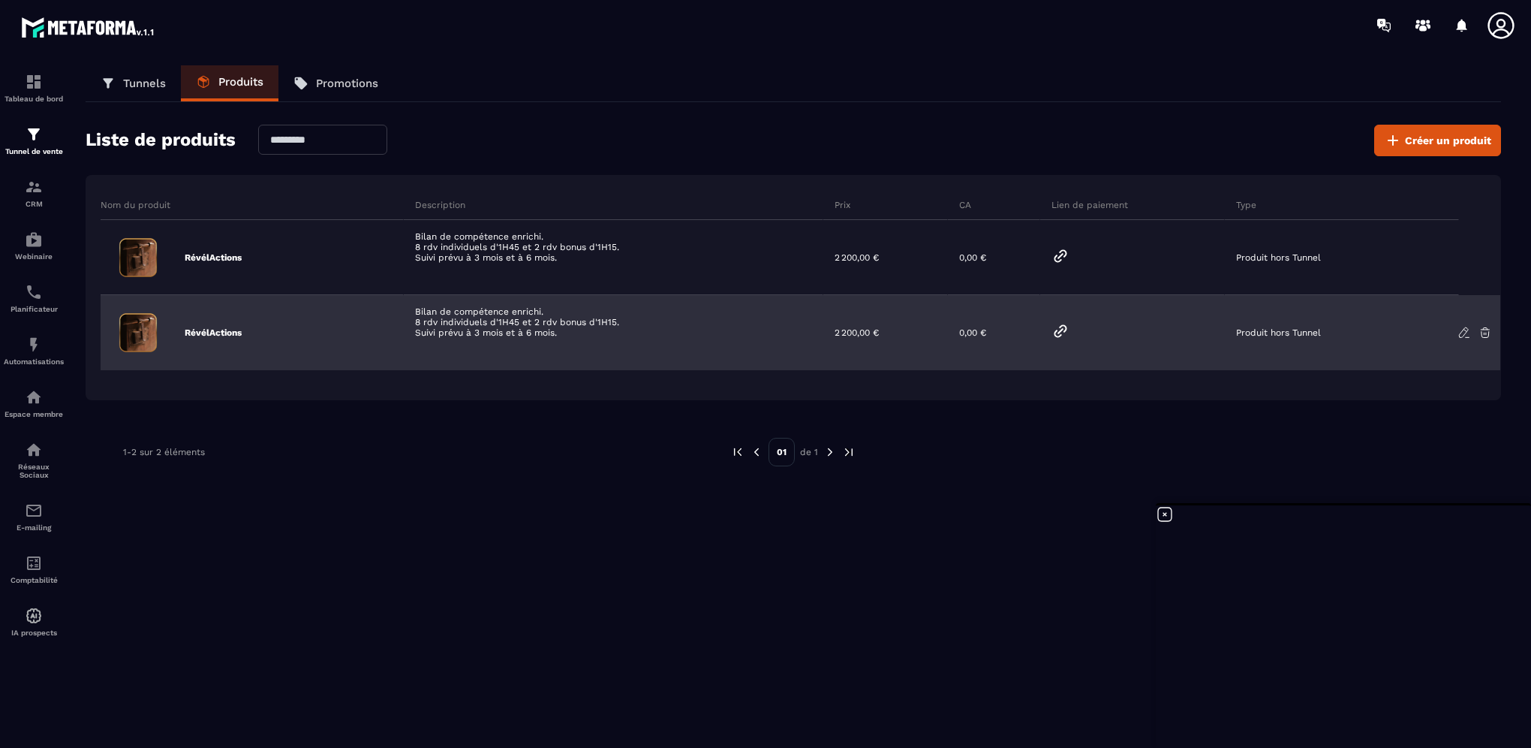
click at [1068, 333] on icon at bounding box center [1061, 331] width 18 height 18
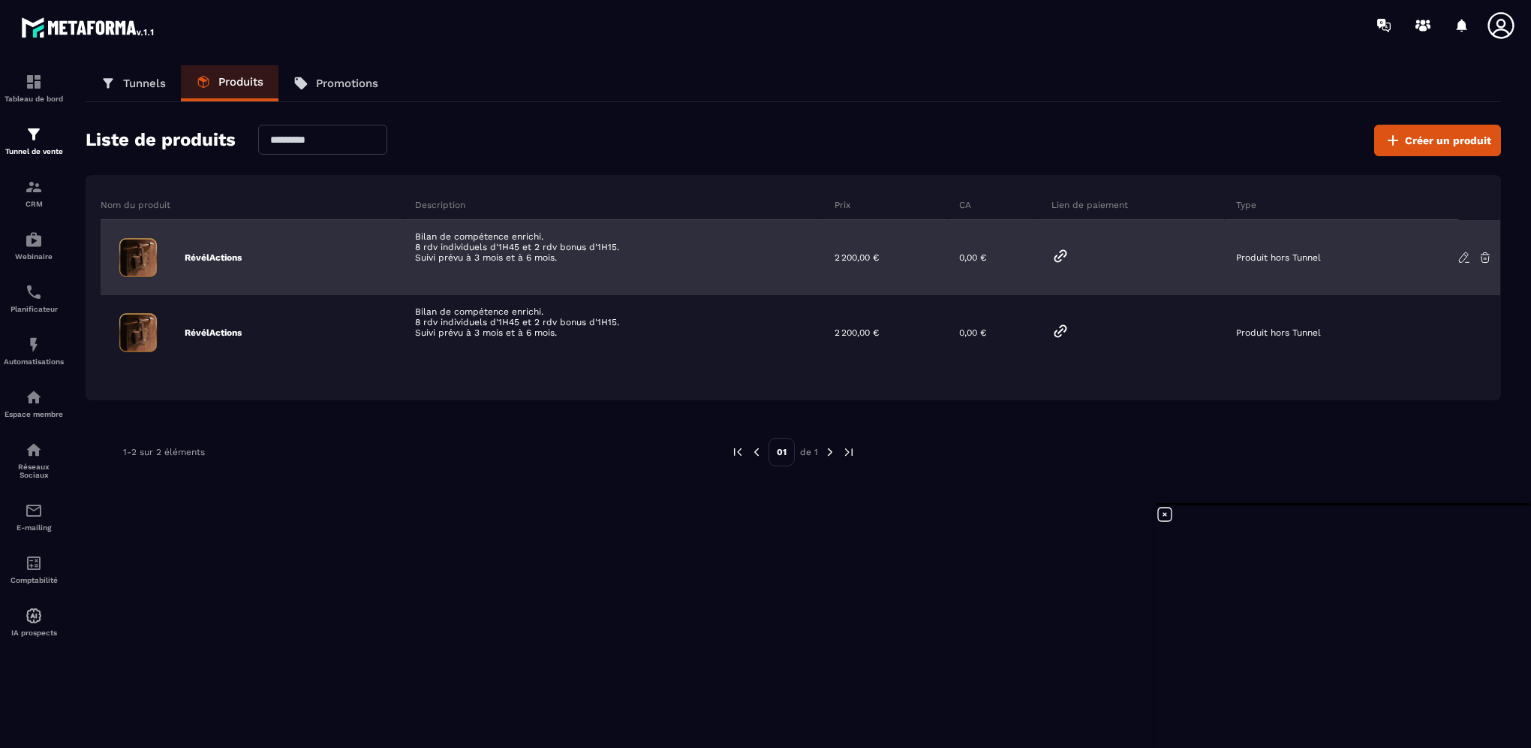
click at [462, 248] on div "Bilan de compétence enrichi. 8 rdv individuels d'1H45 et 2 rdv bonus d'1H15. Su…" at bounding box center [614, 257] width 420 height 75
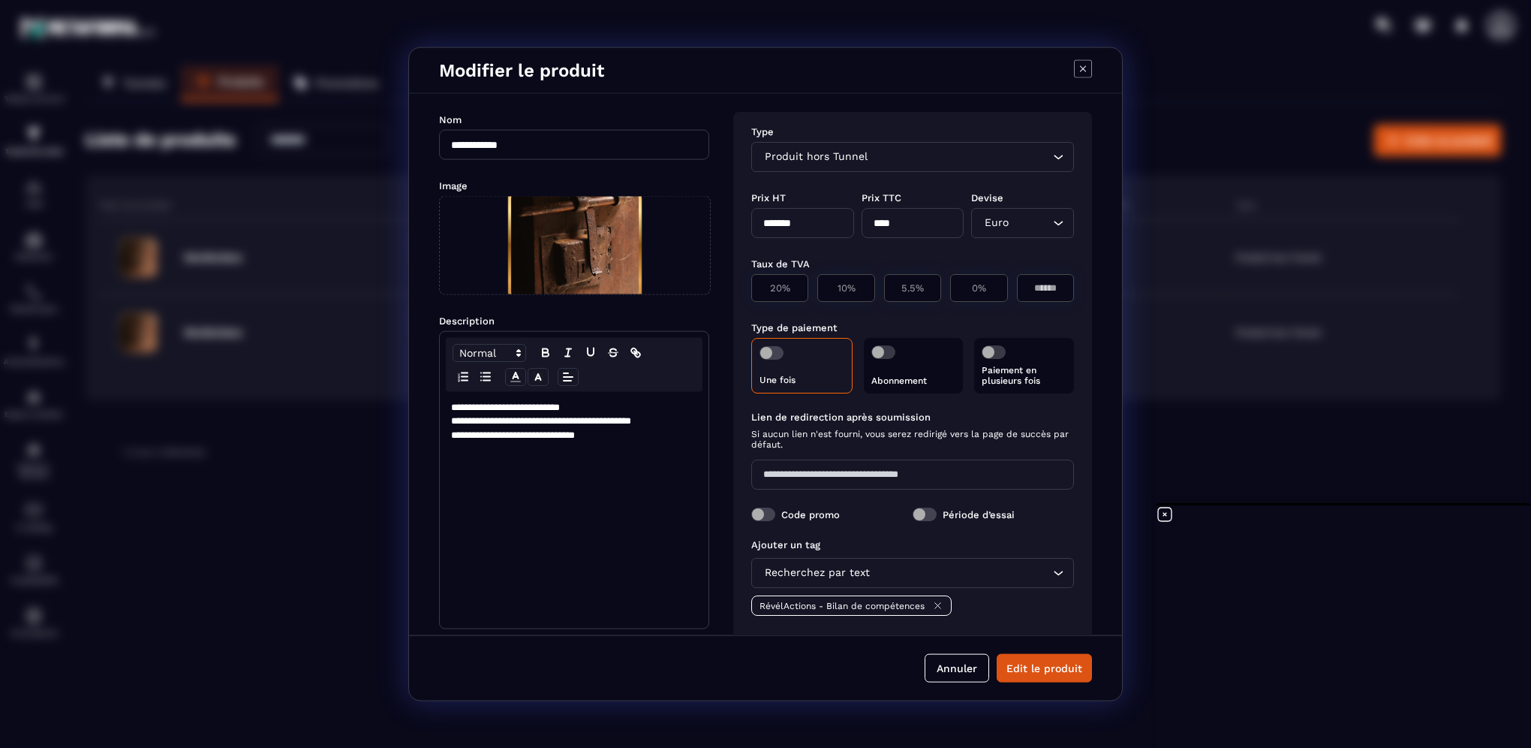
click at [1083, 67] on icon "Modal window" at bounding box center [1083, 69] width 18 height 18
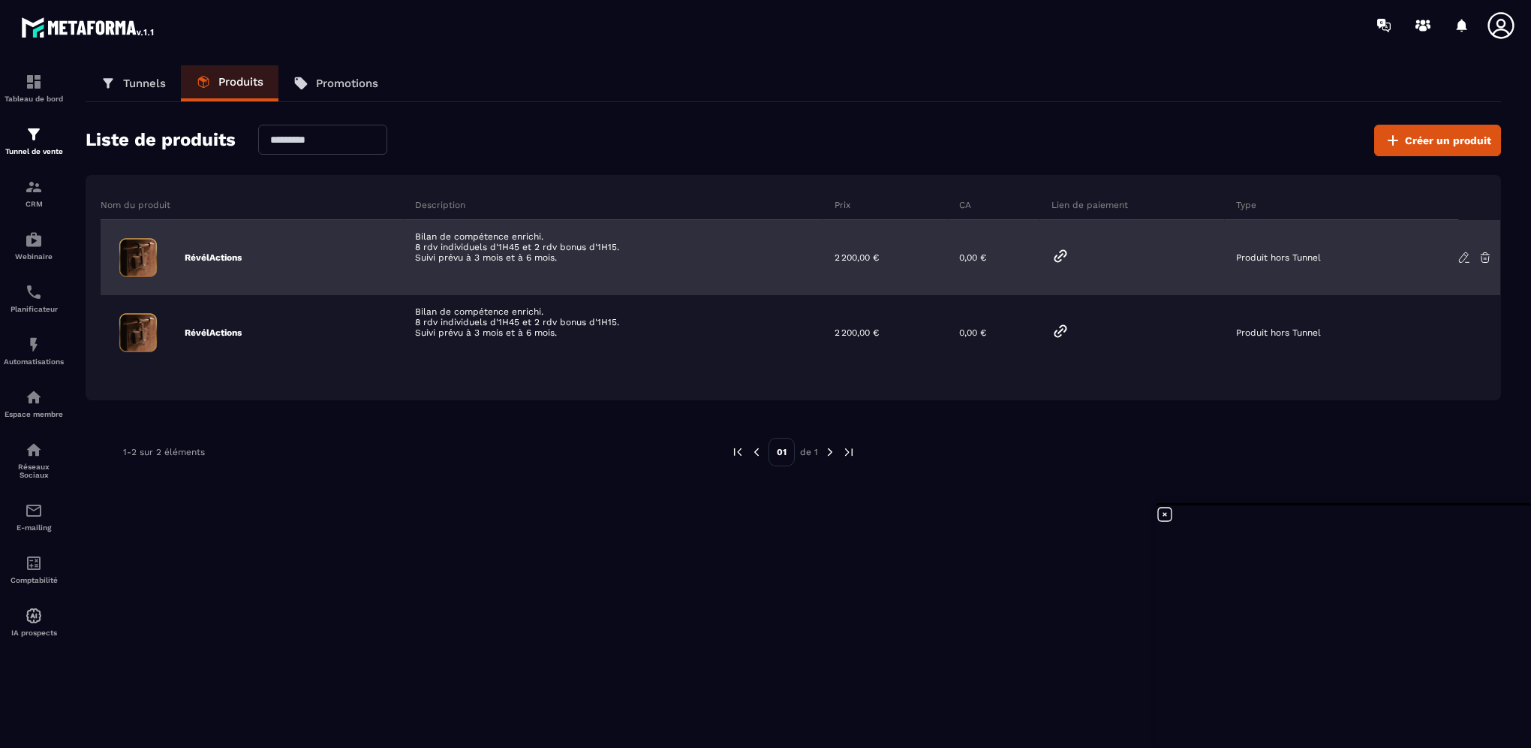
click at [1063, 252] on icon at bounding box center [1061, 256] width 18 height 18
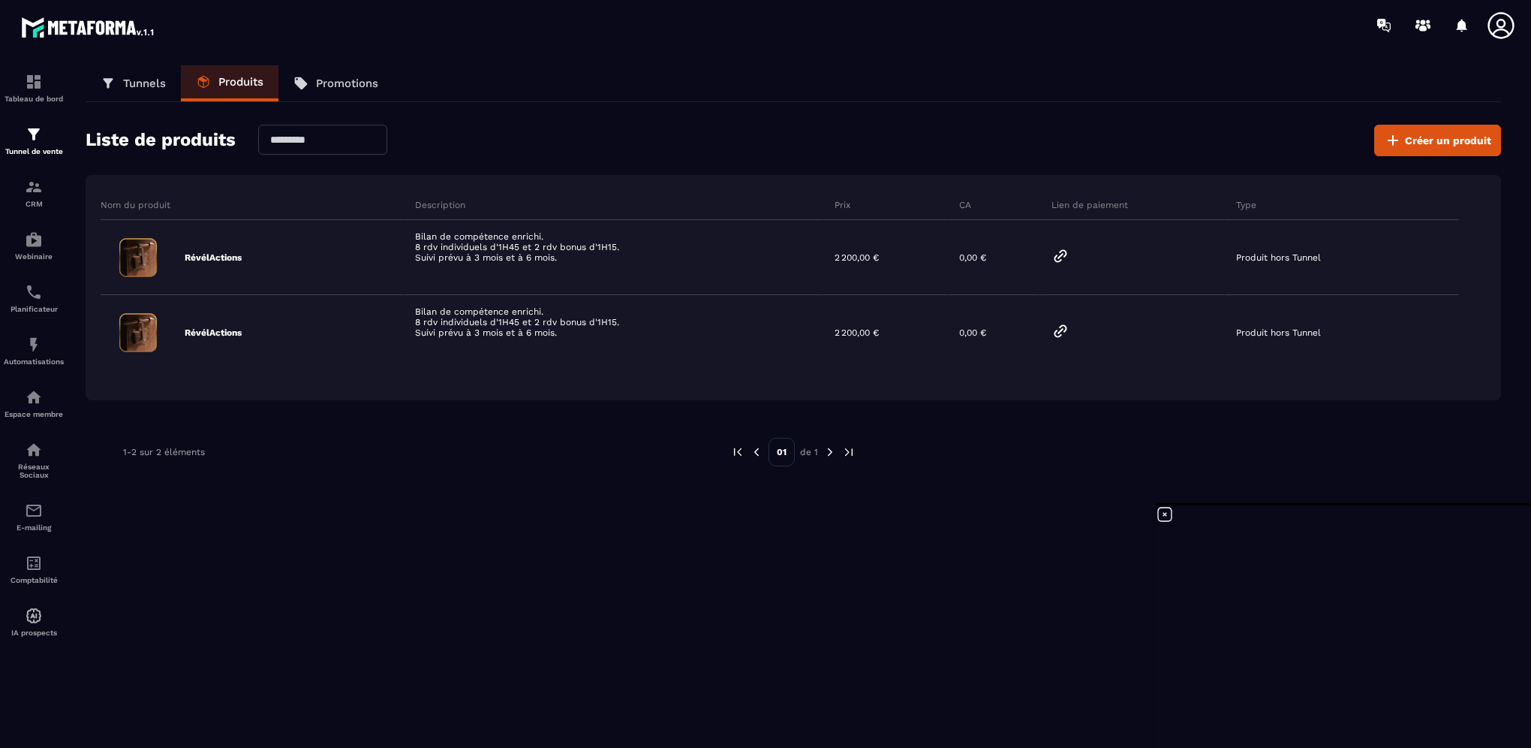
click at [369, 83] on p "Promotions" at bounding box center [347, 84] width 62 height 14
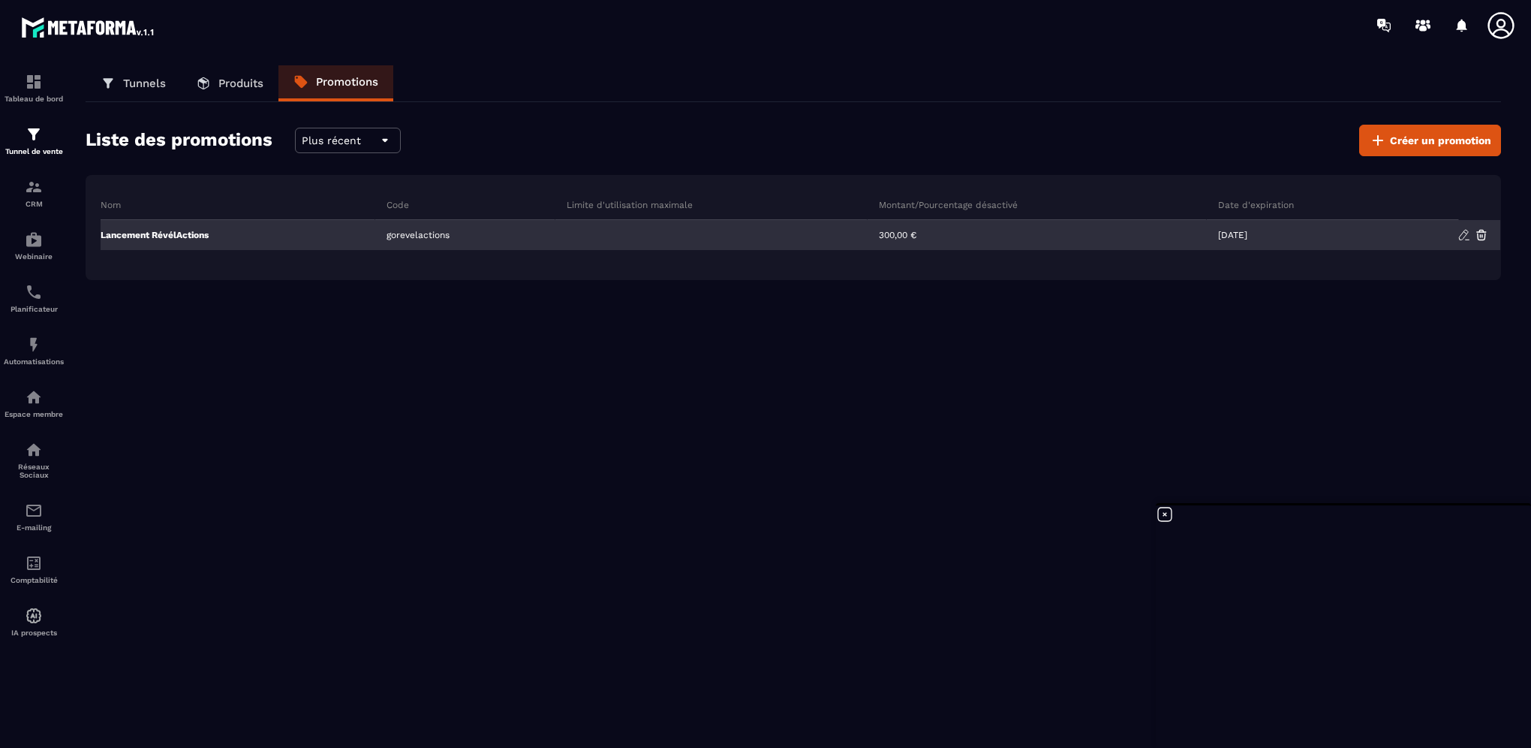
click at [413, 233] on div "gorevelactions" at bounding box center [465, 235] width 180 height 30
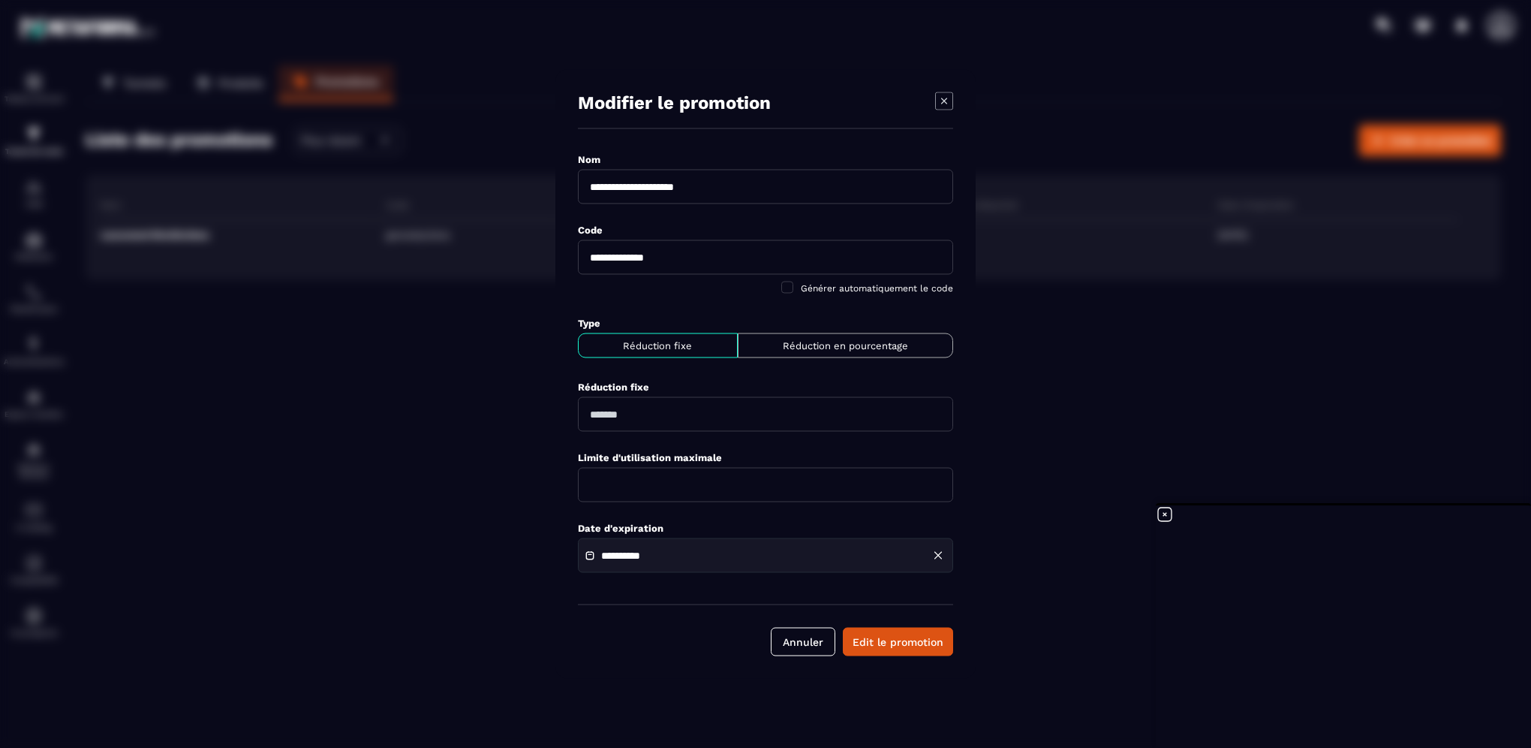
click at [715, 295] on div "**********" at bounding box center [765, 258] width 375 height 90
click at [712, 483] on input "Modal window" at bounding box center [765, 485] width 375 height 35
click at [601, 513] on div "**********" at bounding box center [765, 546] width 375 height 71
click at [881, 646] on button "Edit le promotion" at bounding box center [898, 642] width 110 height 29
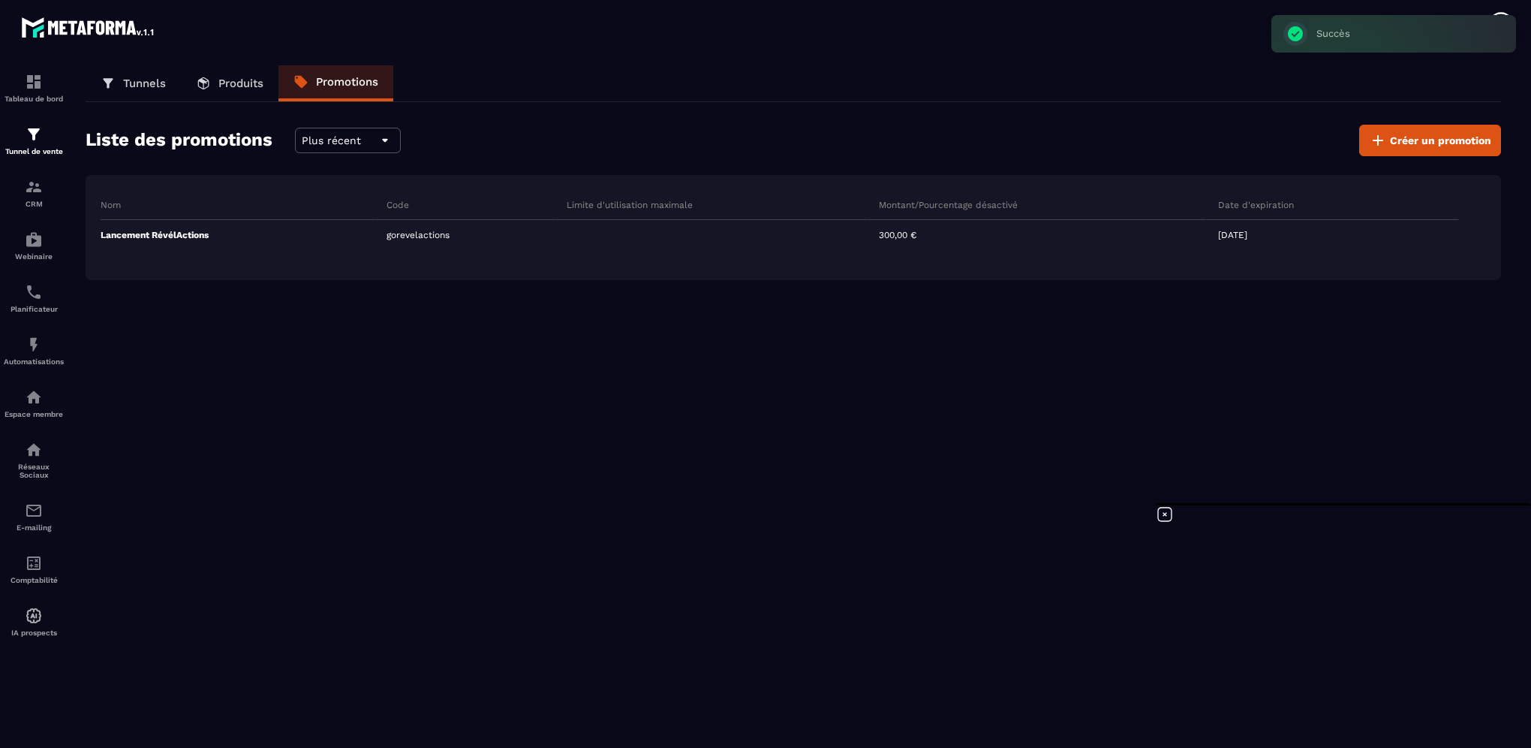
click at [221, 93] on link "Produits" at bounding box center [230, 83] width 98 height 36
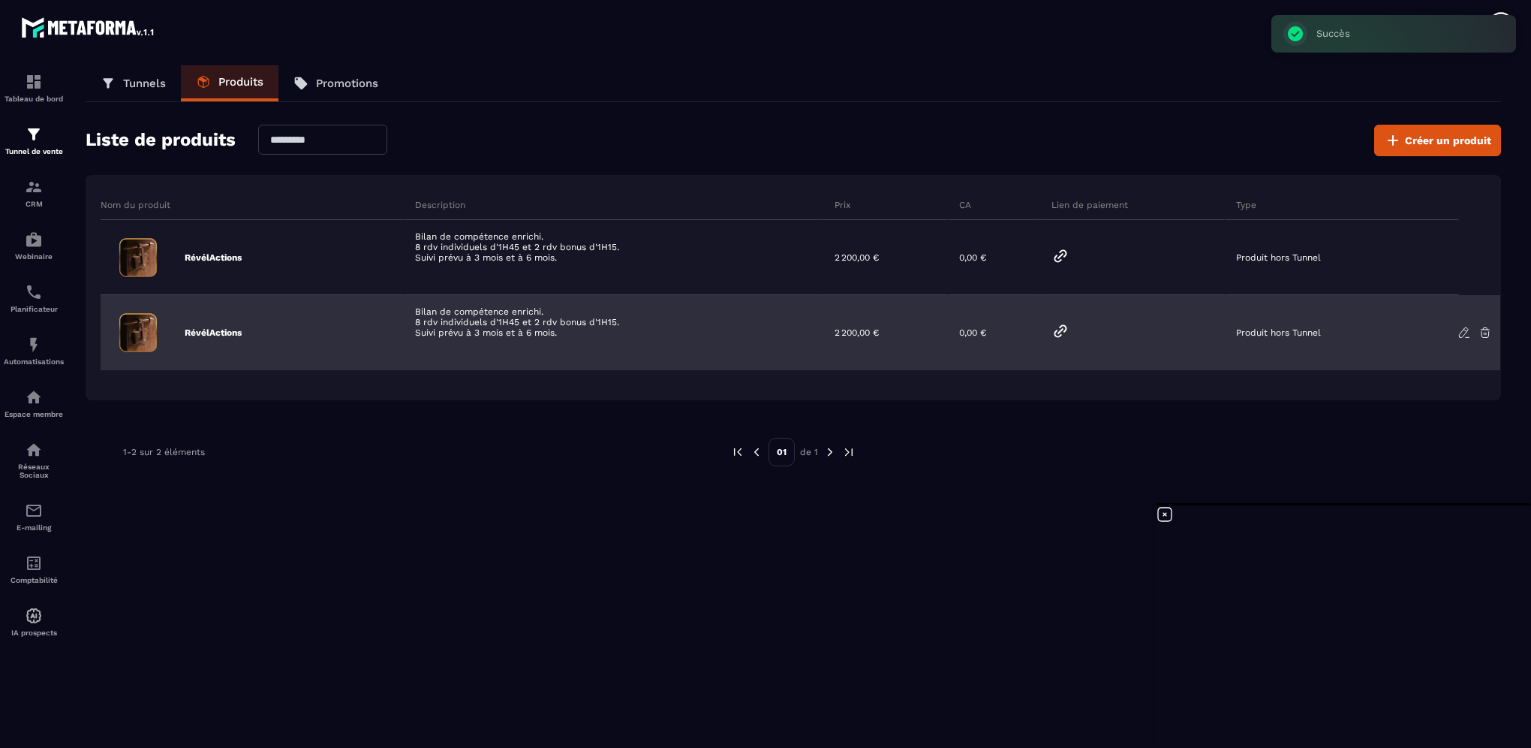
click at [1061, 335] on icon at bounding box center [1061, 331] width 18 height 18
click at [1462, 329] on icon at bounding box center [1465, 333] width 14 height 14
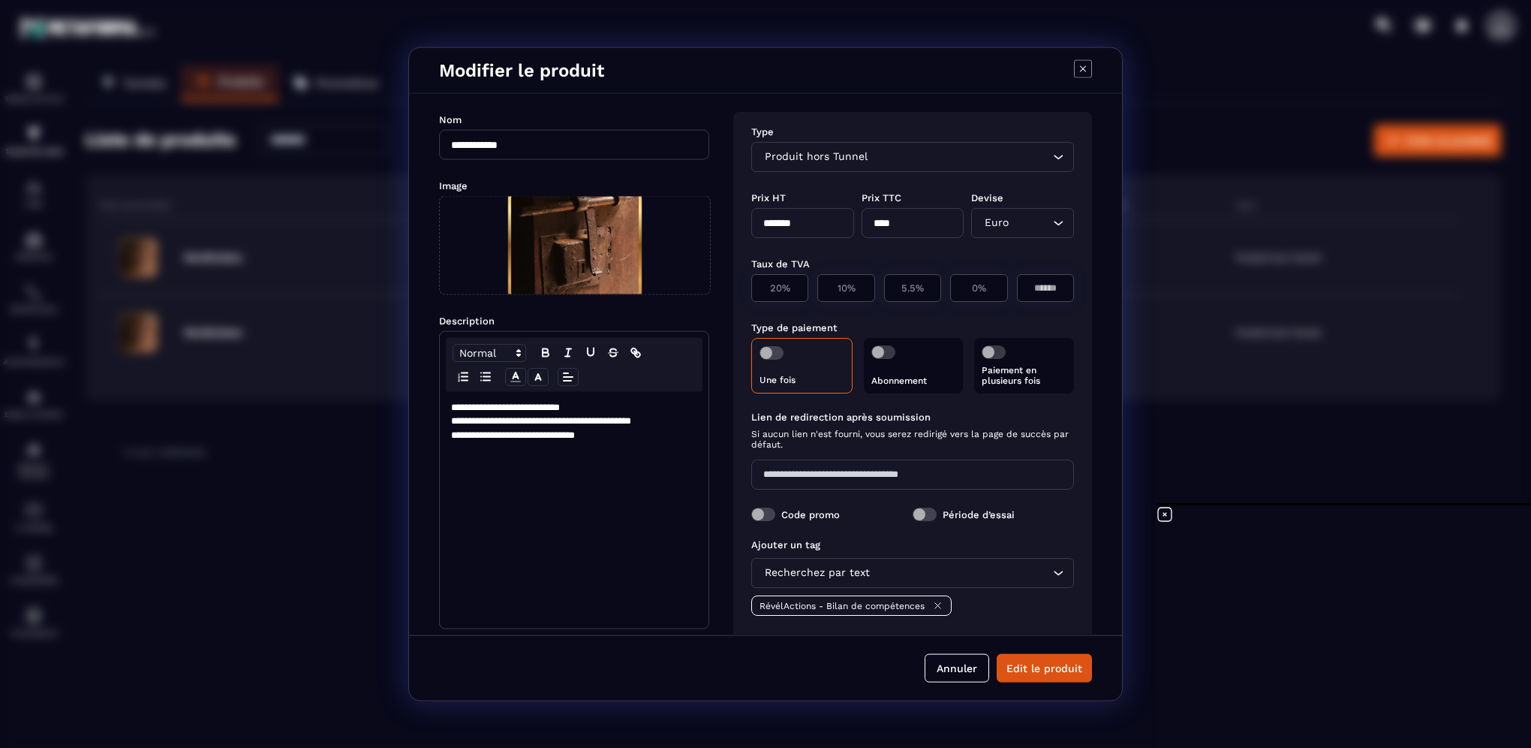
click at [754, 513] on span "Modal window" at bounding box center [763, 514] width 24 height 14
click at [607, 405] on p "**********" at bounding box center [574, 408] width 246 height 14
click at [1036, 664] on button "Edit le produit" at bounding box center [1044, 667] width 95 height 29
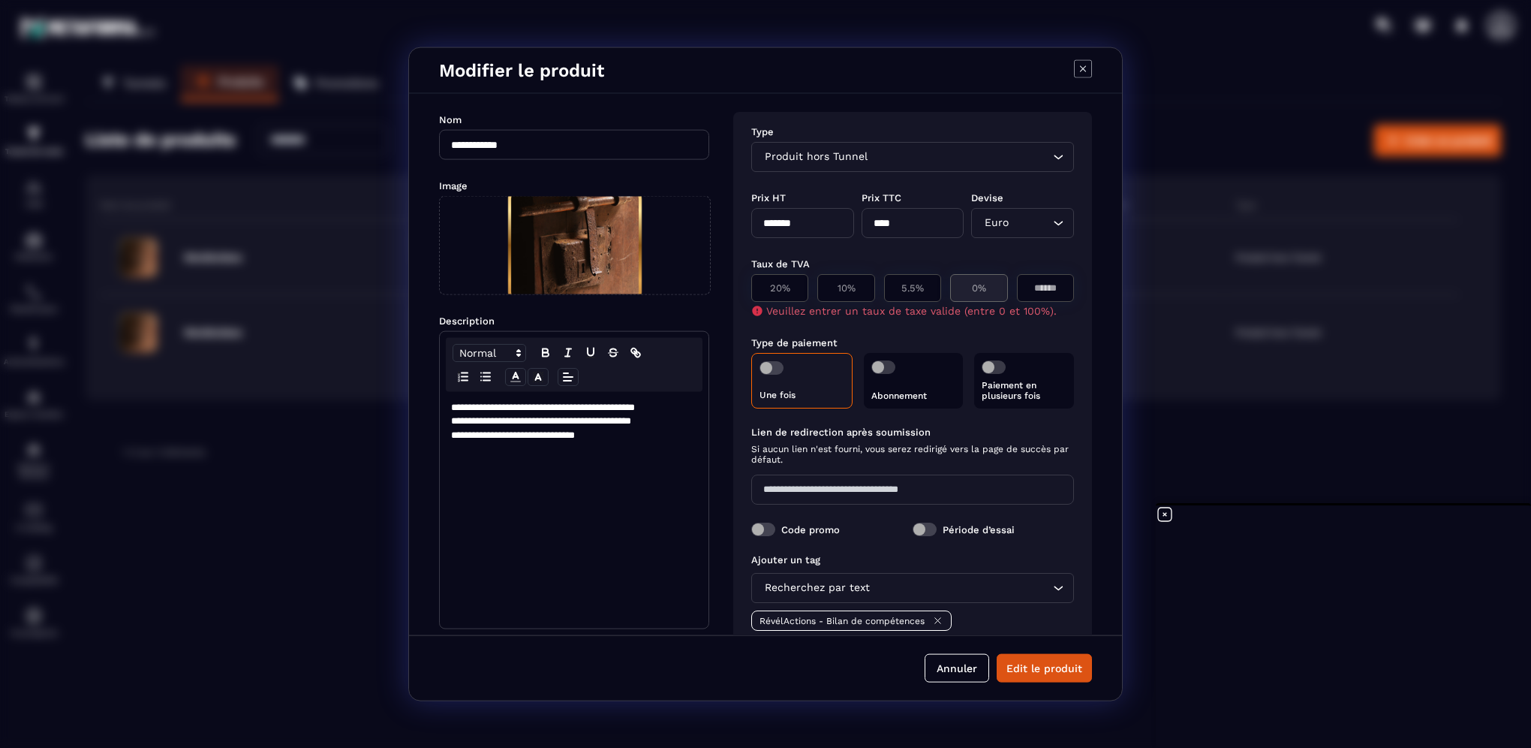
click at [972, 289] on p "0%" at bounding box center [979, 287] width 41 height 11
type input "*"
click at [1016, 387] on p "Paiement en plusieurs fois" at bounding box center [1024, 390] width 85 height 21
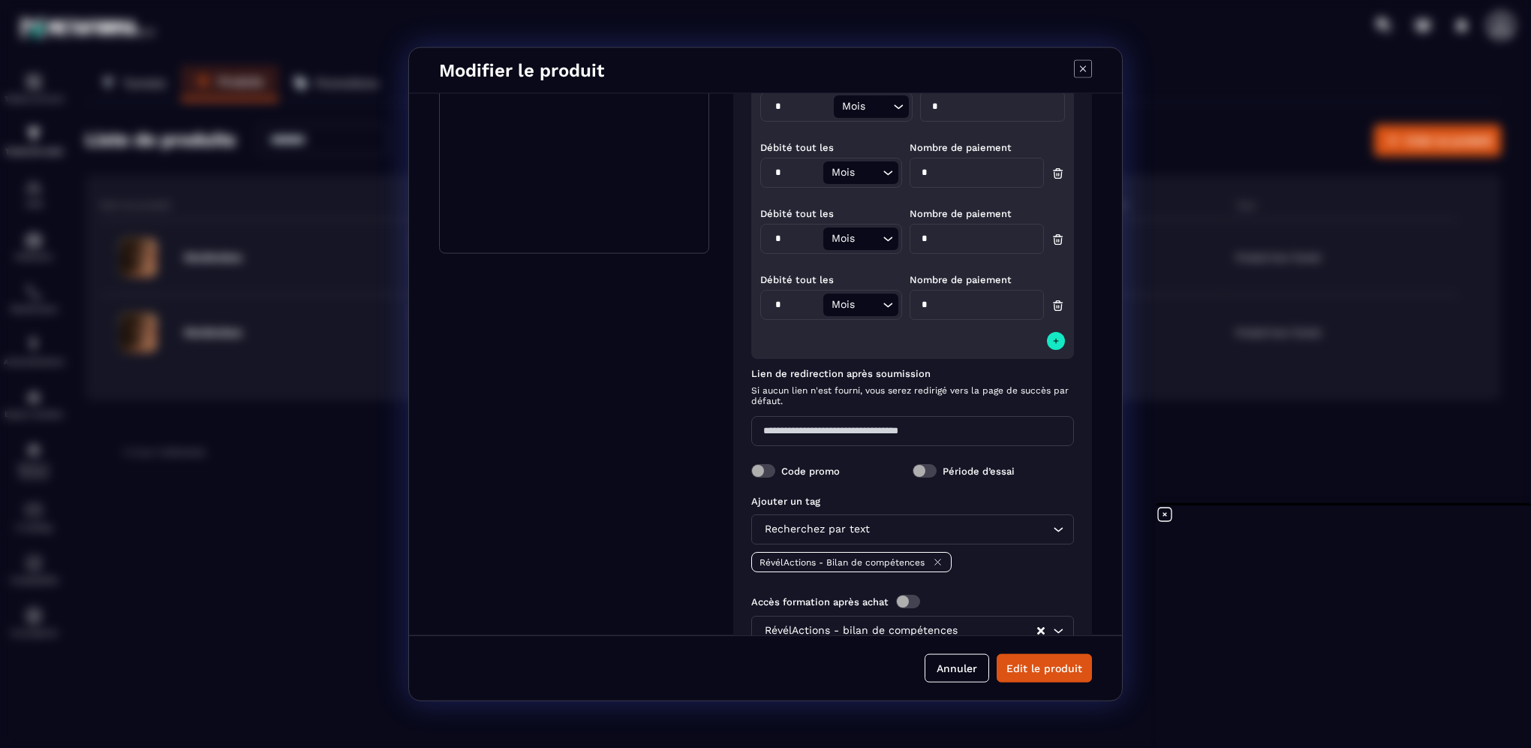
scroll to position [426, 0]
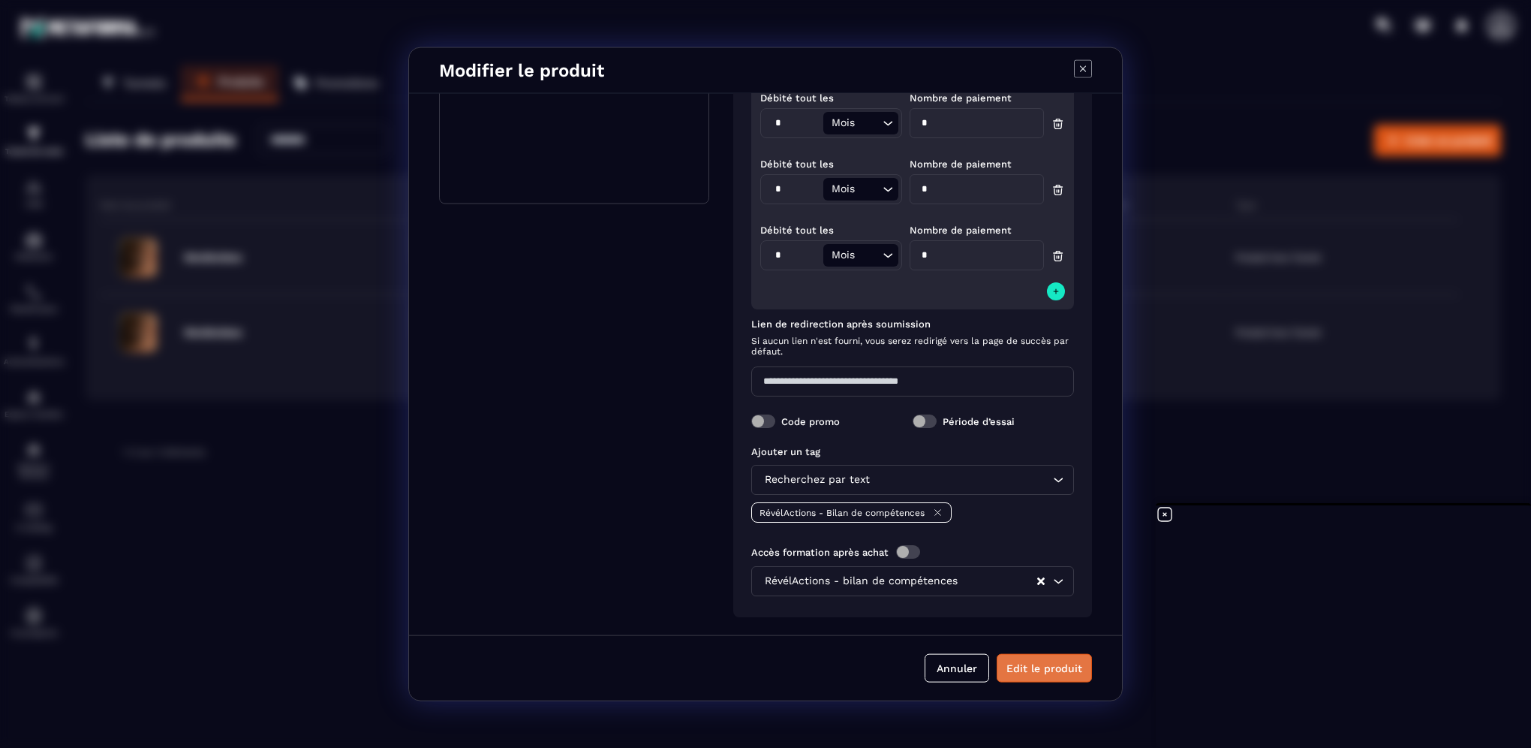
click at [1045, 669] on button "Edit le produit" at bounding box center [1044, 667] width 95 height 29
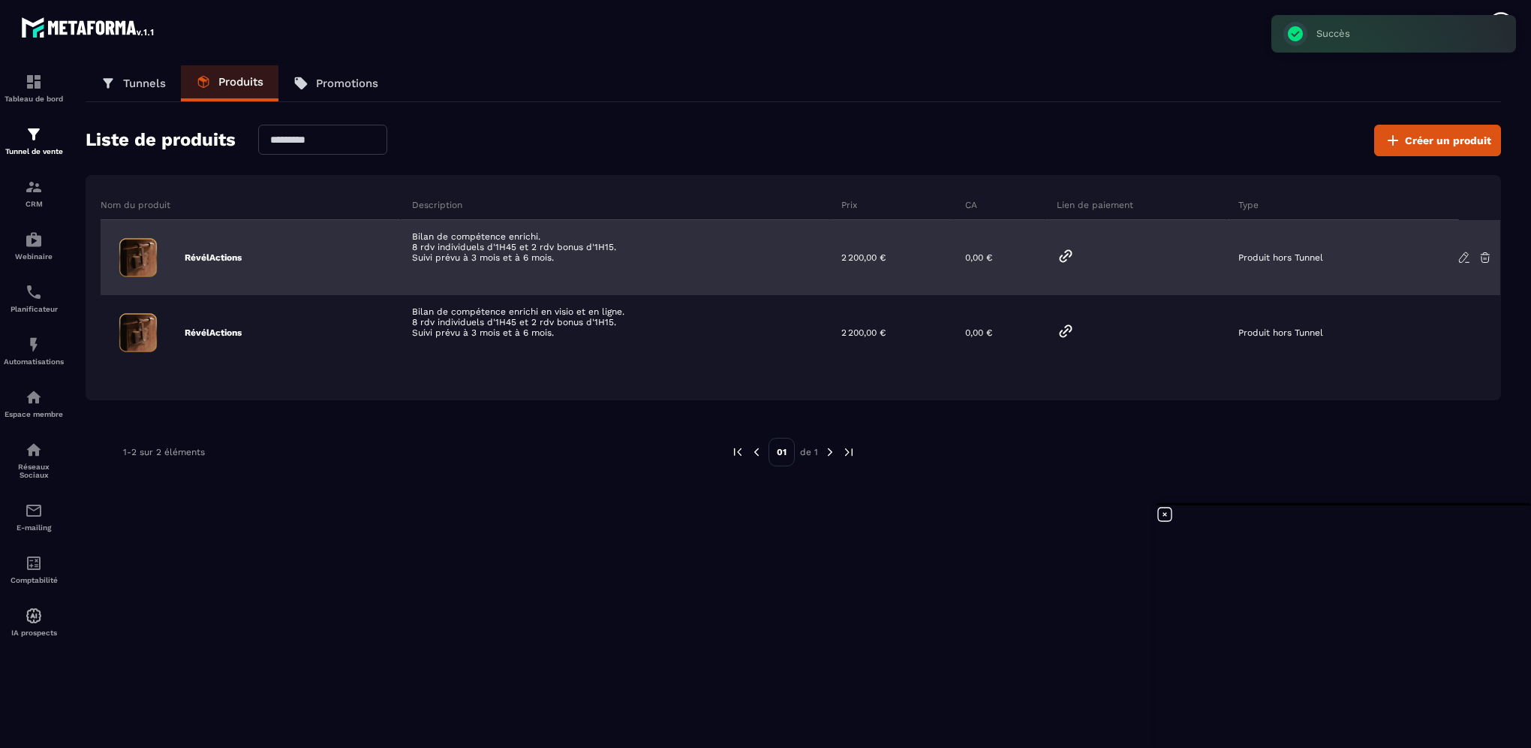
click at [1069, 258] on icon at bounding box center [1066, 256] width 18 height 18
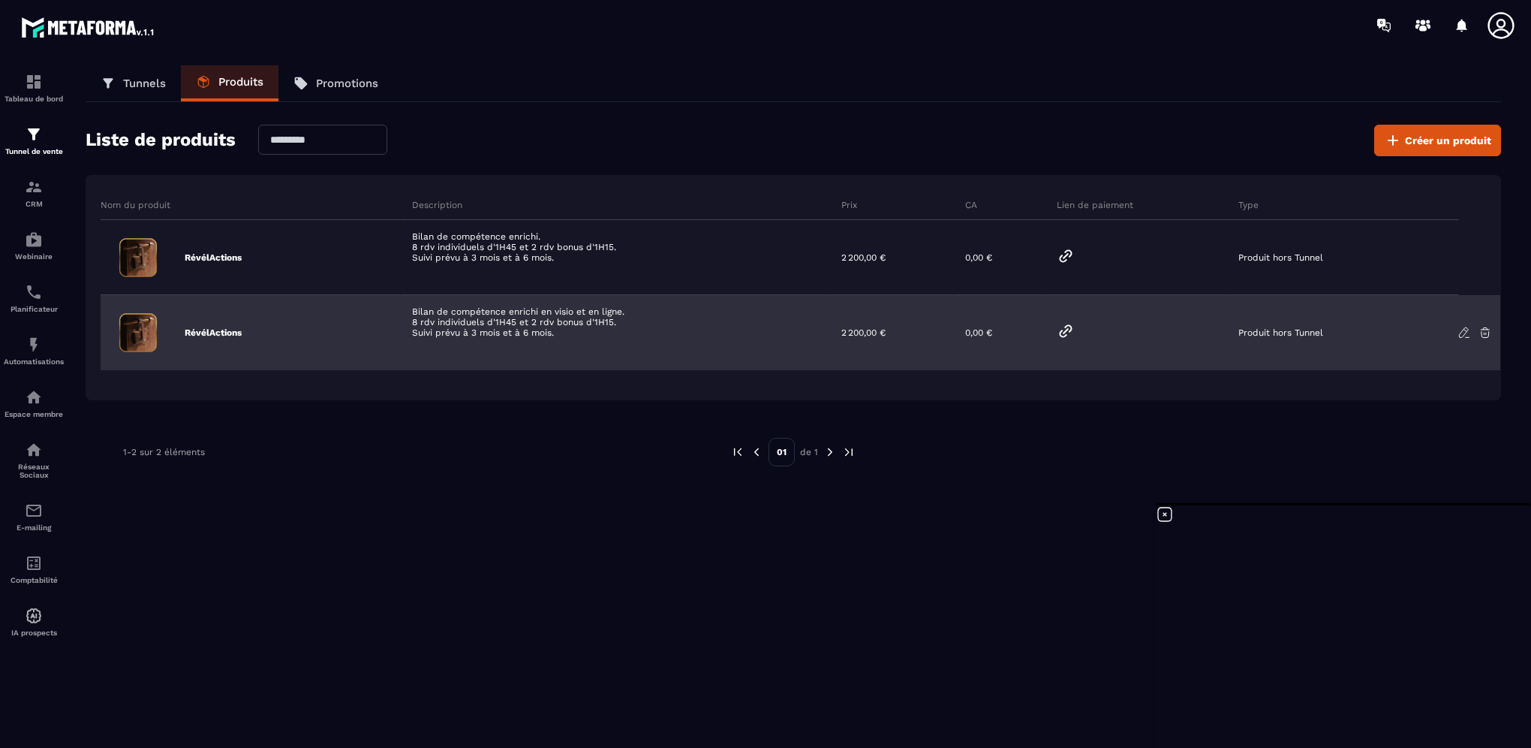
click at [1073, 333] on icon at bounding box center [1066, 331] width 18 height 18
click at [1462, 327] on icon at bounding box center [1465, 333] width 14 height 14
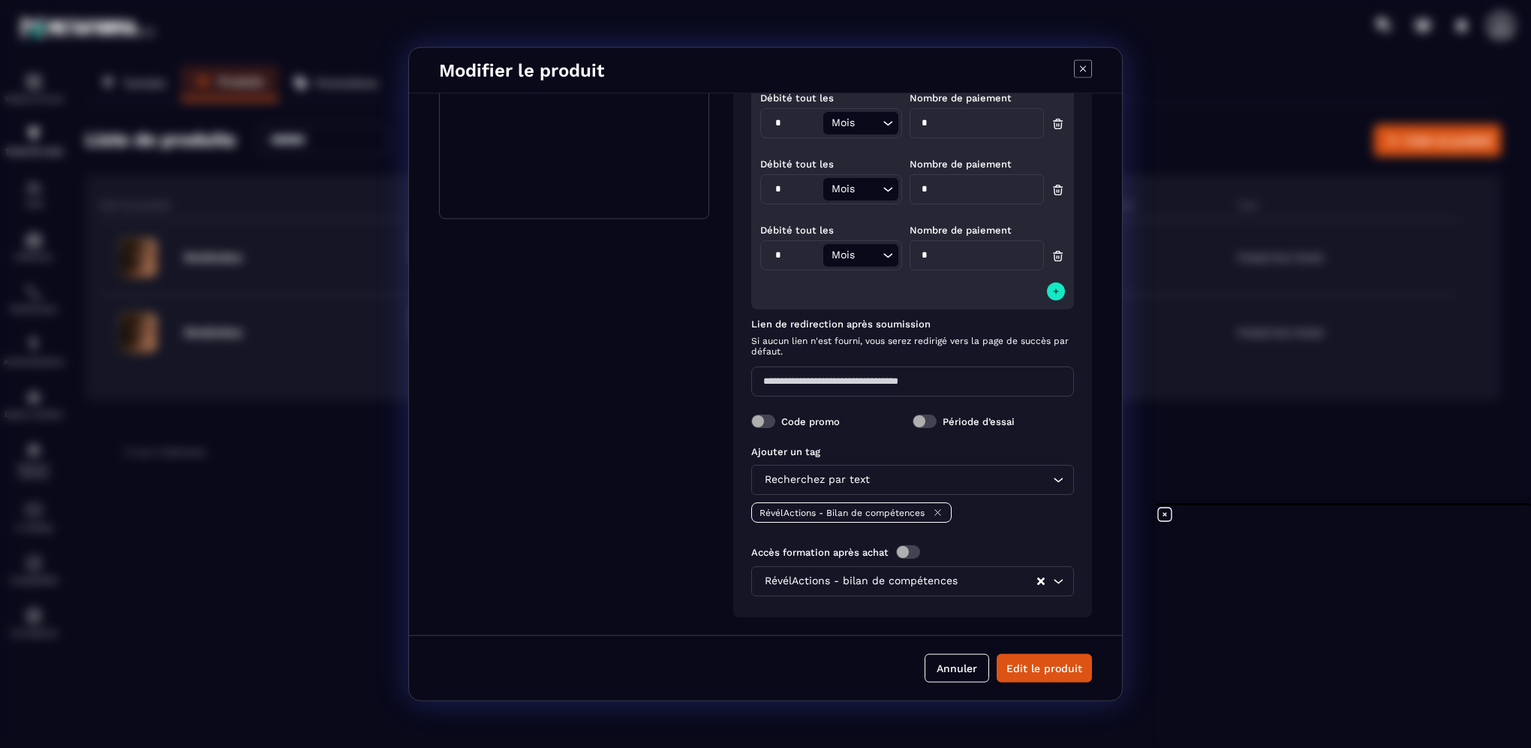
click at [772, 422] on span "Modal window" at bounding box center [763, 421] width 24 height 14
click at [1019, 670] on button "Edit le produit" at bounding box center [1044, 667] width 95 height 29
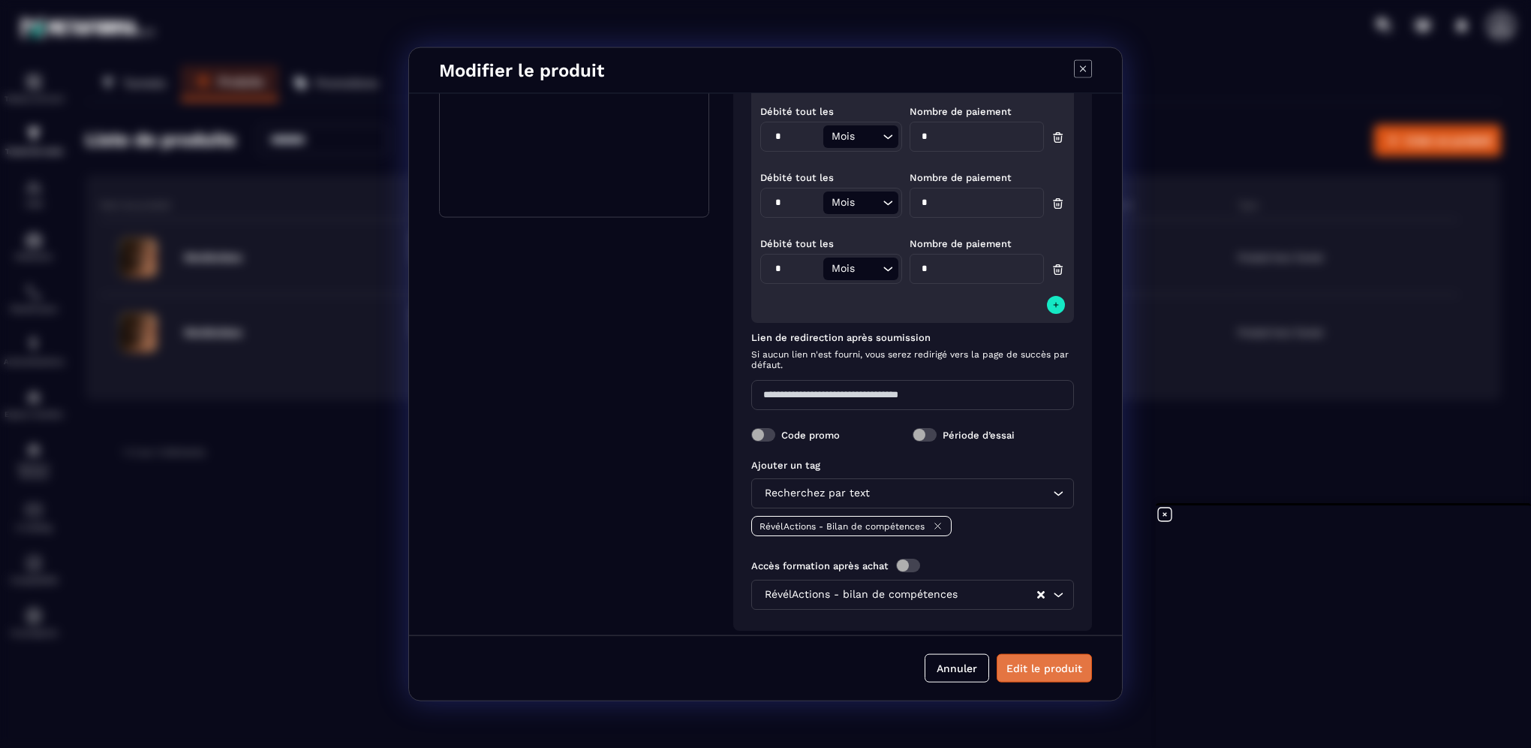
click at [1019, 670] on button "Edit le produit" at bounding box center [1044, 667] width 95 height 29
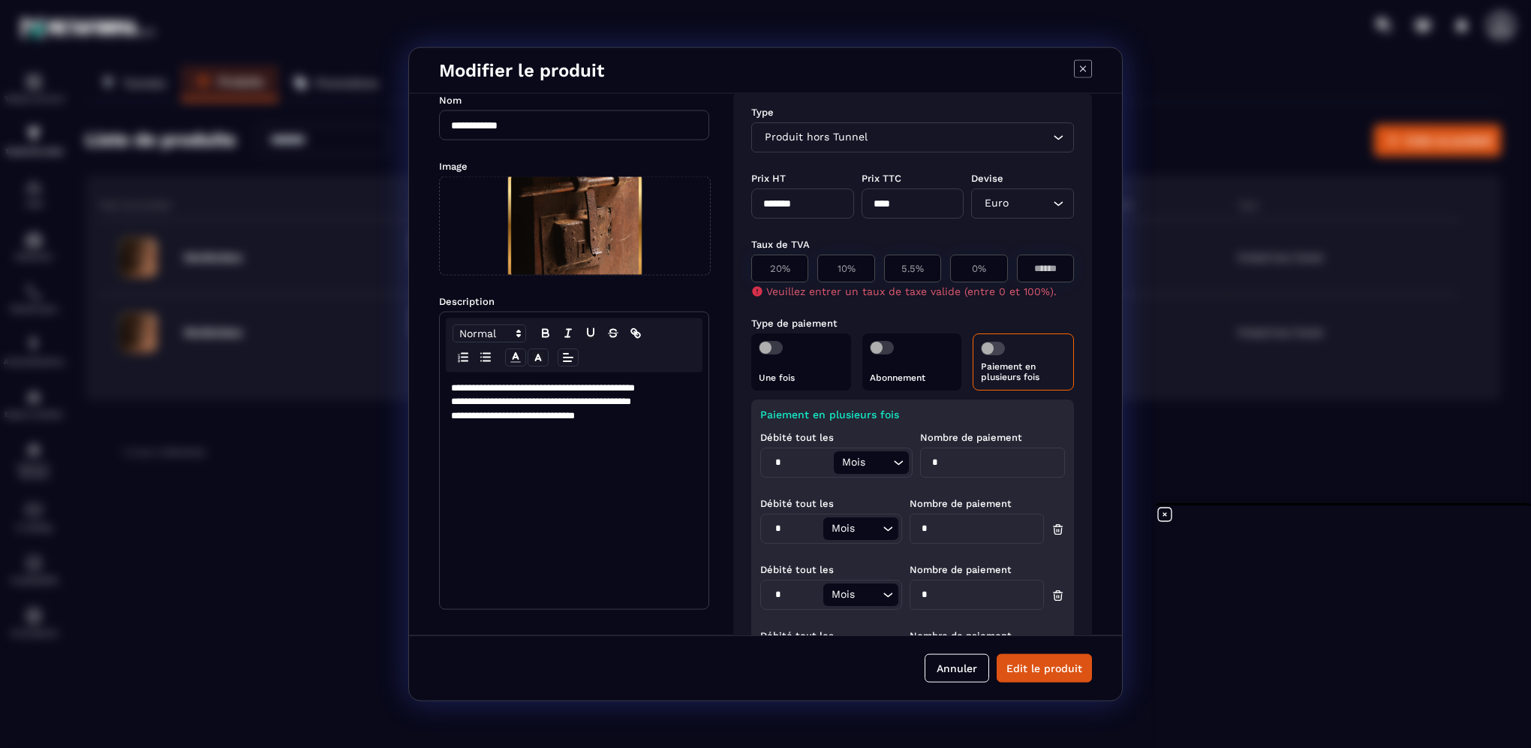
scroll to position [0, 0]
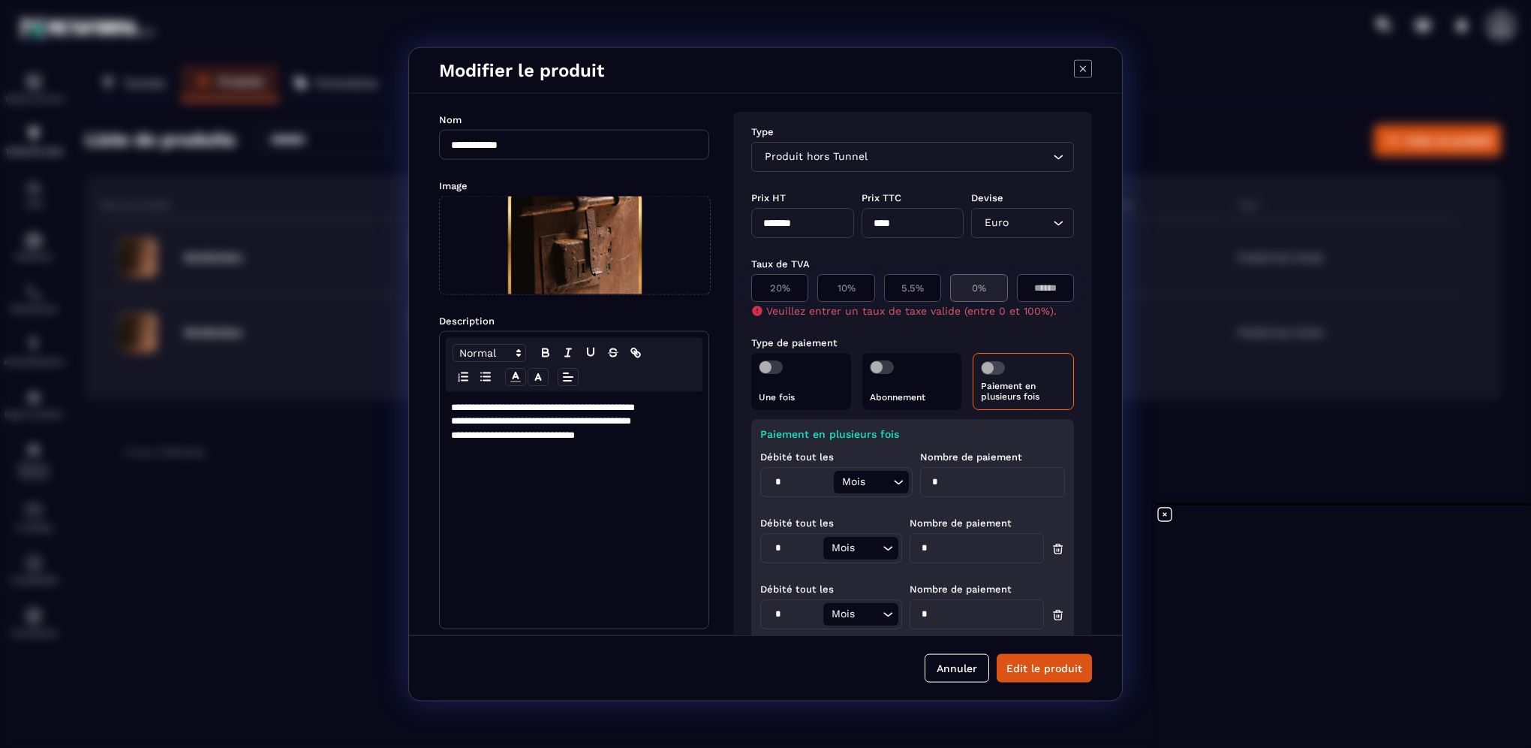
click at [968, 291] on p "0%" at bounding box center [979, 287] width 41 height 11
type input "*"
click at [1020, 669] on button "Edit le produit" at bounding box center [1044, 667] width 95 height 29
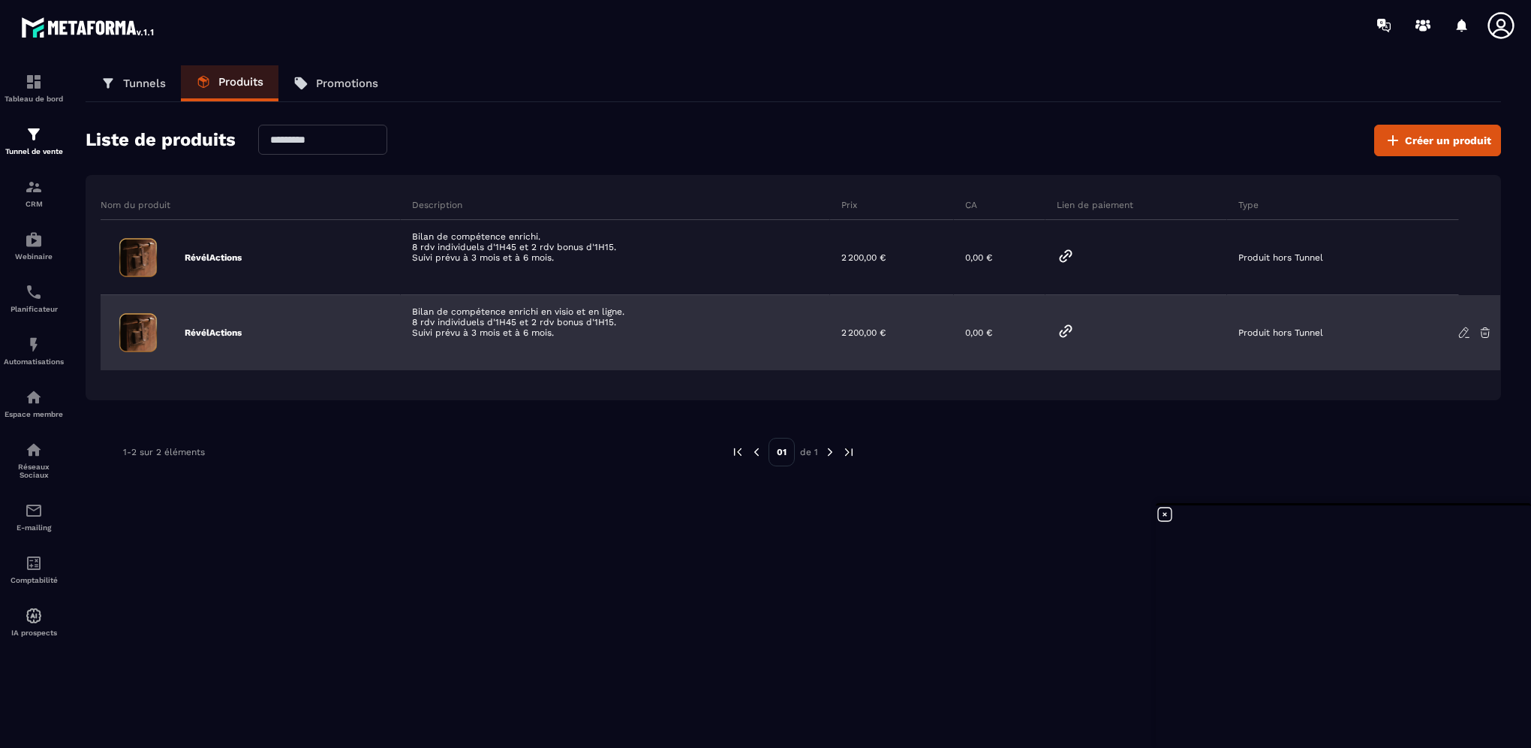
click at [1068, 333] on icon at bounding box center [1066, 331] width 18 height 18
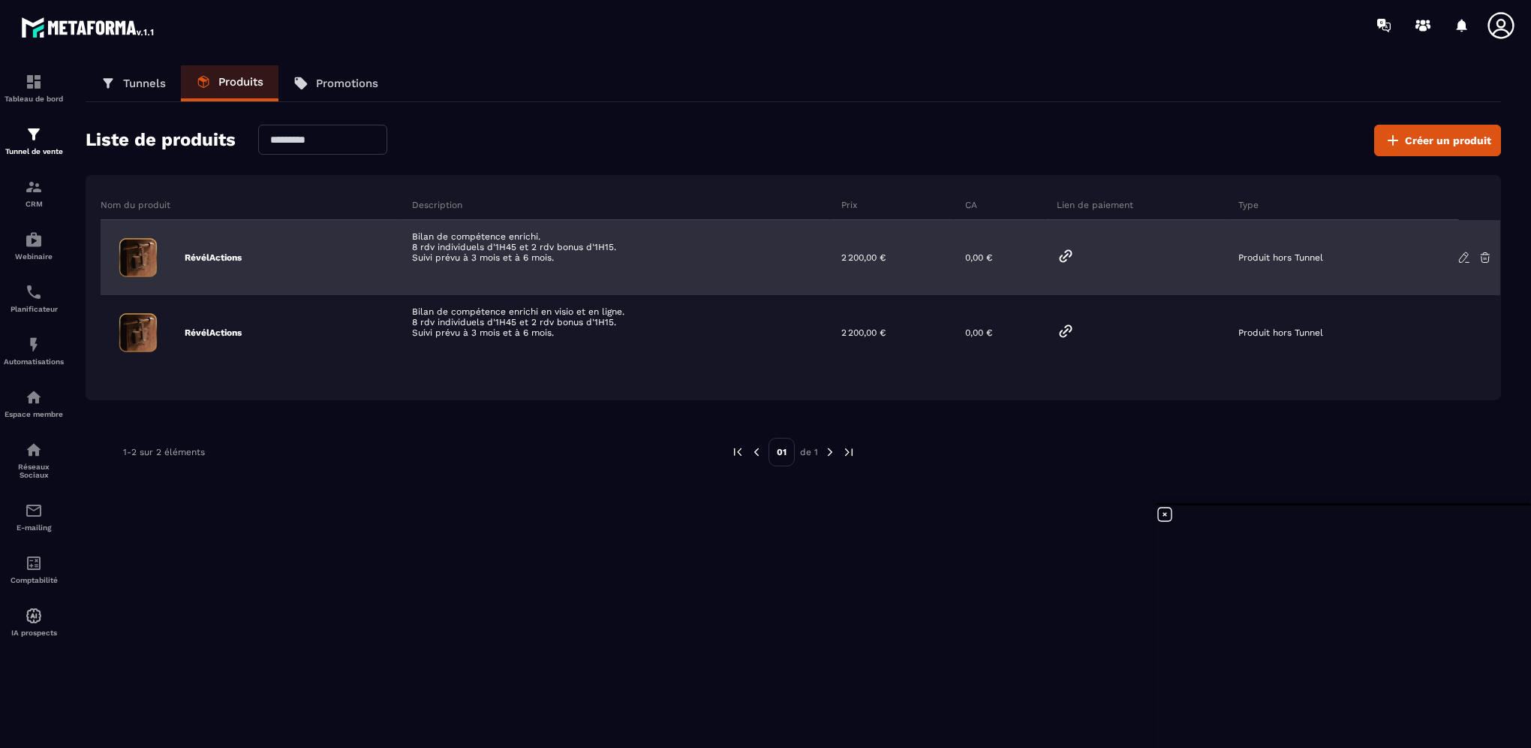
click at [1068, 254] on icon at bounding box center [1065, 255] width 11 height 11
click at [1061, 258] on icon at bounding box center [1065, 255] width 11 height 11
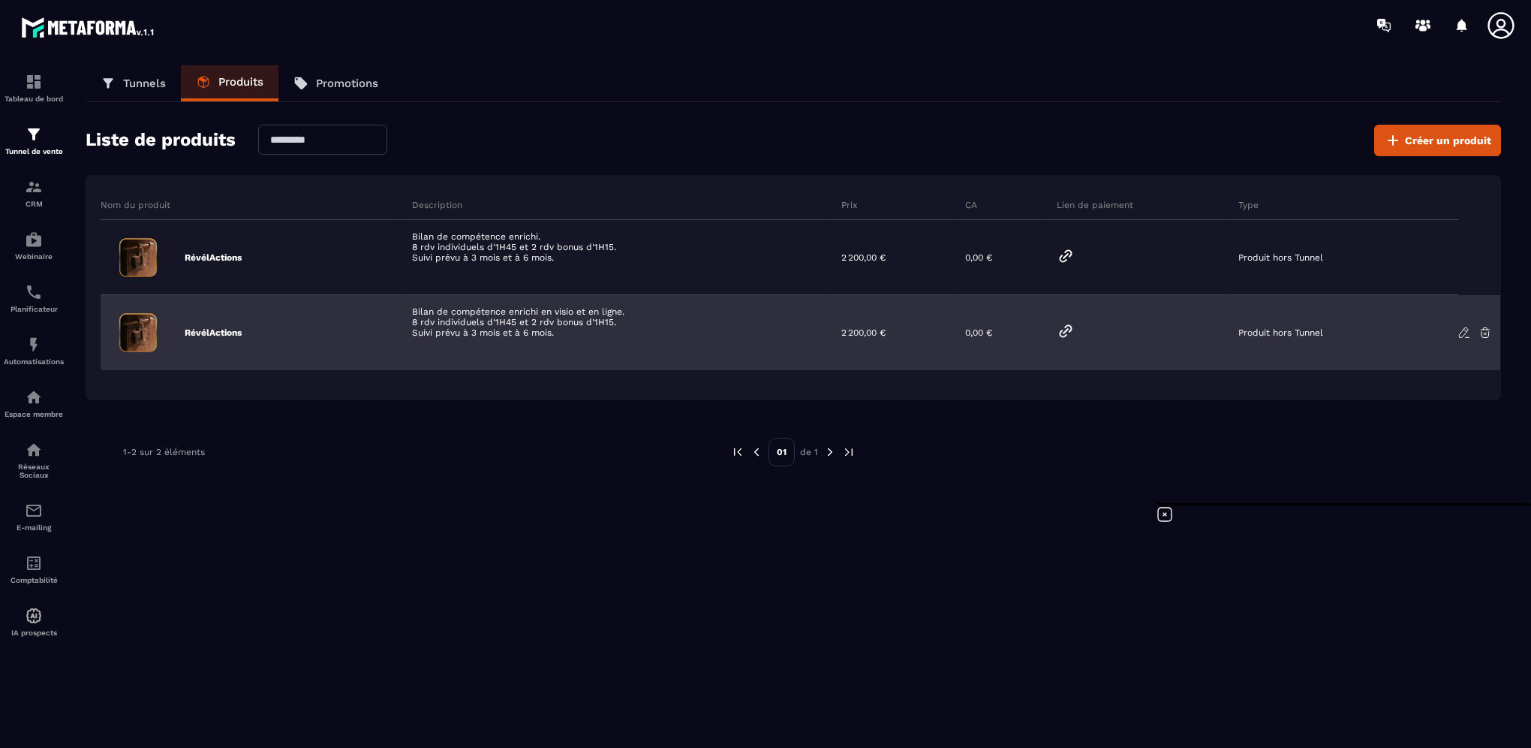
click at [1069, 327] on icon at bounding box center [1066, 331] width 18 height 18
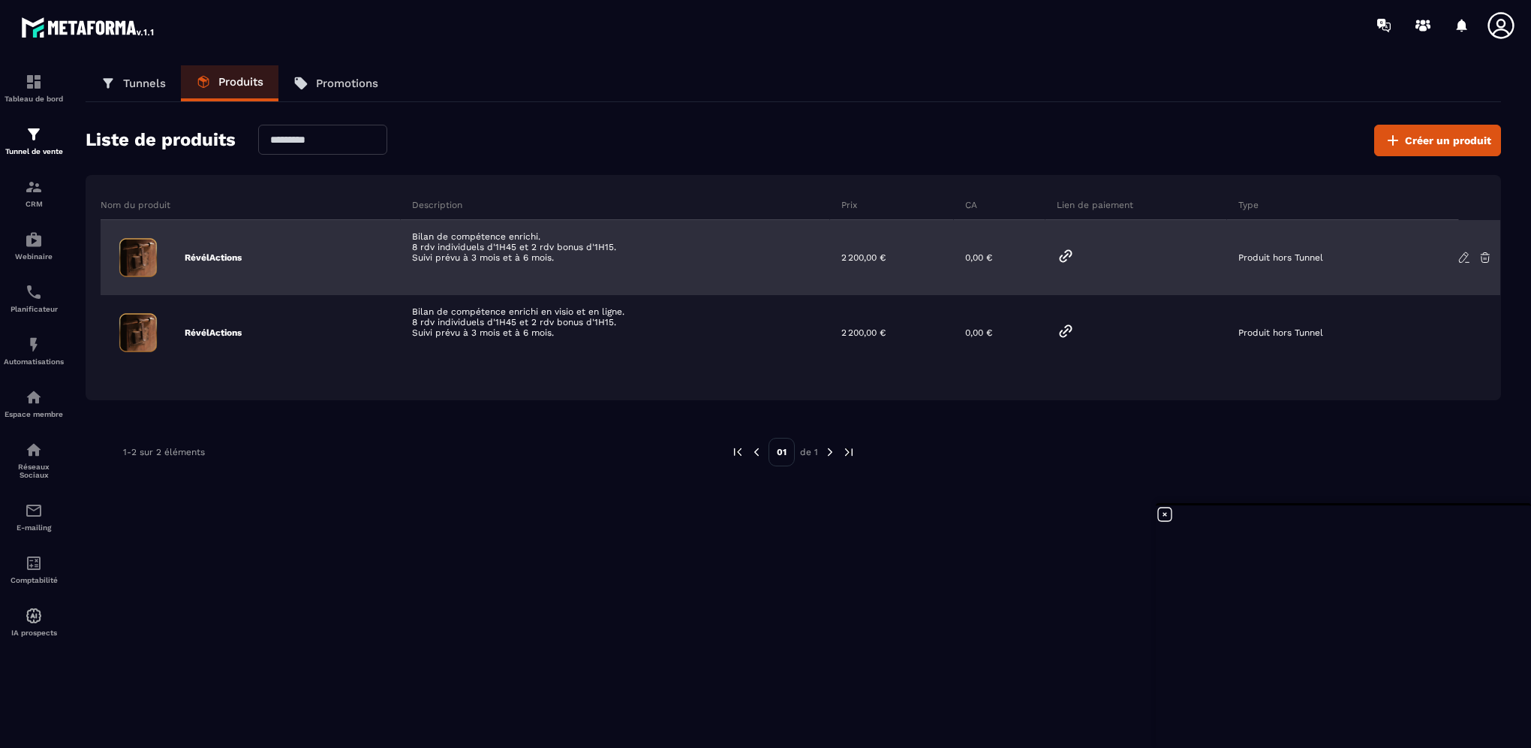
click at [1463, 260] on icon at bounding box center [1463, 257] width 9 height 10
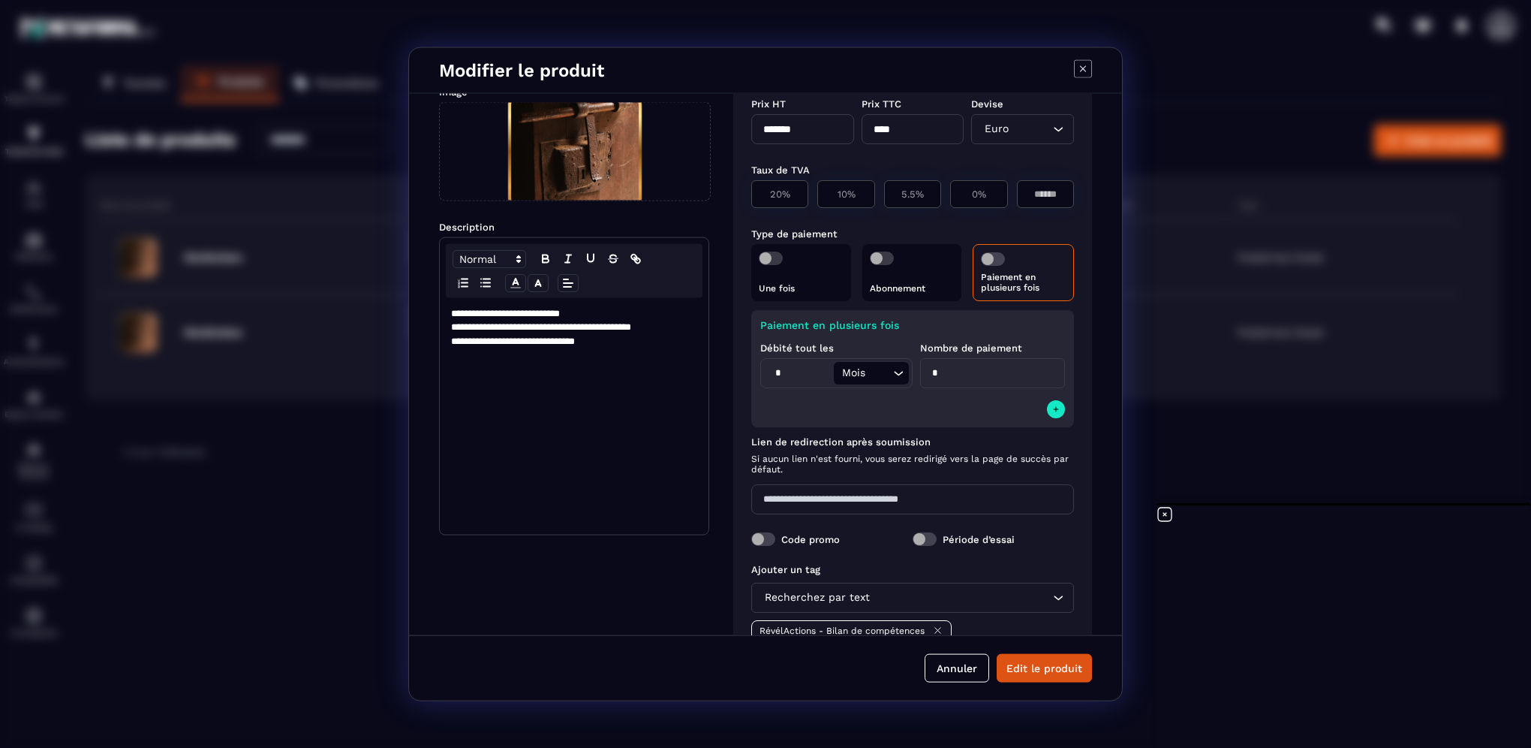
scroll to position [213, 0]
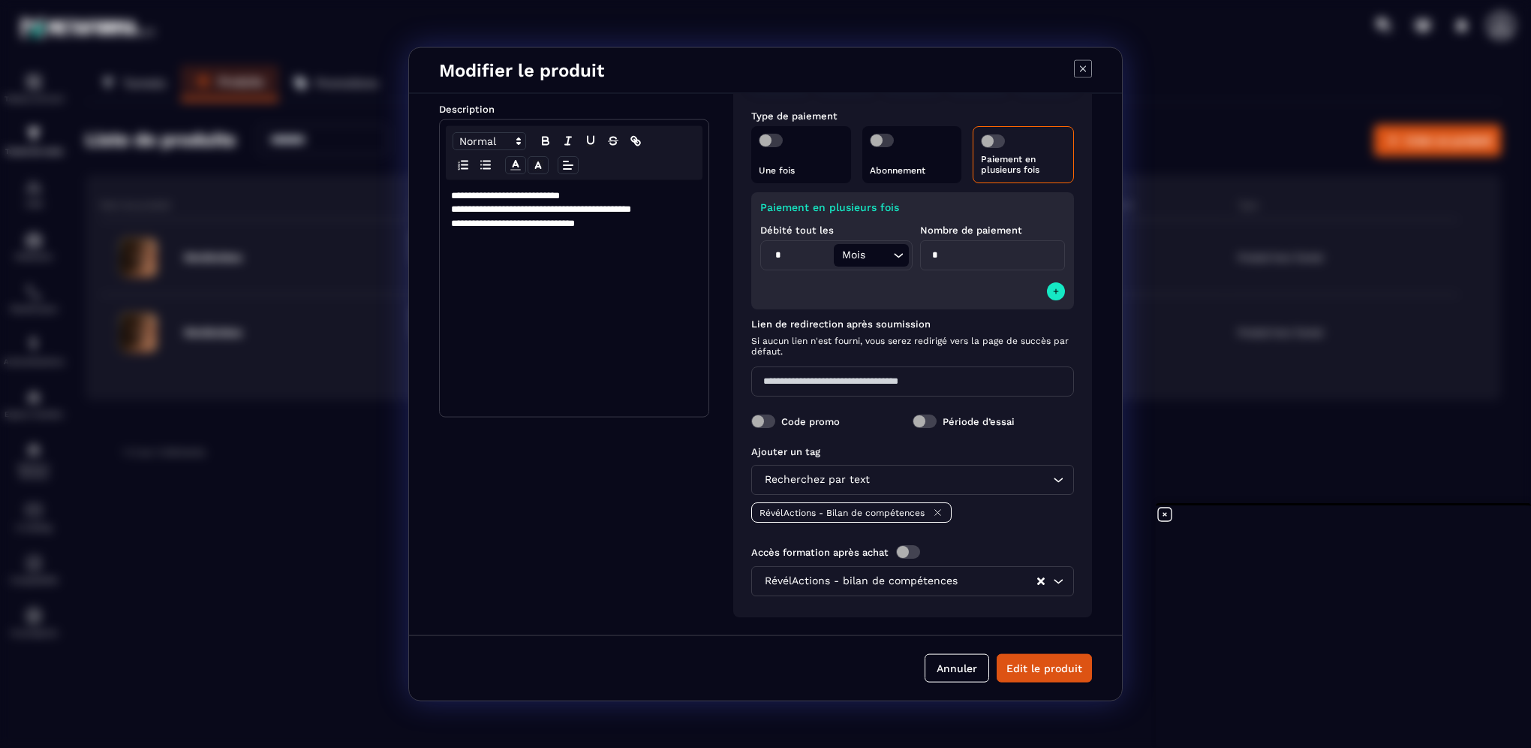
click at [998, 139] on span "Modal window" at bounding box center [993, 141] width 24 height 14
click at [759, 135] on label "Modal window" at bounding box center [771, 141] width 24 height 14
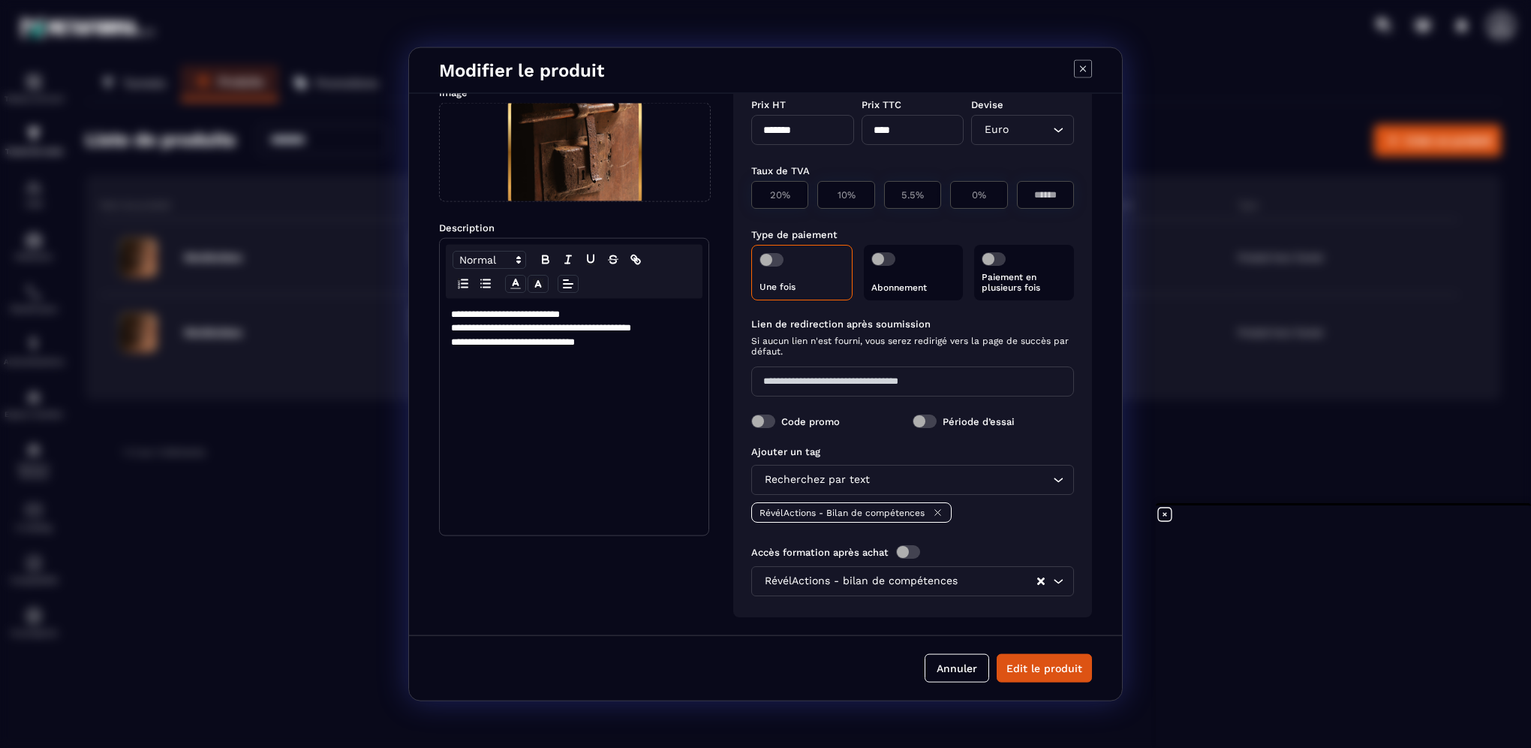
scroll to position [95, 0]
click at [1008, 291] on p "Paiement en plusieurs fois" at bounding box center [1024, 282] width 85 height 21
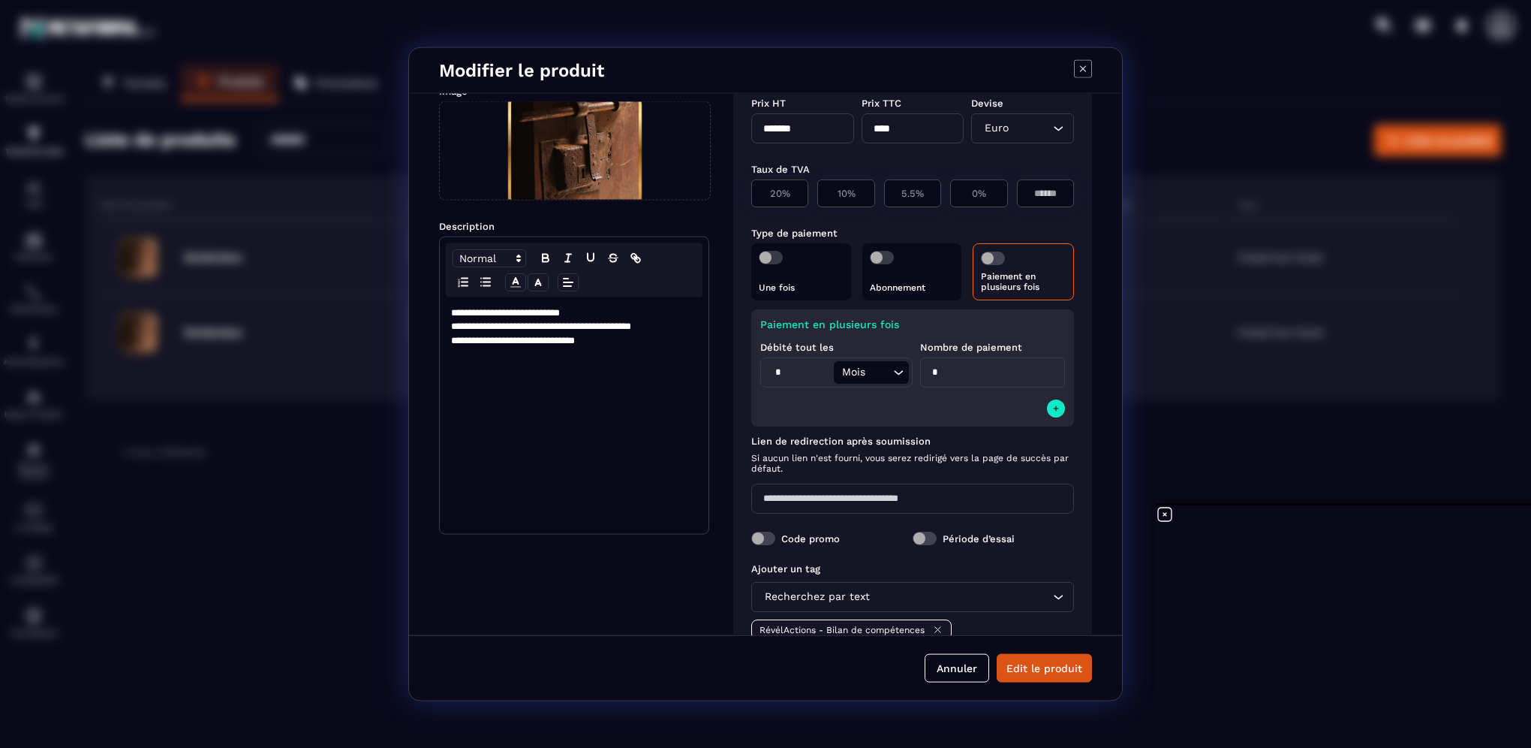
scroll to position [213, 0]
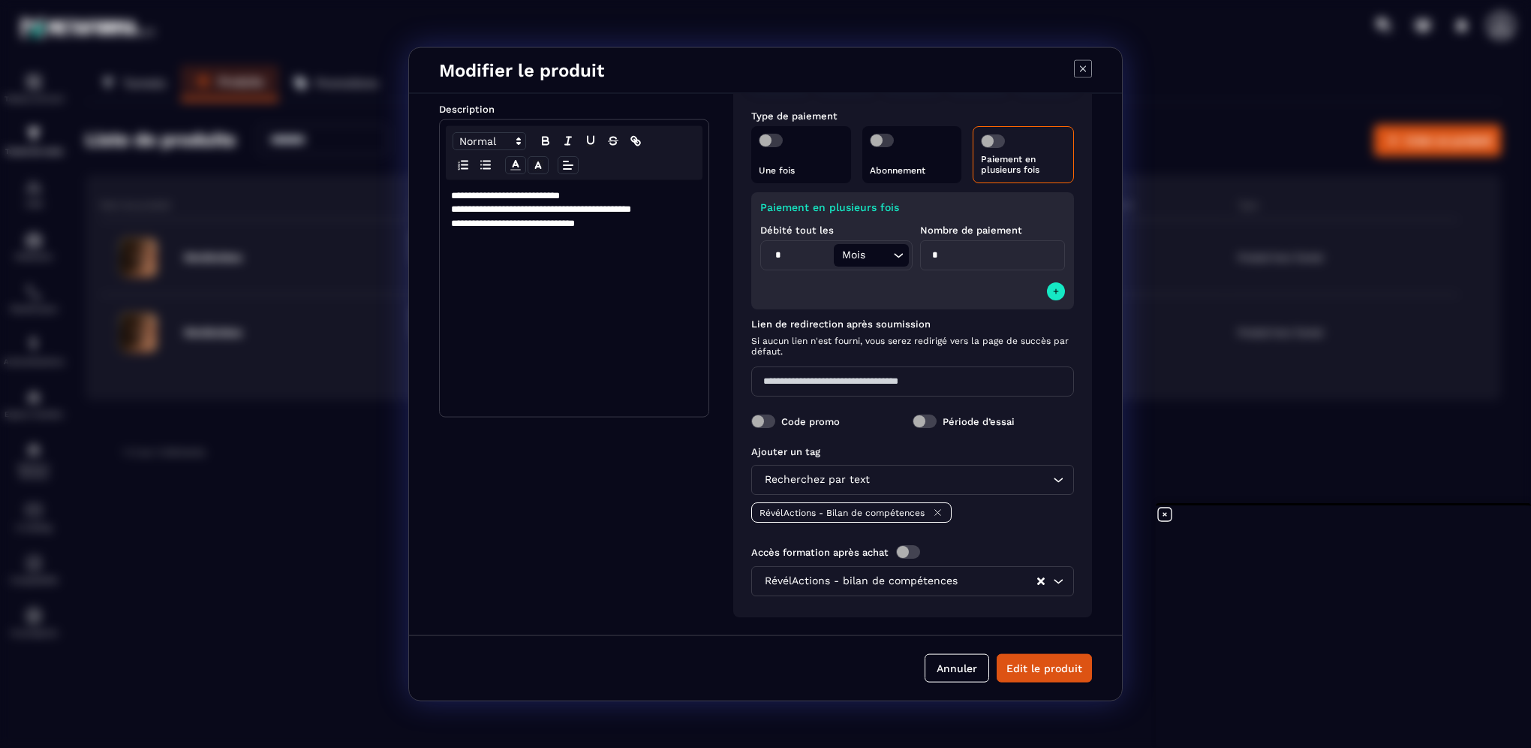
click at [863, 280] on div "Paiement en plusieurs fois Débité tout les * Mois Loading... Nombre de paiement…" at bounding box center [912, 250] width 323 height 117
click at [1023, 665] on button "Edit le produit" at bounding box center [1044, 667] width 95 height 29
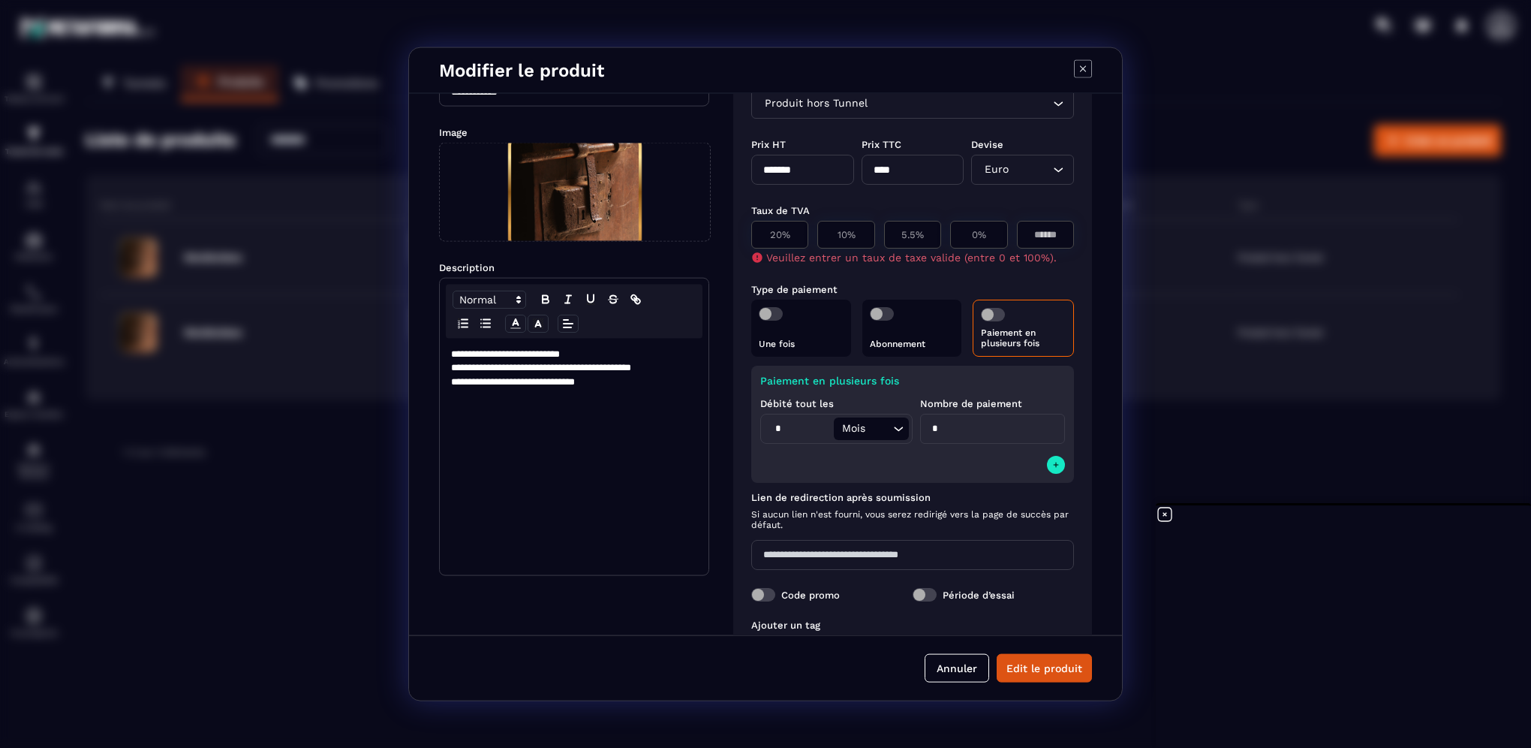
scroll to position [0, 0]
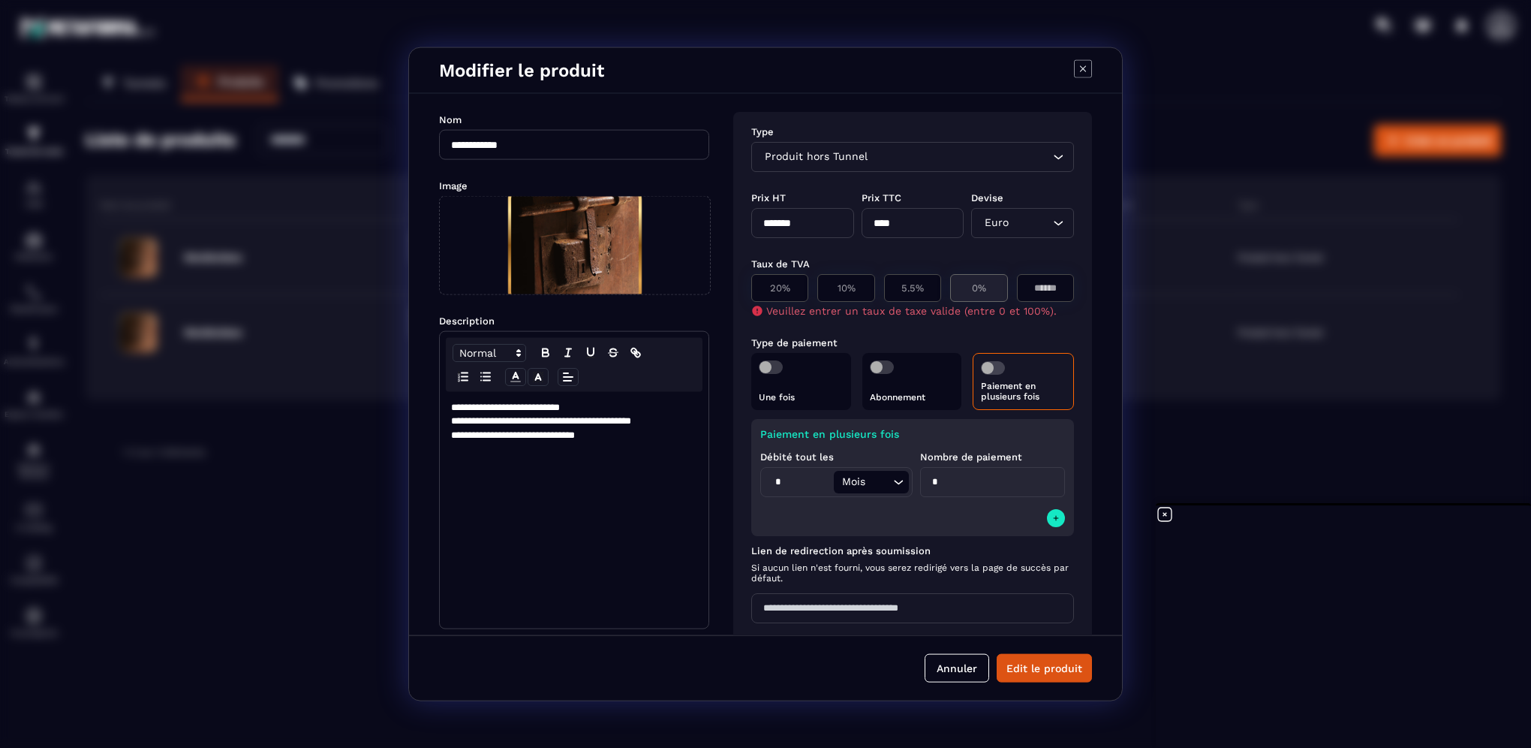
click at [970, 284] on p "0%" at bounding box center [979, 287] width 41 height 11
type input "*"
click at [1026, 666] on button "Edit le produit" at bounding box center [1044, 667] width 95 height 29
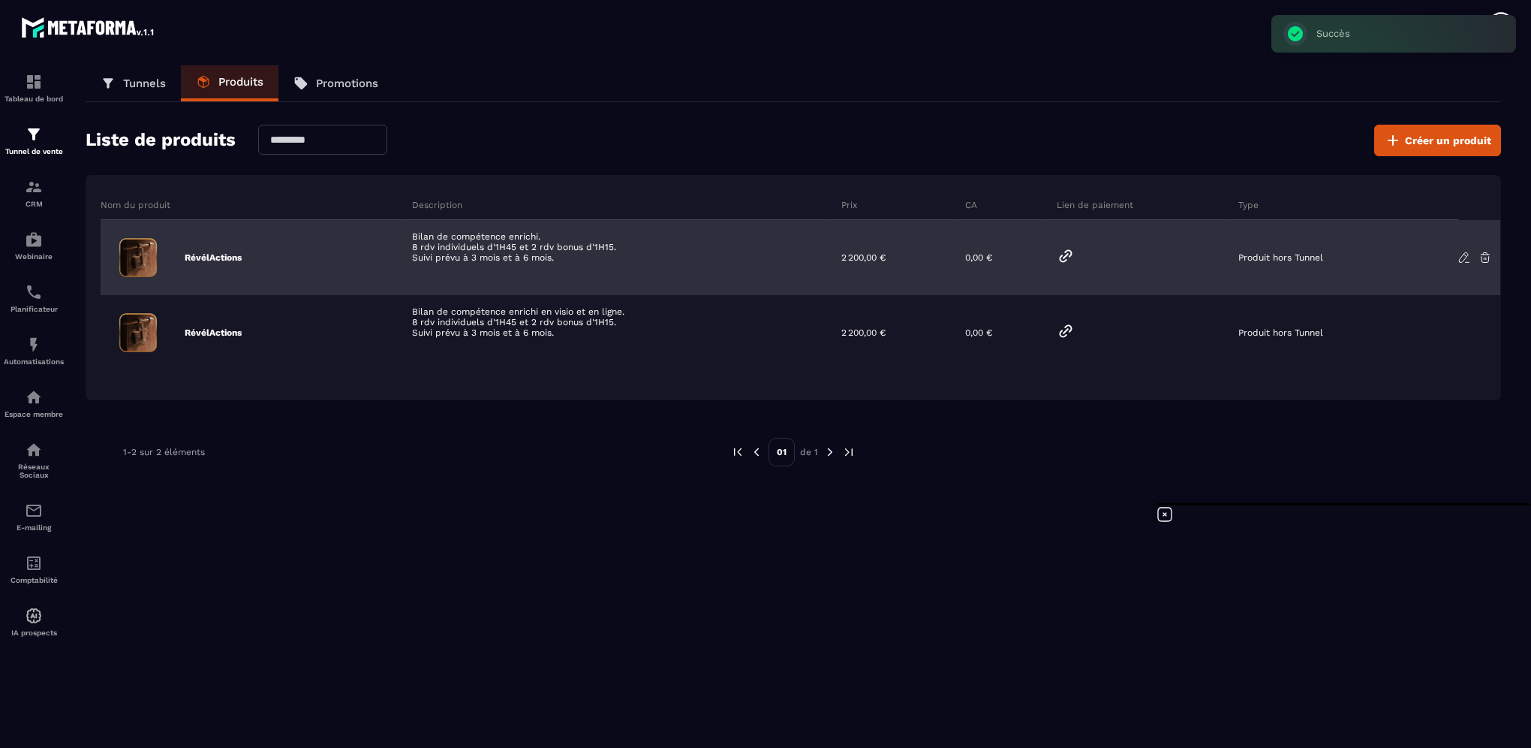
click at [1067, 254] on icon at bounding box center [1065, 255] width 11 height 11
click at [1067, 255] on icon at bounding box center [1066, 256] width 18 height 18
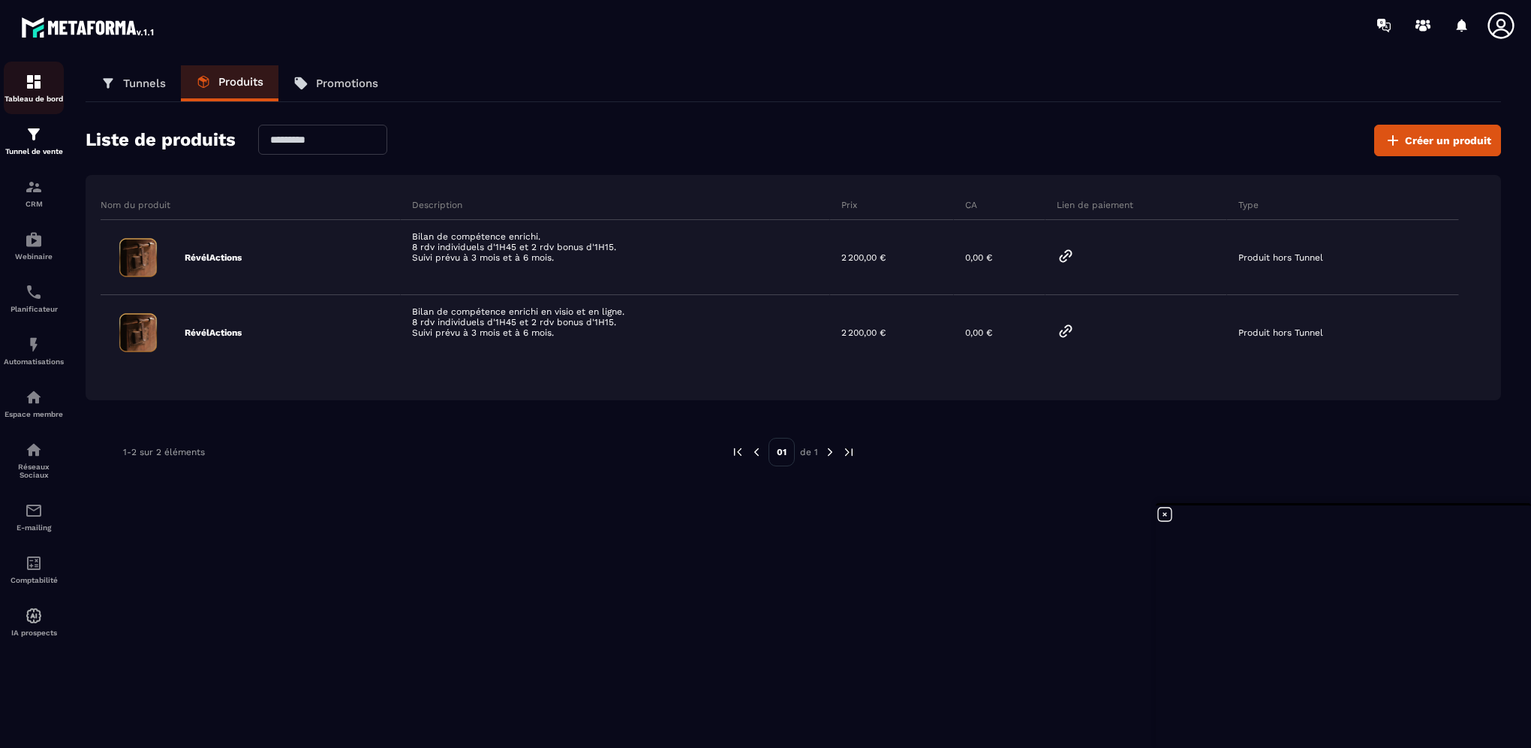
click at [35, 84] on img at bounding box center [34, 82] width 18 height 18
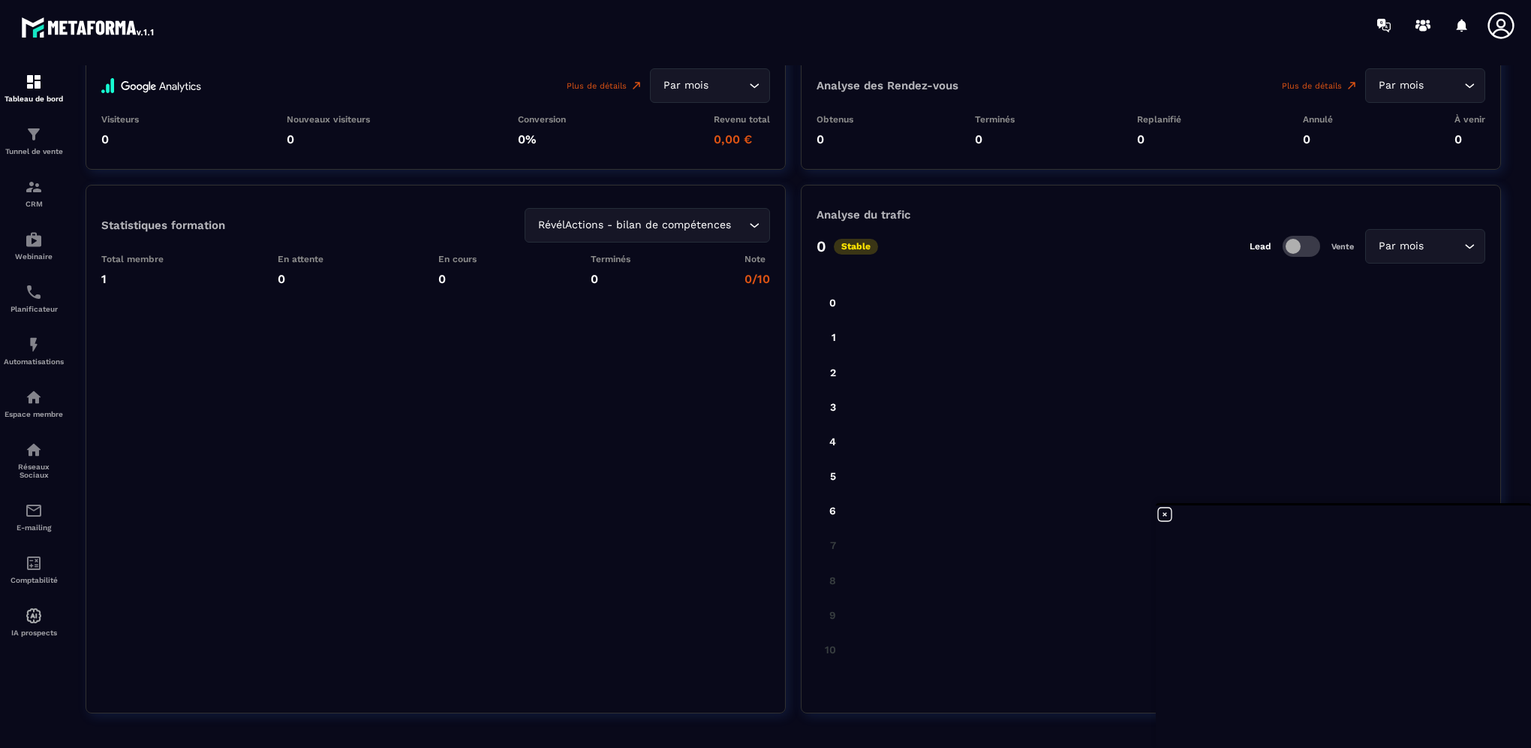
scroll to position [1987, 0]
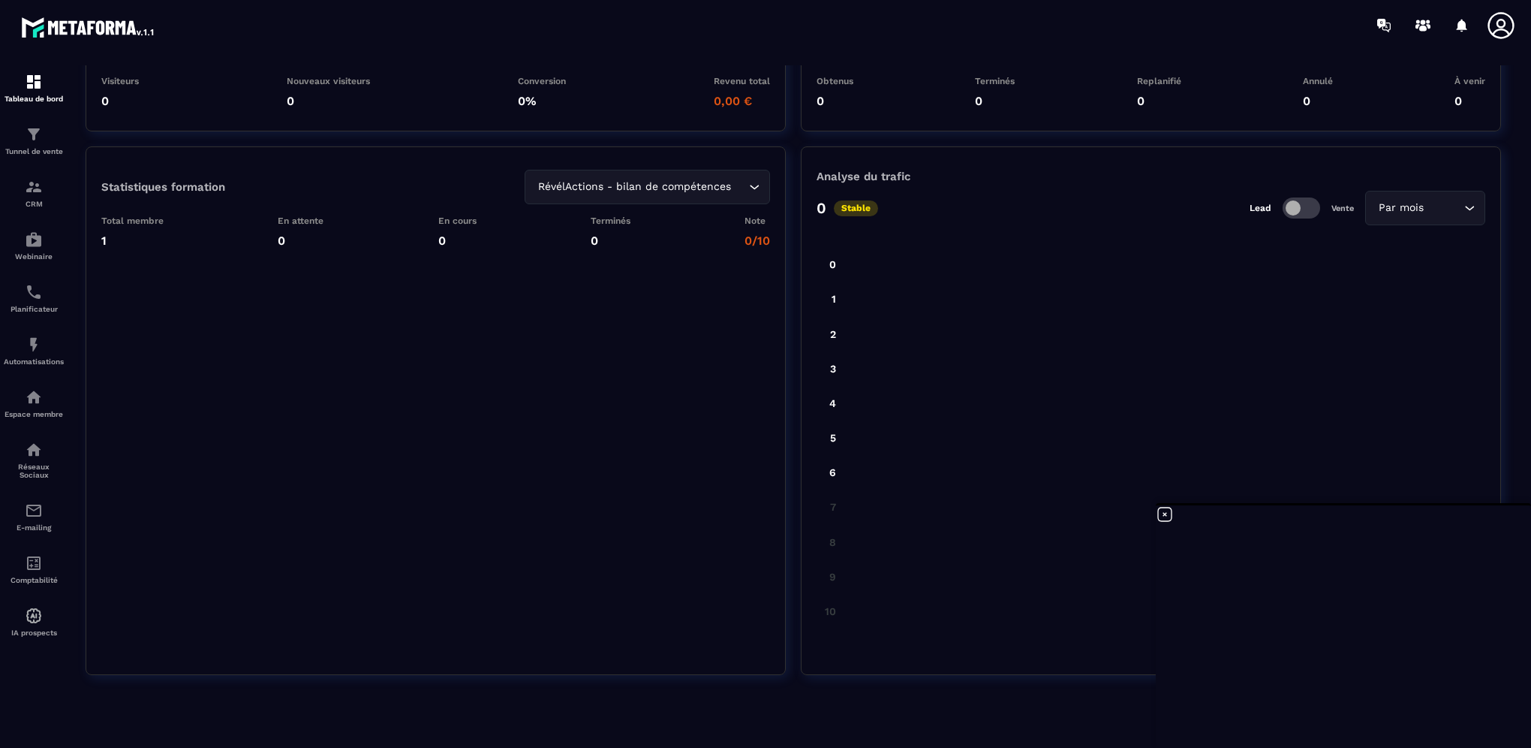
click at [1163, 514] on icon at bounding box center [1165, 514] width 18 height 18
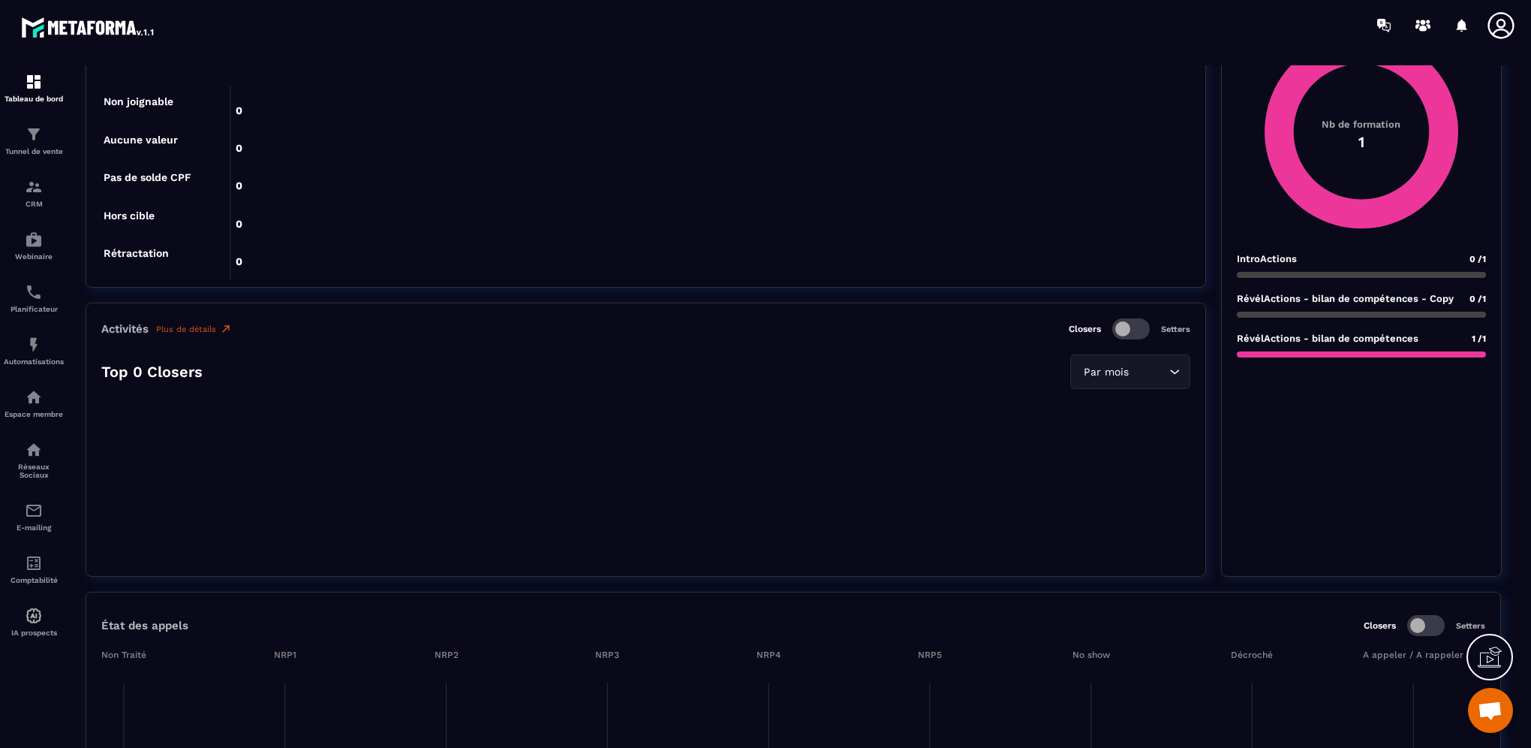
scroll to position [0, 0]
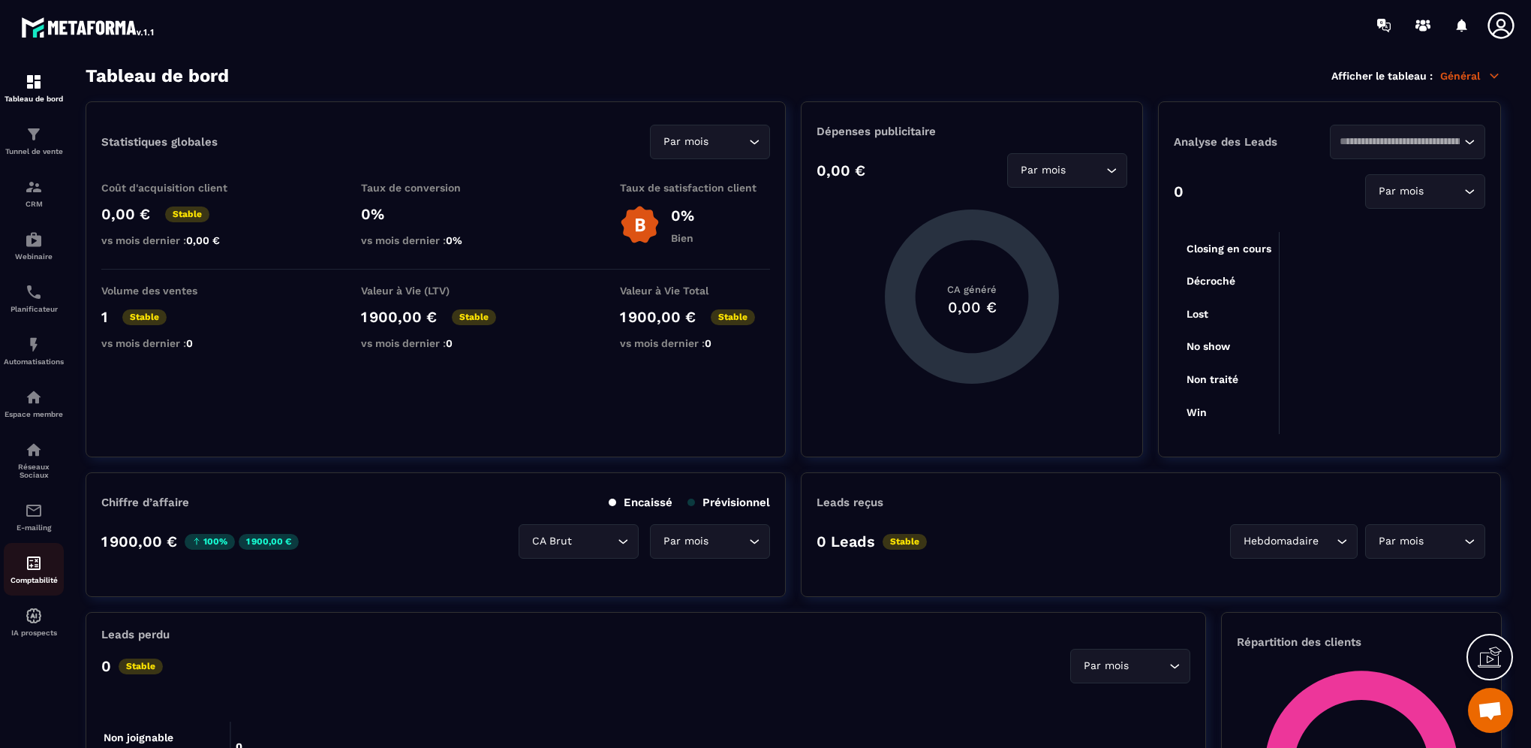
click at [31, 571] on img at bounding box center [34, 563] width 18 height 18
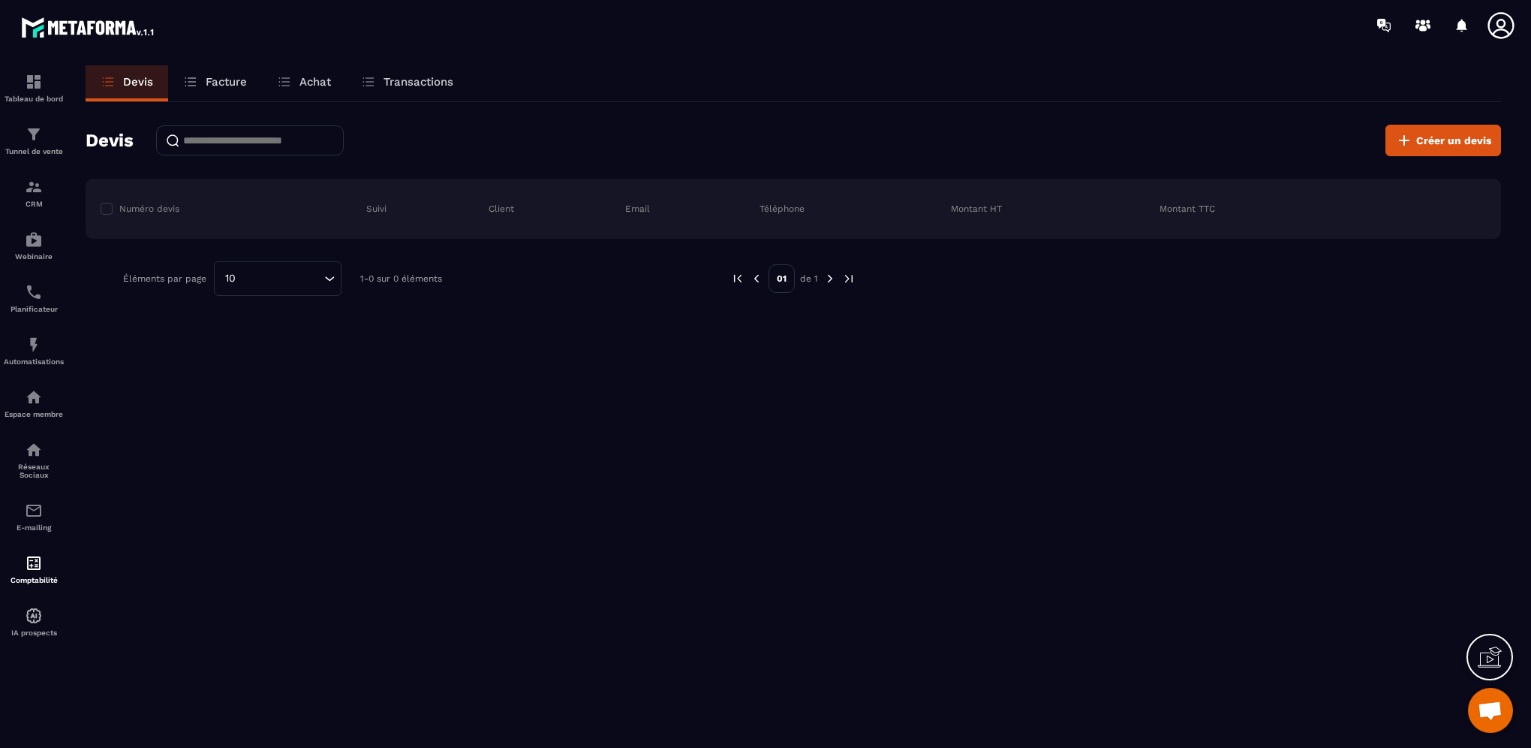
click at [319, 83] on p "Achat" at bounding box center [316, 82] width 32 height 14
click at [400, 83] on p "Transactions" at bounding box center [419, 82] width 70 height 14
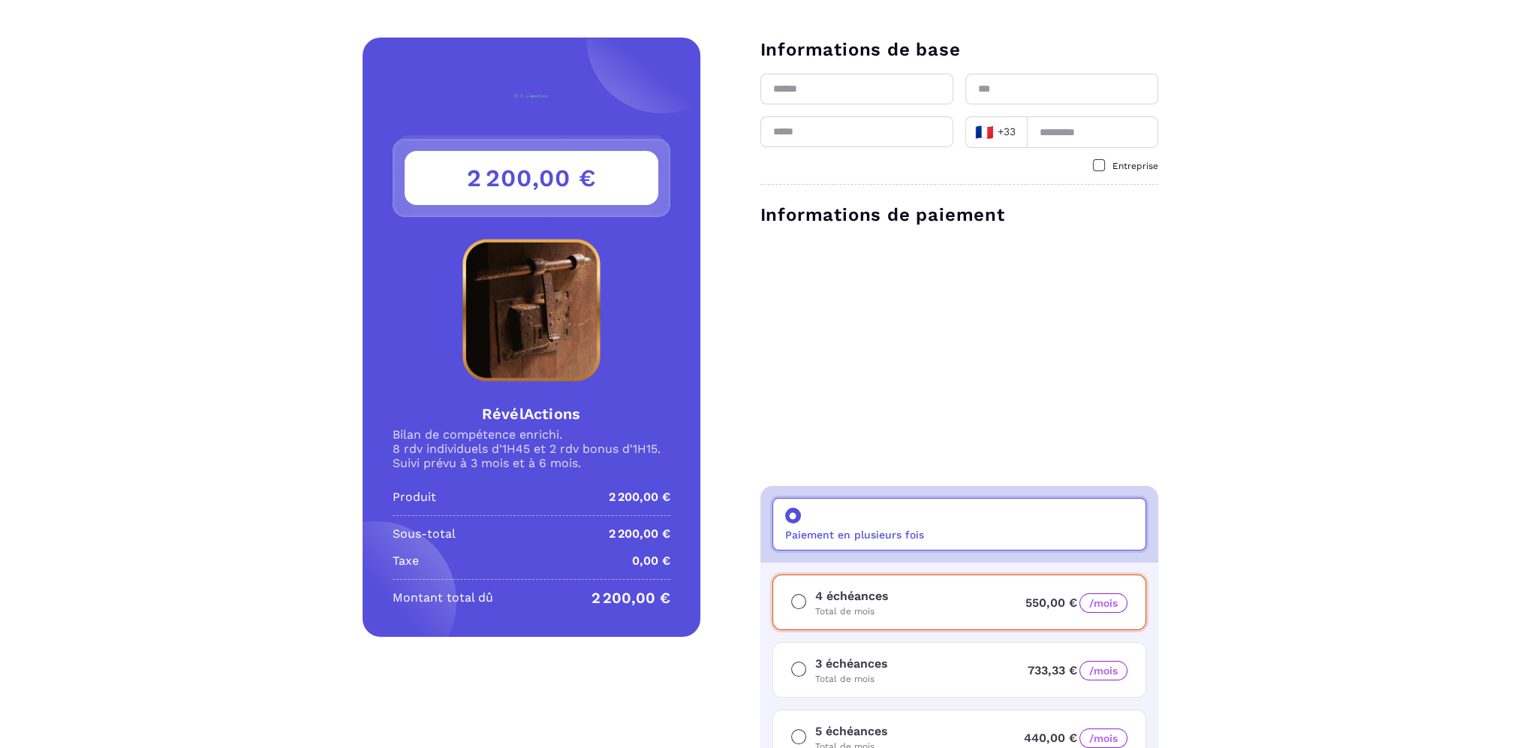
scroll to position [300, 0]
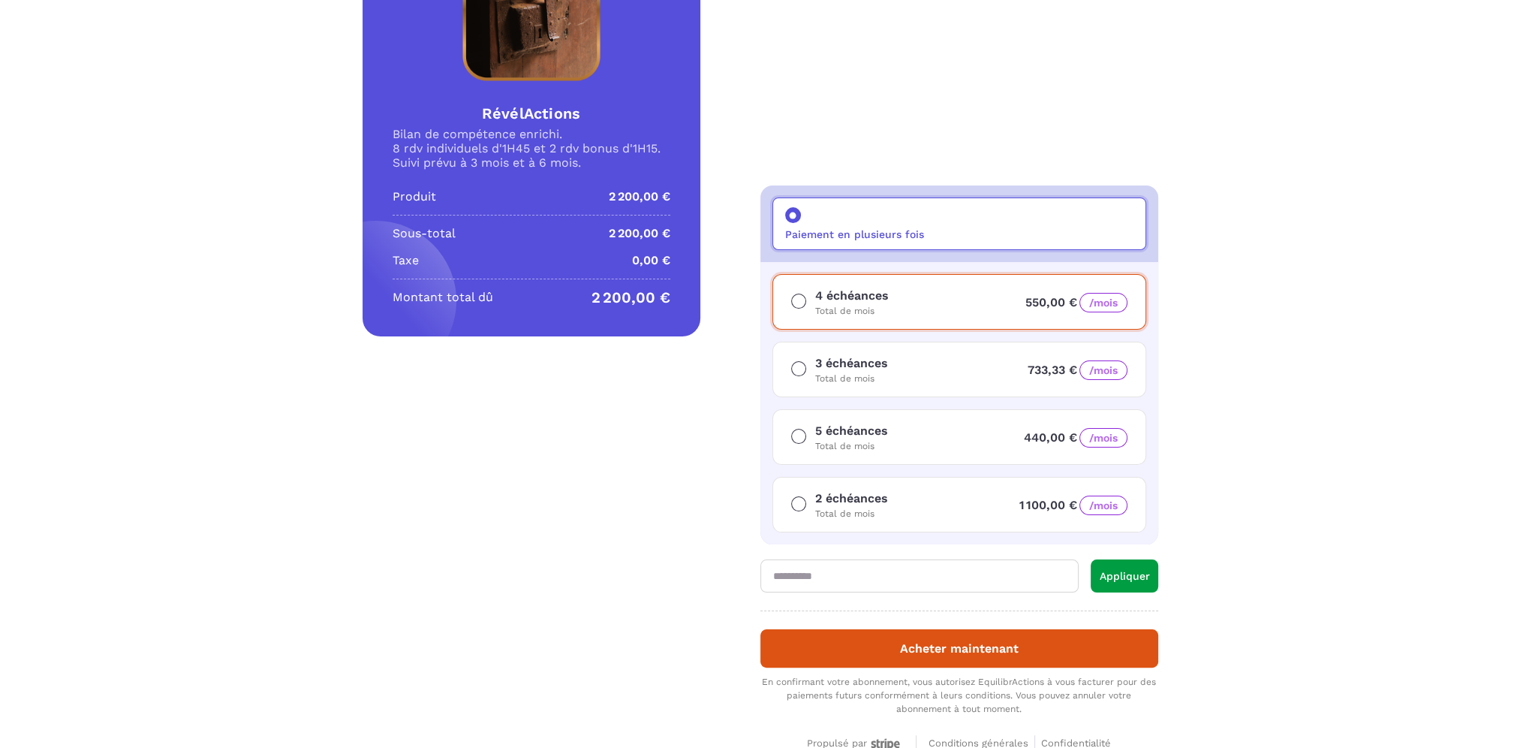
drag, startPoint x: 1107, startPoint y: 303, endPoint x: 1305, endPoint y: 238, distance: 208.7
click at [1305, 238] on div "Détails RévélActions Prix 2 200,00 € 2 200,00 € RévélActions Bilan de compétenc…" at bounding box center [760, 255] width 1520 height 1037
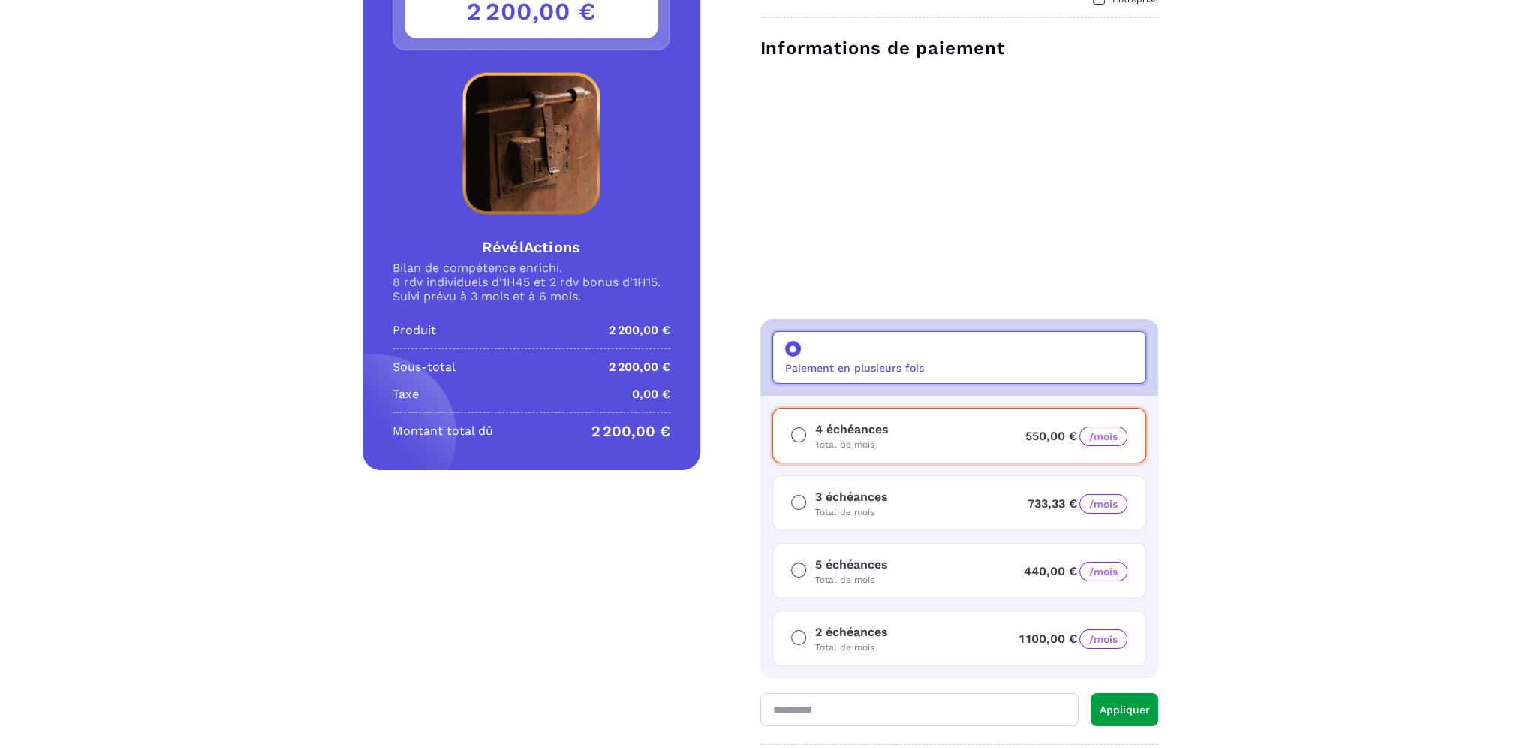
scroll to position [362, 0]
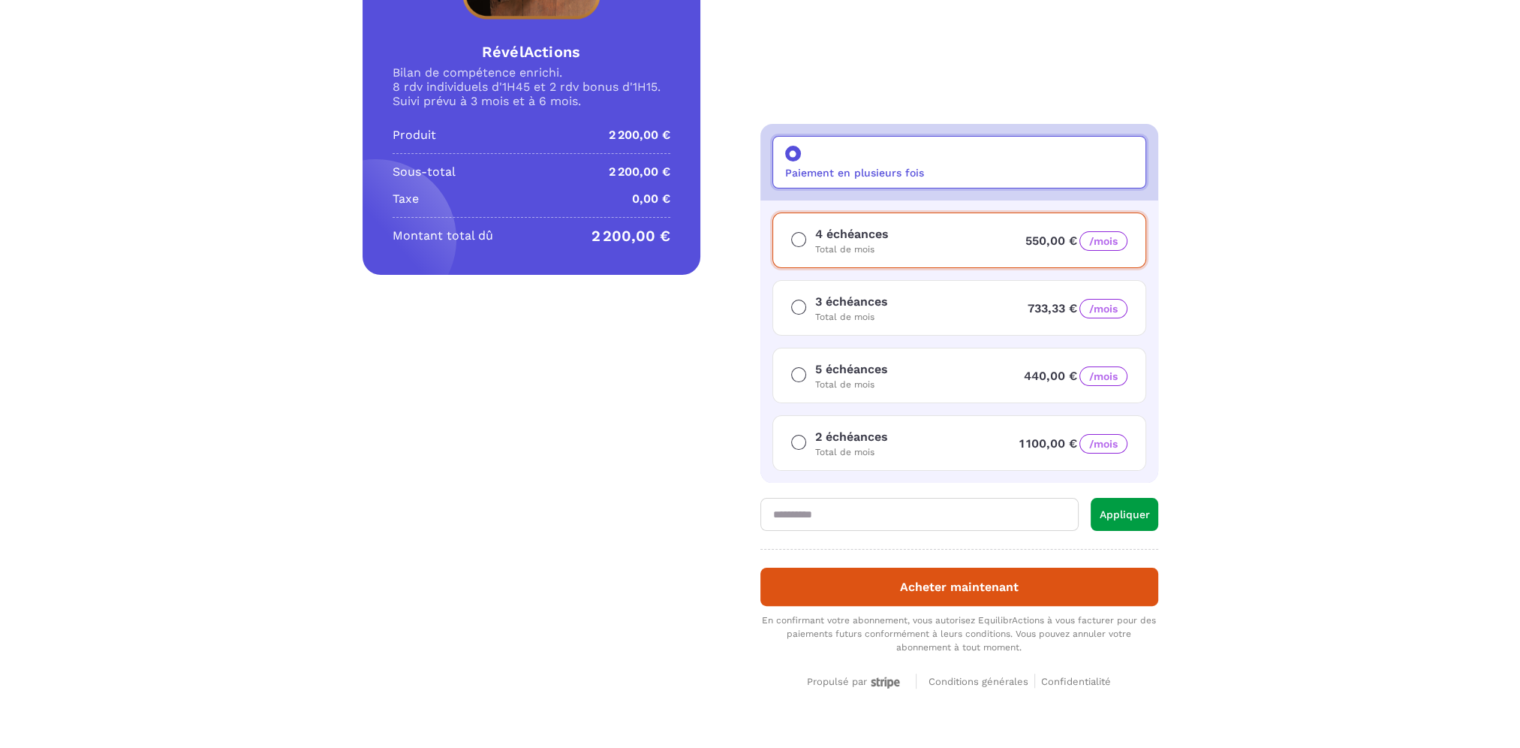
click at [859, 516] on input "text" at bounding box center [919, 514] width 318 height 33
type input "**********"
click at [1132, 515] on button "Appliquer" at bounding box center [1125, 514] width 68 height 33
click at [847, 171] on p "Paiement en plusieurs fois" at bounding box center [854, 173] width 139 height 12
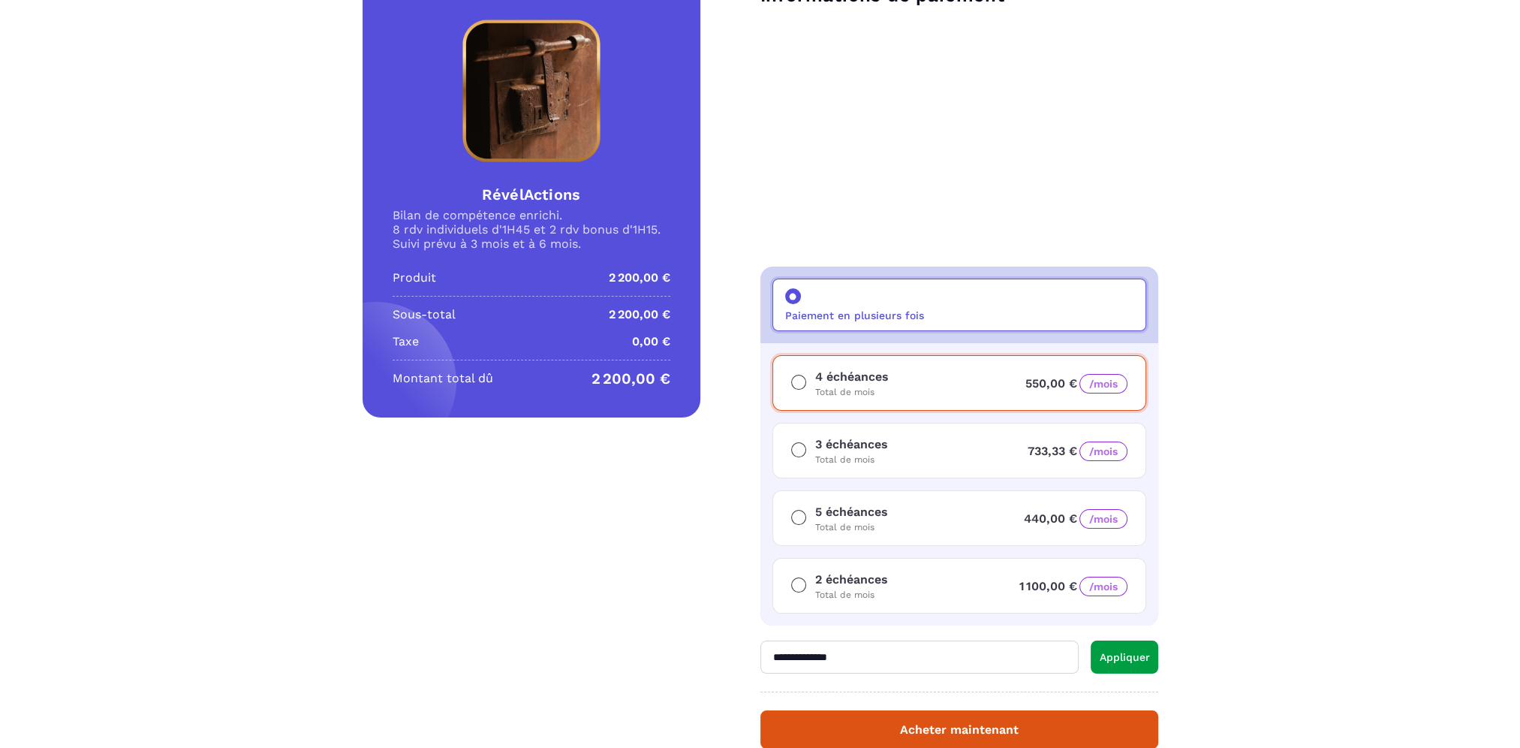
scroll to position [212, 0]
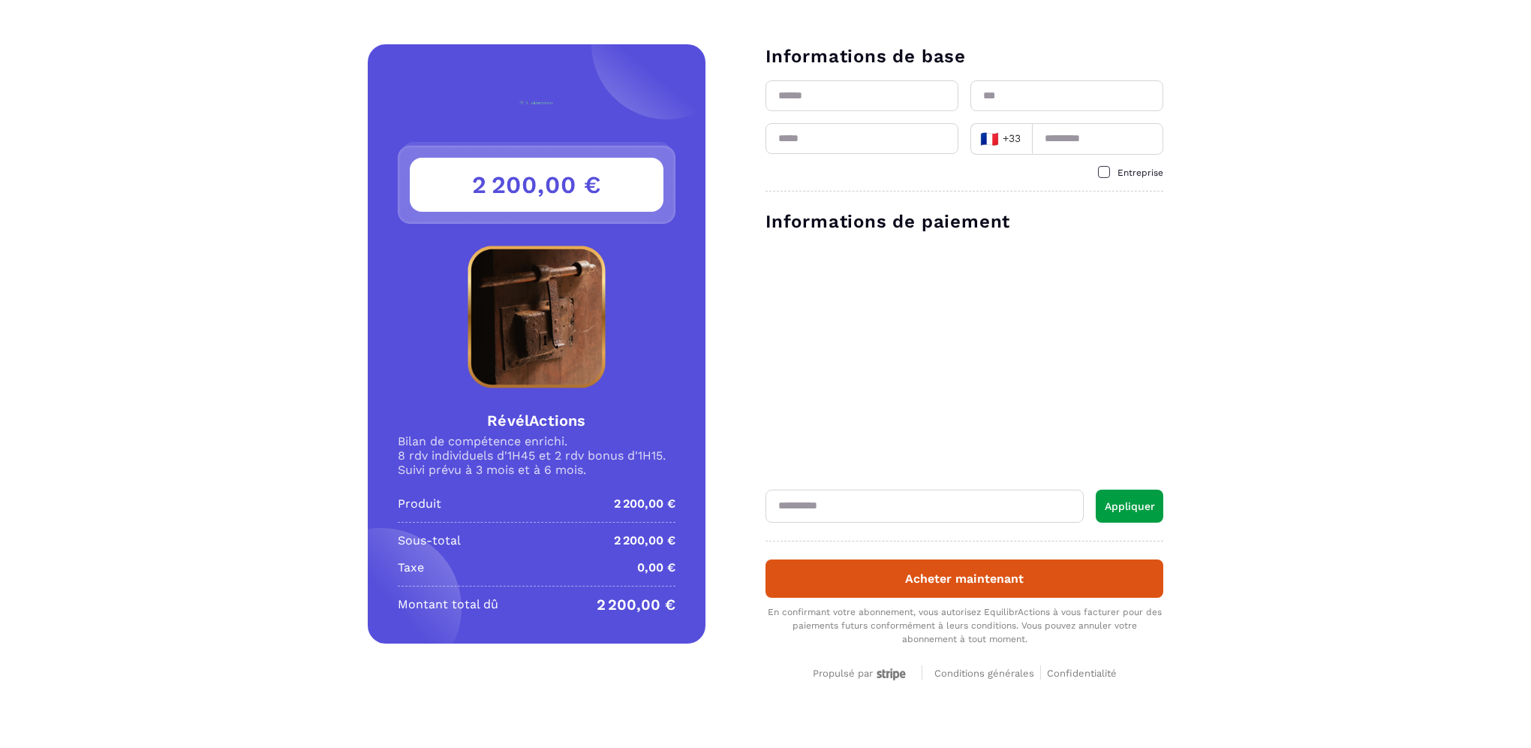
click at [834, 506] on input "text" at bounding box center [925, 505] width 318 height 33
type input "**********"
click at [1151, 506] on button "Appliquer" at bounding box center [1130, 505] width 68 height 33
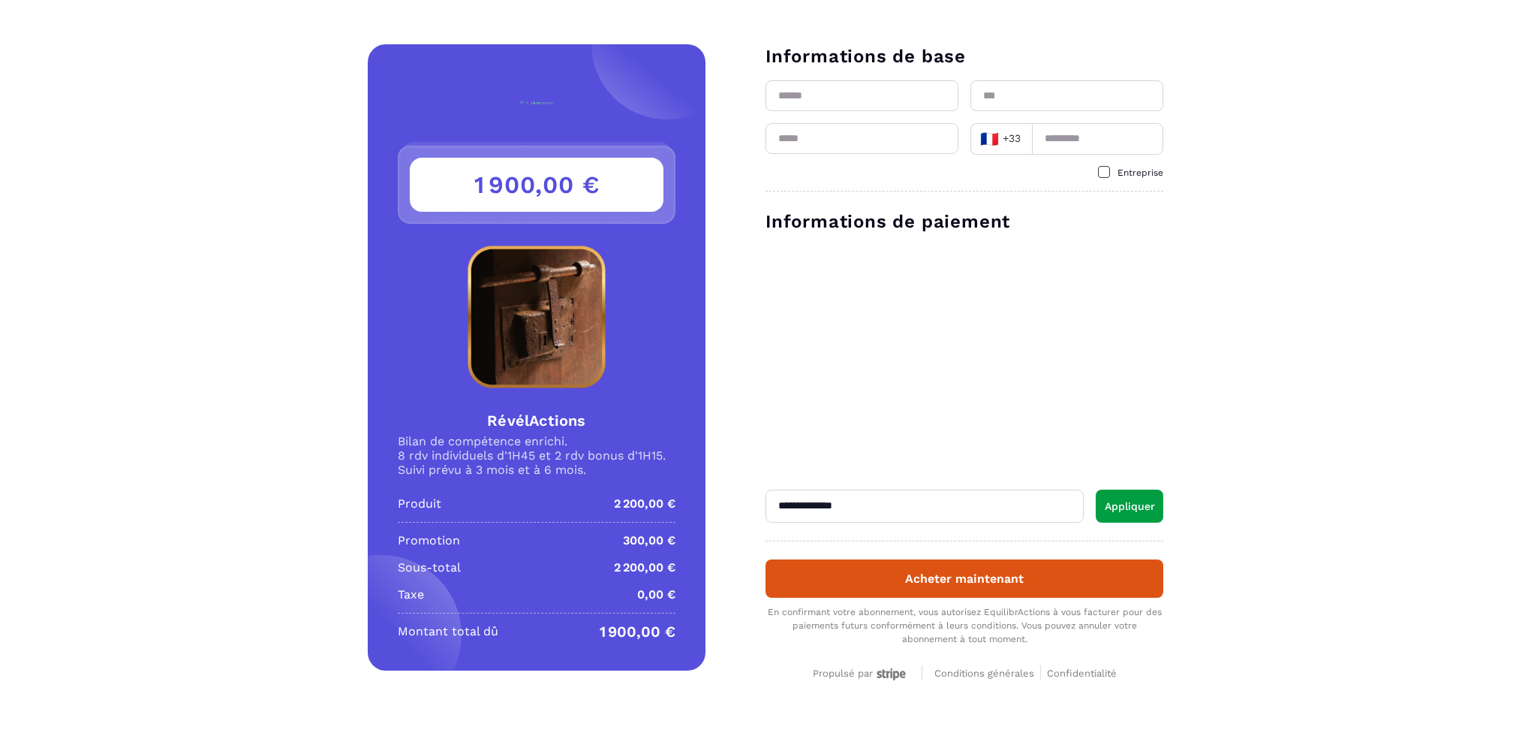
click at [967, 670] on span "Conditions générales" at bounding box center [985, 672] width 100 height 11
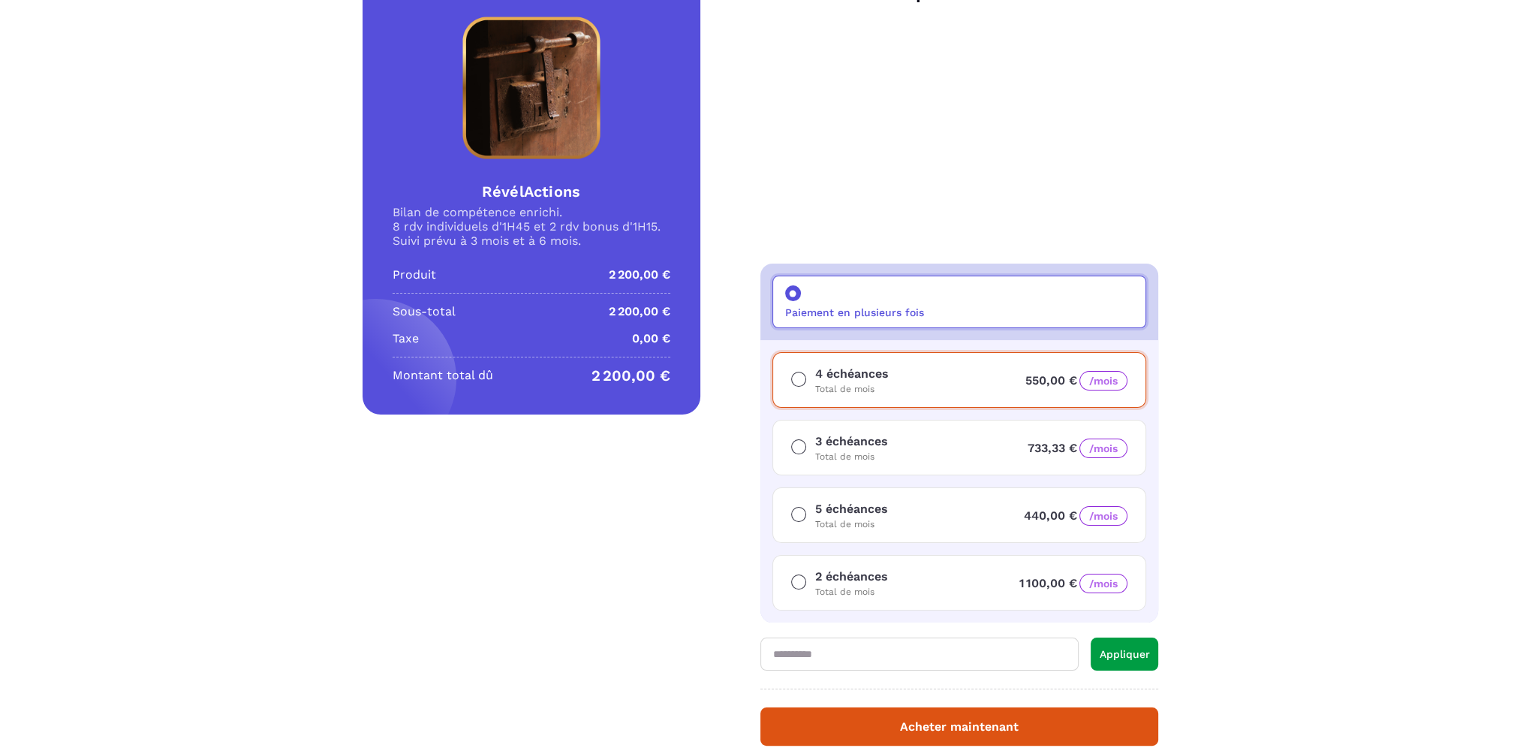
scroll to position [300, 0]
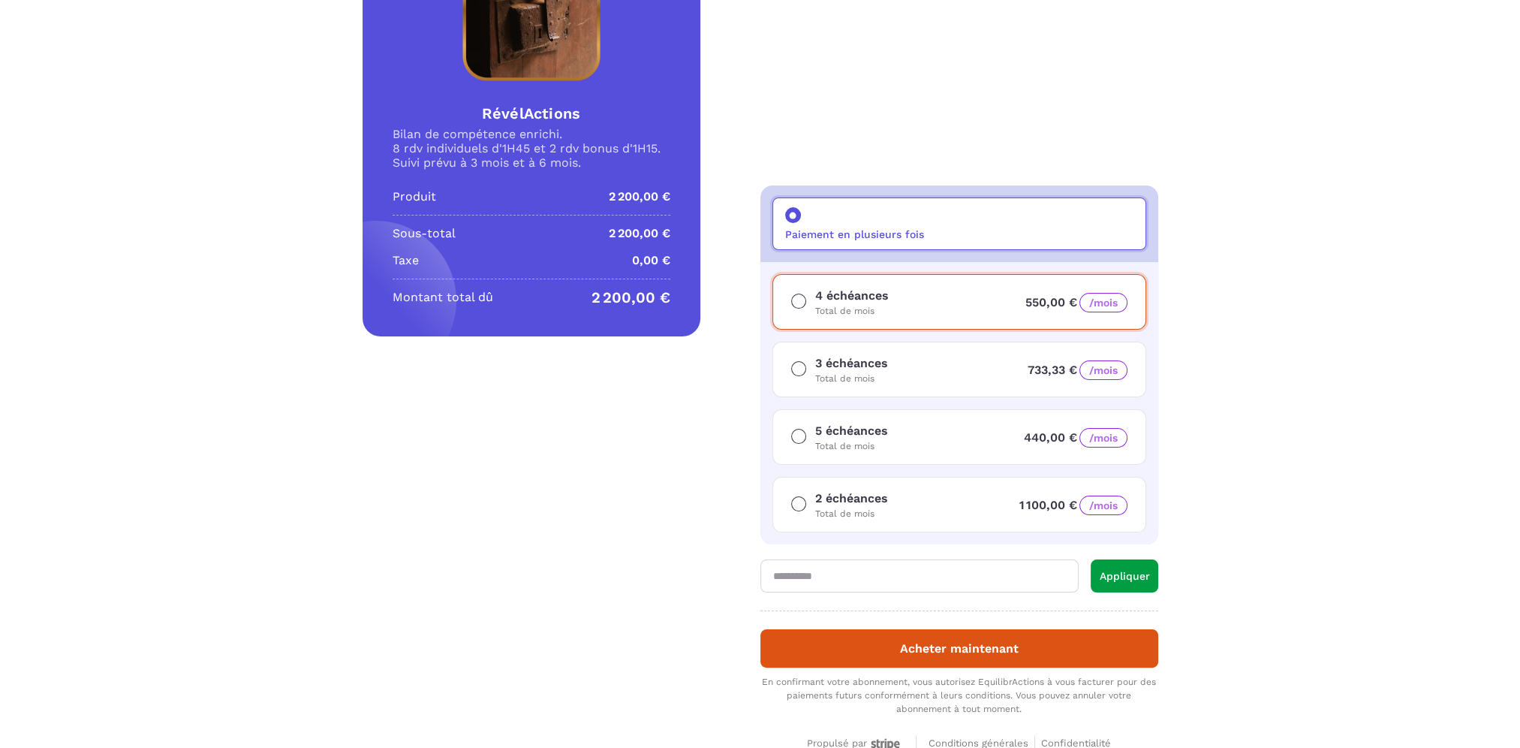
click at [887, 578] on input "text" at bounding box center [919, 575] width 318 height 33
click at [791, 375] on label at bounding box center [798, 369] width 15 height 30
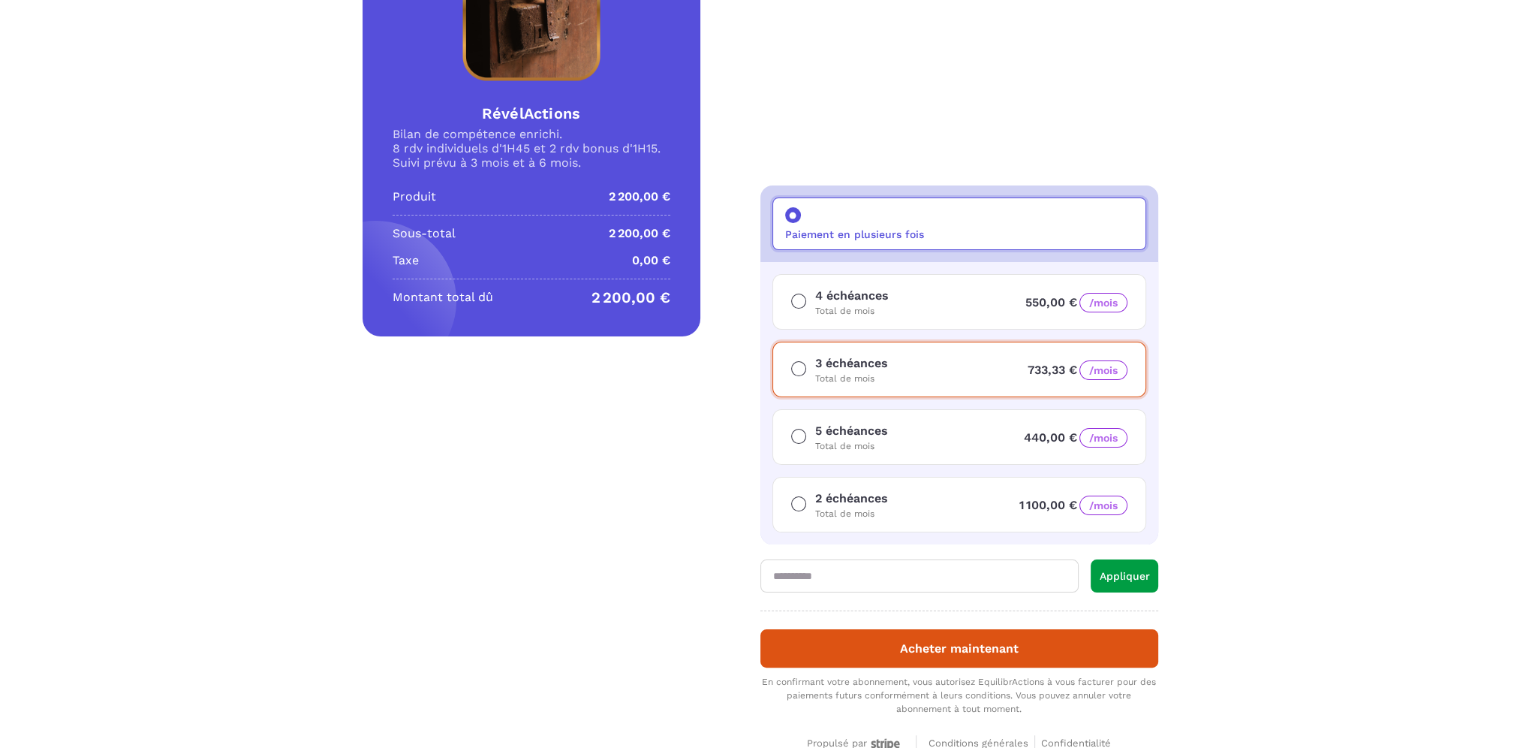
click at [808, 577] on input "text" at bounding box center [919, 575] width 318 height 33
type input "**********"
click at [1114, 582] on button "Appliquer" at bounding box center [1125, 575] width 68 height 33
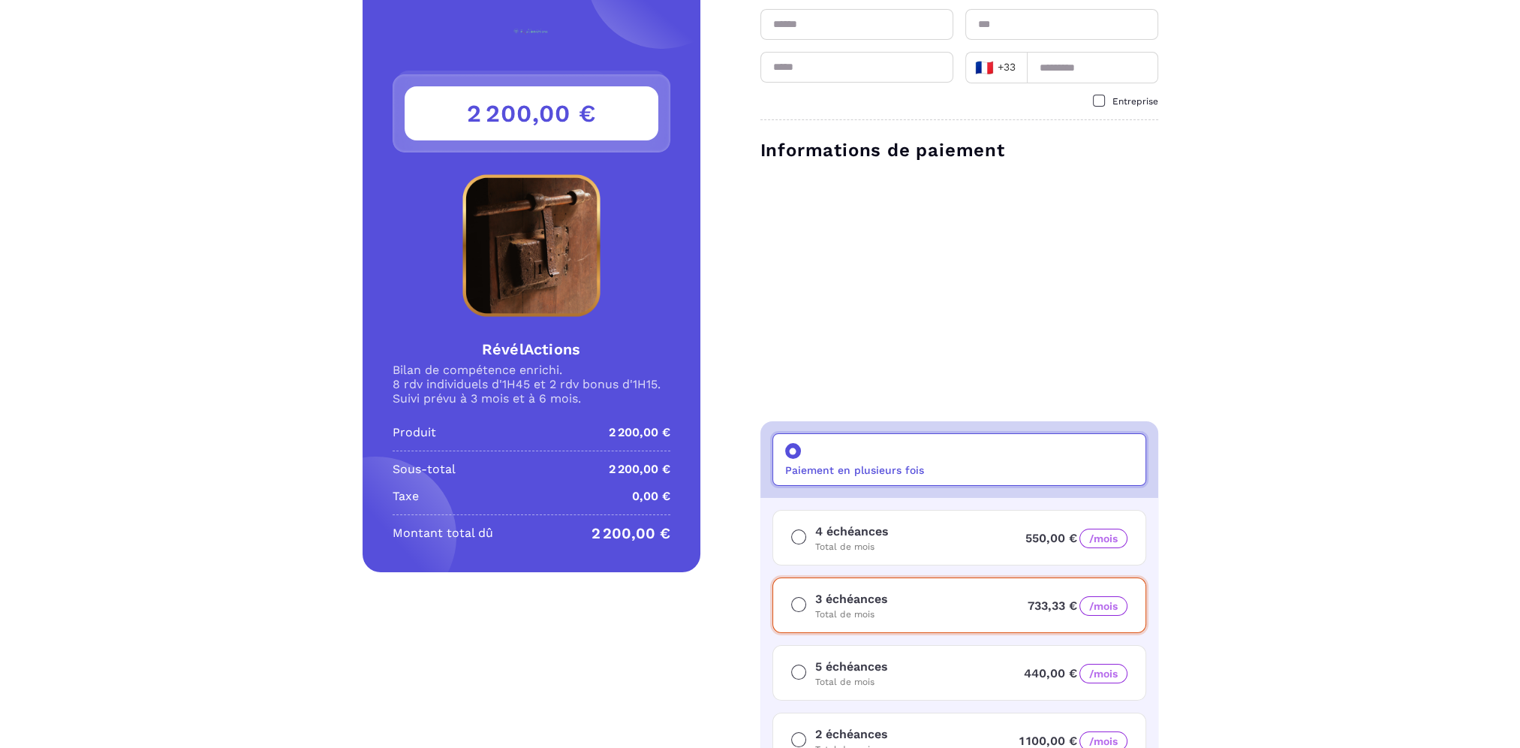
scroll to position [0, 0]
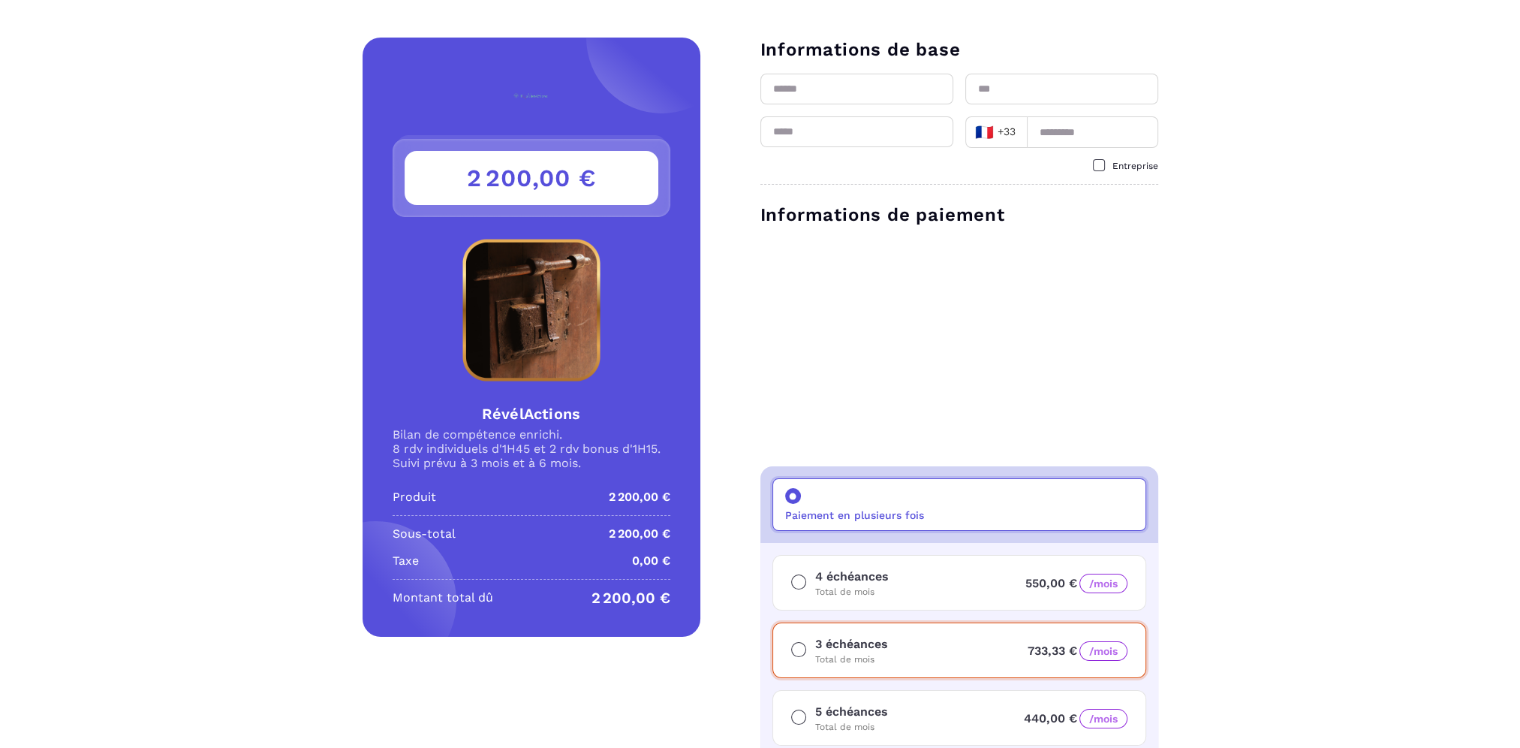
click at [885, 590] on p "Total de mois" at bounding box center [852, 592] width 74 height 12
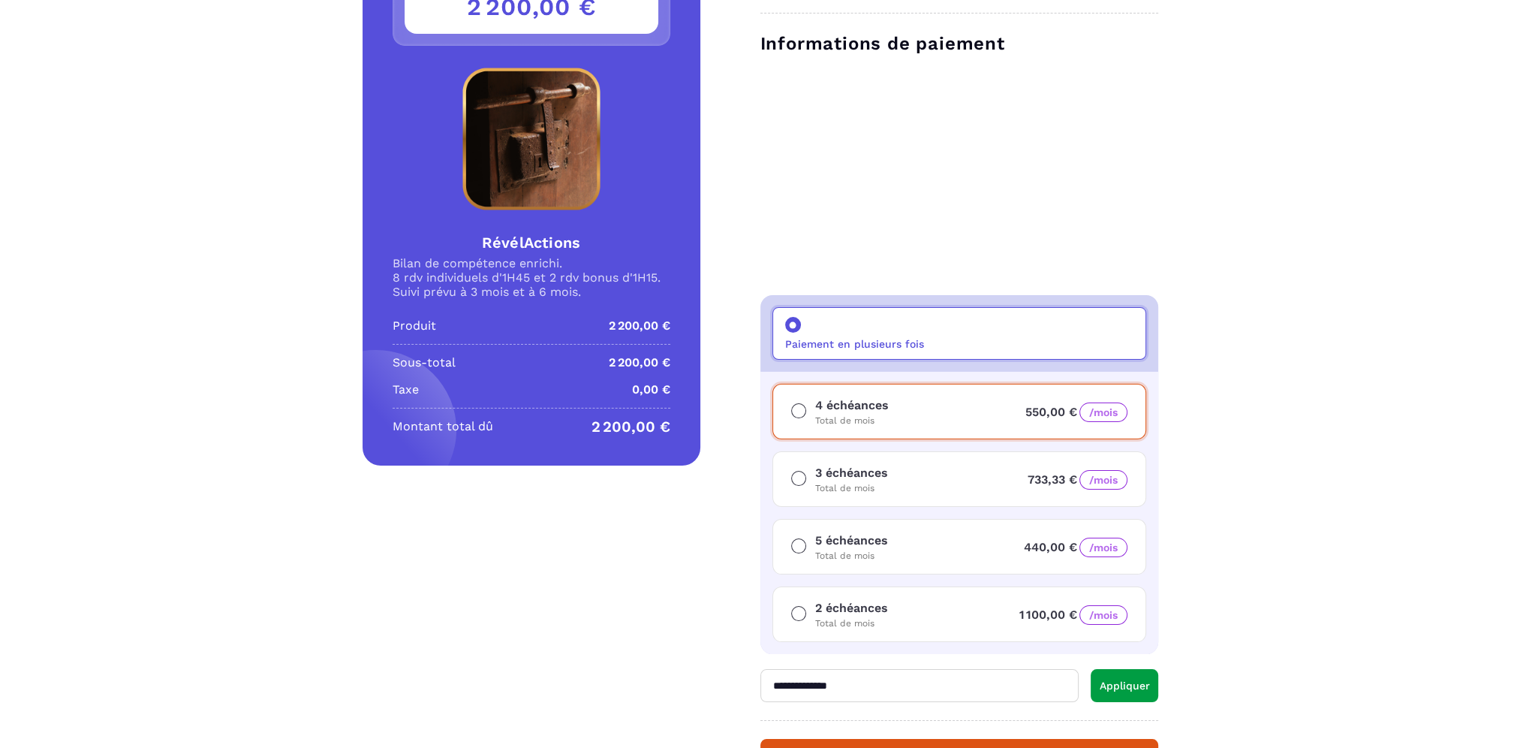
scroll to position [342, 0]
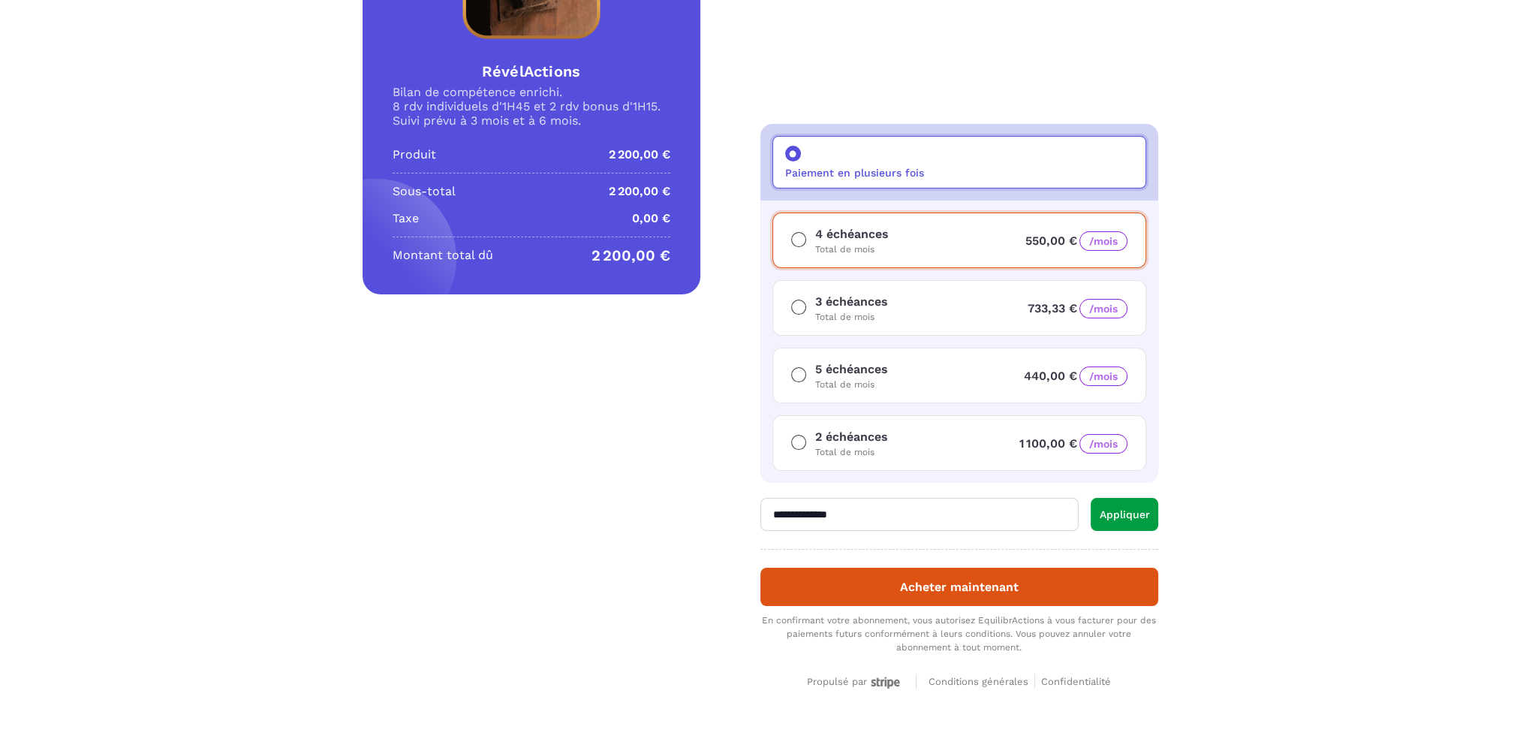
click at [859, 679] on div "Propulsé par" at bounding box center [855, 682] width 97 height 13
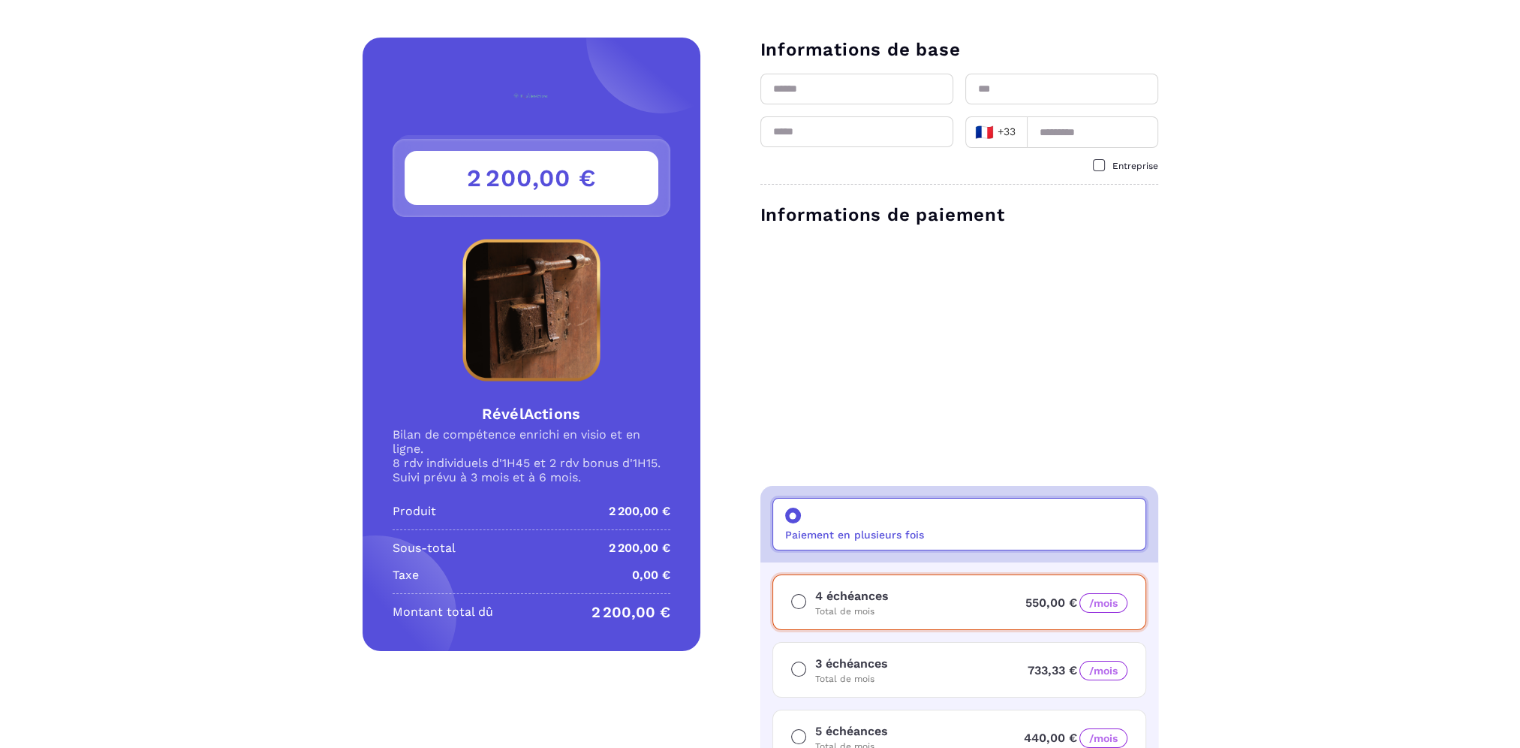
scroll to position [314, 0]
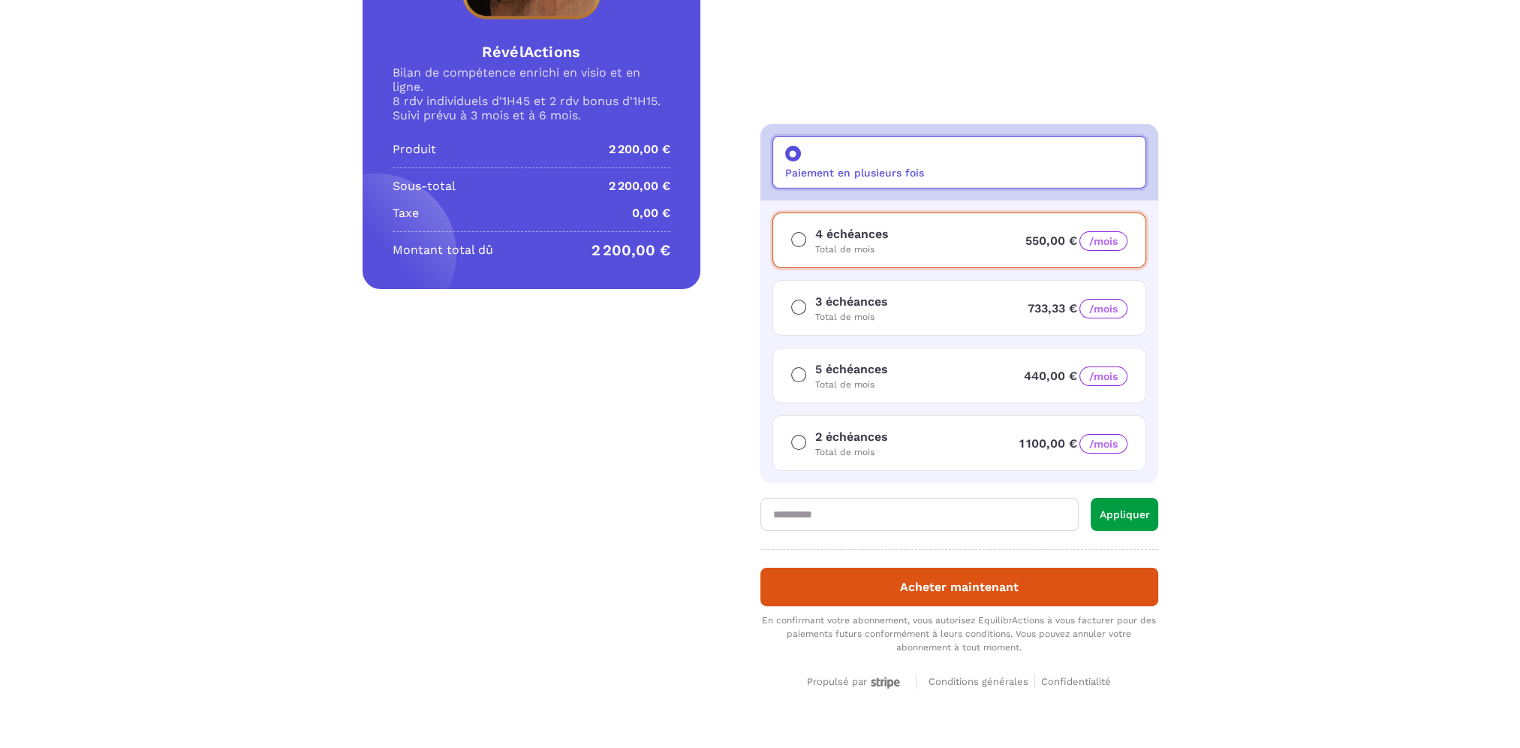
click at [847, 506] on input "text" at bounding box center [919, 514] width 318 height 33
type input "**********"
click at [1121, 507] on button "Appliquer" at bounding box center [1125, 514] width 68 height 33
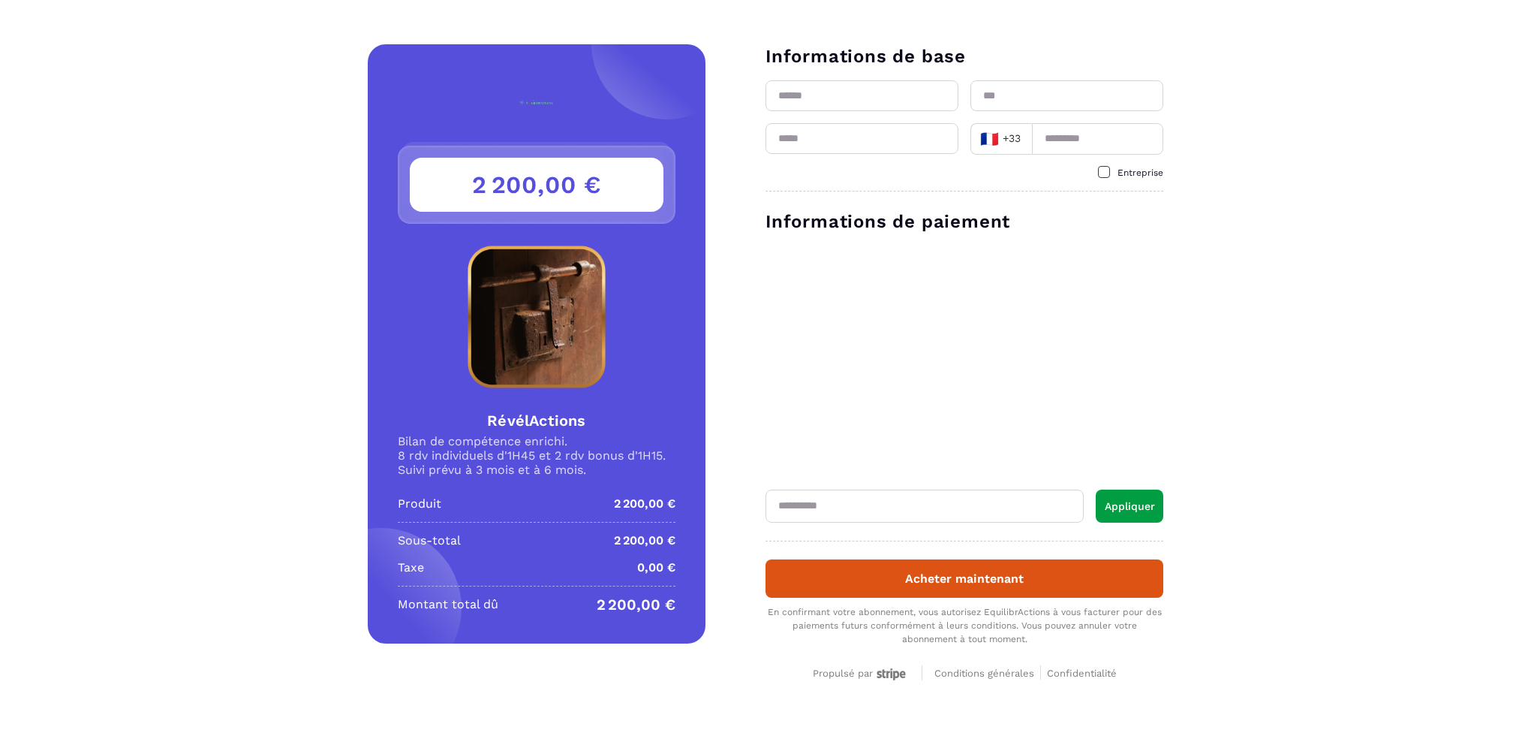
click at [890, 500] on input "text" at bounding box center [925, 505] width 318 height 33
paste input "**********"
type input "**********"
drag, startPoint x: 1078, startPoint y: 505, endPoint x: 730, endPoint y: 528, distance: 349.1
click at [730, 528] on form "**********" at bounding box center [935, 374] width 458 height 660
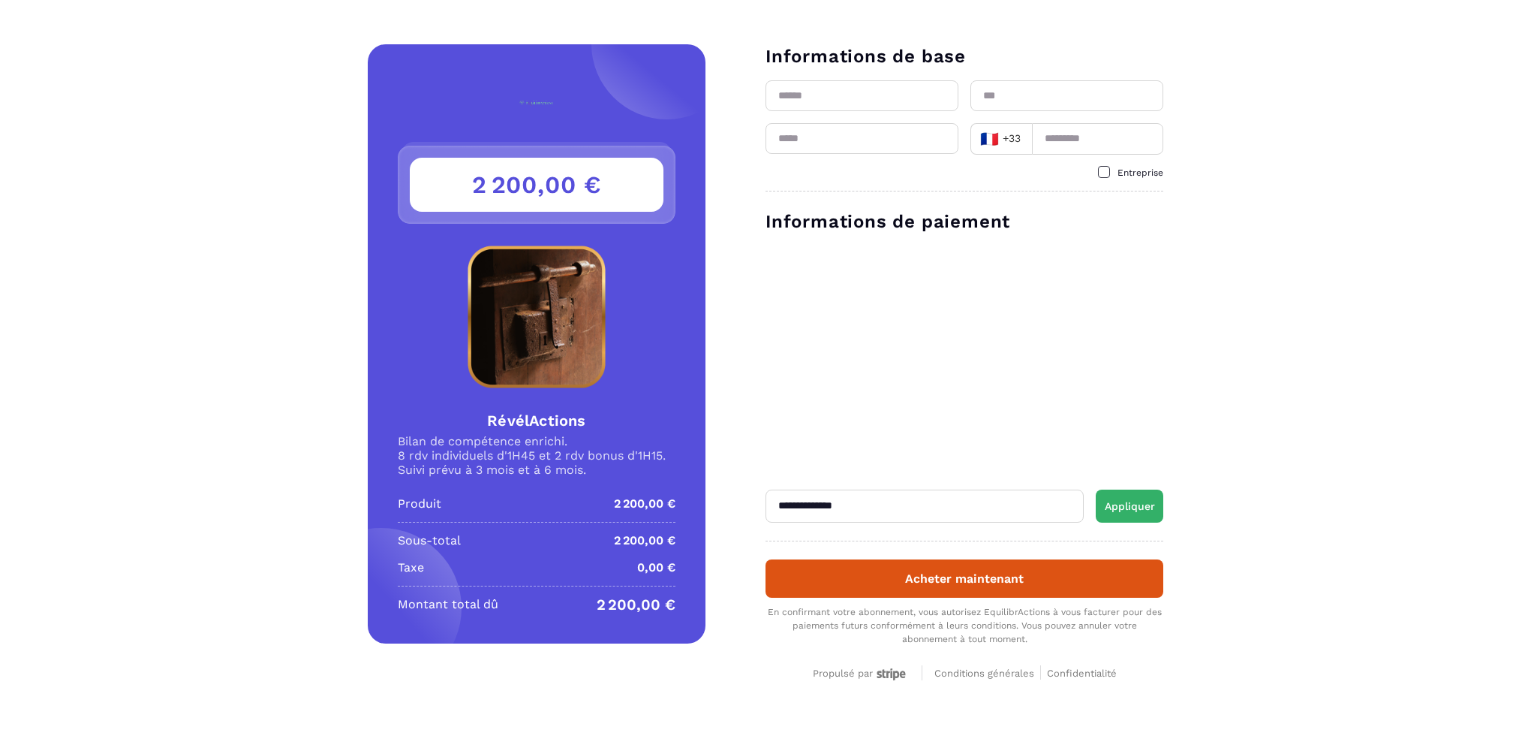
type input "**********"
click at [1135, 510] on button "Appliquer" at bounding box center [1130, 505] width 68 height 33
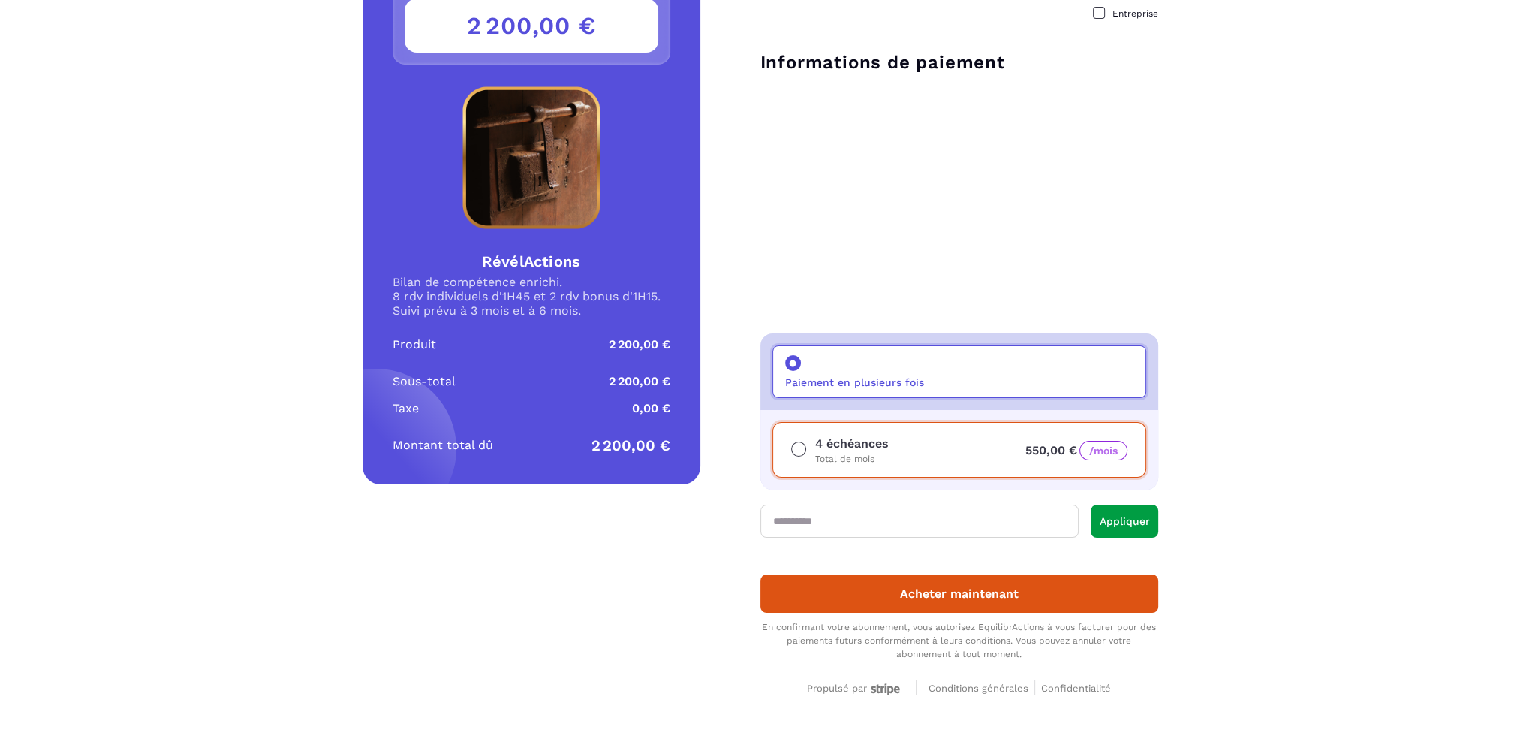
scroll to position [160, 0]
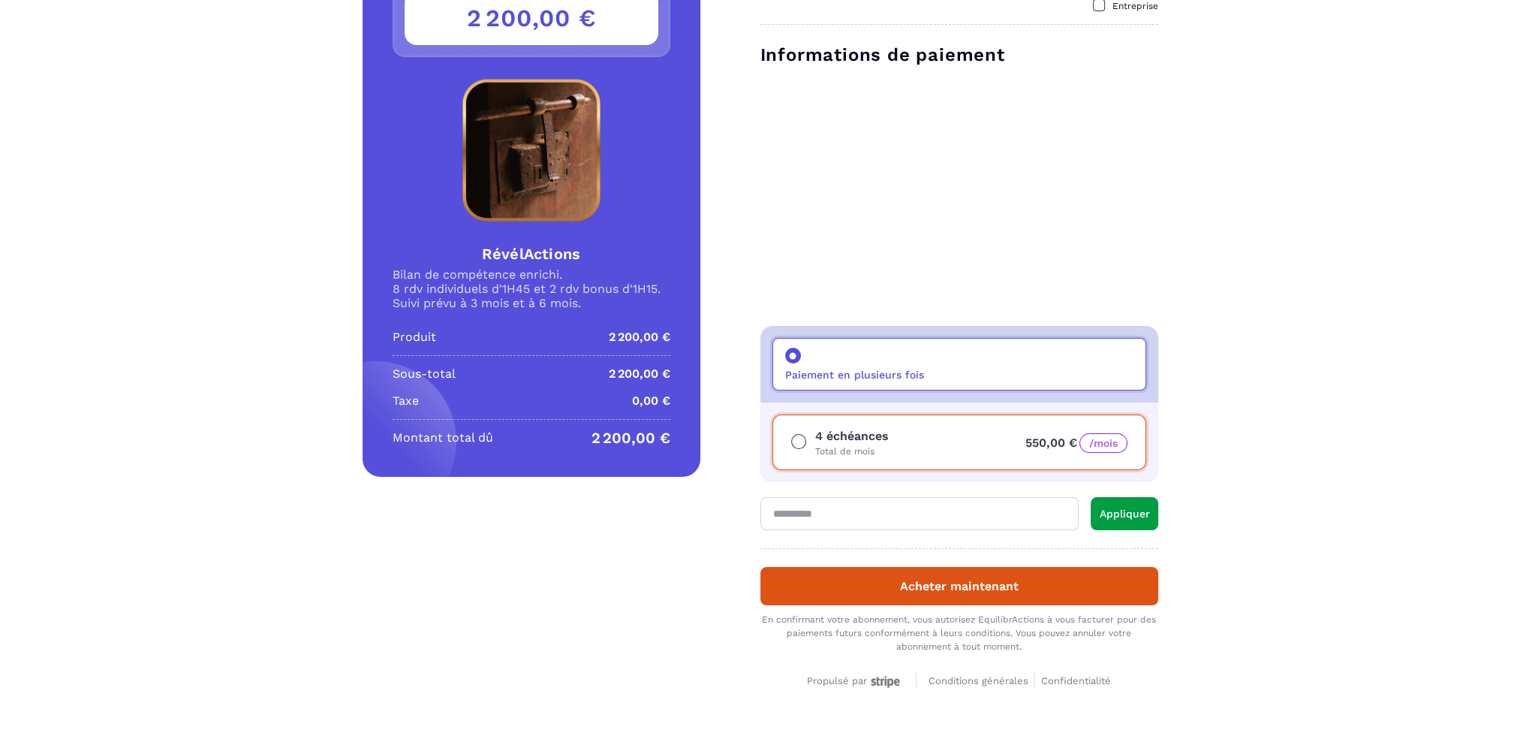
click at [865, 508] on input "text" at bounding box center [919, 513] width 318 height 33
type input "**********"
click at [1123, 516] on button "Appliquer" at bounding box center [1125, 513] width 68 height 33
click at [925, 456] on div "4 échéances Total de mois 550,00 € /mois" at bounding box center [959, 442] width 374 height 56
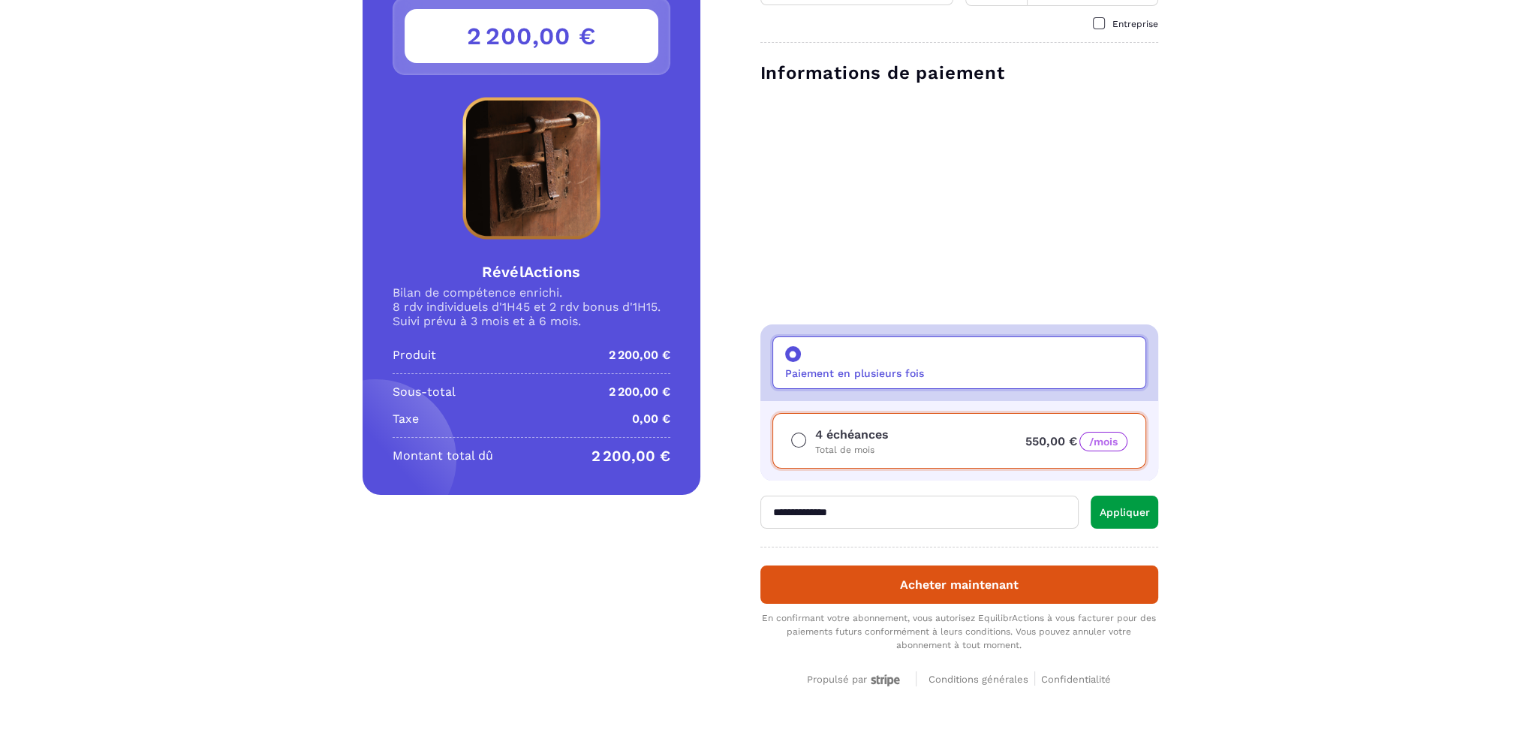
scroll to position [141, 0]
click at [1132, 510] on button "Appliquer" at bounding box center [1125, 512] width 68 height 33
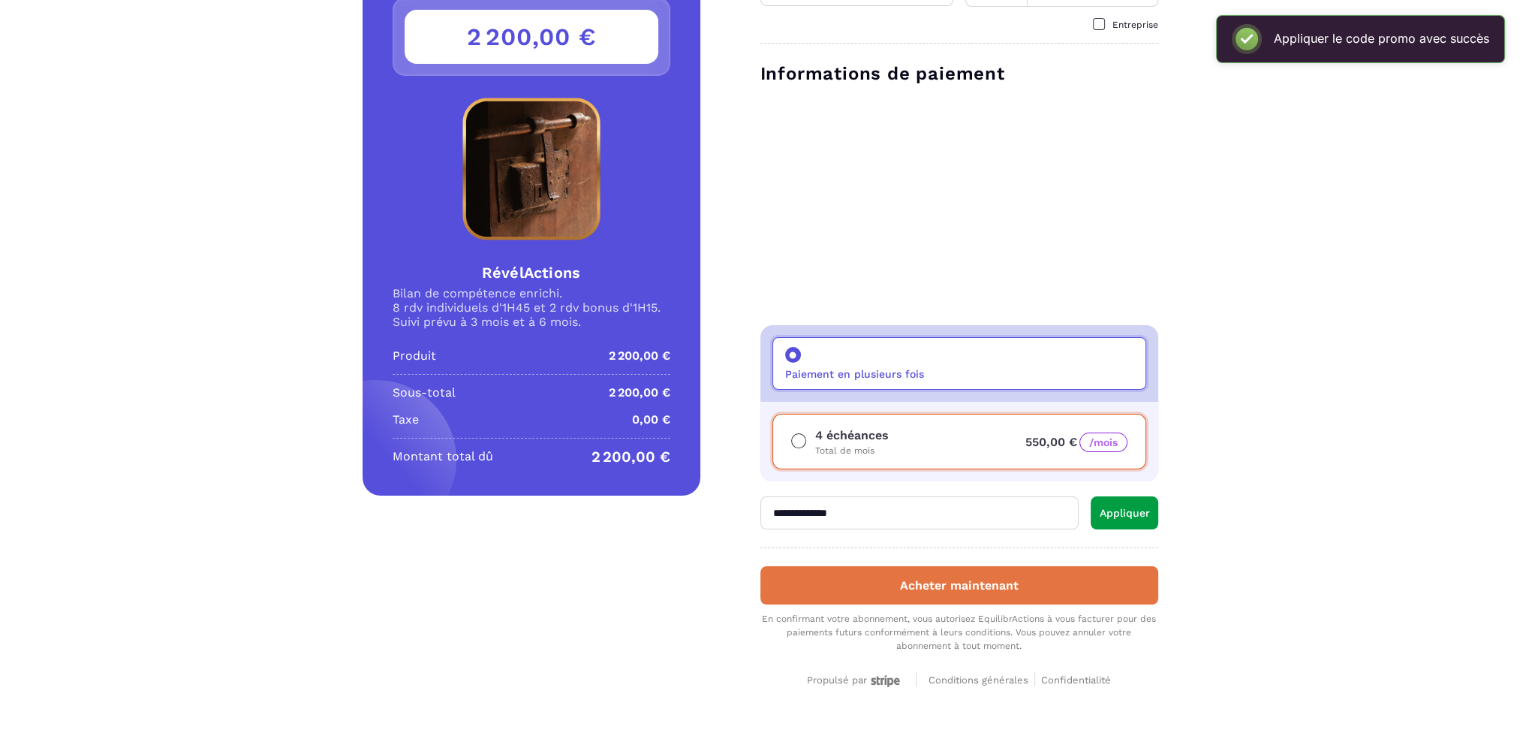
click at [961, 599] on button "Acheter maintenant" at bounding box center [959, 585] width 398 height 38
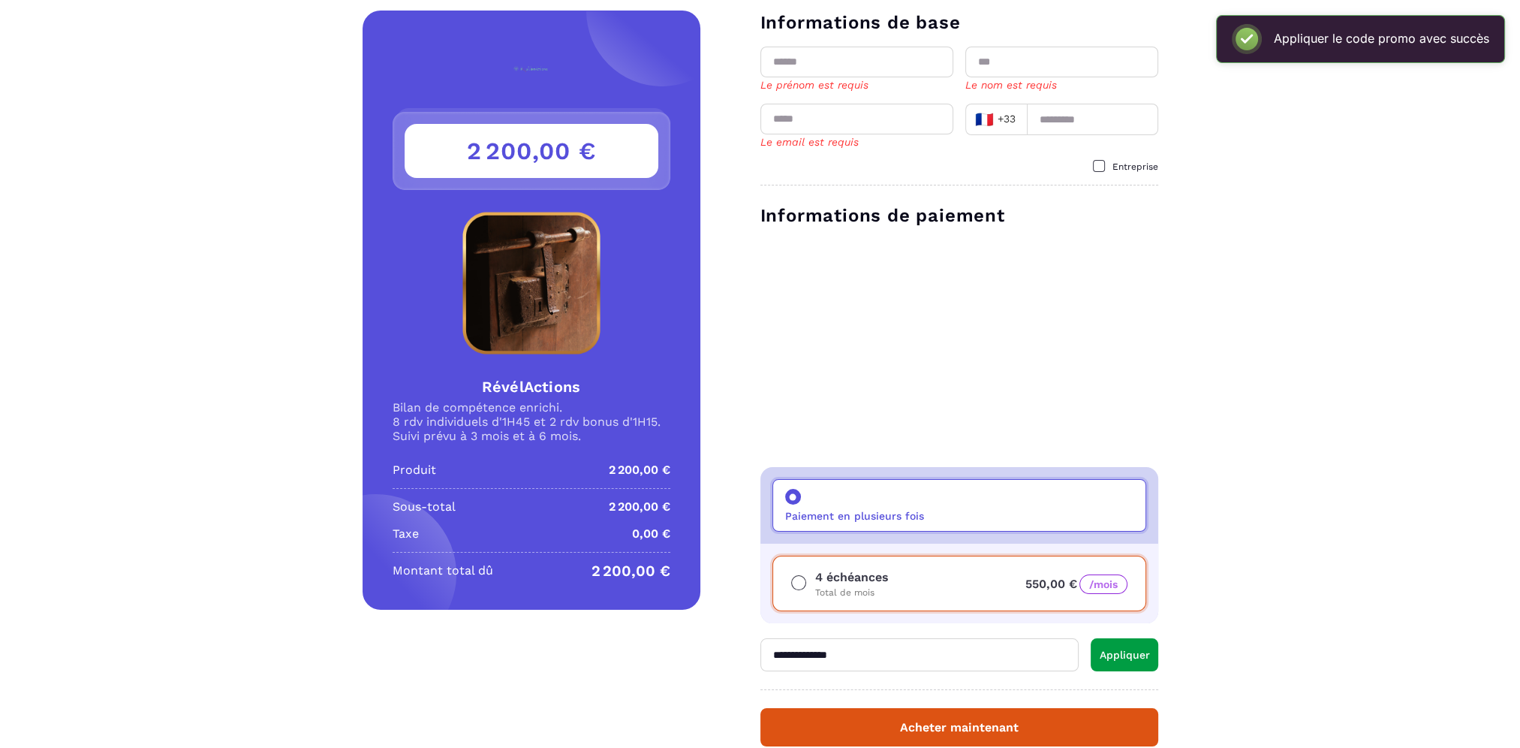
scroll to position [0, 0]
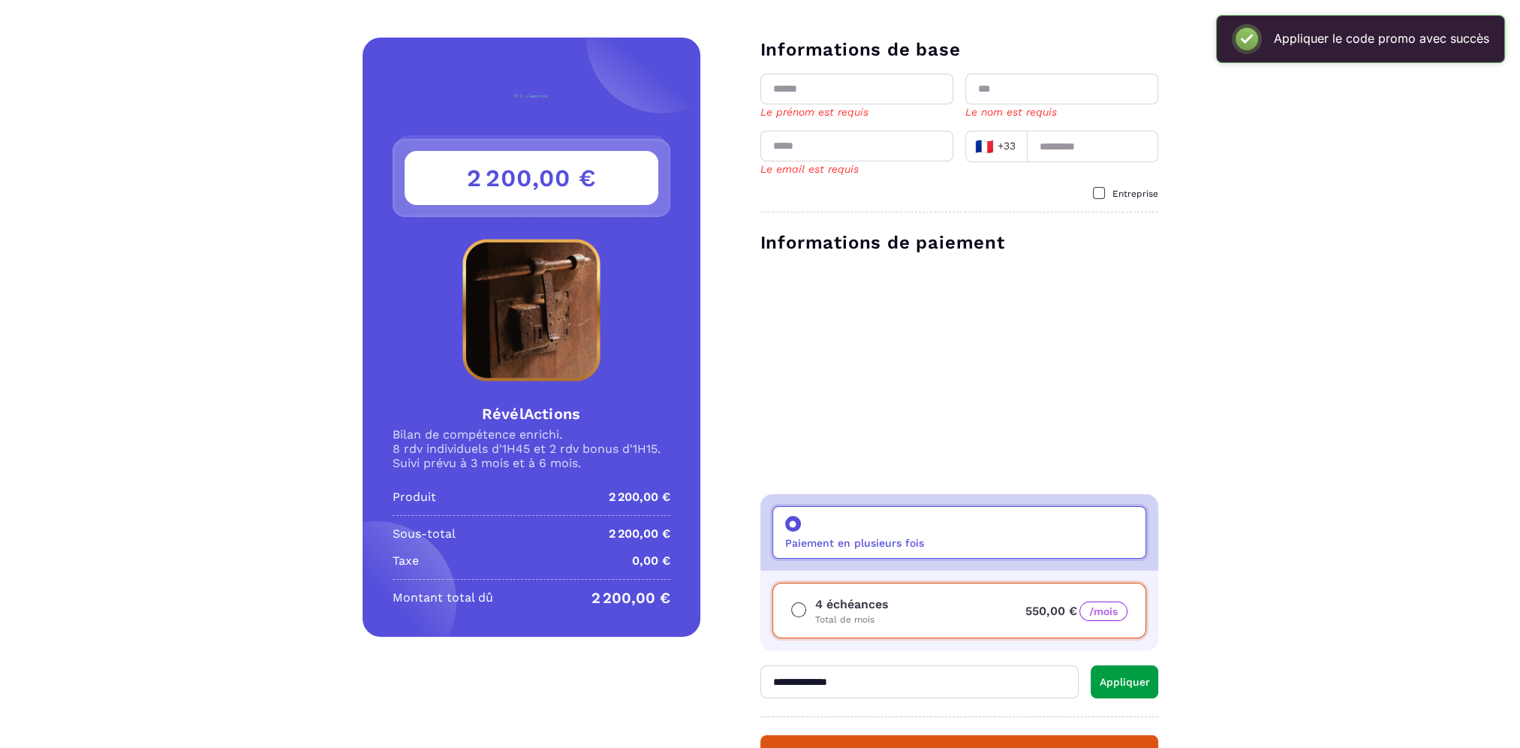
click at [829, 86] on input "text" at bounding box center [856, 89] width 193 height 31
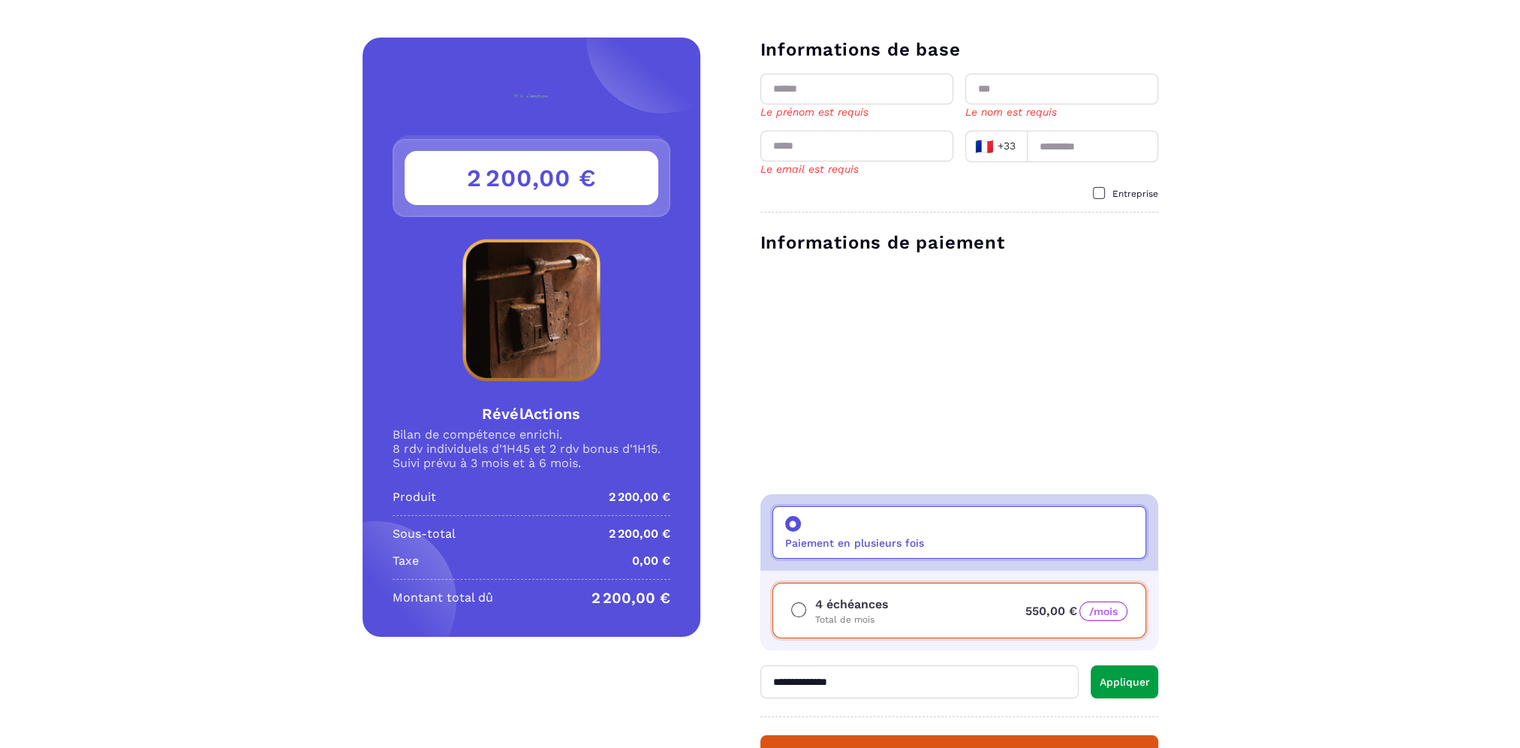
type input "*******"
type input "**********"
type input "*********"
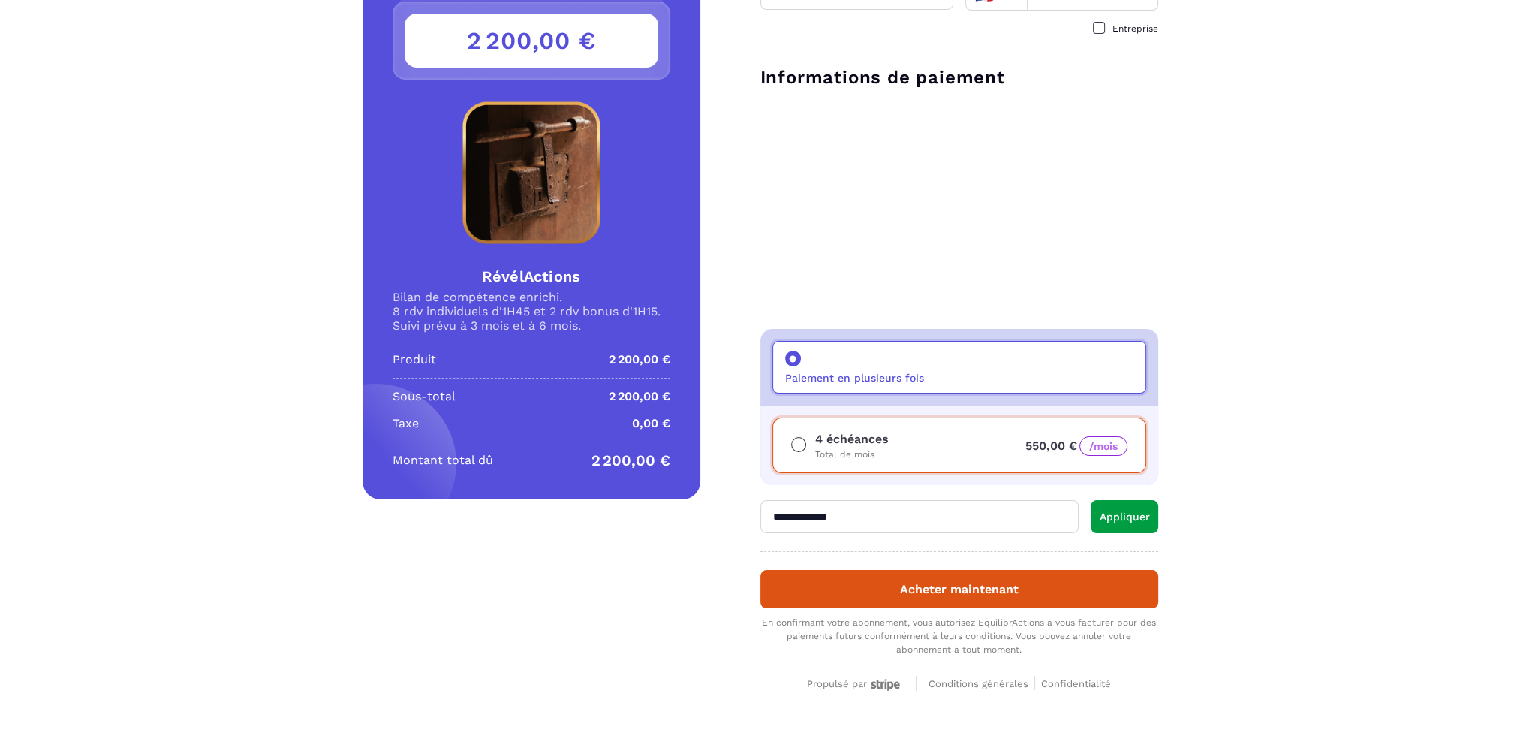
scroll to position [141, 0]
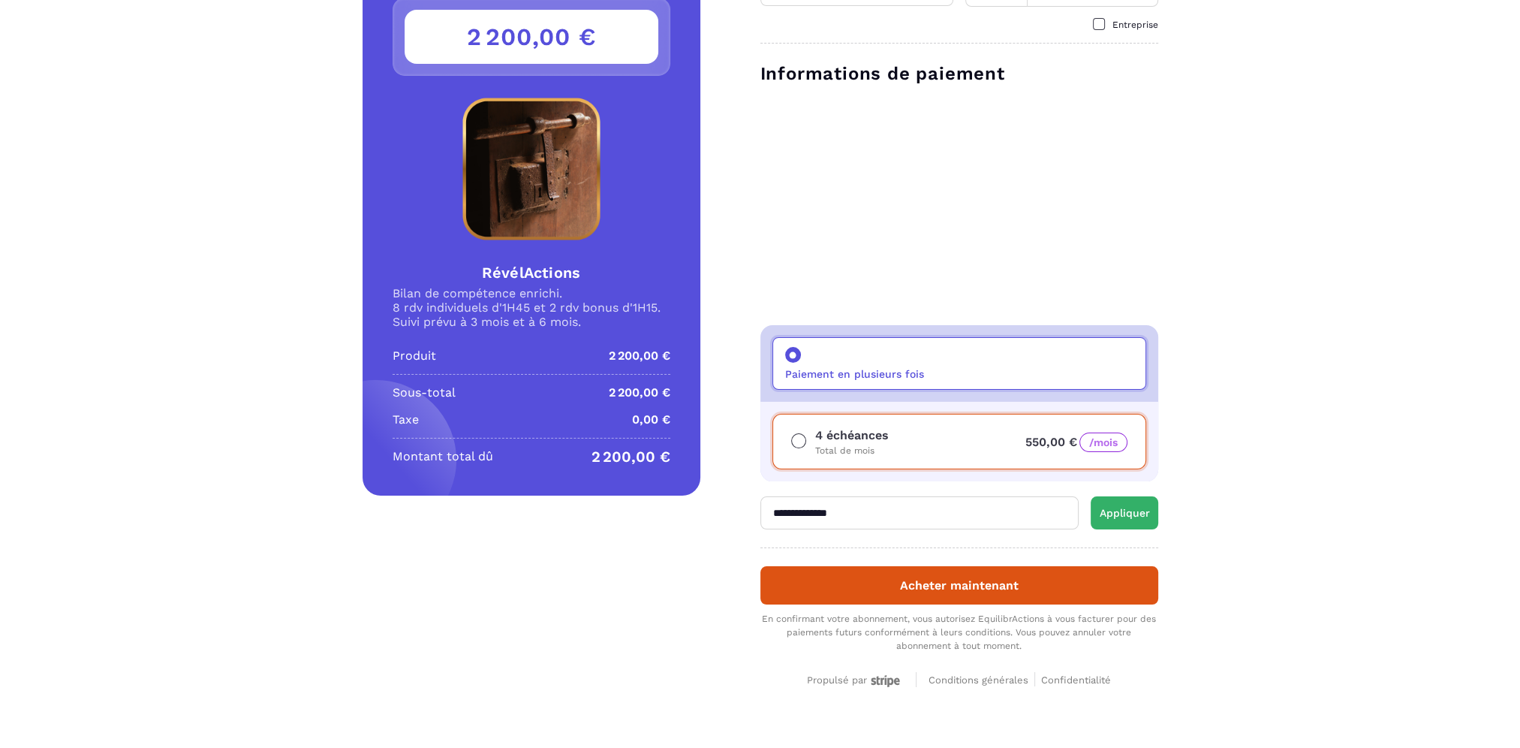
click at [1125, 512] on button "Appliquer" at bounding box center [1125, 512] width 68 height 33
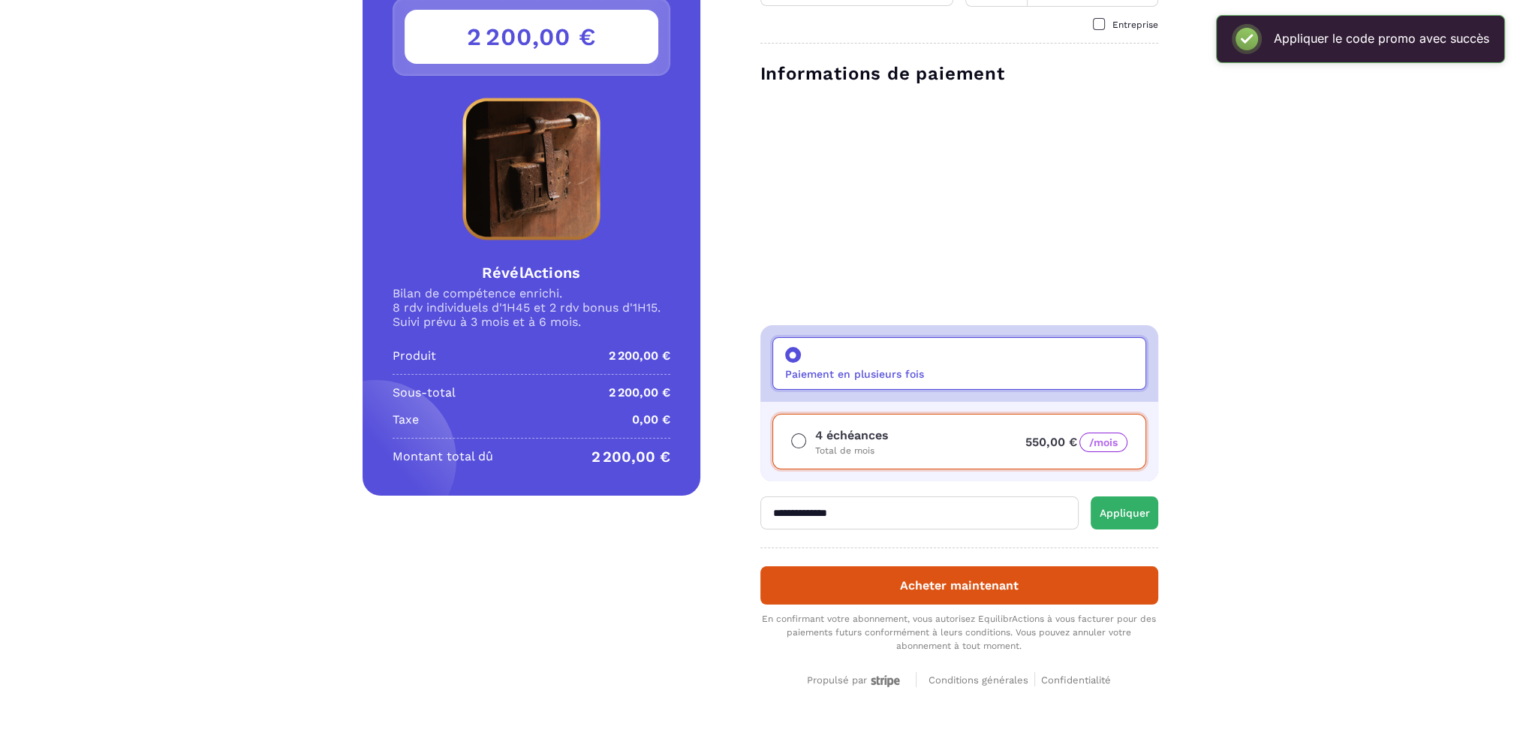
click at [1120, 513] on button "Appliquer" at bounding box center [1125, 512] width 68 height 33
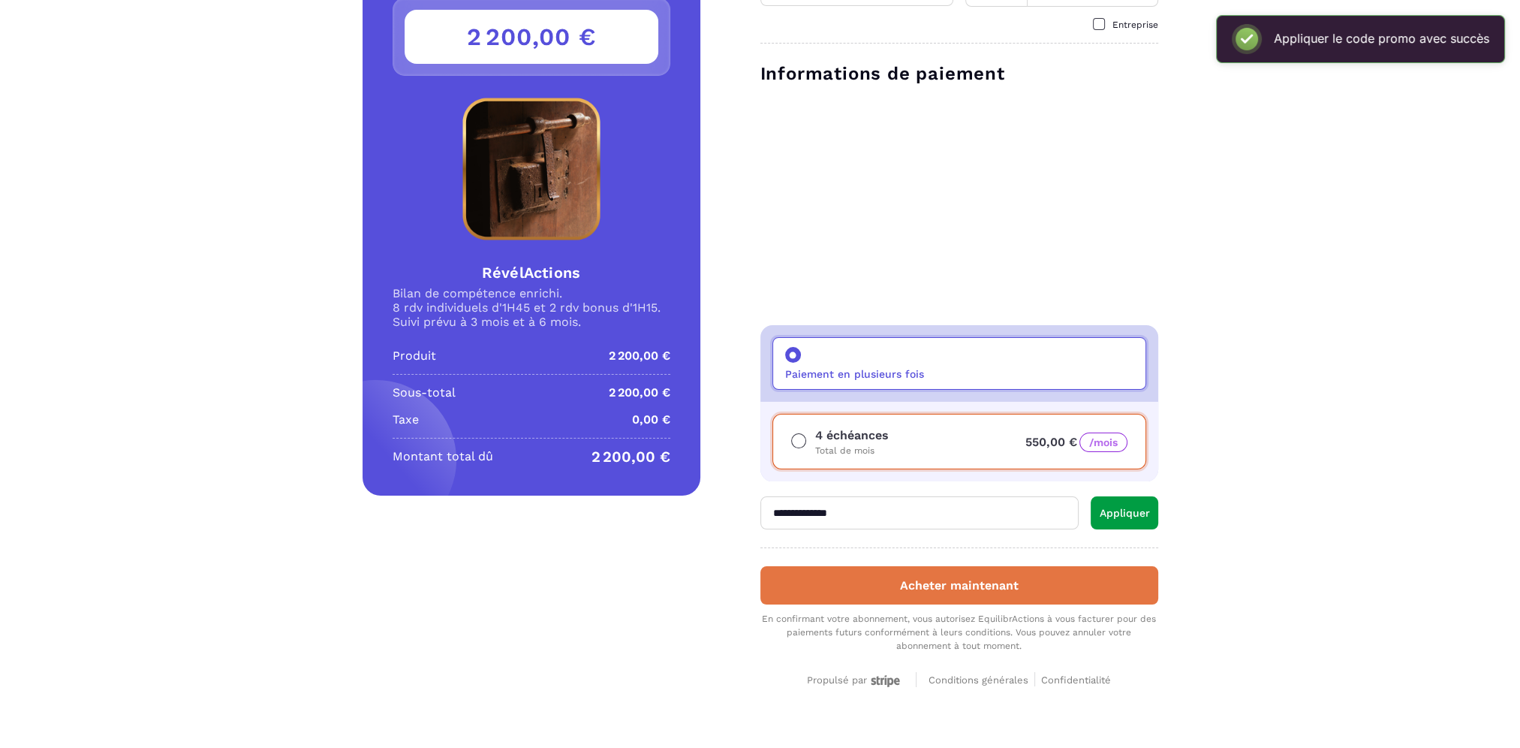
click at [977, 589] on button "Acheter maintenant" at bounding box center [959, 585] width 398 height 38
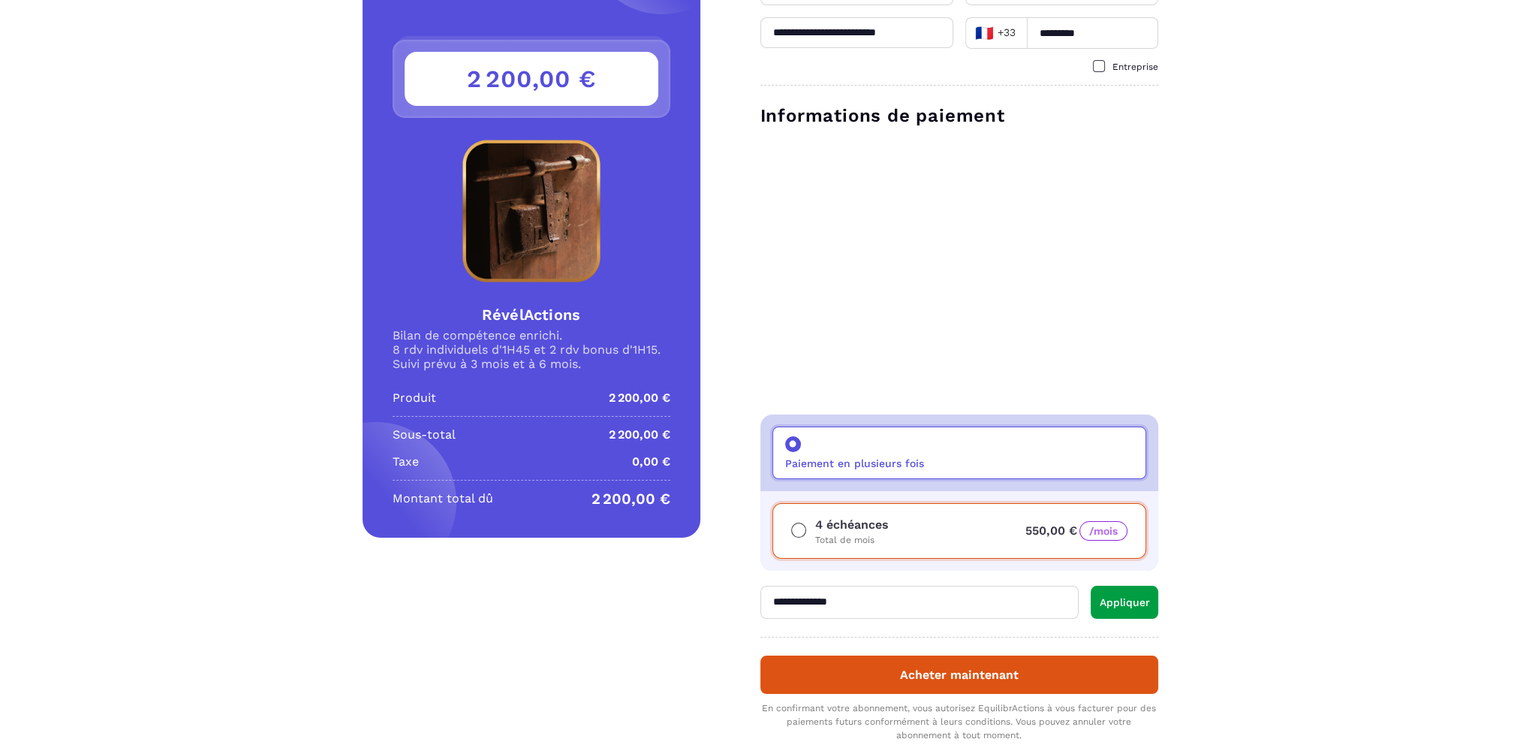
scroll to position [188, 0]
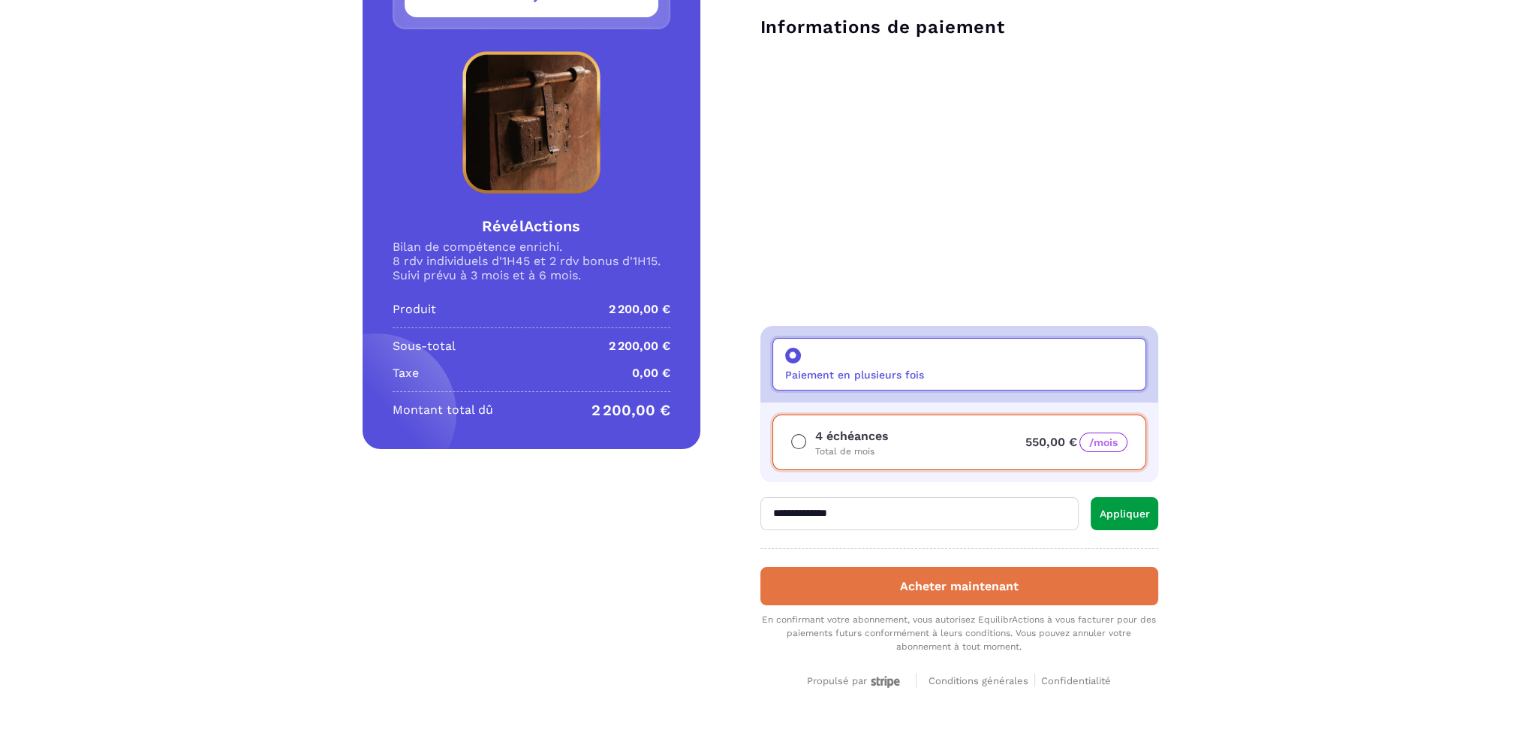
click at [943, 601] on button "Acheter maintenant" at bounding box center [959, 586] width 398 height 38
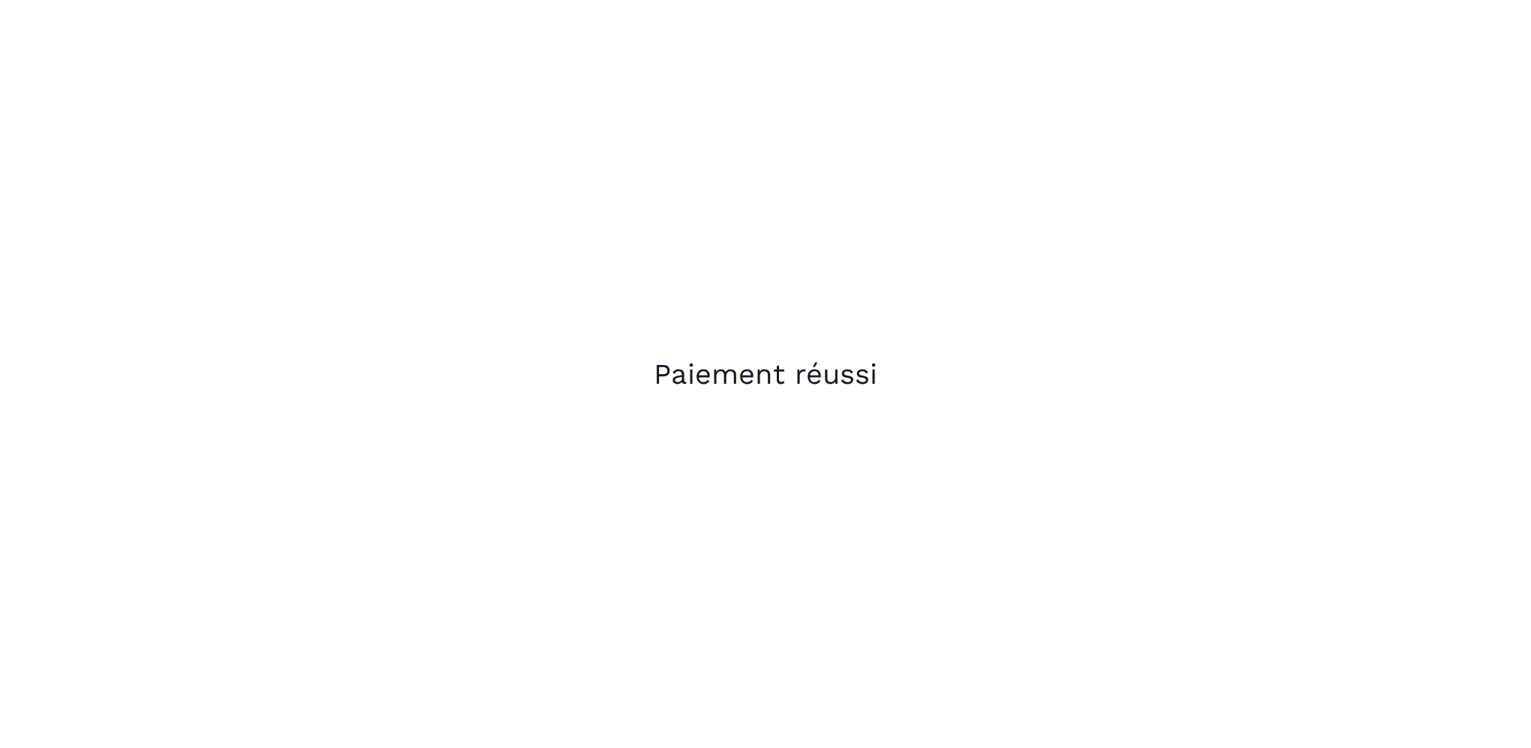
click at [324, 370] on section "Paiement réussi" at bounding box center [765, 374] width 1531 height 748
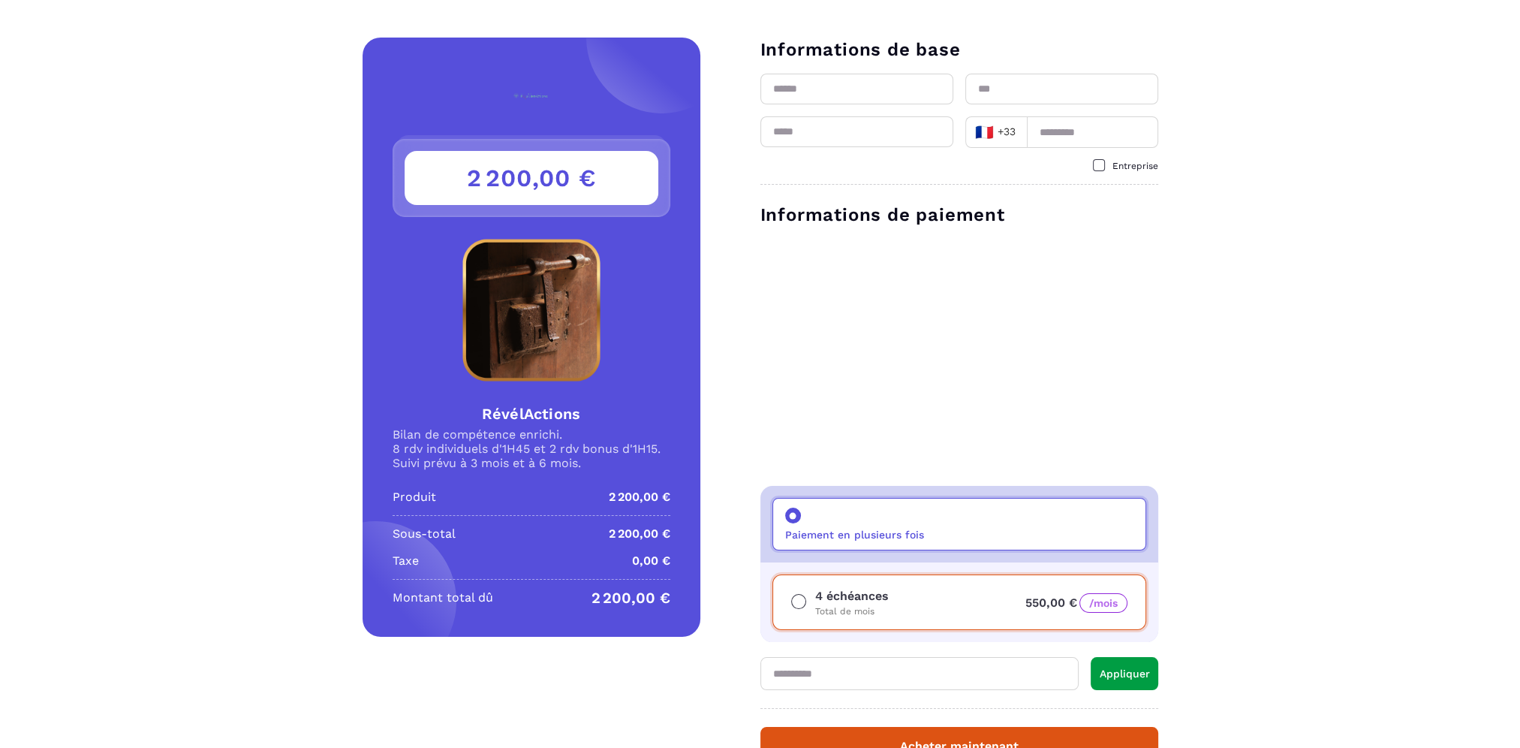
click at [872, 92] on input "text" at bounding box center [856, 89] width 193 height 31
click at [1297, 131] on div "Détails RévélActions Prix 2 200,00 € 2 200,00 € RévélActions Bilan de compétenc…" at bounding box center [760, 455] width 1520 height 834
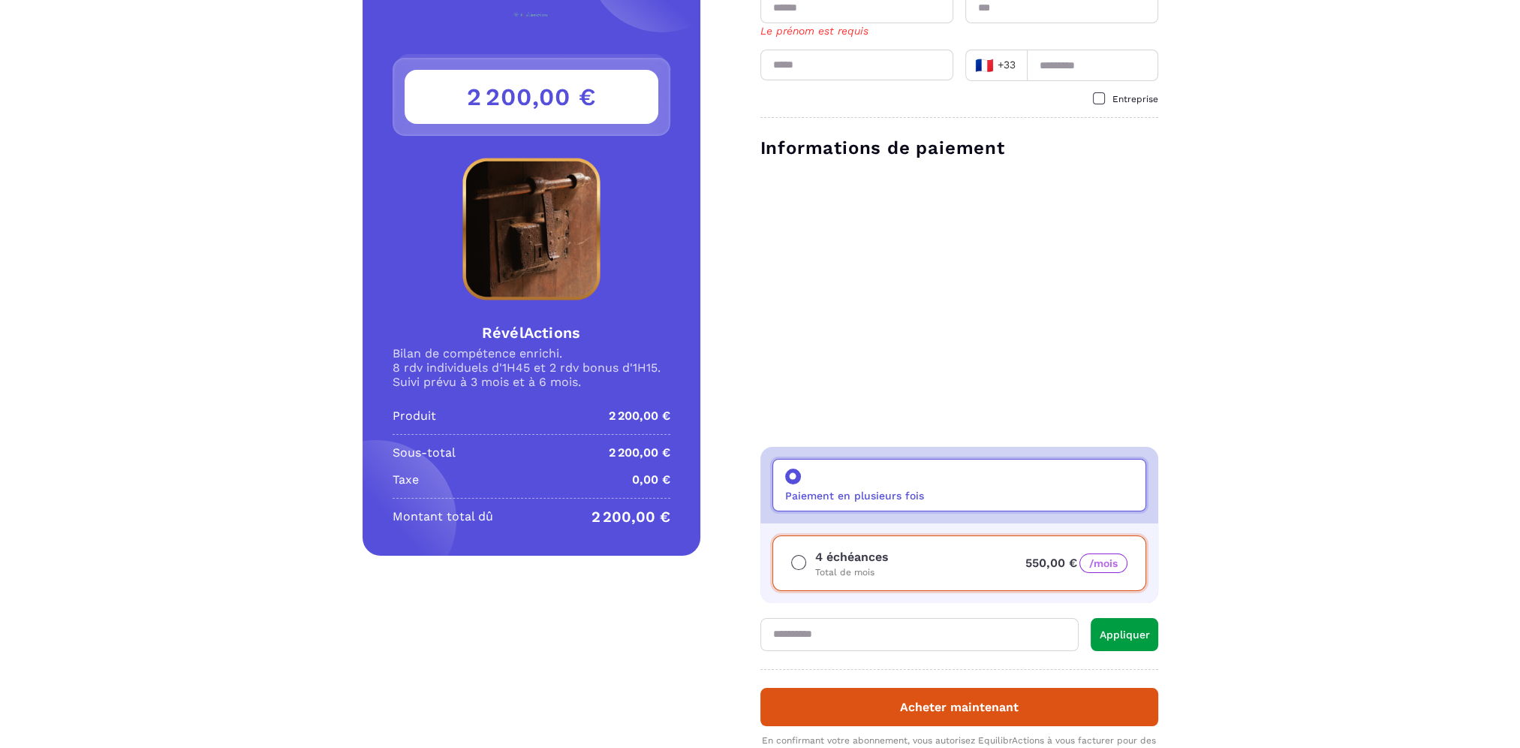
scroll to position [202, 0]
